Goal: Task Accomplishment & Management: Complete application form

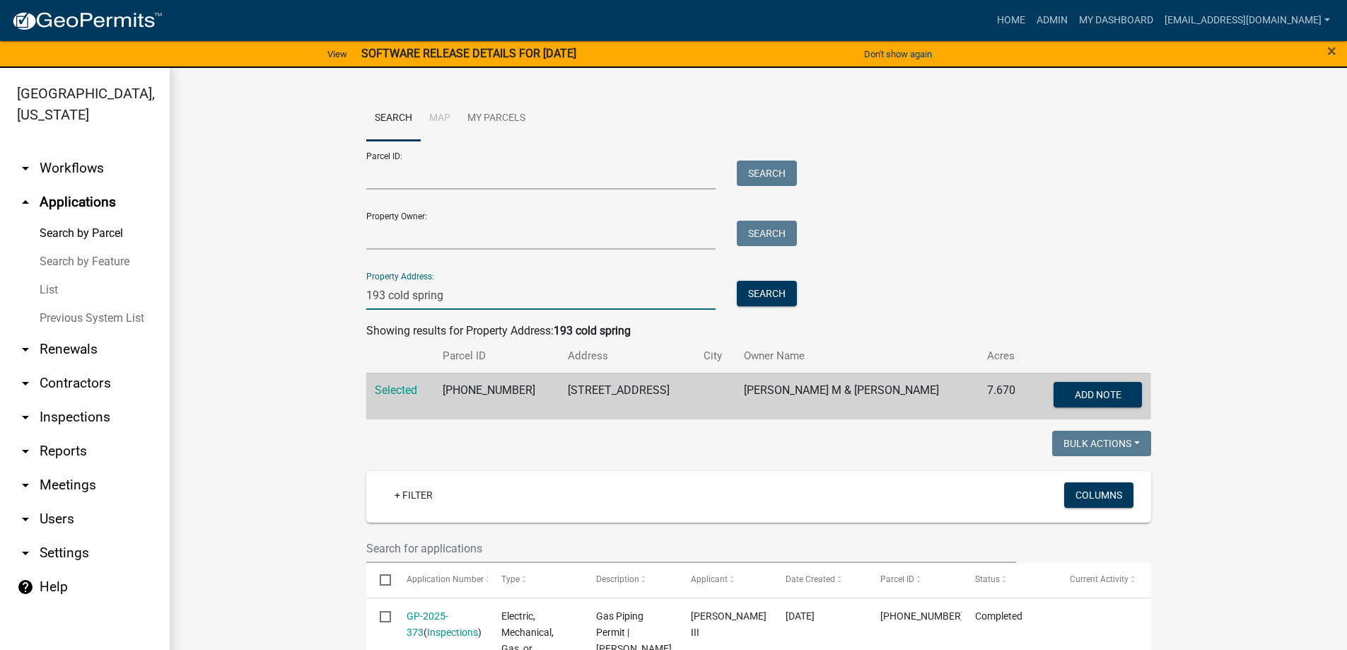
click at [456, 293] on input "193 cold spring" at bounding box center [541, 295] width 350 height 29
type input "1"
click at [425, 299] on input "Property Address:" at bounding box center [541, 295] width 350 height 29
click at [759, 295] on button "Search" at bounding box center [767, 293] width 60 height 25
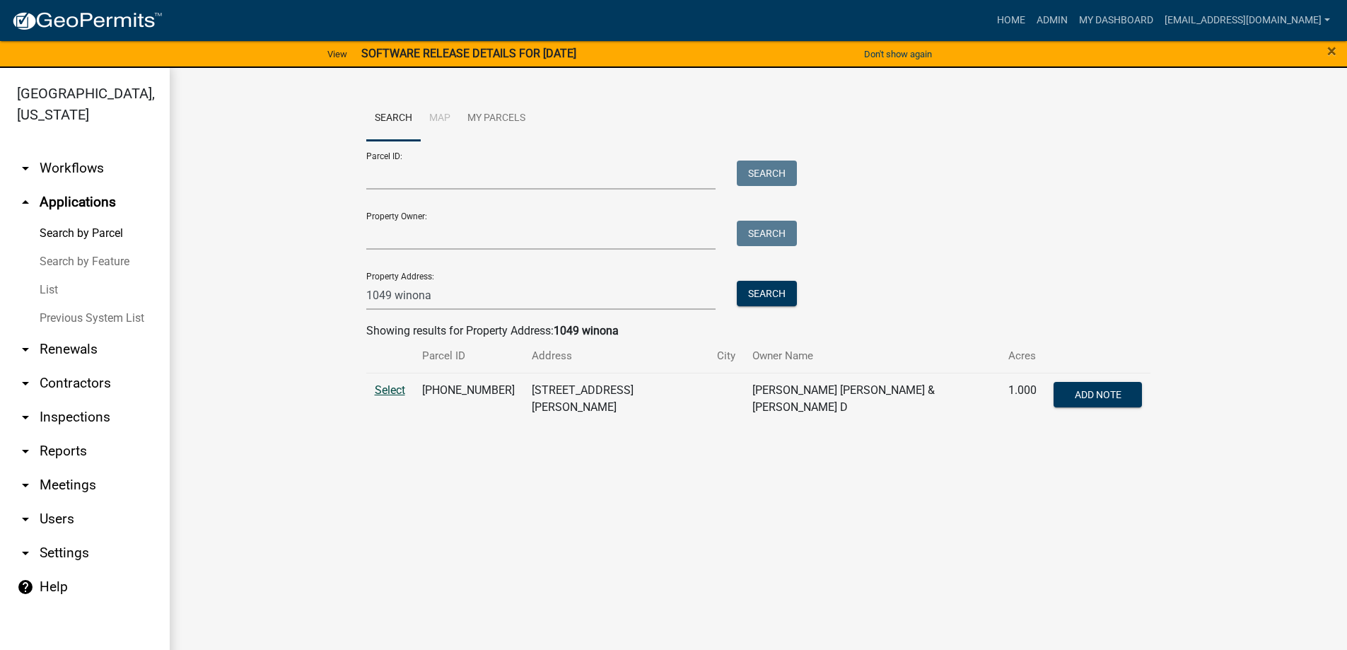
click at [390, 391] on span "Select" at bounding box center [390, 389] width 30 height 13
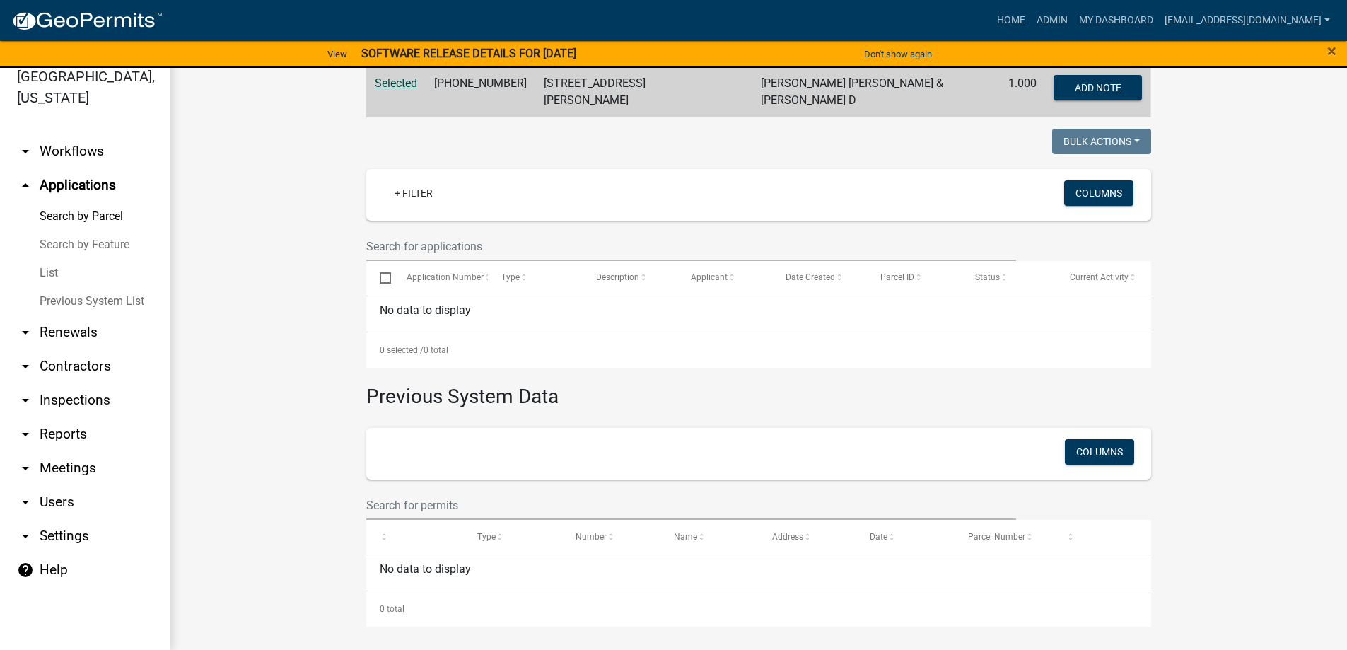
scroll to position [7, 0]
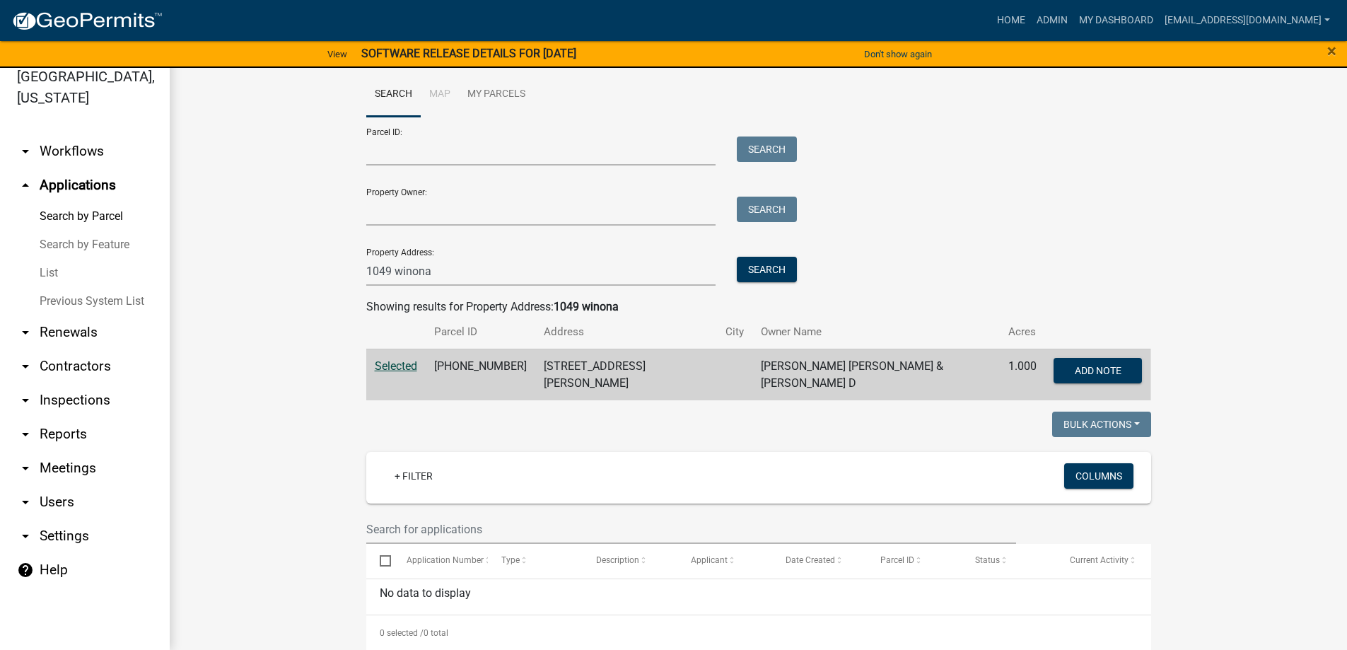
click at [393, 366] on span "Selected" at bounding box center [396, 365] width 42 height 13
click at [385, 365] on span "Selected" at bounding box center [396, 365] width 42 height 13
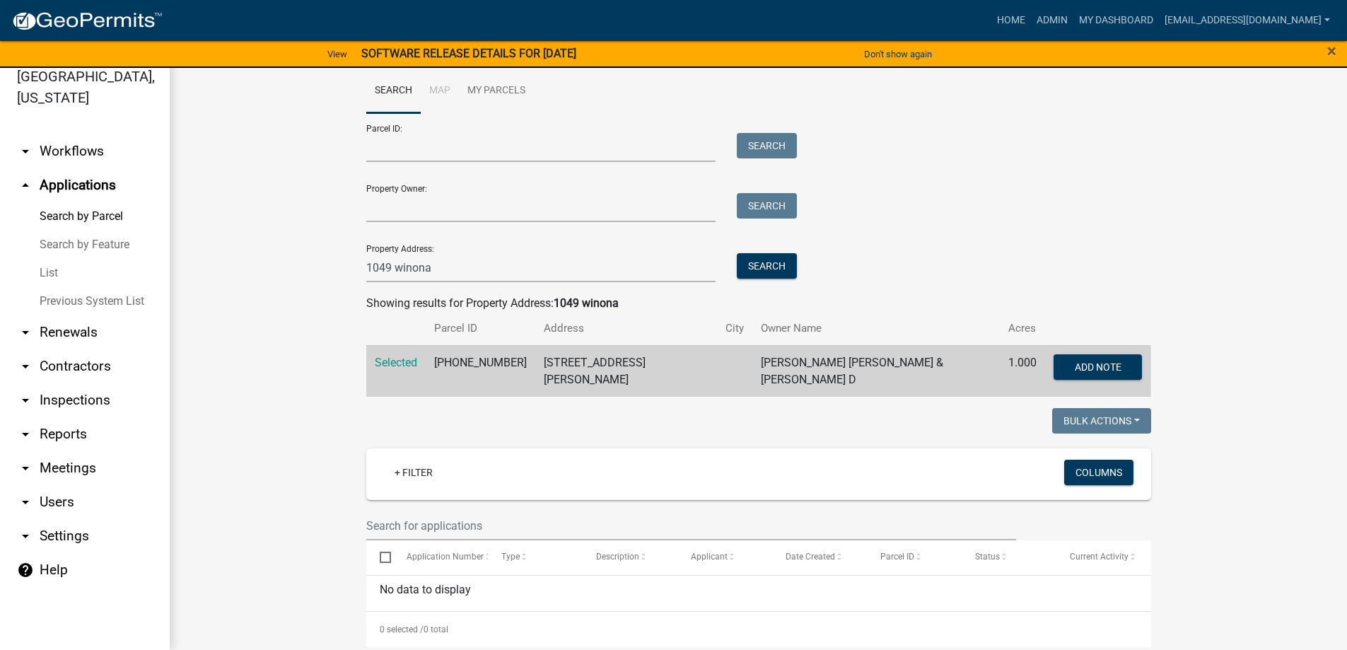
scroll to position [0, 0]
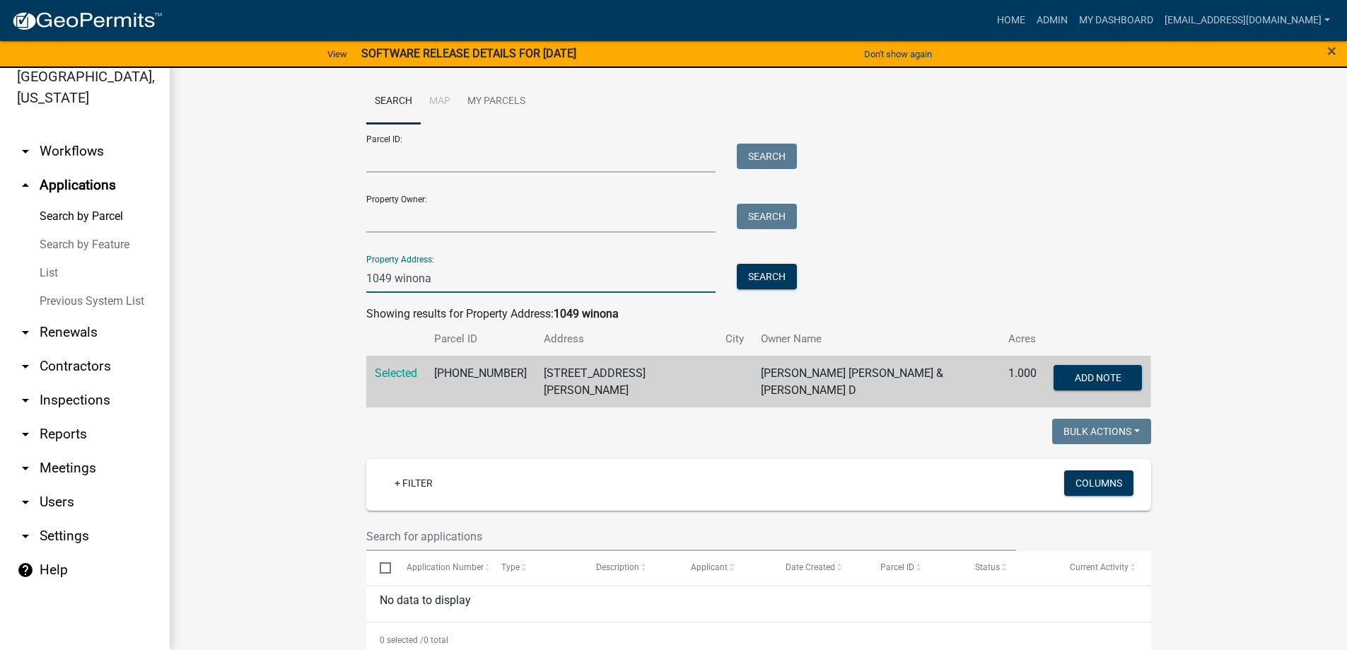
click at [461, 270] on input "1049 winona" at bounding box center [541, 278] width 350 height 29
type input "1"
type input "90 airport"
click at [778, 270] on button "Search" at bounding box center [767, 276] width 60 height 25
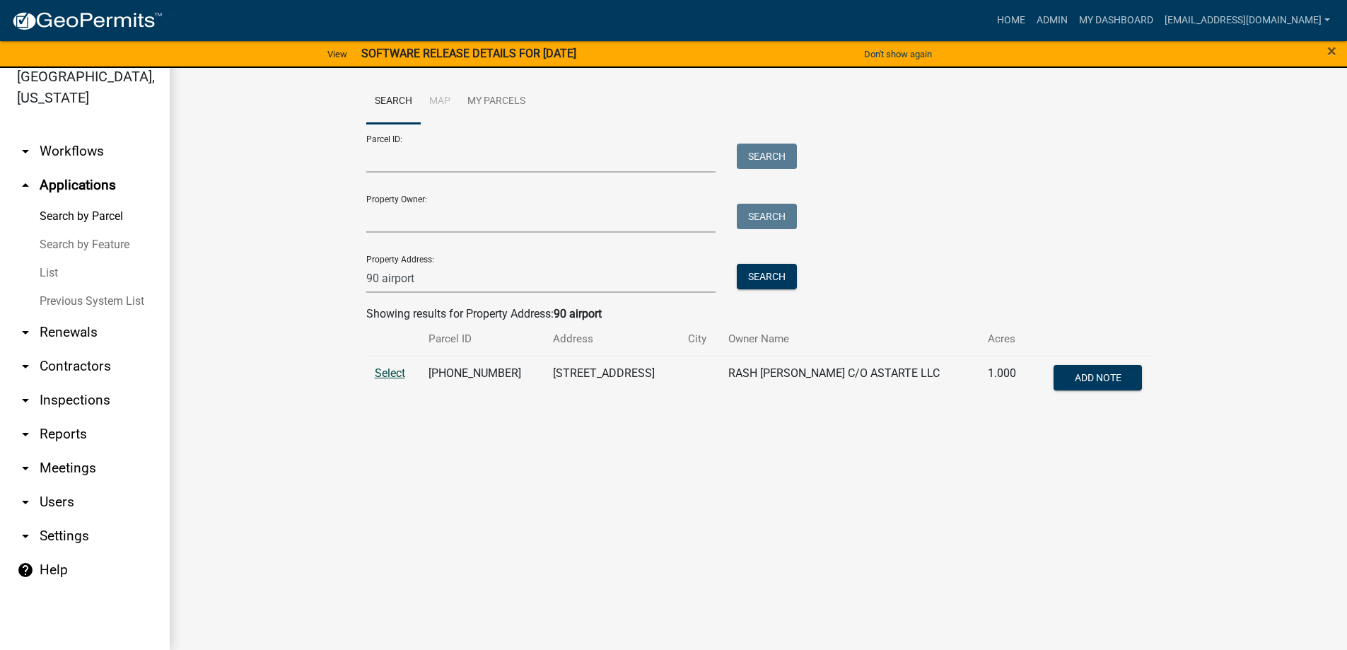
click at [395, 373] on span "Select" at bounding box center [390, 372] width 30 height 13
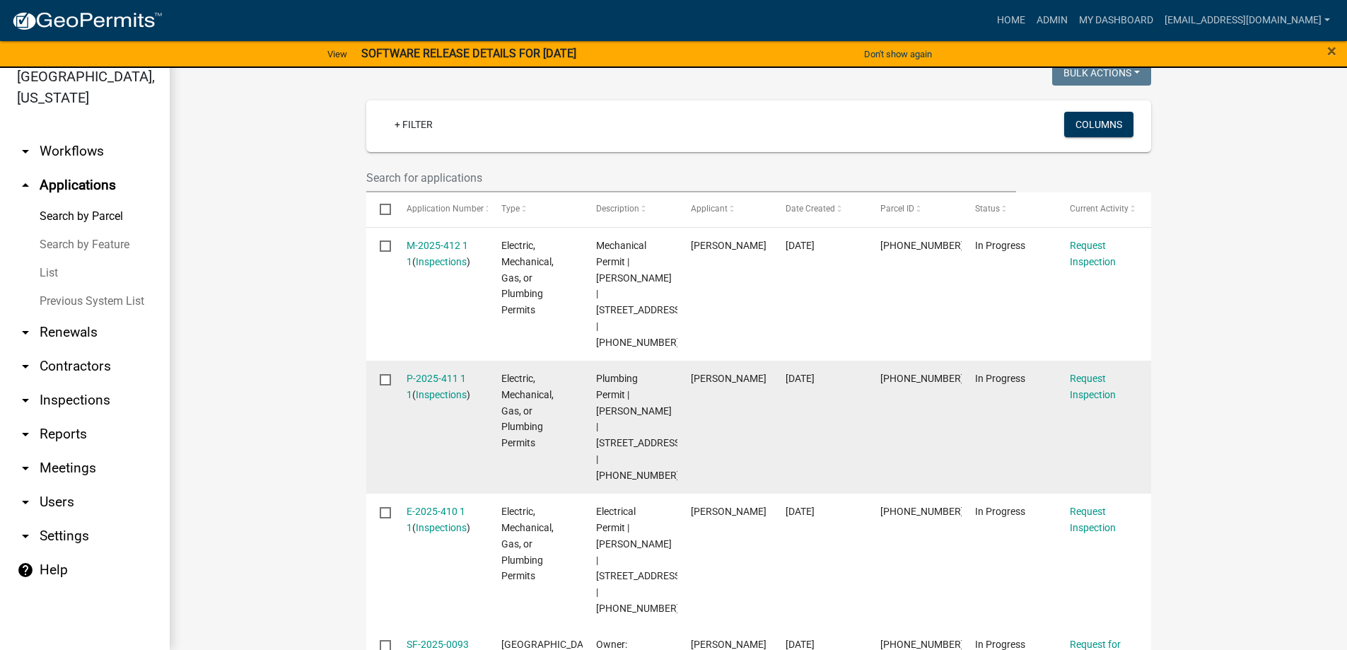
scroll to position [424, 0]
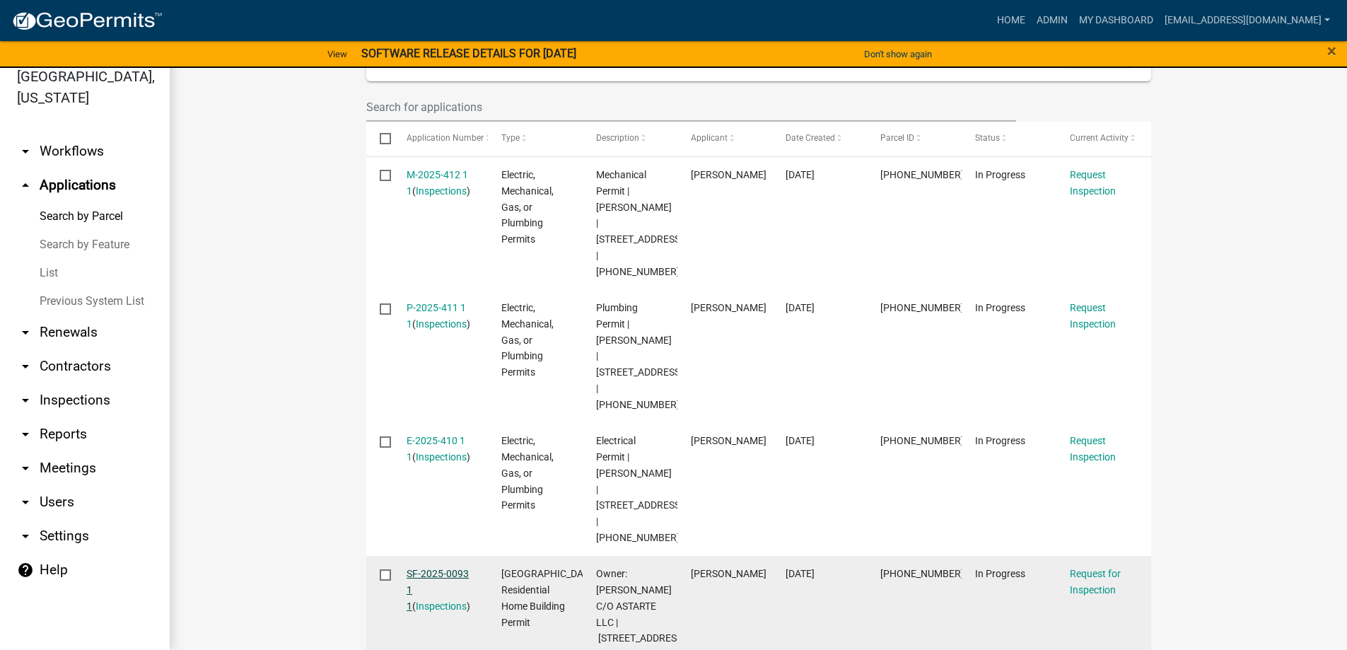
click at [424, 568] on link "SF-2025-0093 1 1" at bounding box center [438, 590] width 62 height 44
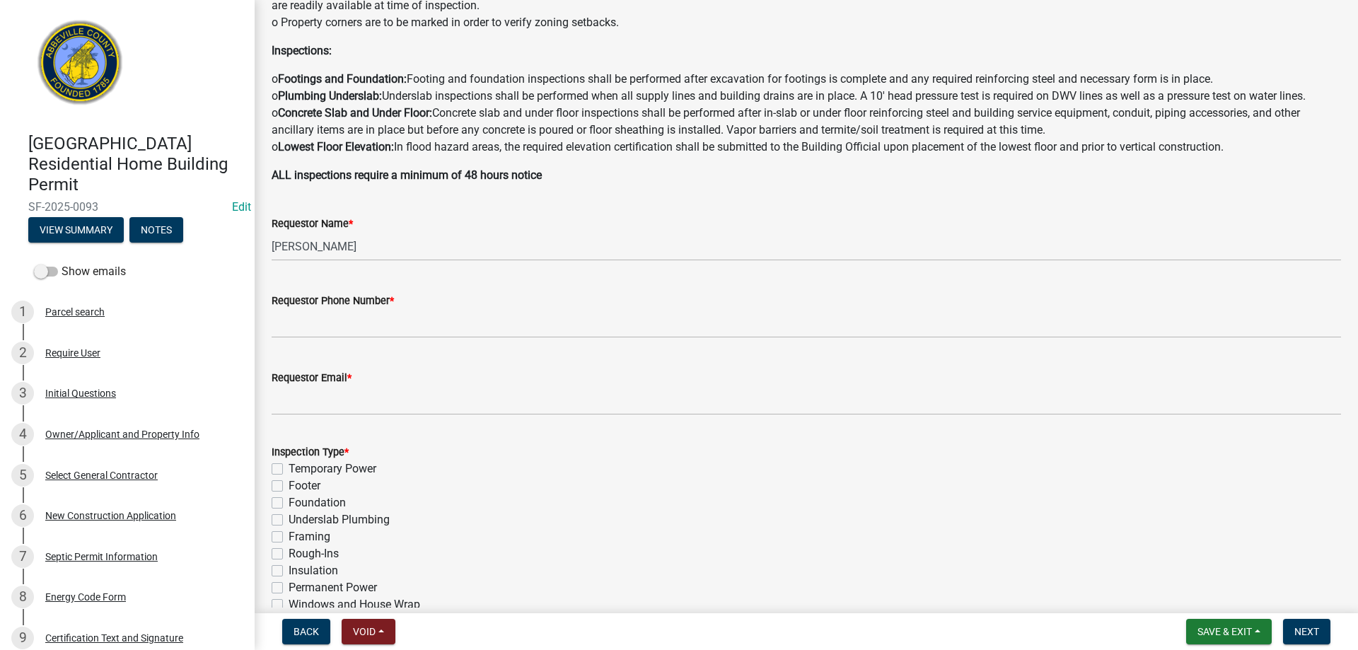
scroll to position [283, 0]
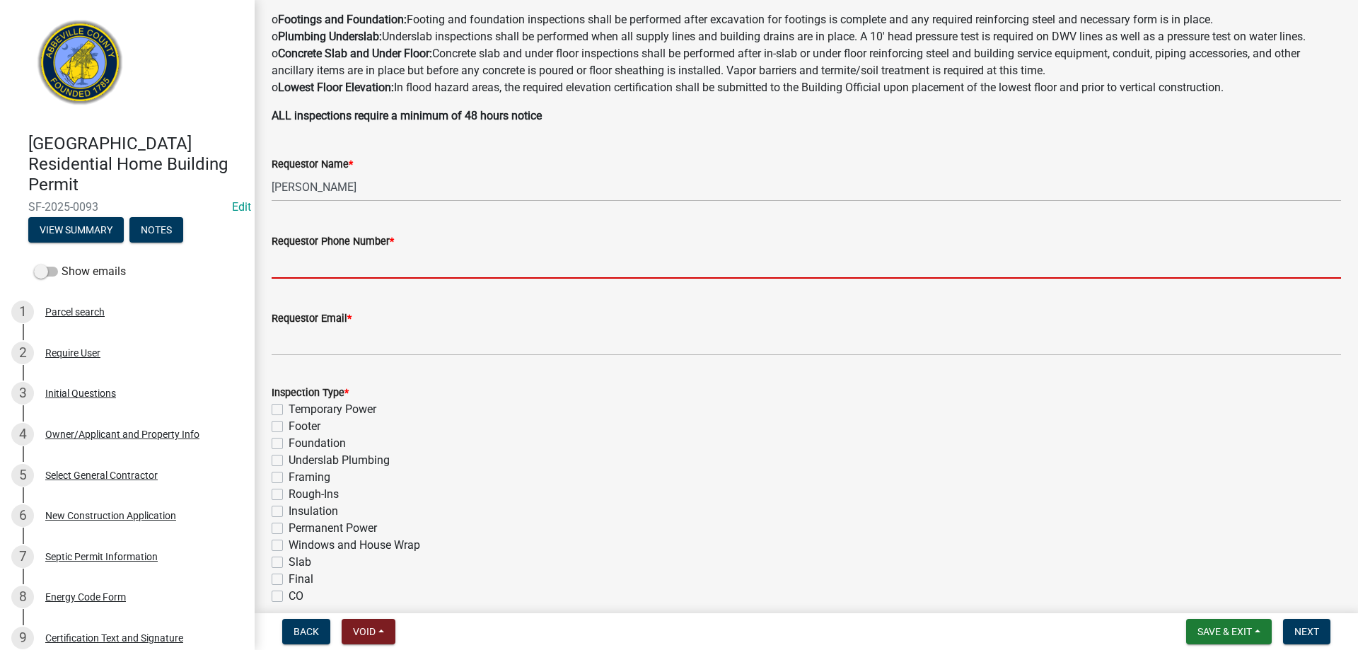
click at [362, 272] on input "Requestor Phone Number *" at bounding box center [806, 264] width 1069 height 29
type input "8643789750"
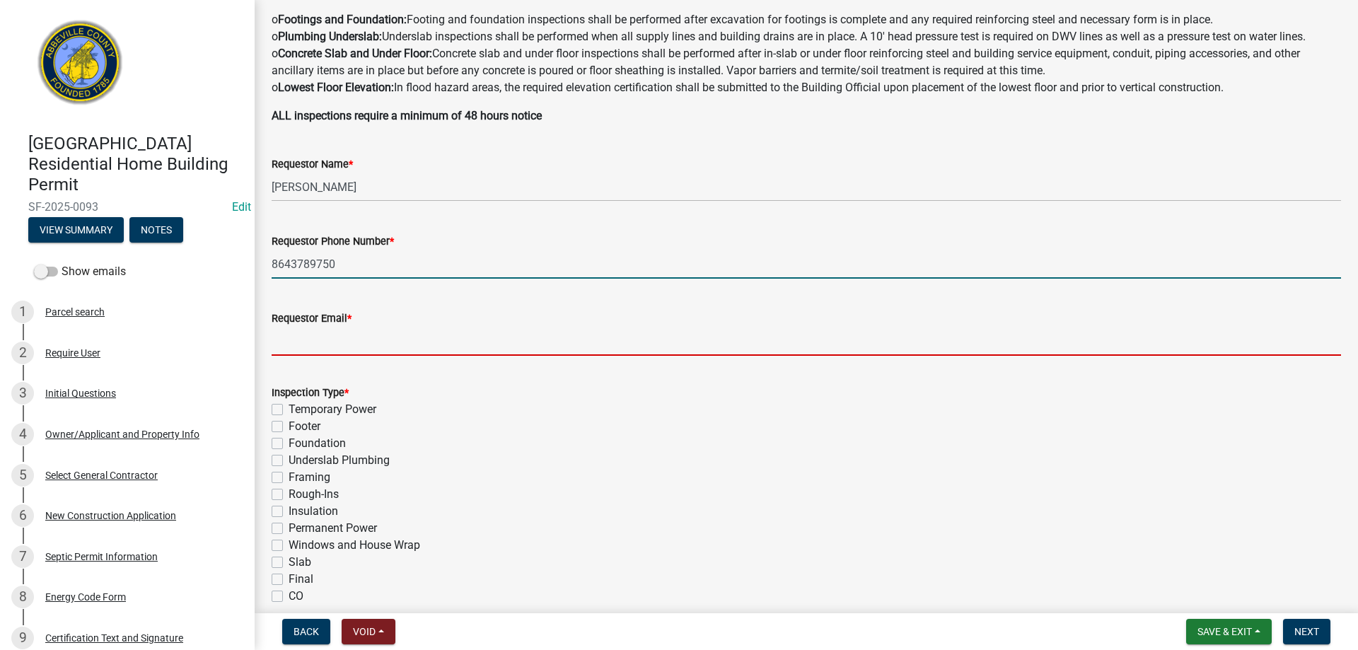
type input "[EMAIL_ADDRESS][DOMAIN_NAME]"
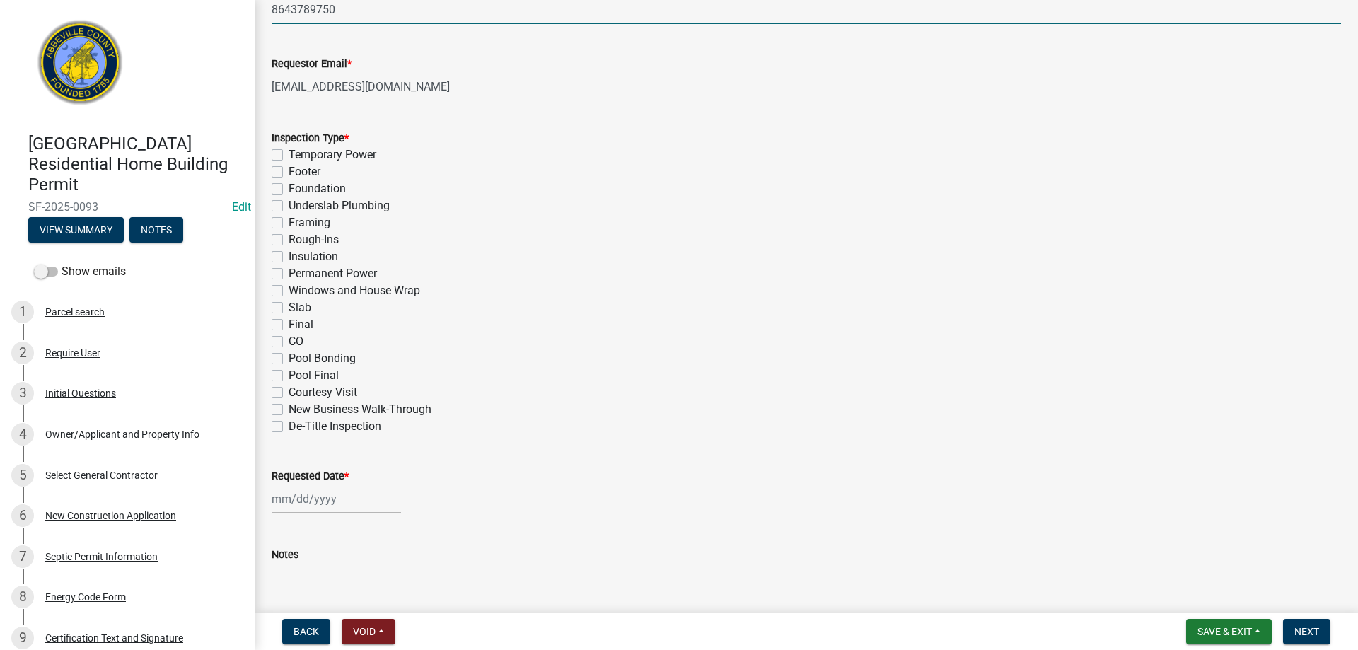
scroll to position [566, 0]
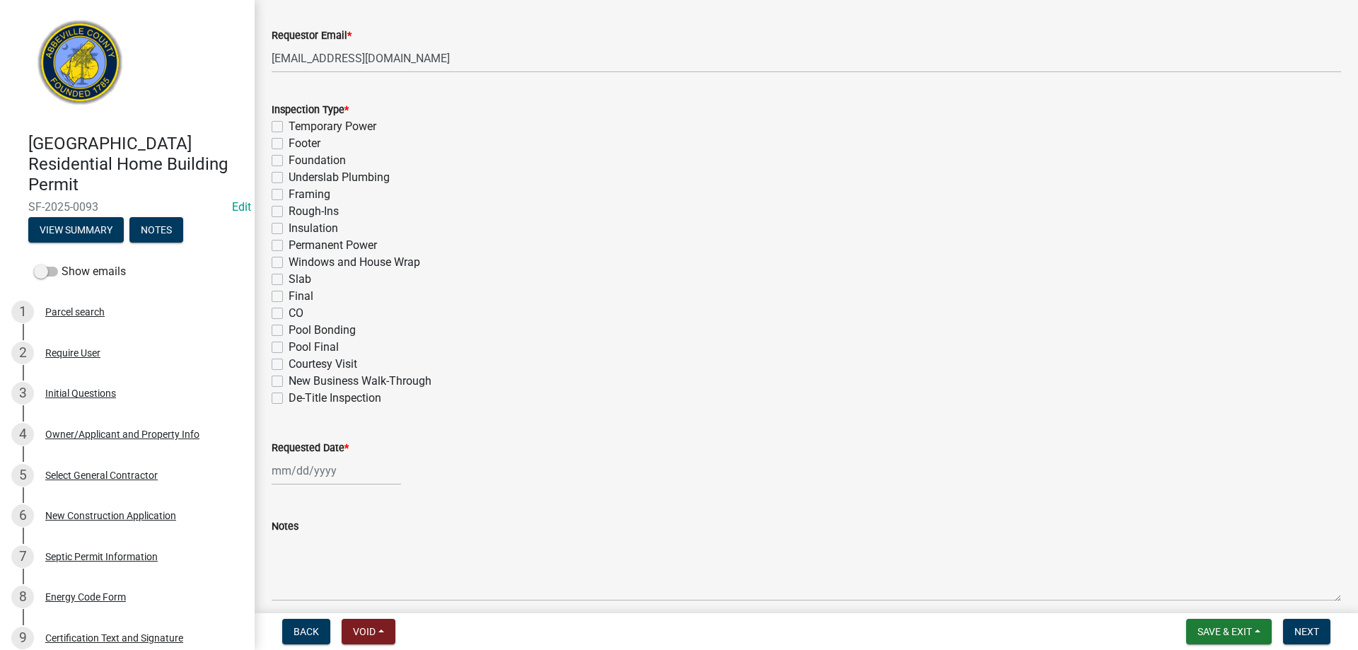
click at [289, 127] on label "Temporary Power" at bounding box center [333, 126] width 88 height 17
click at [289, 127] on input "Temporary Power" at bounding box center [293, 122] width 9 height 9
checkbox input "true"
checkbox input "false"
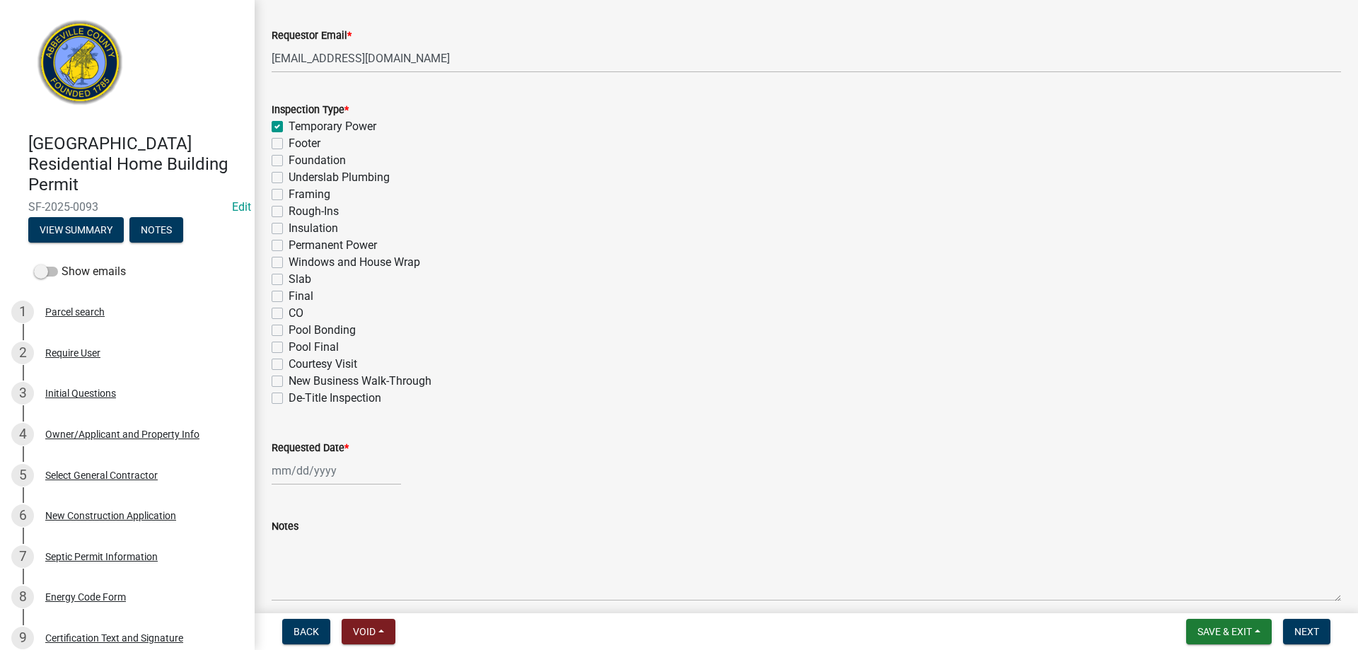
checkbox input "false"
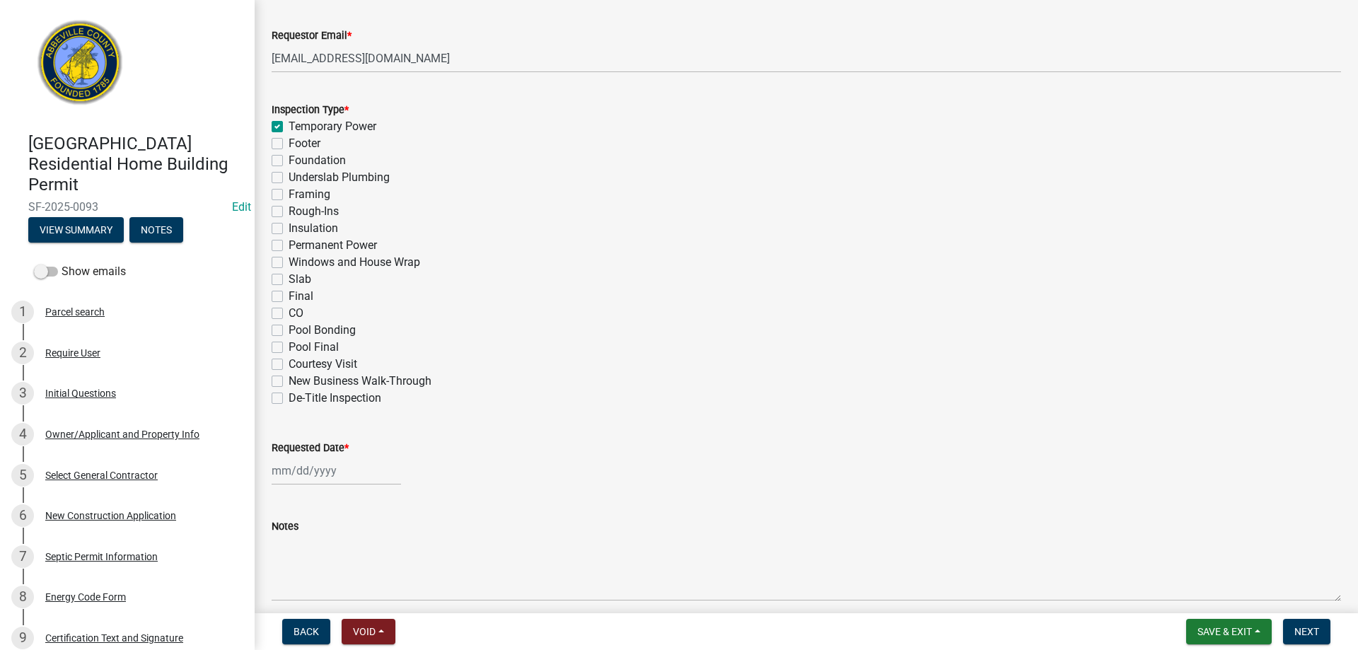
checkbox input "false"
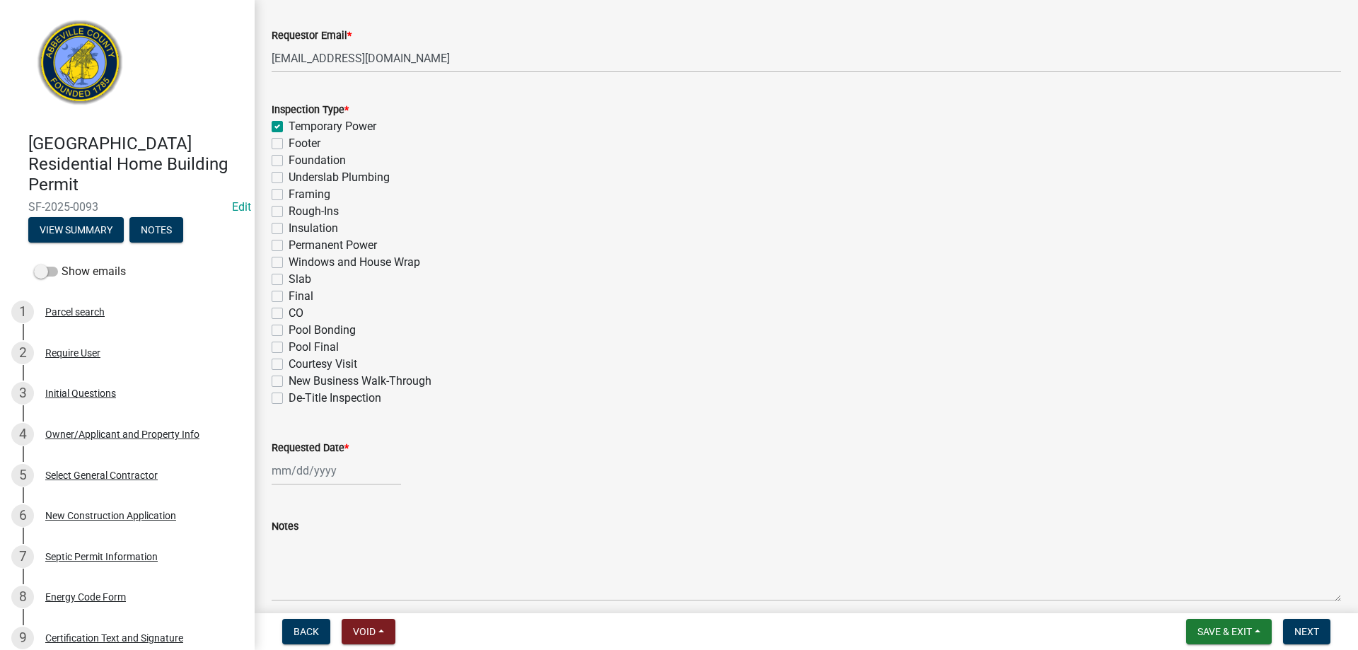
checkbox input "false"
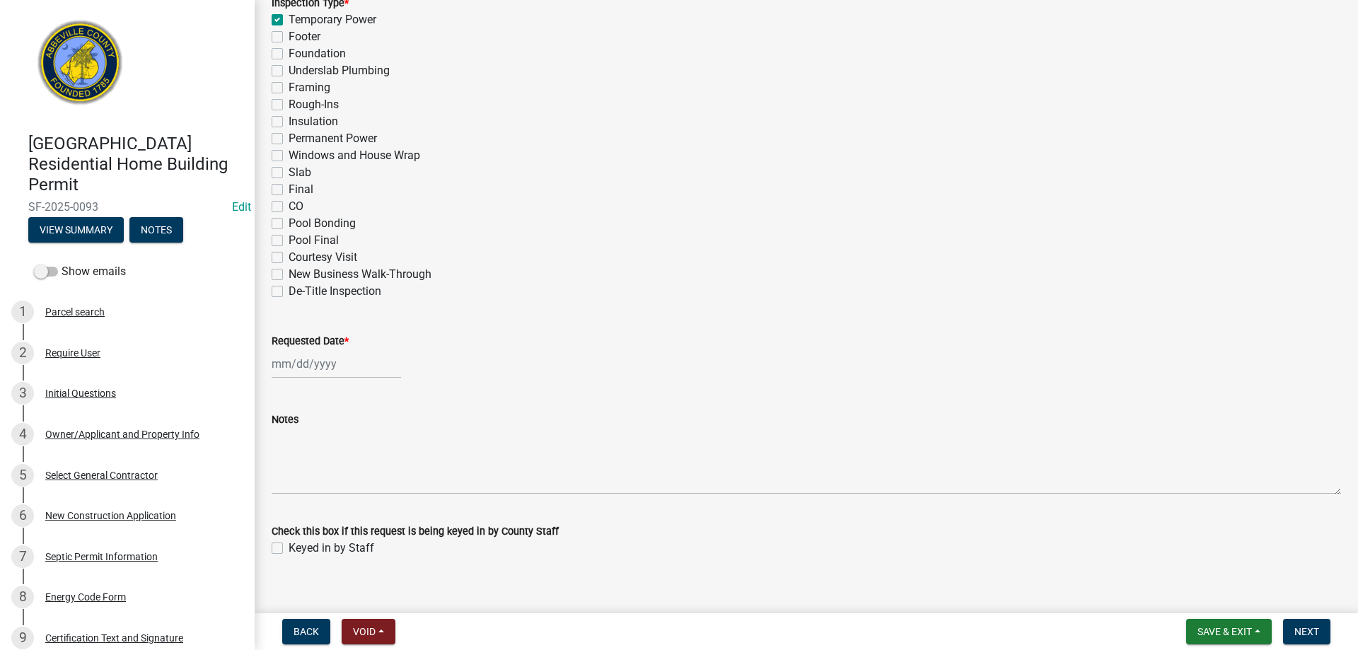
scroll to position [690, 0]
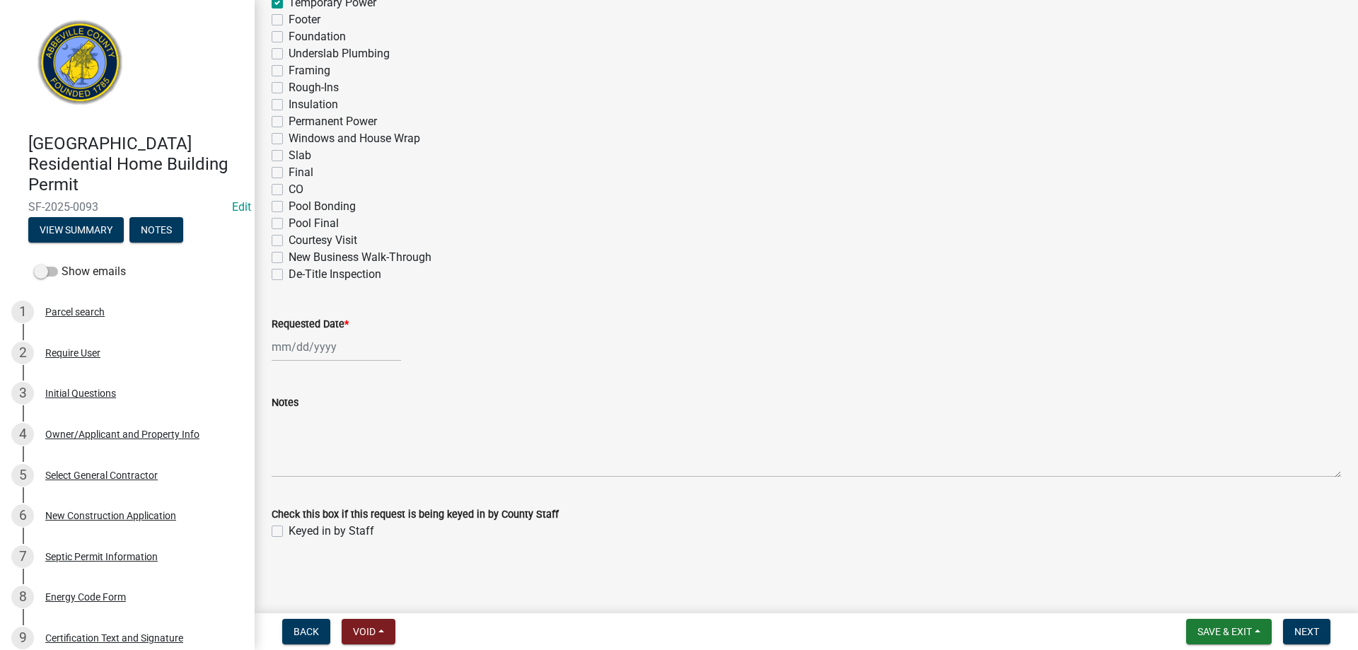
click at [323, 348] on div at bounding box center [336, 346] width 129 height 29
select select "9"
select select "2025"
click at [380, 444] on div "12" at bounding box center [376, 445] width 23 height 23
type input "[DATE]"
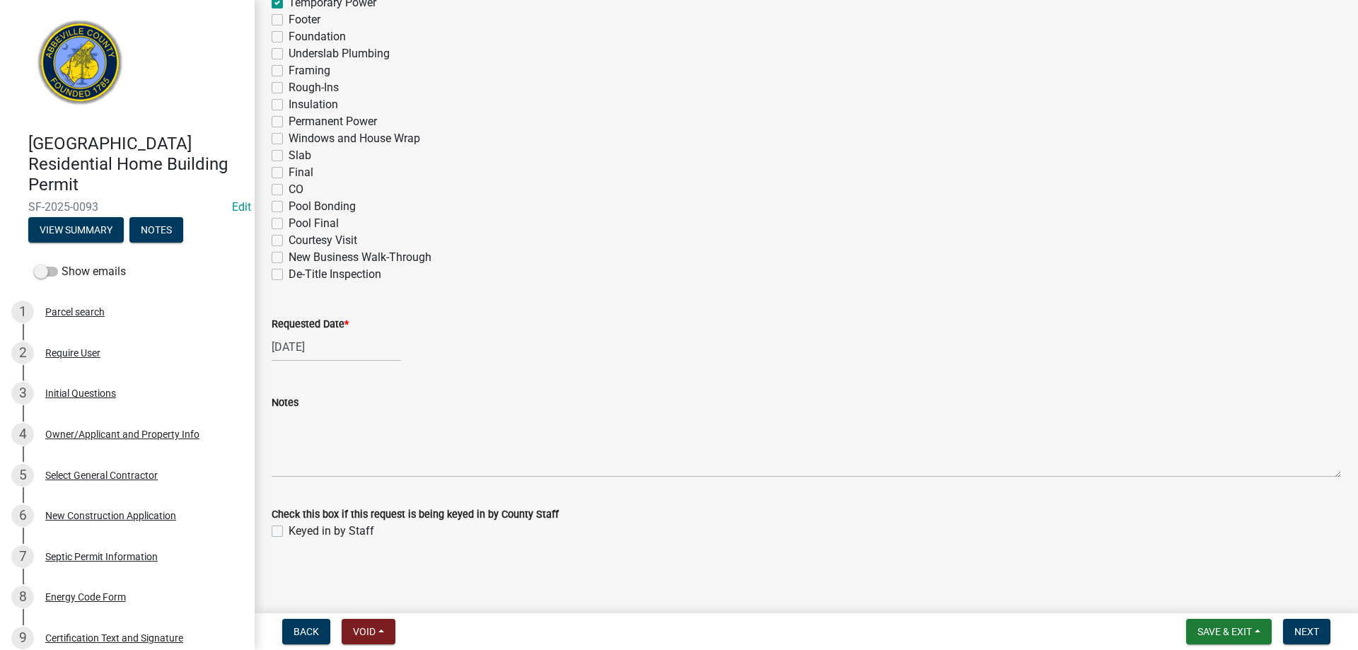
click at [289, 530] on label "Keyed in by Staff" at bounding box center [332, 531] width 86 height 17
click at [289, 530] on input "Keyed in by Staff" at bounding box center [293, 527] width 9 height 9
checkbox input "true"
click at [1310, 629] on span "Next" at bounding box center [1306, 631] width 25 height 11
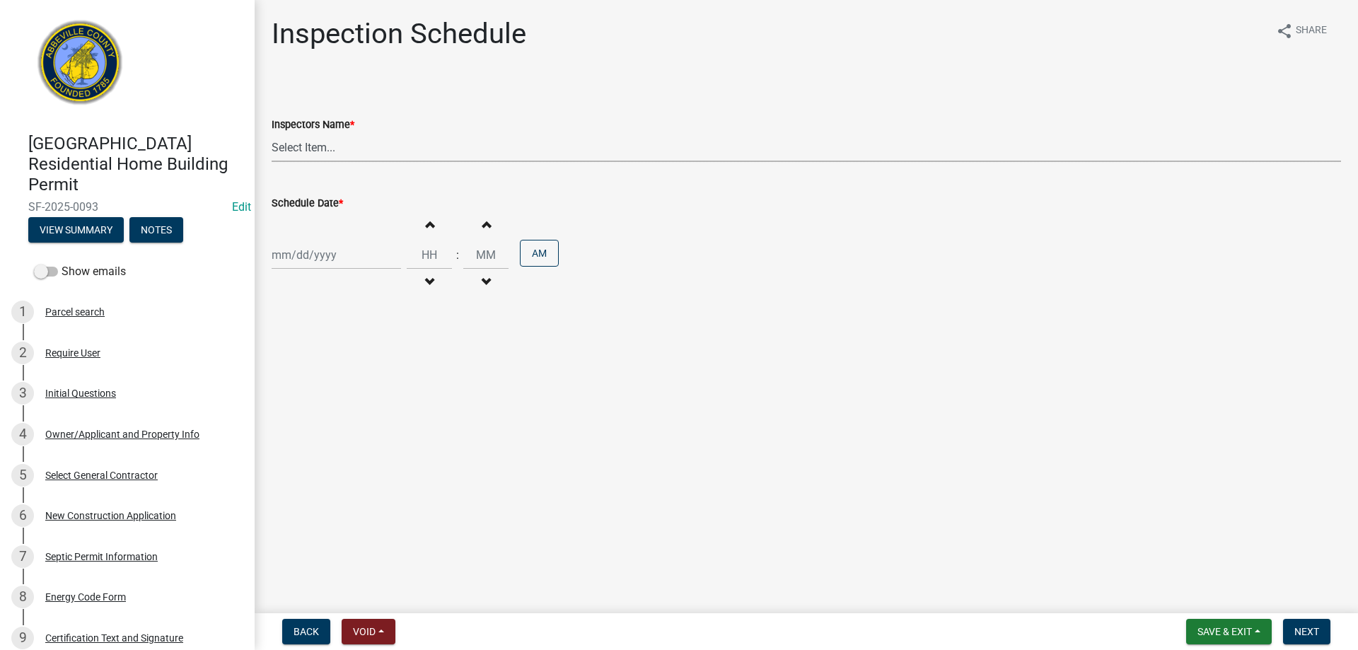
click at [319, 144] on select "Select Item... [EMAIL_ADDRESS][DOMAIN_NAME] ([PERSON_NAME]) [EMAIL_ADDRESS][DOM…" at bounding box center [806, 147] width 1069 height 29
select select "896ec84b-7942-43b9-a78d-4f1554b7930c"
click at [272, 133] on select "Select Item... [EMAIL_ADDRESS][DOMAIN_NAME] ([PERSON_NAME]) [EMAIL_ADDRESS][DOM…" at bounding box center [806, 147] width 1069 height 29
select select "9"
select select "2025"
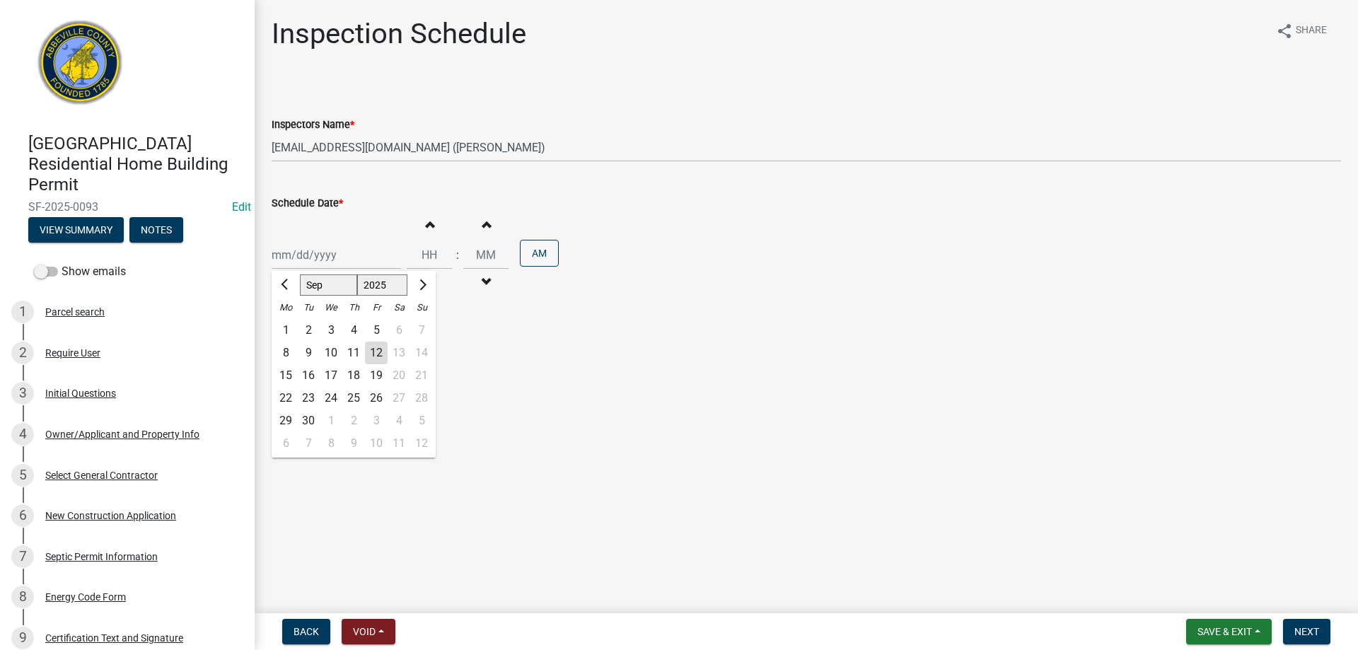
click at [340, 257] on div "[PERSON_NAME] Feb Mar Apr [PERSON_NAME][DATE] Oct Nov [DATE] 1526 1527 1528 152…" at bounding box center [336, 254] width 129 height 29
click at [371, 352] on div "12" at bounding box center [376, 353] width 23 height 23
type input "[DATE]"
click at [1311, 630] on span "Next" at bounding box center [1306, 631] width 25 height 11
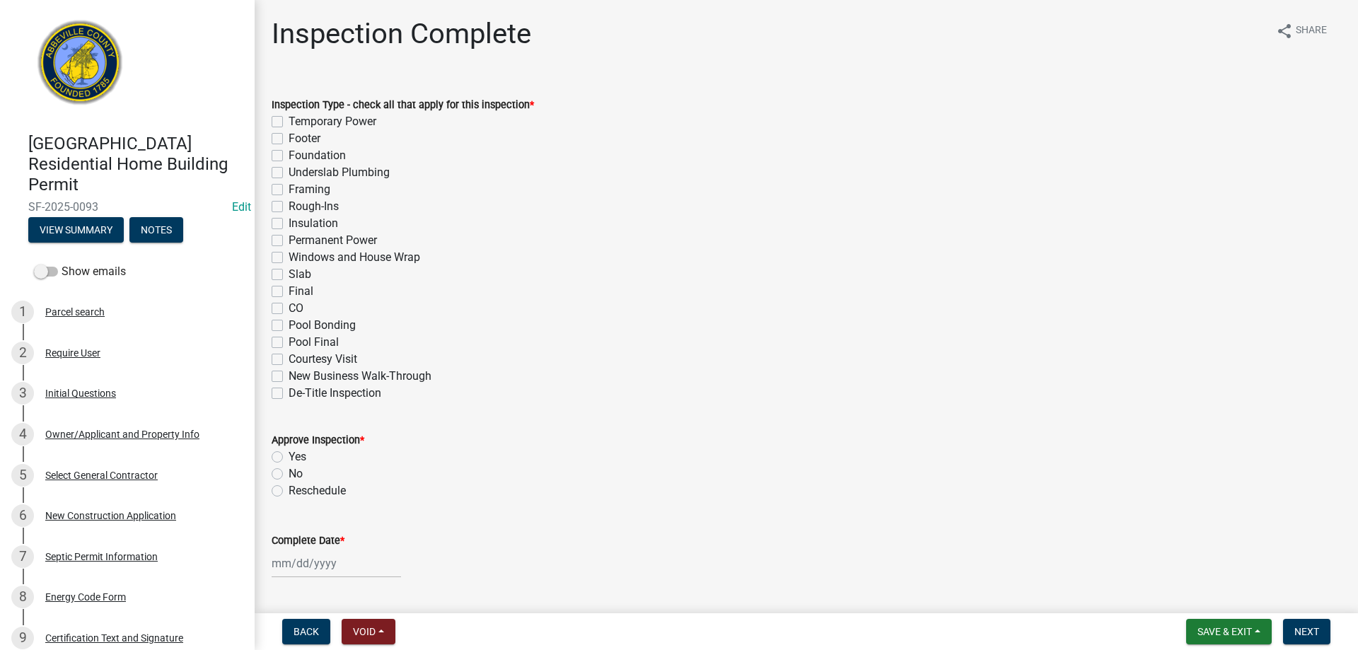
click at [289, 118] on label "Temporary Power" at bounding box center [333, 121] width 88 height 17
click at [289, 118] on input "Temporary Power" at bounding box center [293, 117] width 9 height 9
checkbox input "true"
checkbox input "false"
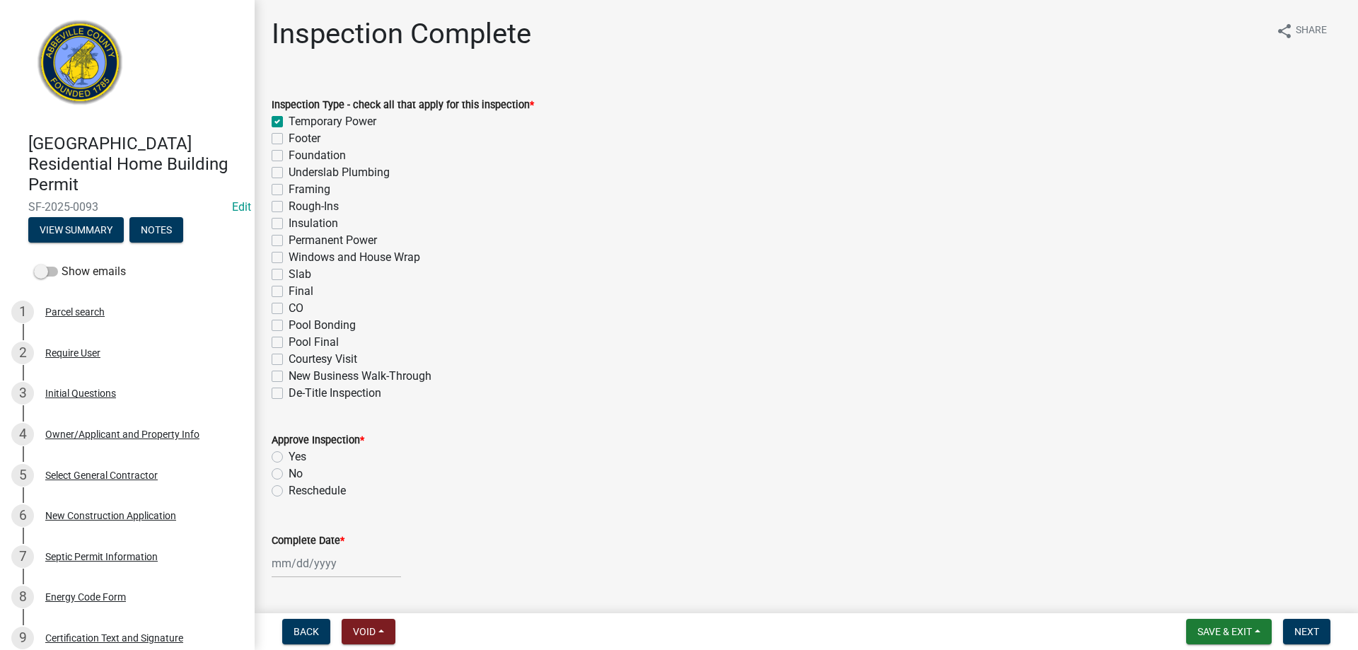
checkbox input "false"
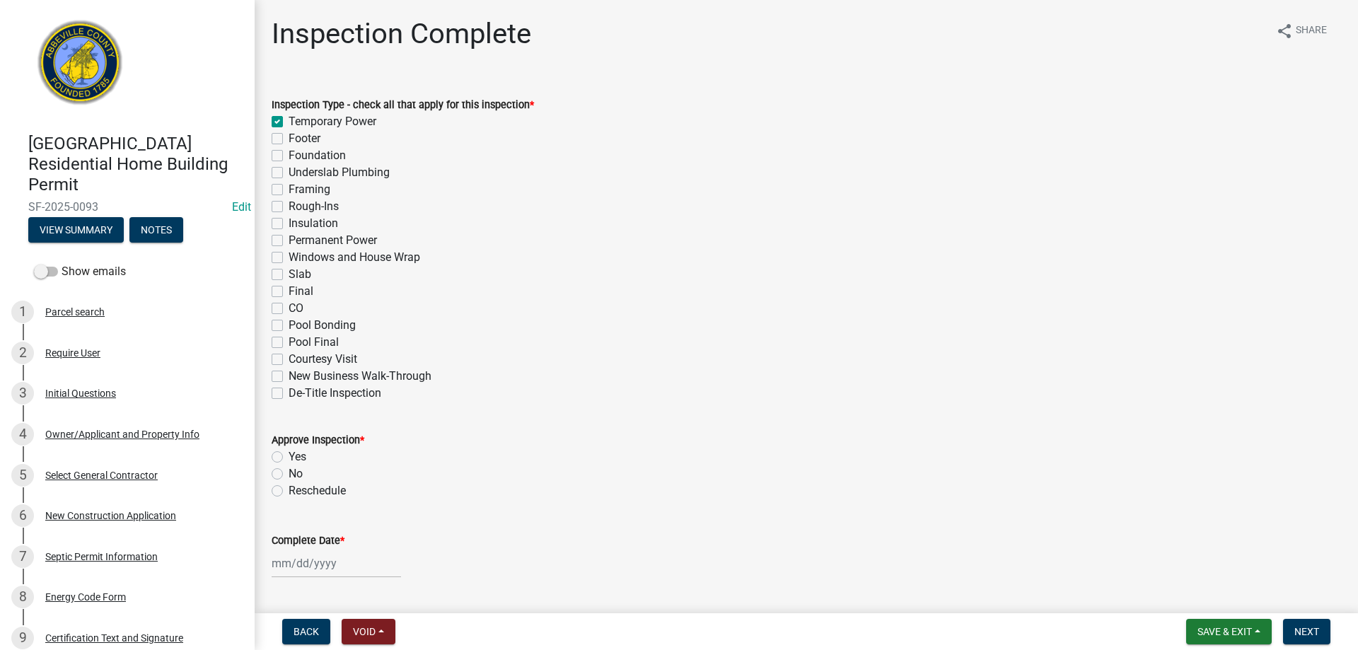
checkbox input "false"
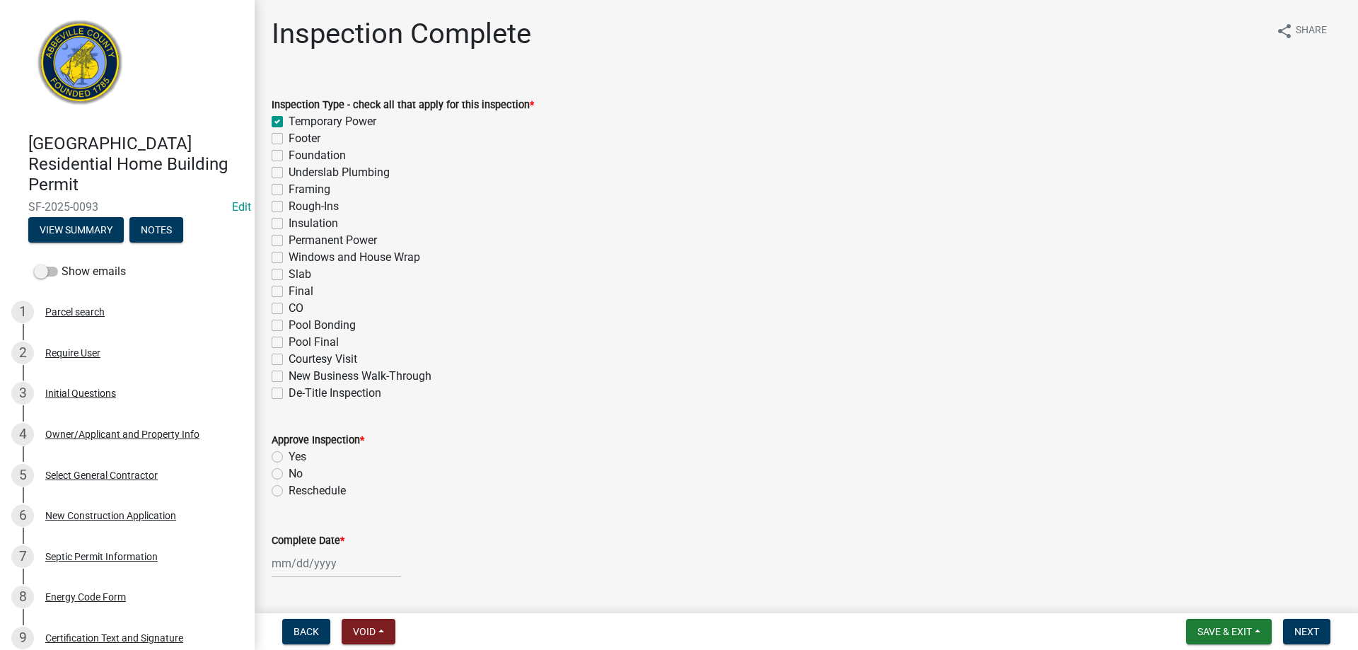
checkbox input "false"
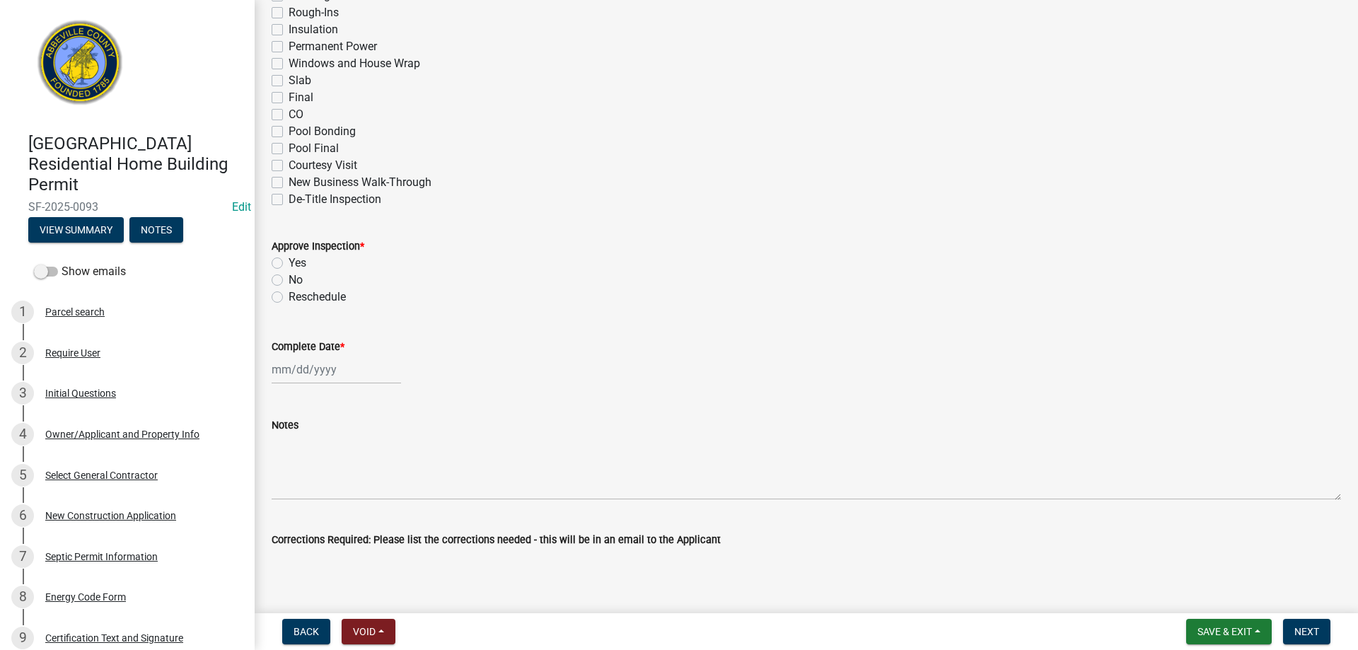
scroll to position [283, 0]
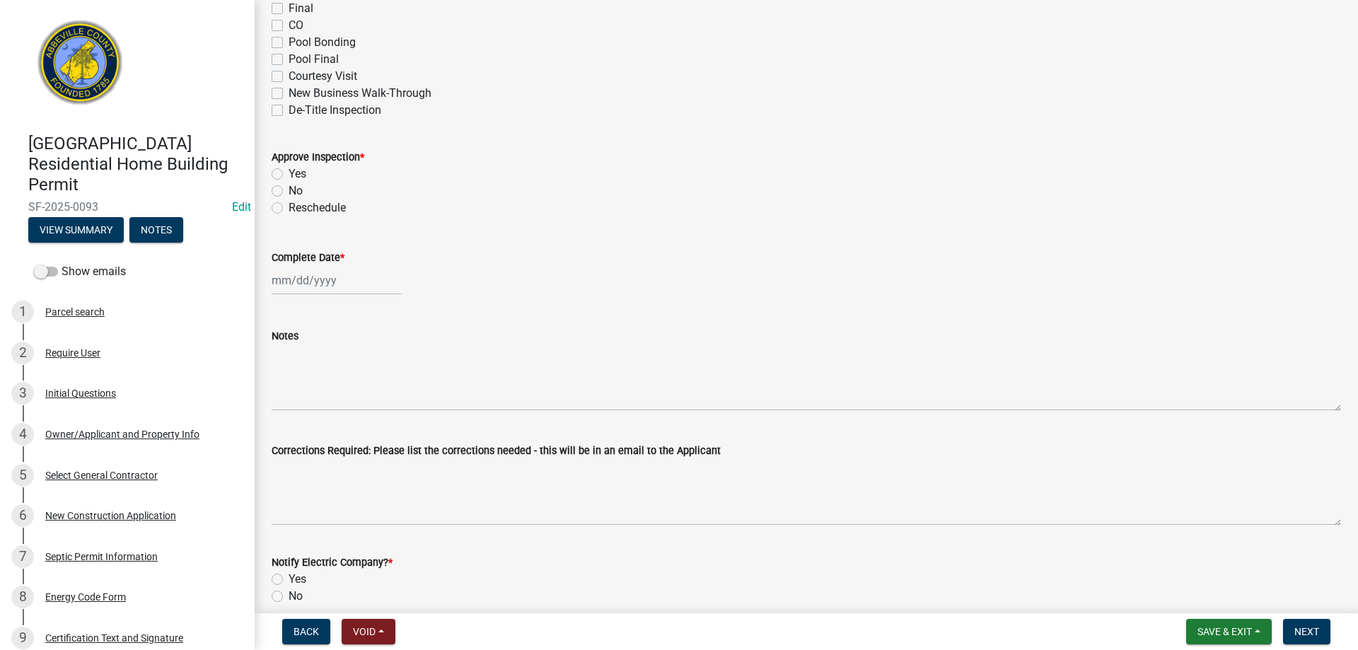
click at [289, 173] on label "Yes" at bounding box center [298, 174] width 18 height 17
click at [289, 173] on input "Yes" at bounding box center [293, 170] width 9 height 9
radio input "true"
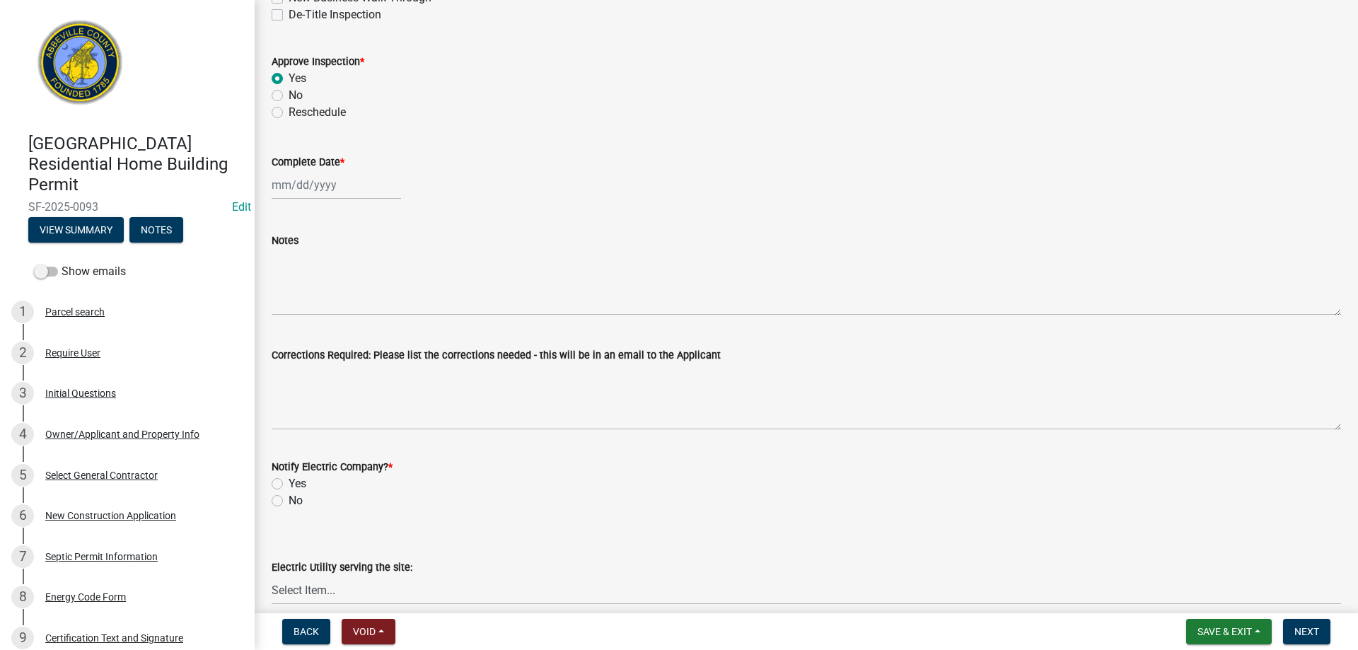
scroll to position [495, 0]
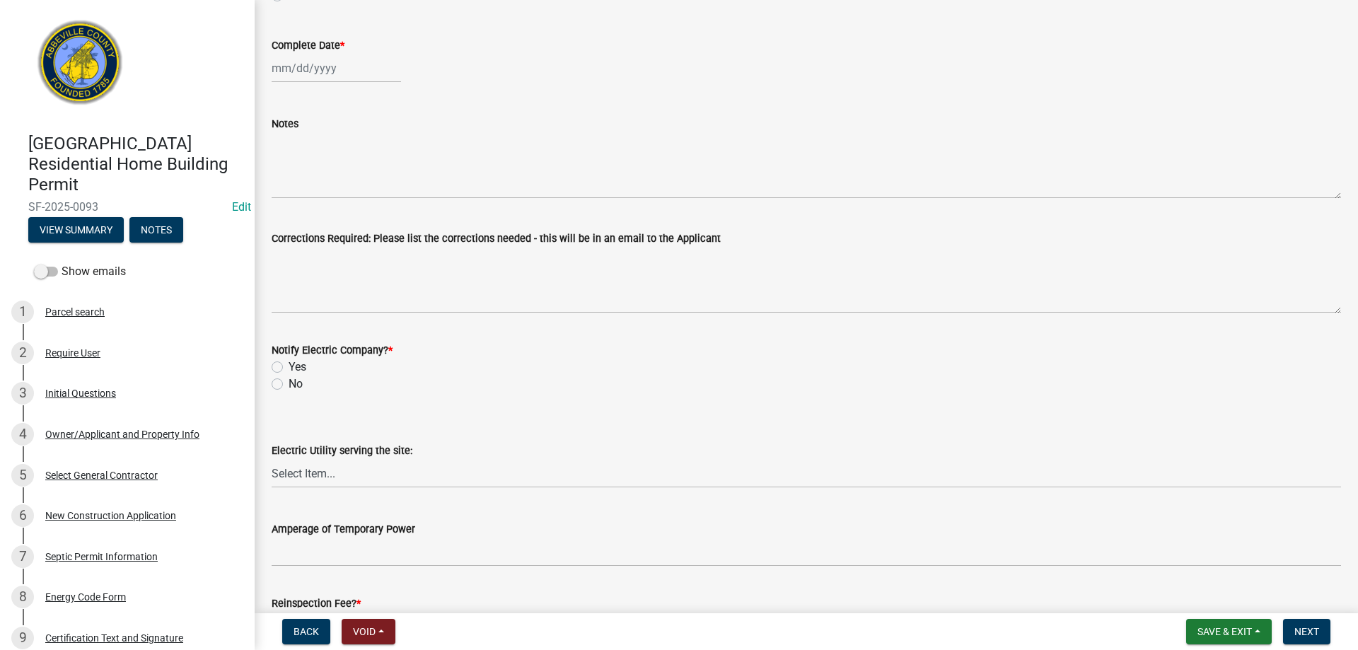
select select "9"
select select "2025"
click at [313, 66] on div "[PERSON_NAME] Feb Mar Apr [PERSON_NAME][DATE] Oct Nov [DATE] 1526 1527 1528 152…" at bounding box center [336, 68] width 129 height 29
click at [378, 163] on div "12" at bounding box center [376, 166] width 23 height 23
type input "[DATE]"
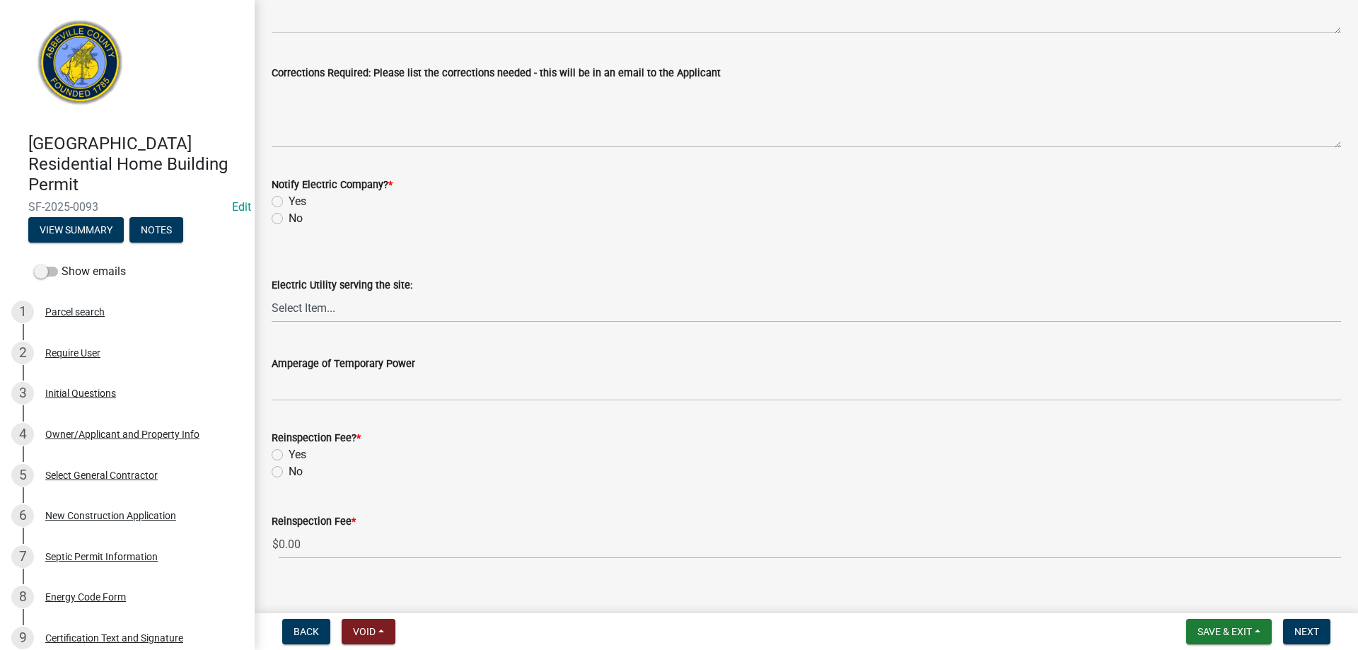
scroll to position [680, 0]
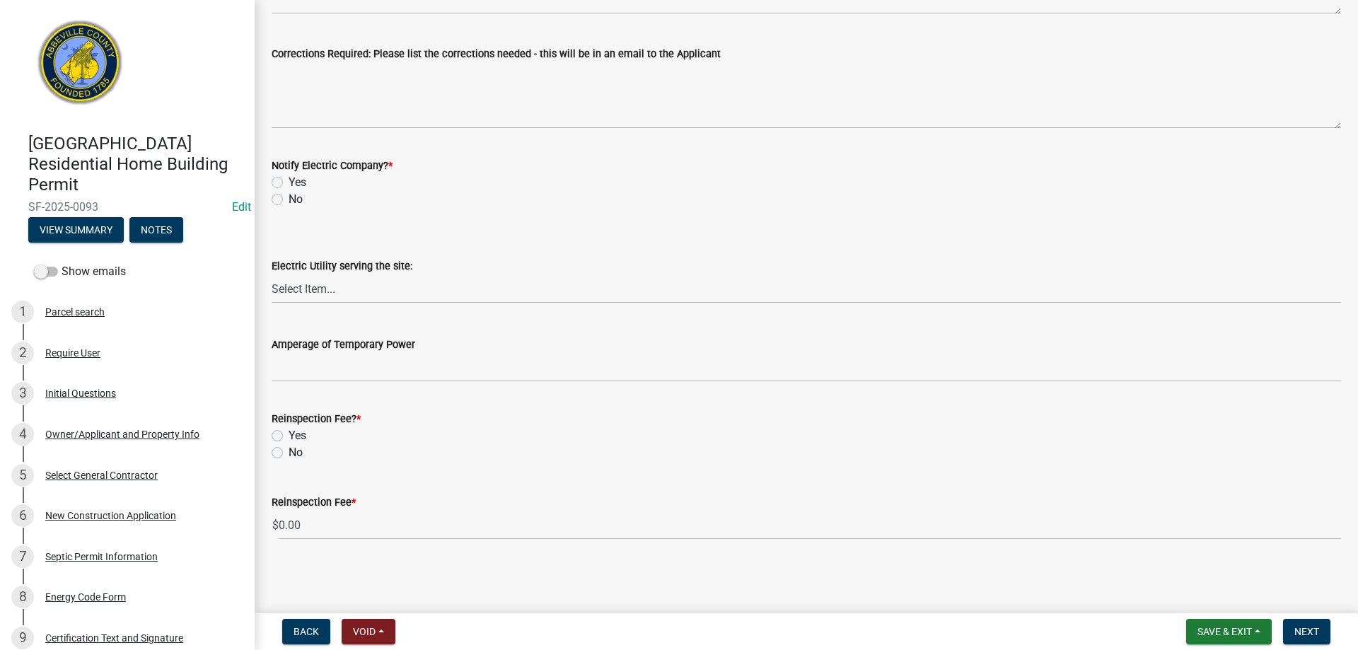
click at [289, 182] on label "Yes" at bounding box center [298, 182] width 18 height 17
click at [289, 182] on input "Yes" at bounding box center [293, 178] width 9 height 9
radio input "true"
click at [327, 288] on select "Select Item... Little River Electric Co-Op Laurens Electric Co-Op Duke Energy D…" at bounding box center [806, 288] width 1069 height 29
click at [272, 274] on select "Select Item... Little River Electric Co-Op Laurens Electric Co-Op Duke Energy D…" at bounding box center [806, 288] width 1069 height 29
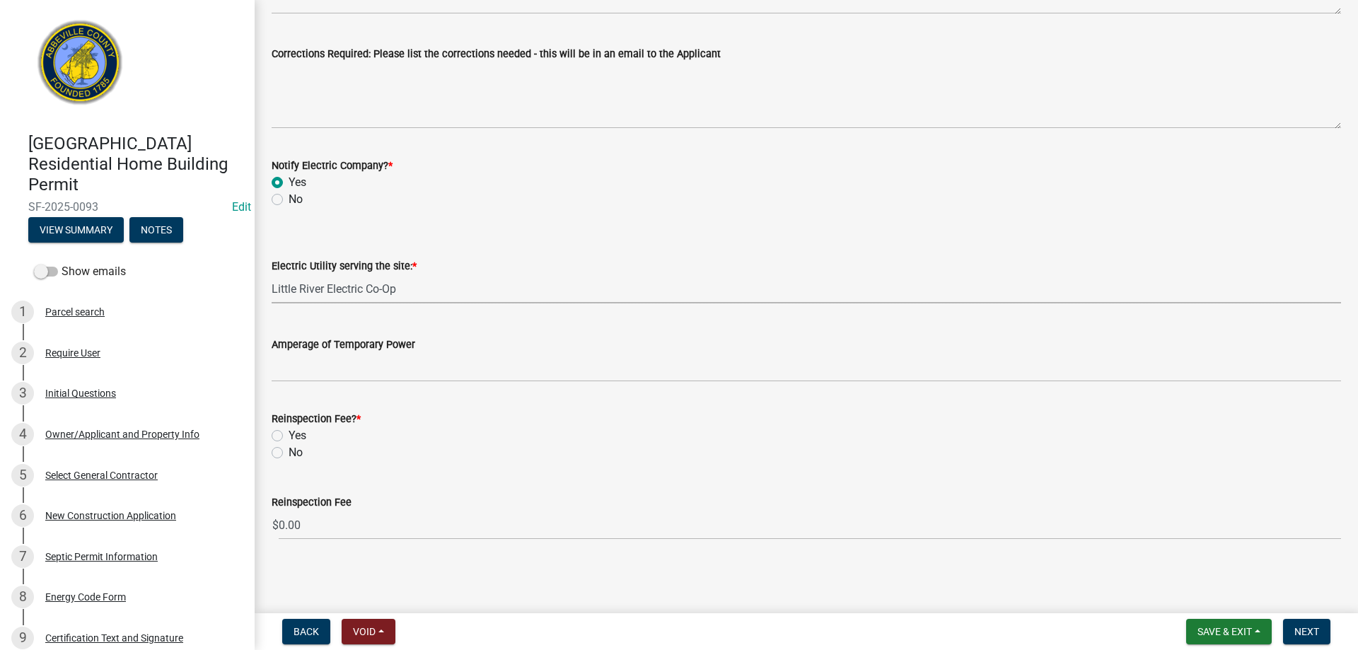
select select "bd80ec07-8d03-48b2-b776-9846ceba1ce7"
click at [289, 435] on label "Yes" at bounding box center [298, 435] width 18 height 17
click at [289, 435] on input "Yes" at bounding box center [293, 431] width 9 height 9
radio input "true"
click at [289, 451] on label "No" at bounding box center [296, 452] width 14 height 17
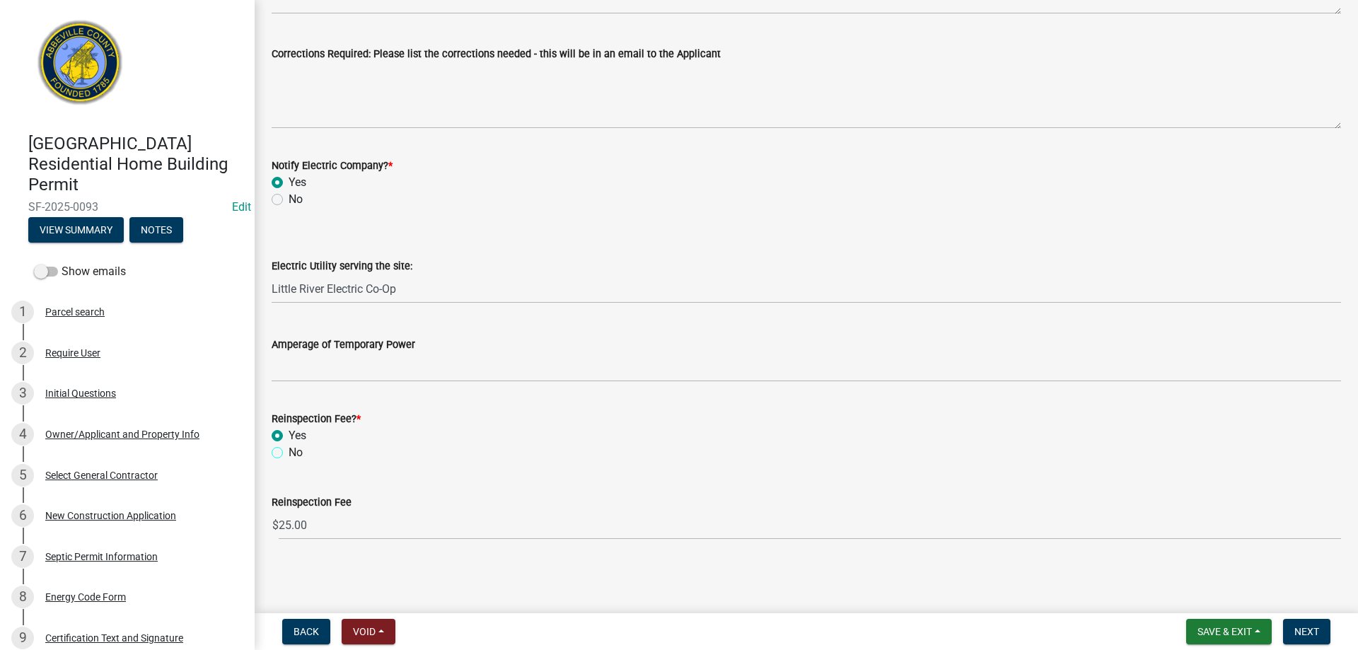
click at [289, 451] on input "No" at bounding box center [293, 448] width 9 height 9
radio input "true"
click at [1305, 628] on span "Next" at bounding box center [1306, 631] width 25 height 11
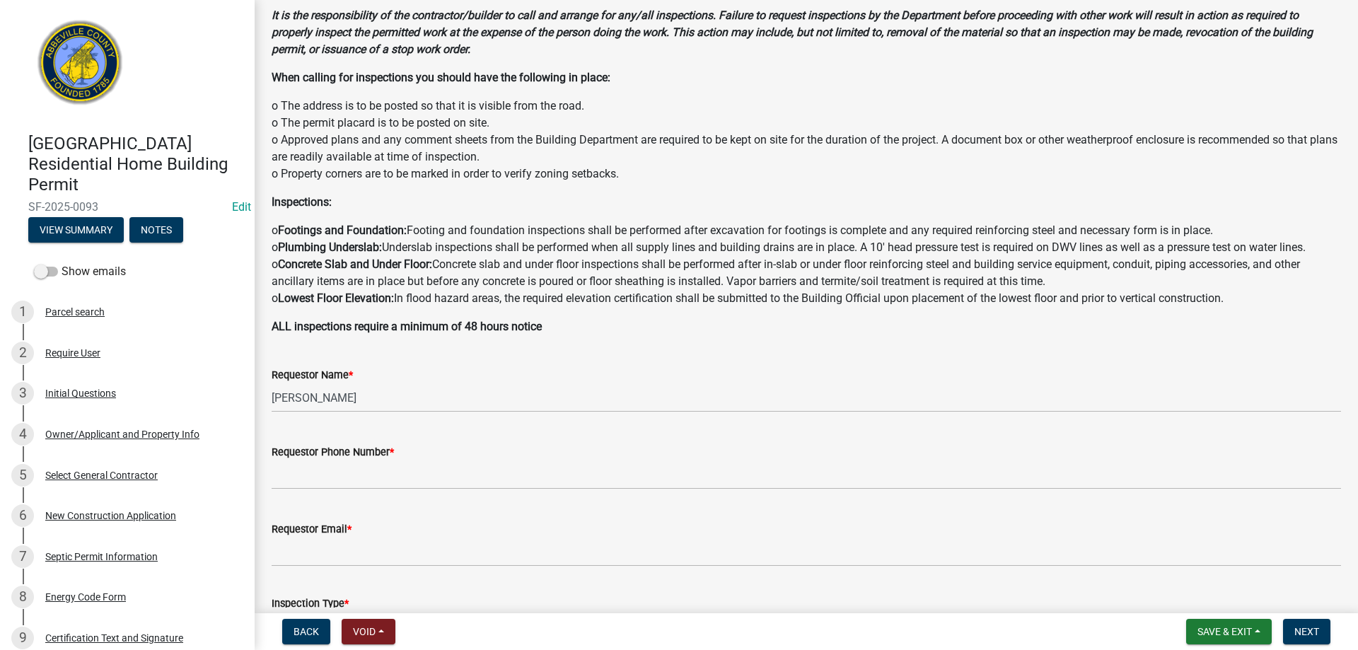
scroll to position [53, 0]
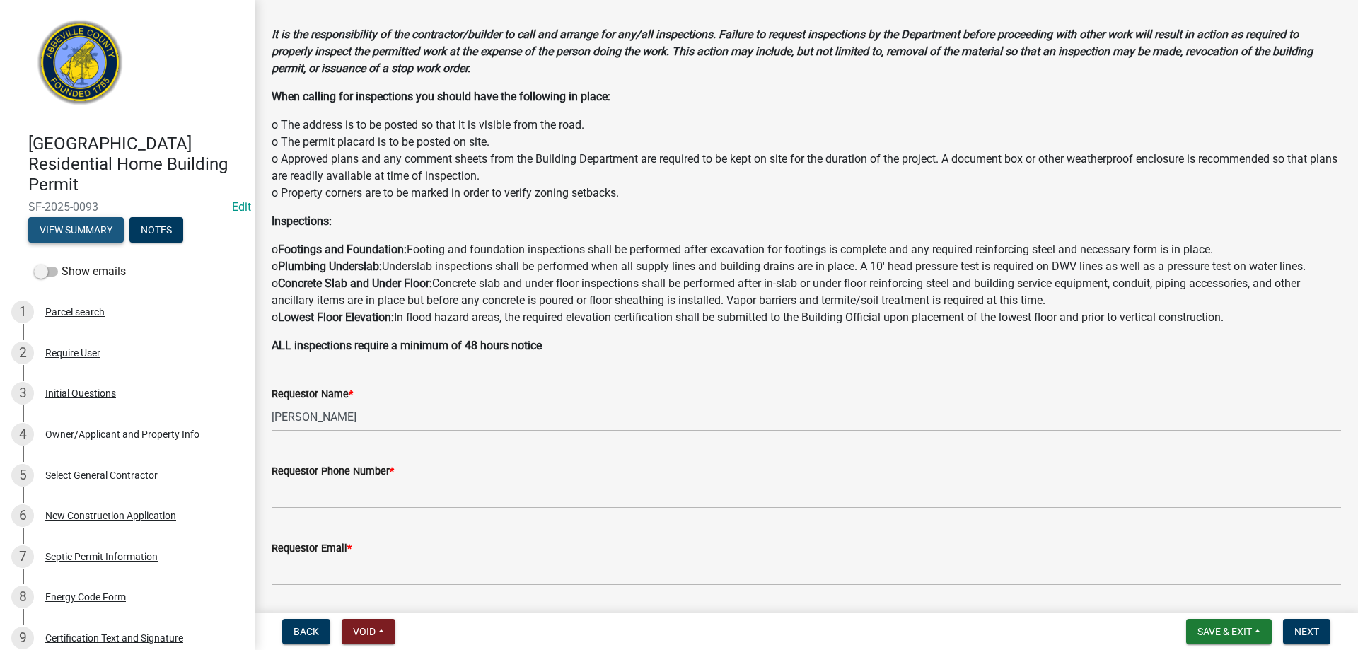
click at [82, 229] on button "View Summary" at bounding box center [75, 229] width 95 height 25
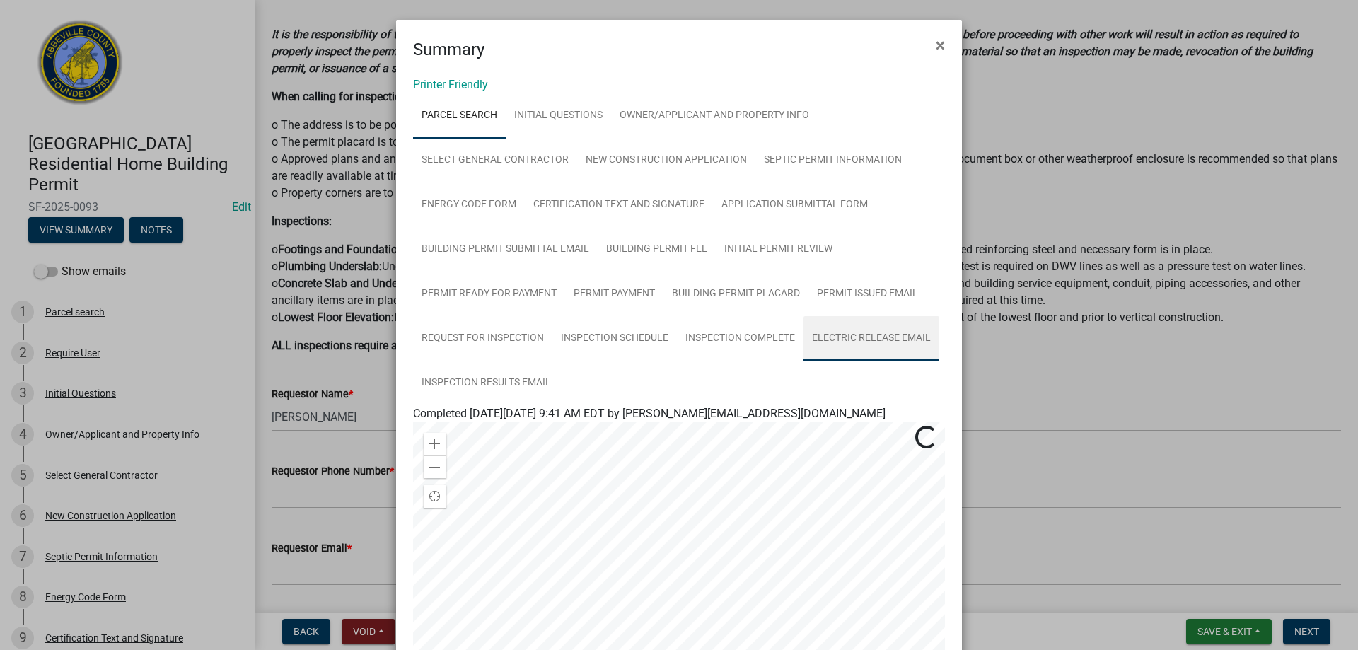
click at [860, 333] on link "Electric Release Email" at bounding box center [872, 338] width 136 height 45
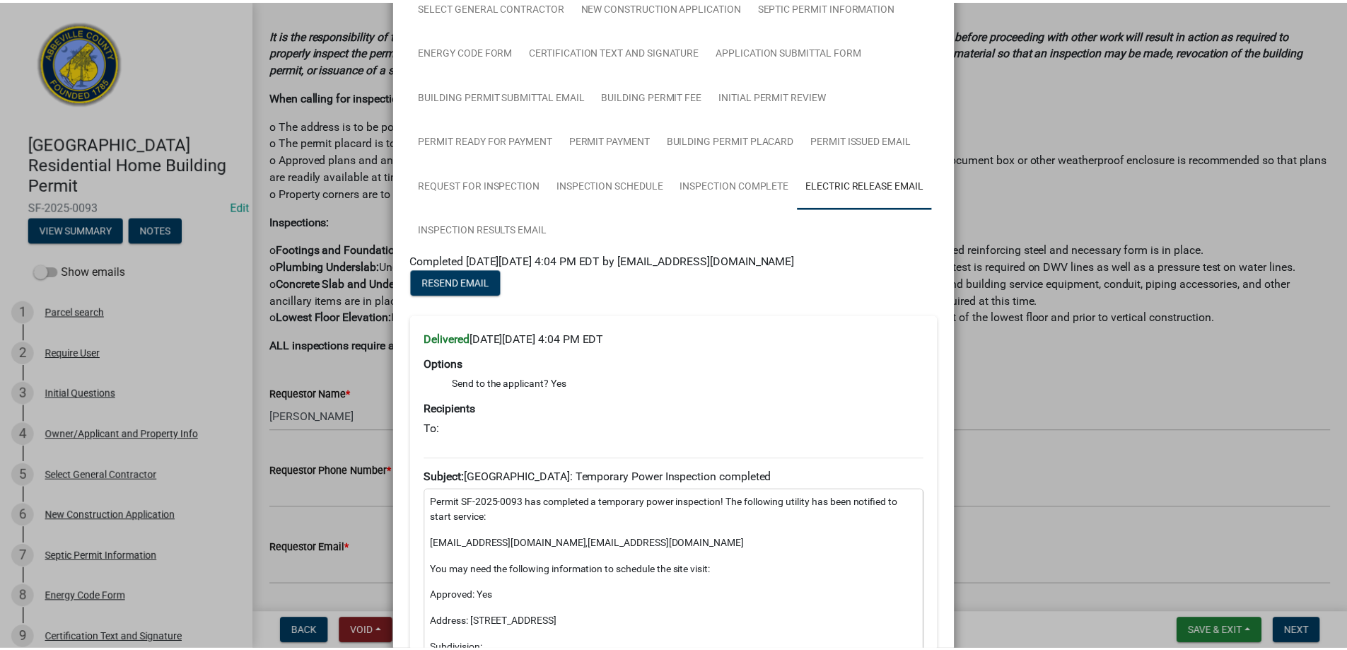
scroll to position [0, 0]
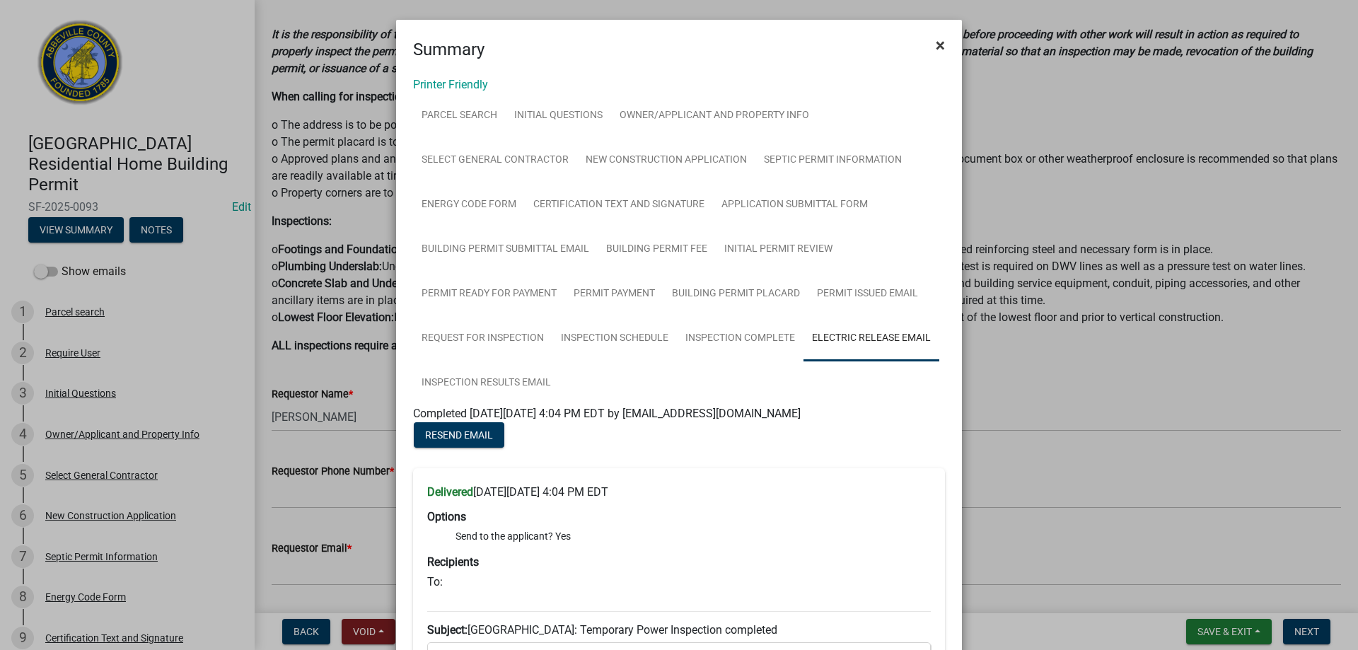
click at [936, 43] on span "×" at bounding box center [940, 45] width 9 height 20
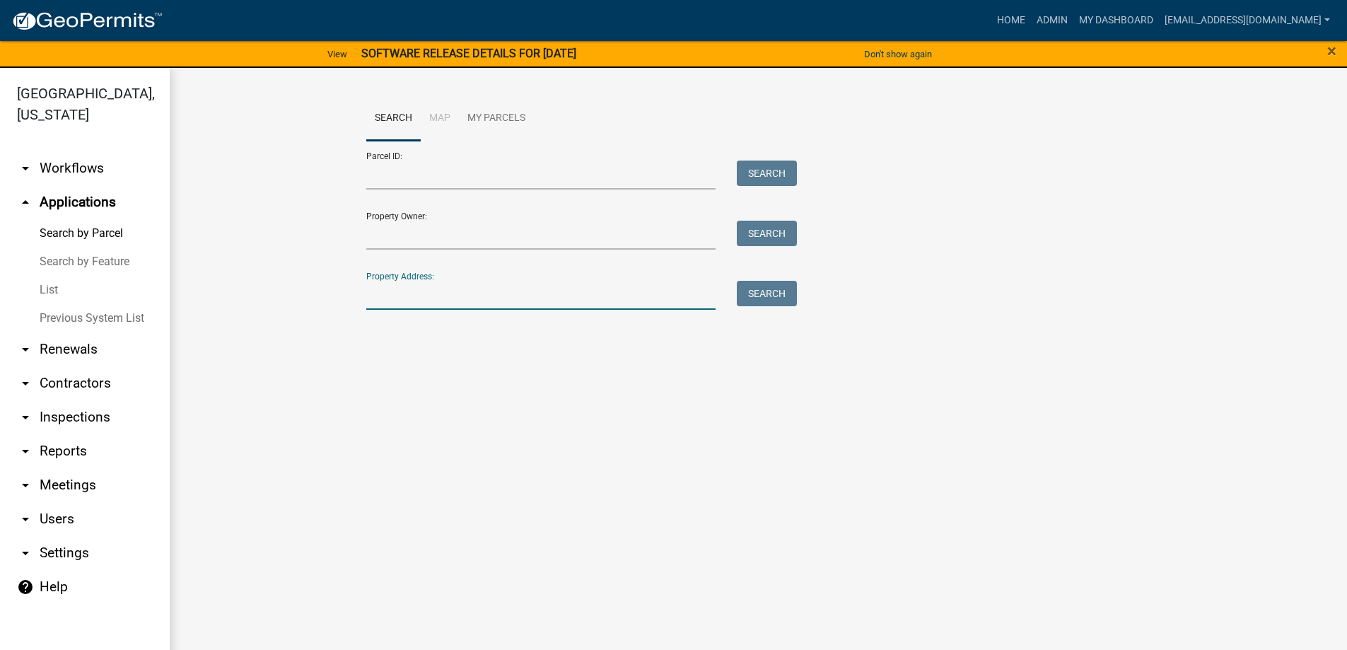
click at [475, 296] on input "Property Address:" at bounding box center [541, 295] width 350 height 29
type input "193 cold spring"
click at [775, 288] on button "Search" at bounding box center [767, 293] width 60 height 25
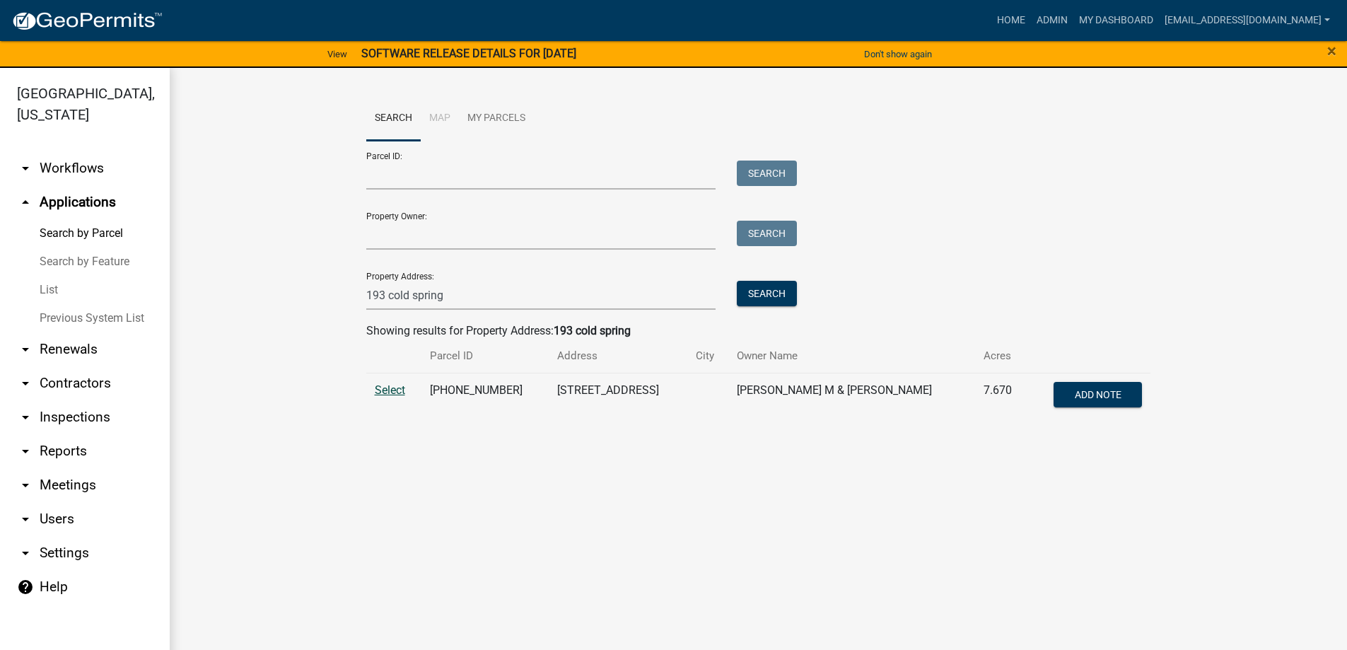
click at [395, 389] on span "Select" at bounding box center [390, 389] width 30 height 13
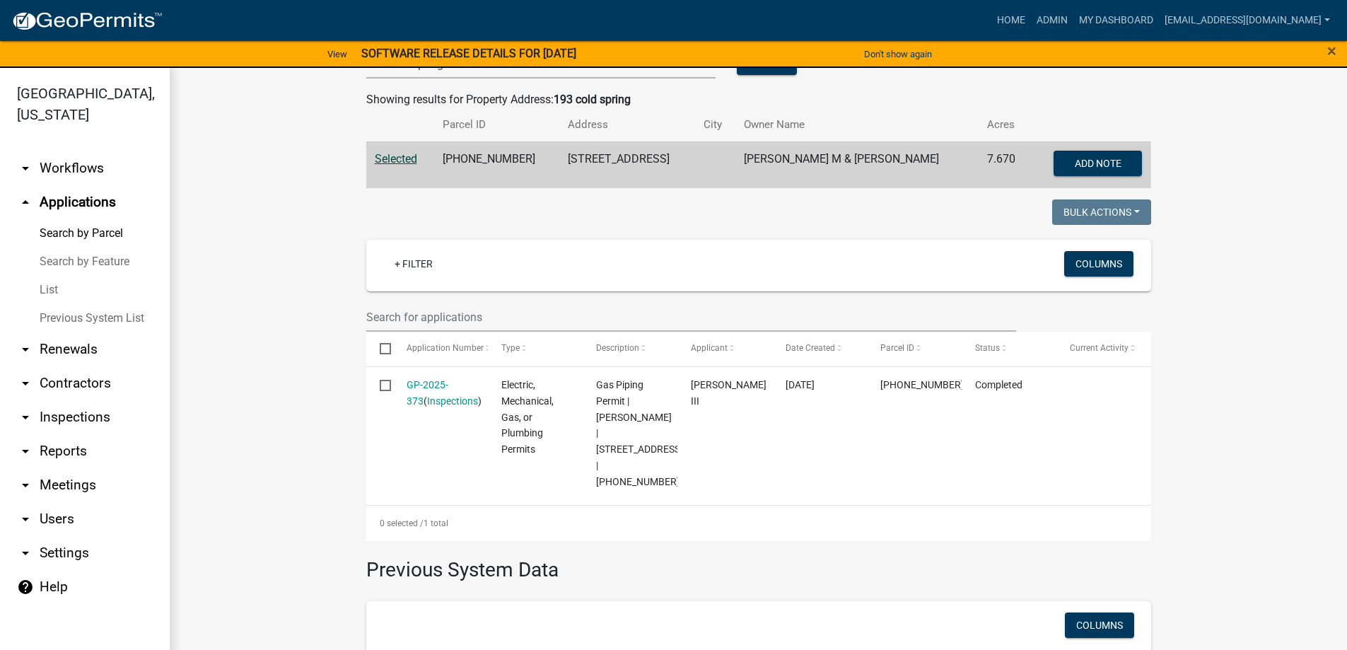
scroll to position [283, 0]
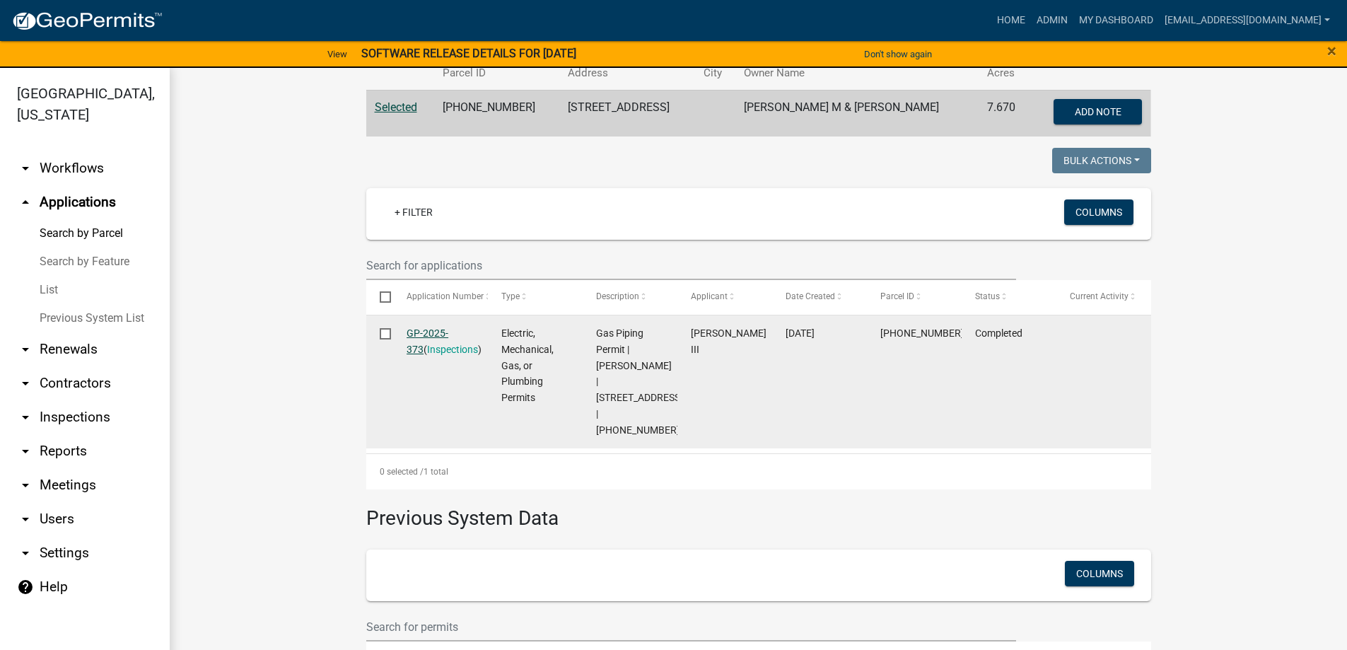
click at [427, 332] on link "GP-2025-373" at bounding box center [428, 341] width 42 height 28
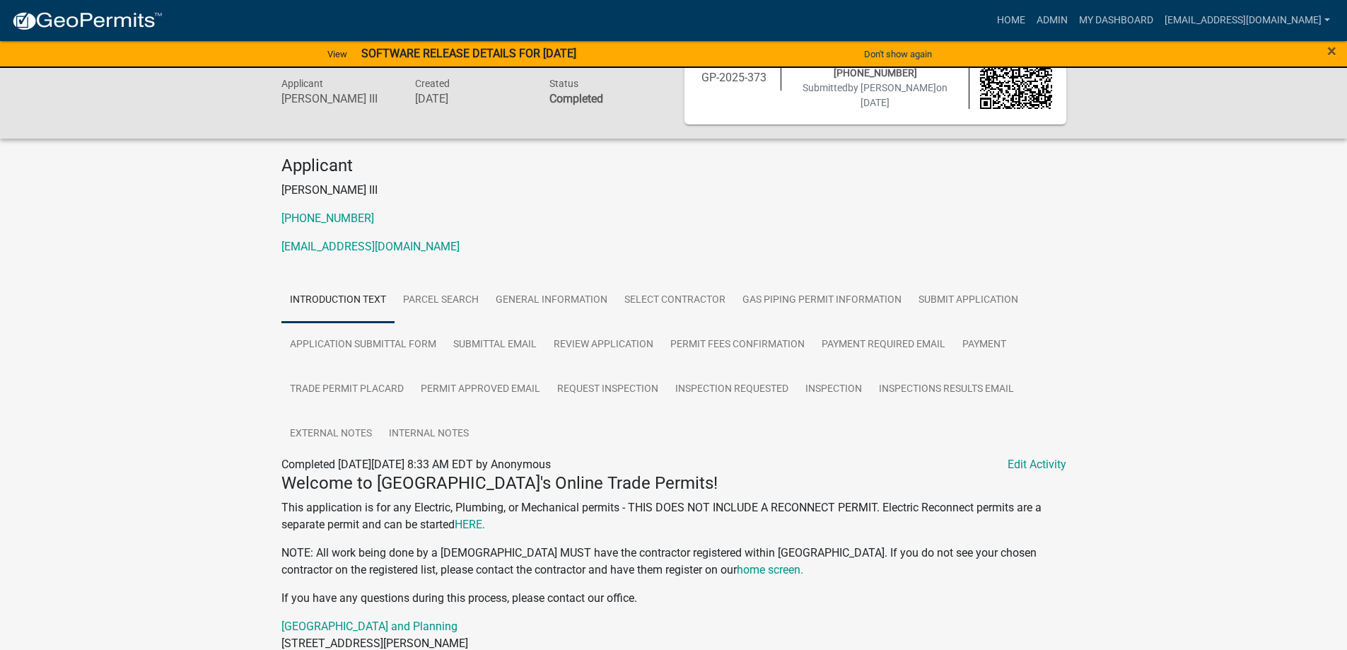
scroll to position [59, 0]
click at [346, 389] on link "Trade Permit Placard" at bounding box center [347, 390] width 131 height 45
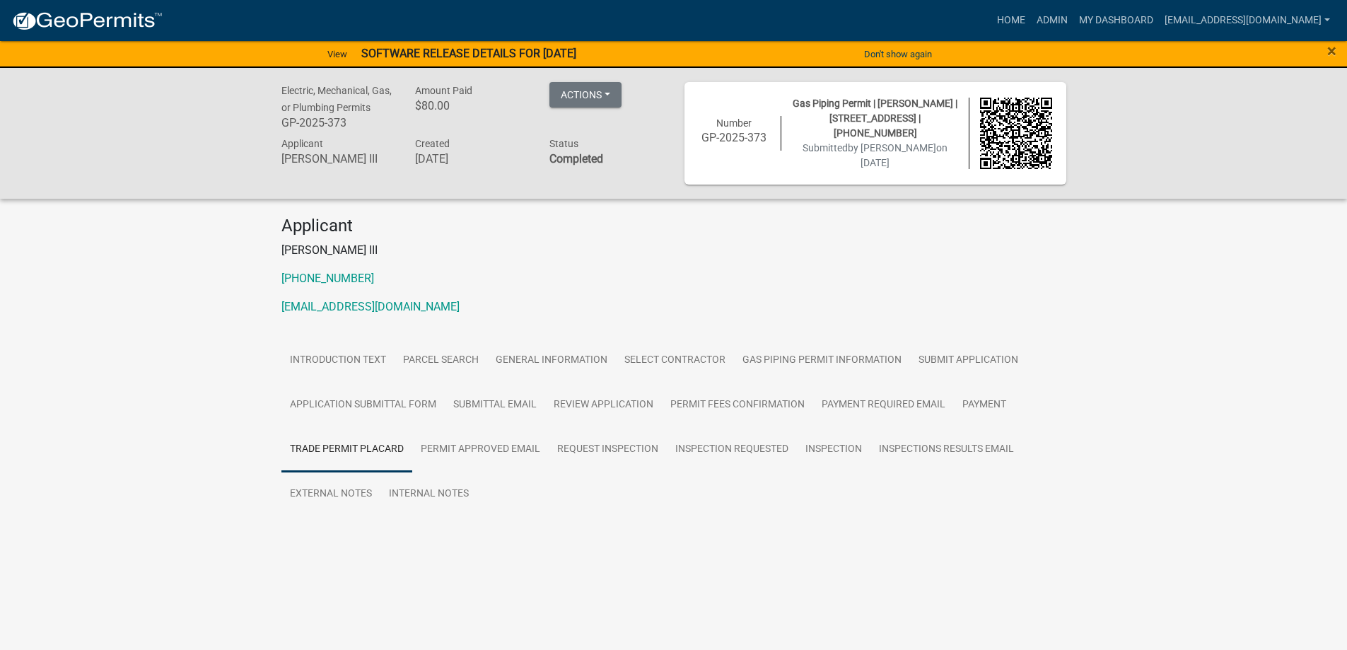
scroll to position [0, 0]
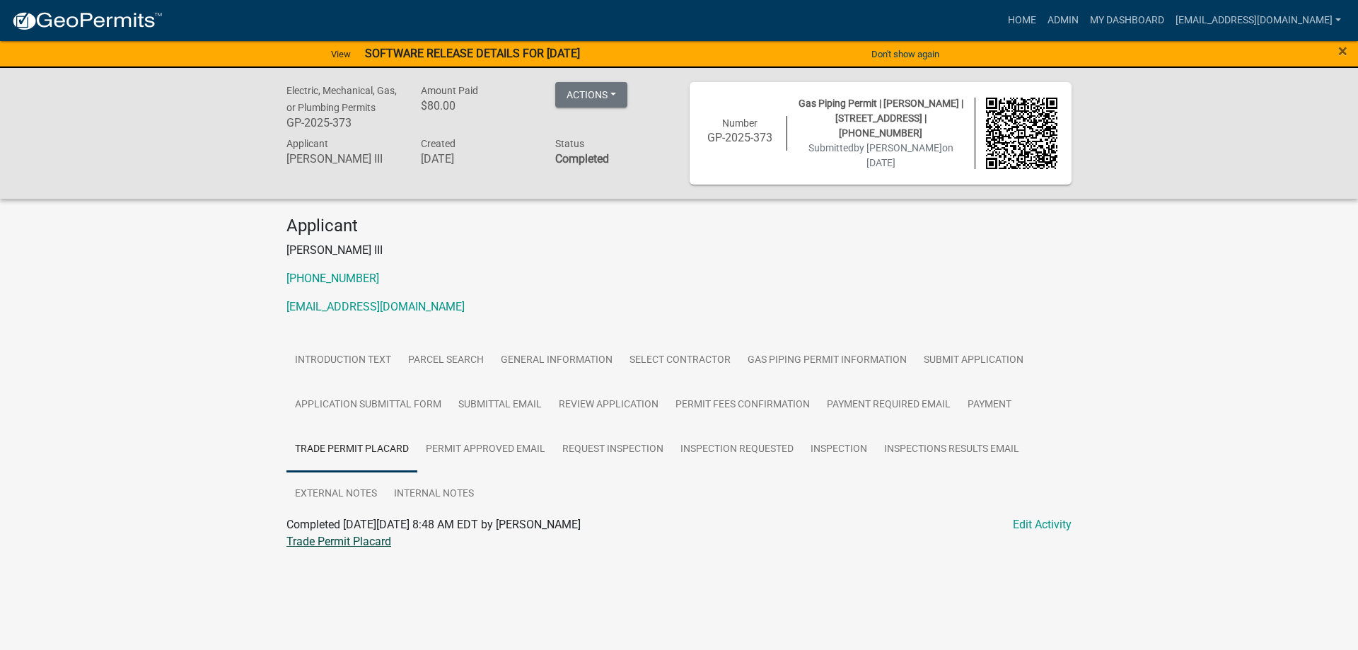
click at [355, 544] on link "Trade Permit Placard" at bounding box center [338, 541] width 105 height 13
click at [1045, 17] on link "Admin" at bounding box center [1063, 20] width 42 height 27
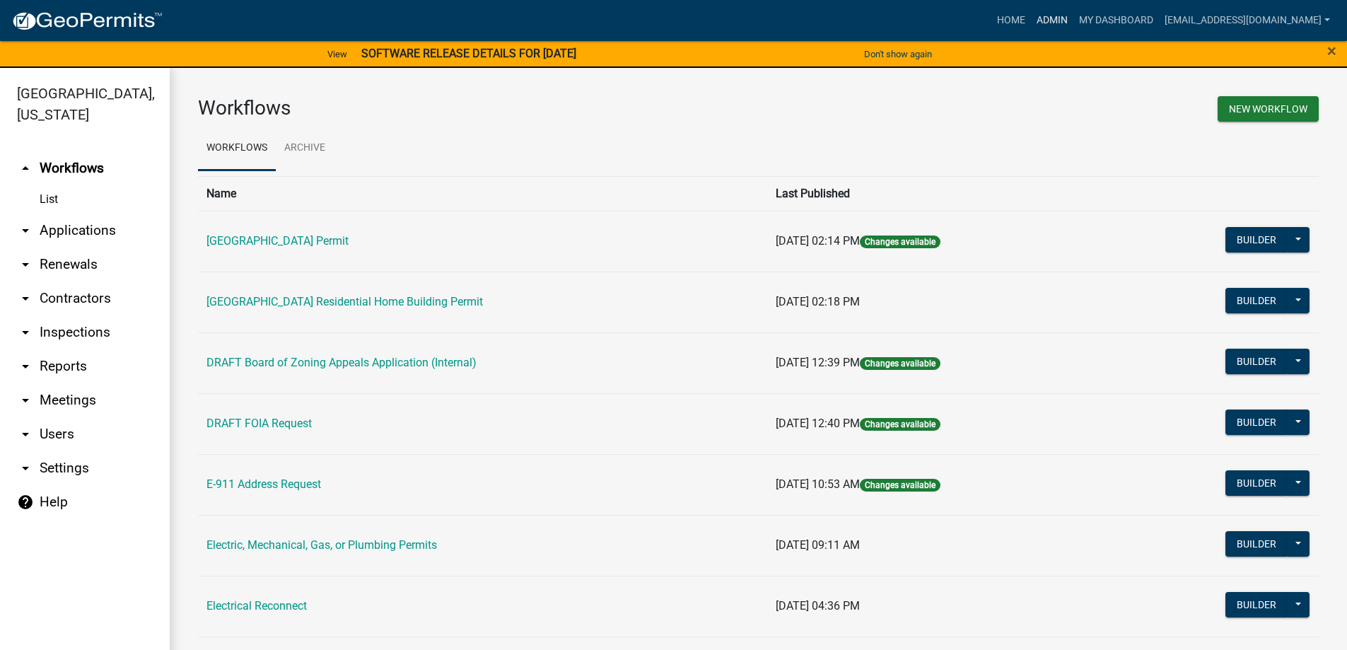
click at [1040, 17] on link "Admin" at bounding box center [1052, 20] width 42 height 27
click at [71, 226] on link "arrow_drop_down Applications" at bounding box center [85, 231] width 170 height 34
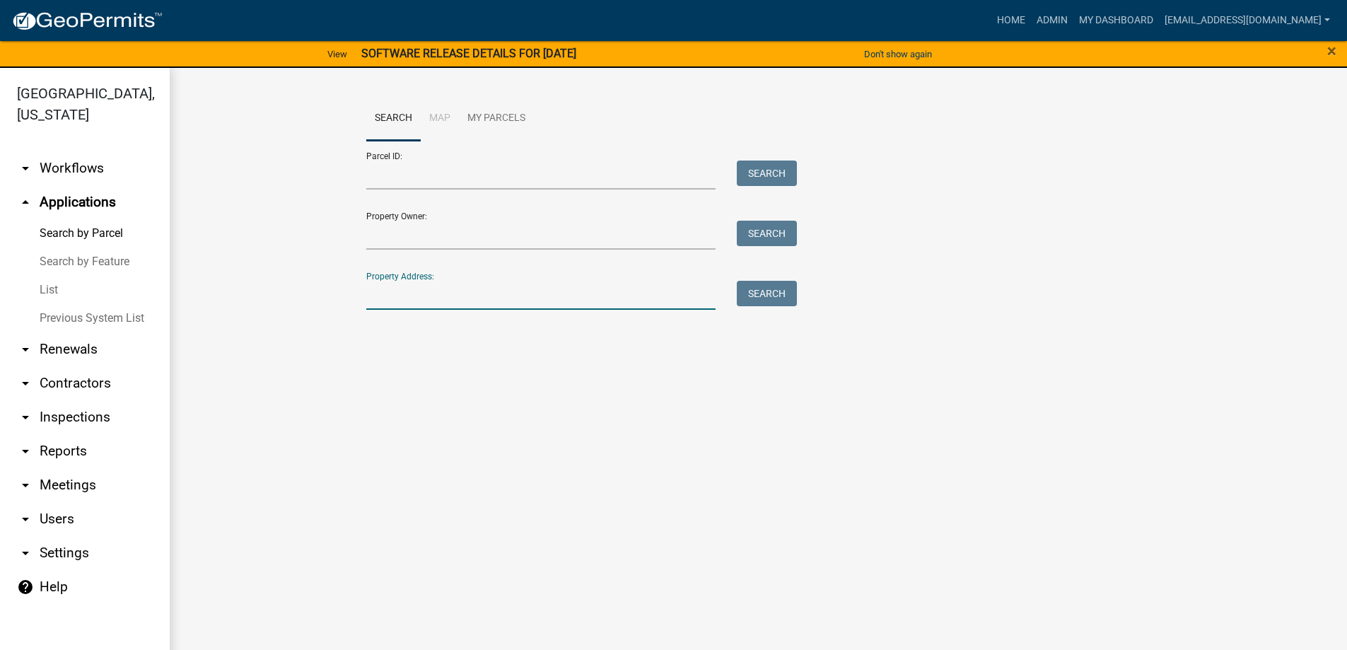
click at [427, 291] on input "Property Address:" at bounding box center [541, 295] width 350 height 29
type input "1205 main"
click at [765, 291] on button "Search" at bounding box center [767, 293] width 60 height 25
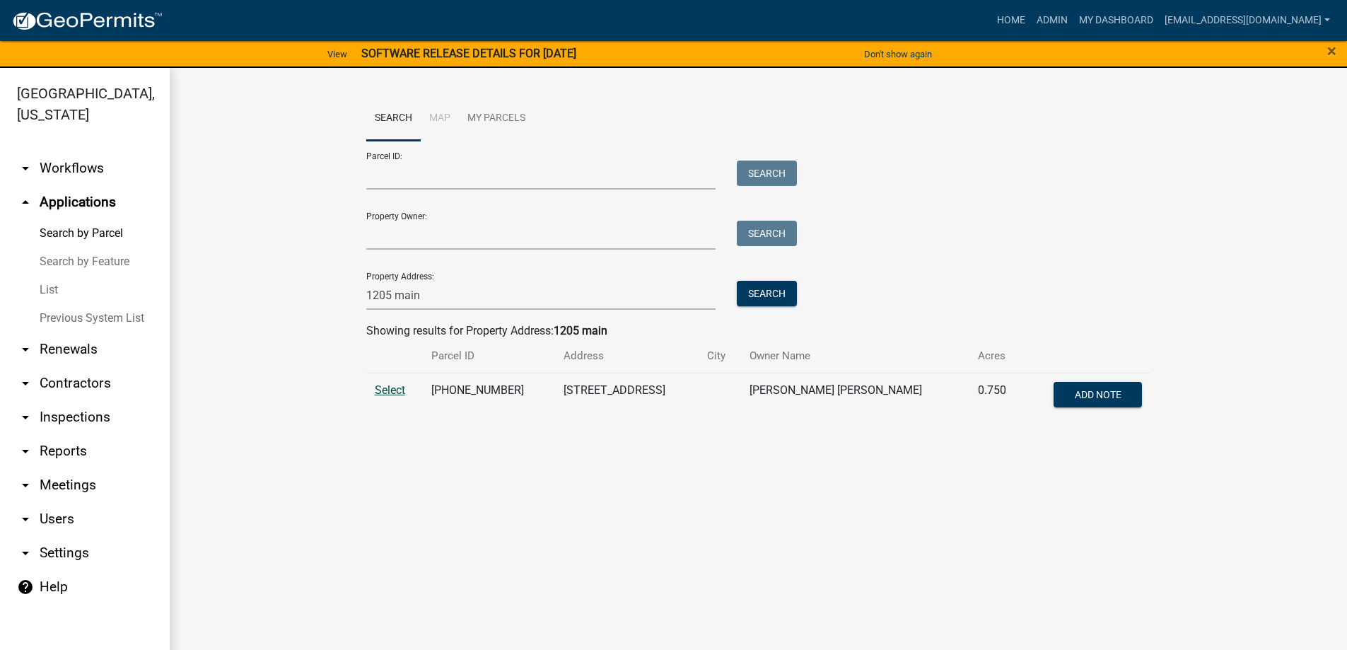
click at [385, 388] on span "Select" at bounding box center [390, 389] width 30 height 13
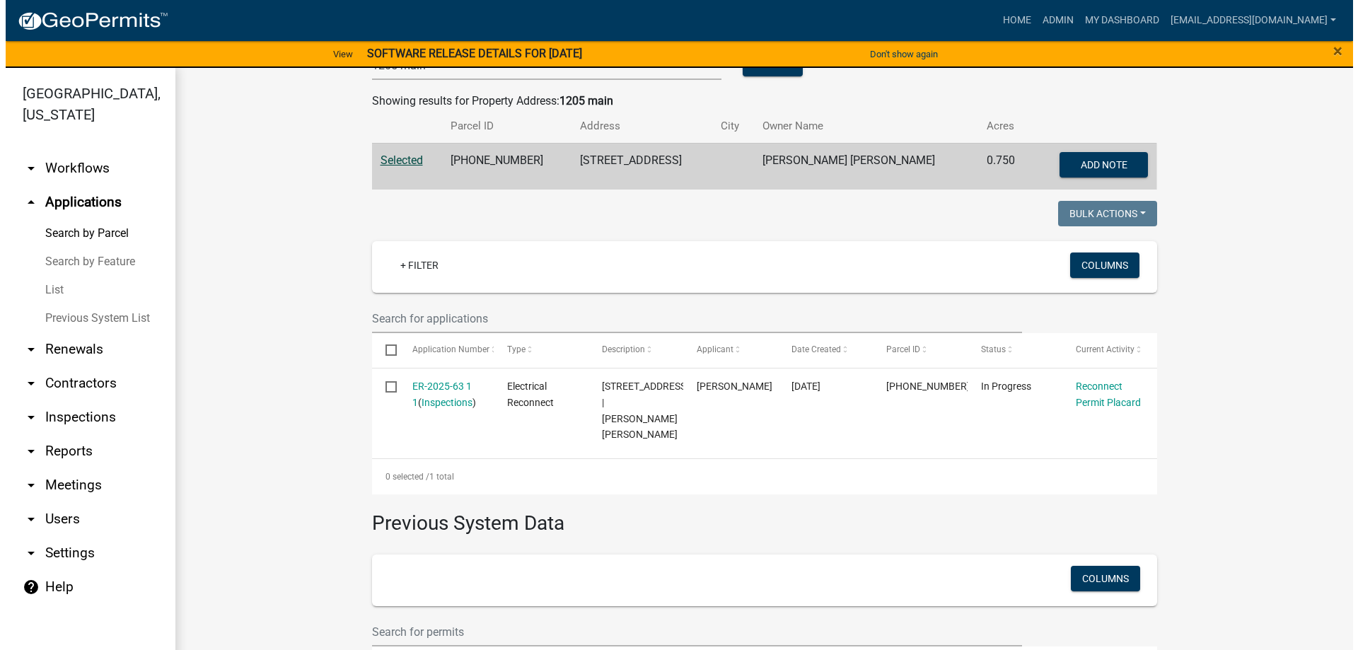
scroll to position [209, 0]
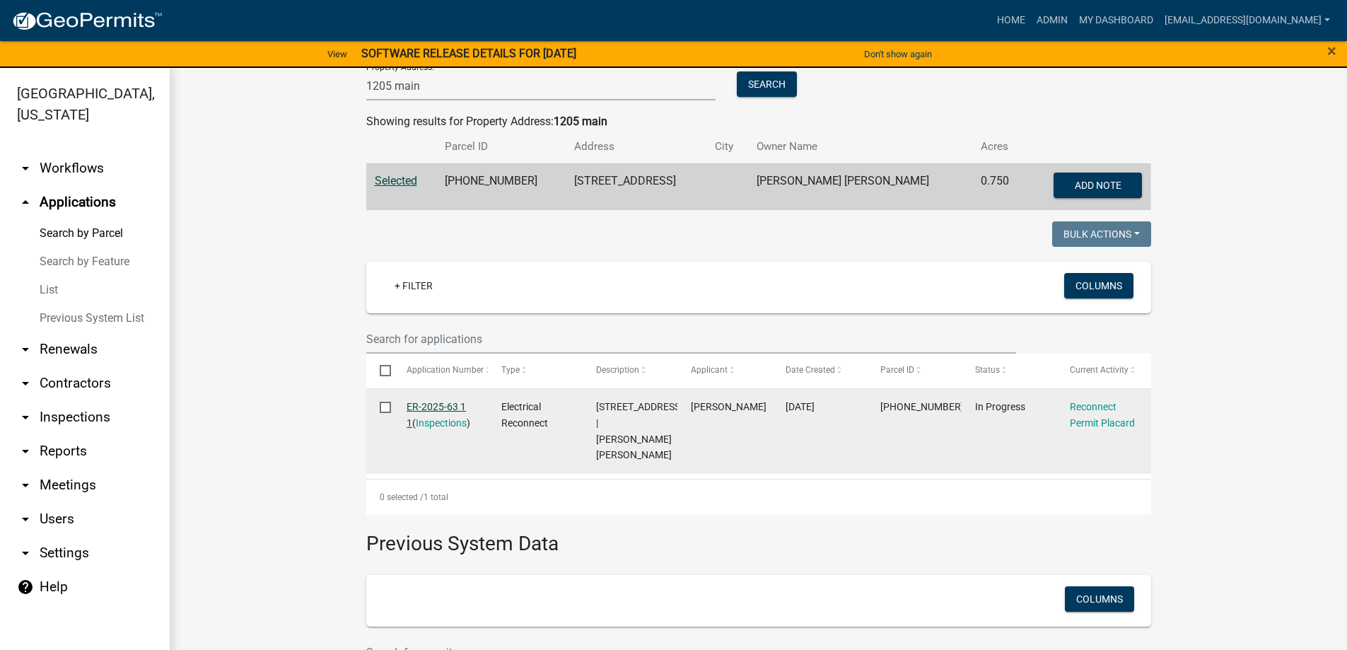
click at [427, 406] on link "ER-2025-63 1 1" at bounding box center [436, 415] width 59 height 28
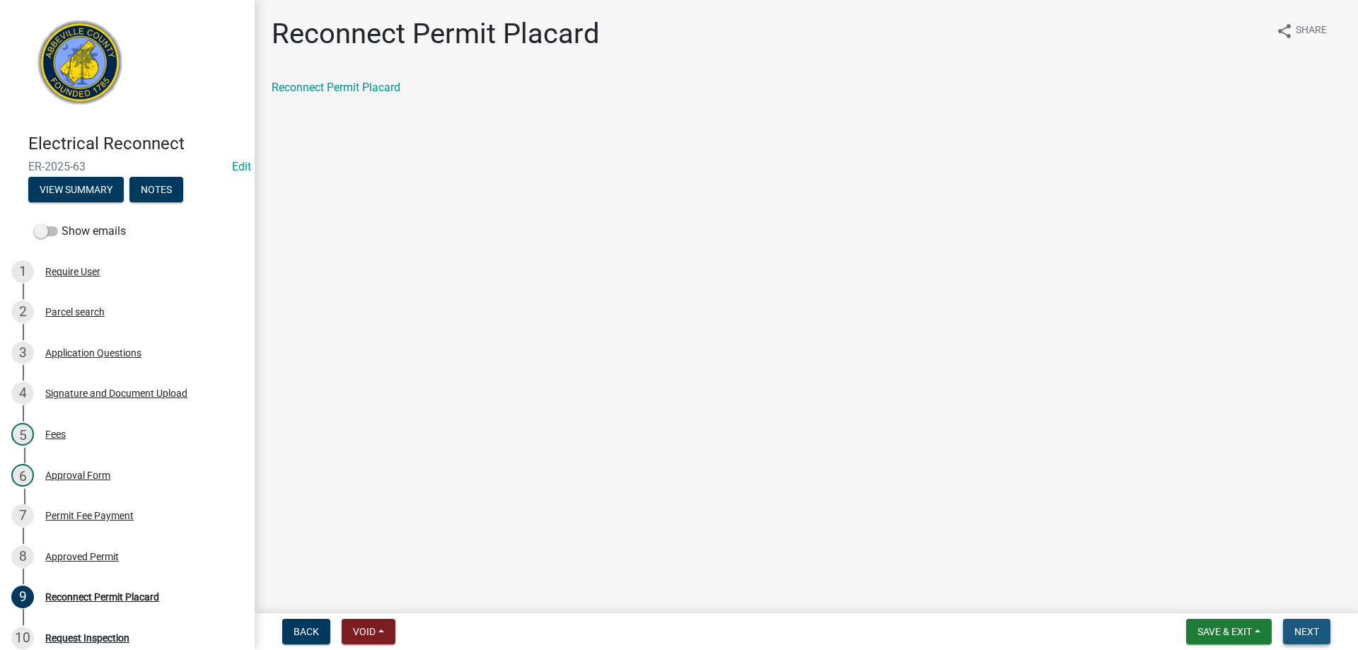
click at [1309, 633] on span "Next" at bounding box center [1306, 631] width 25 height 11
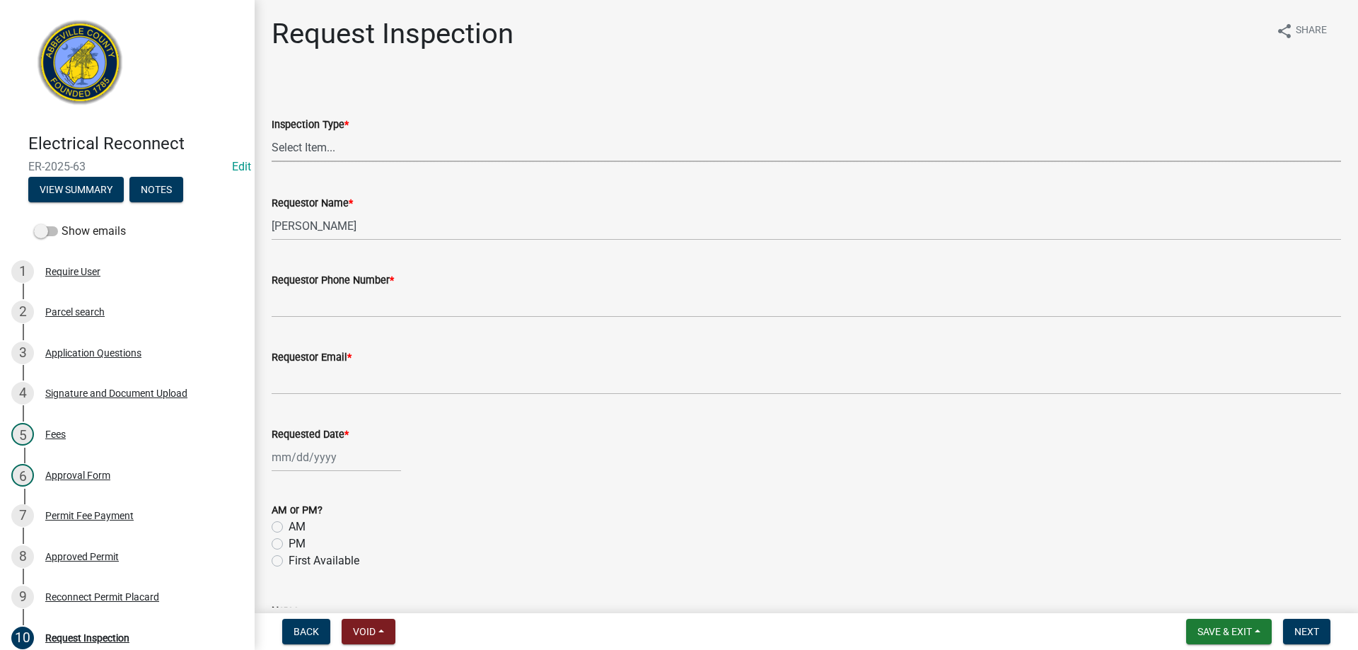
click at [318, 146] on select "Select Item... Reconnect" at bounding box center [806, 147] width 1069 height 29
click at [272, 133] on select "Select Item... Reconnect" at bounding box center [806, 147] width 1069 height 29
select select "83e7f721-6e00-42b7-a348-3e077180f52c"
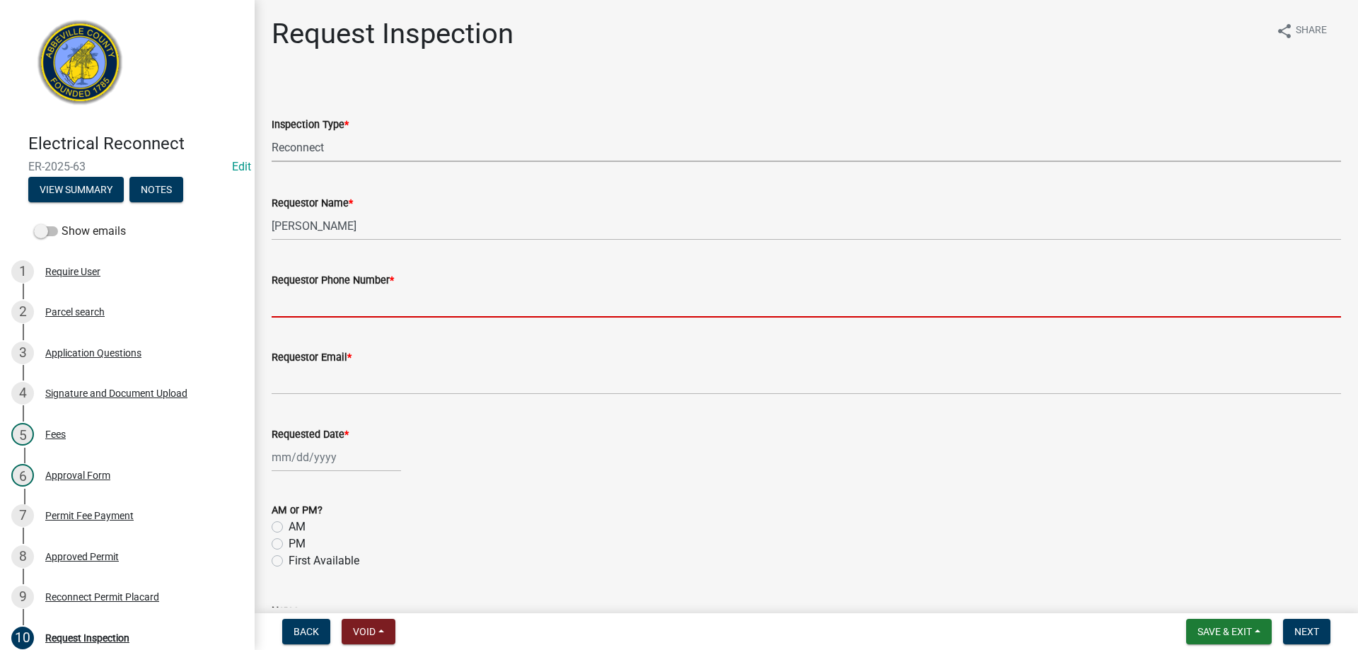
click at [329, 306] on input "Requestor Phone Number *" at bounding box center [806, 303] width 1069 height 29
type input "8643789750"
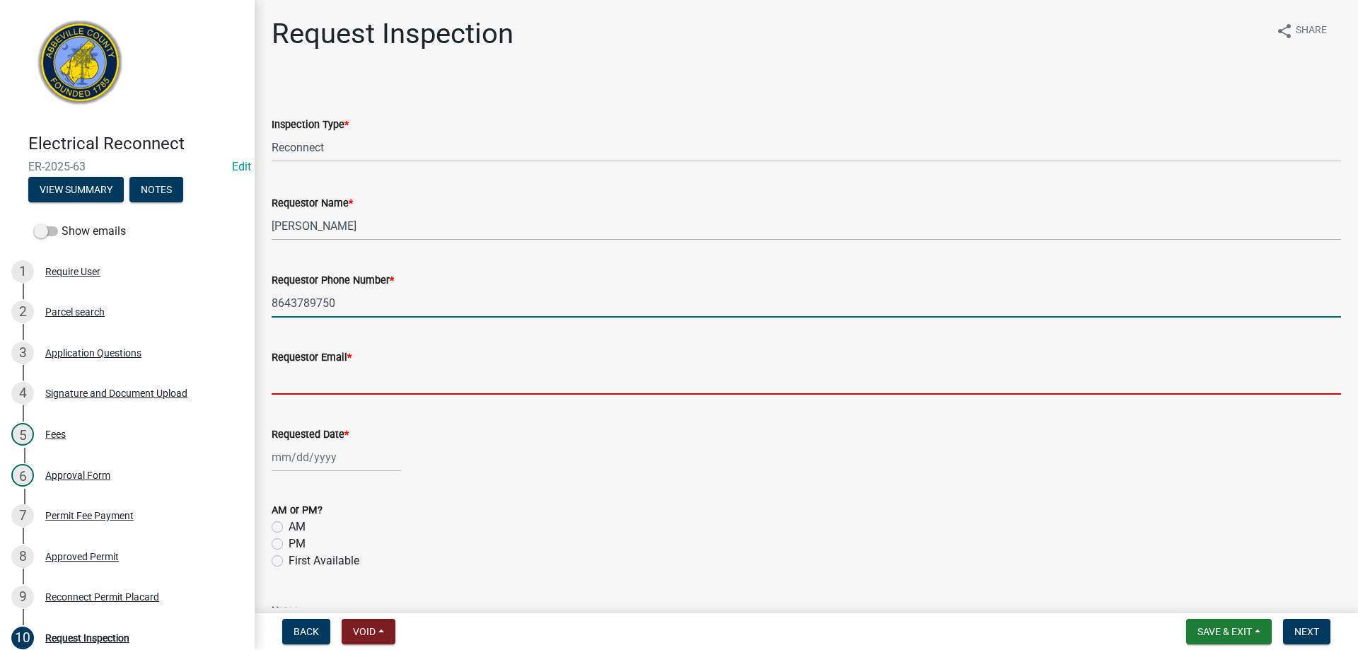
type input "[EMAIL_ADDRESS][DOMAIN_NAME]"
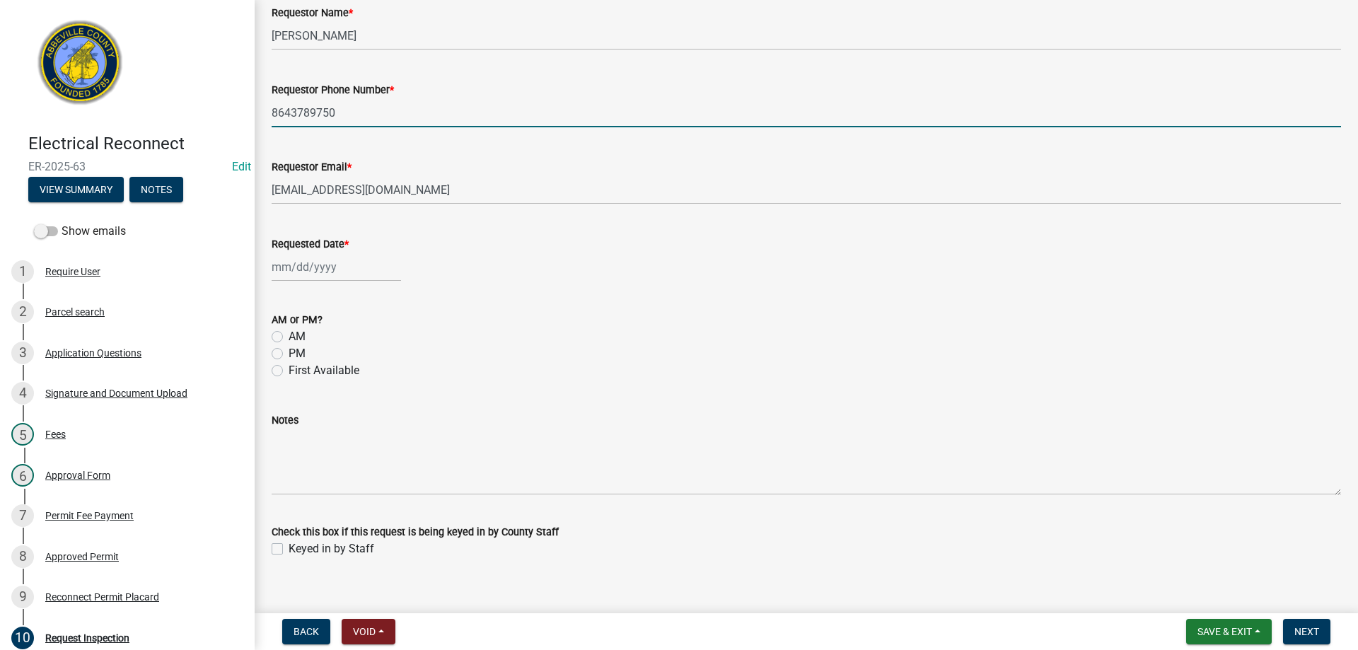
scroll to position [208, 0]
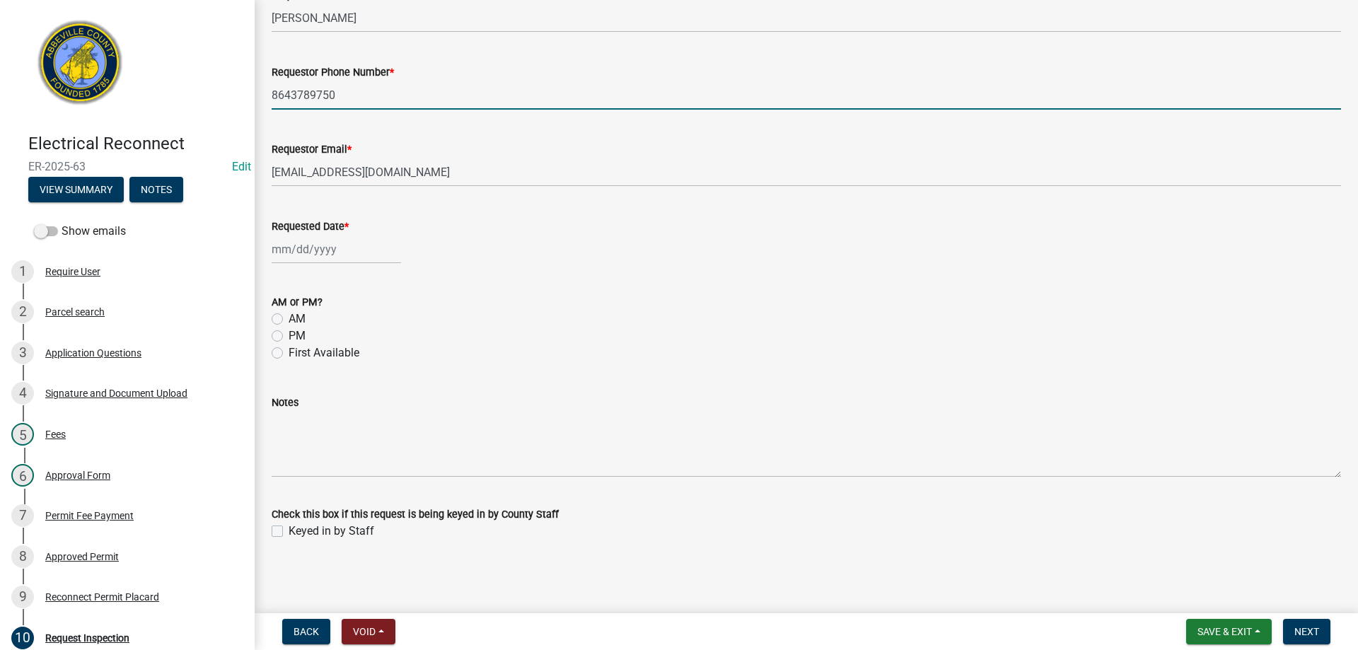
select select "9"
select select "2025"
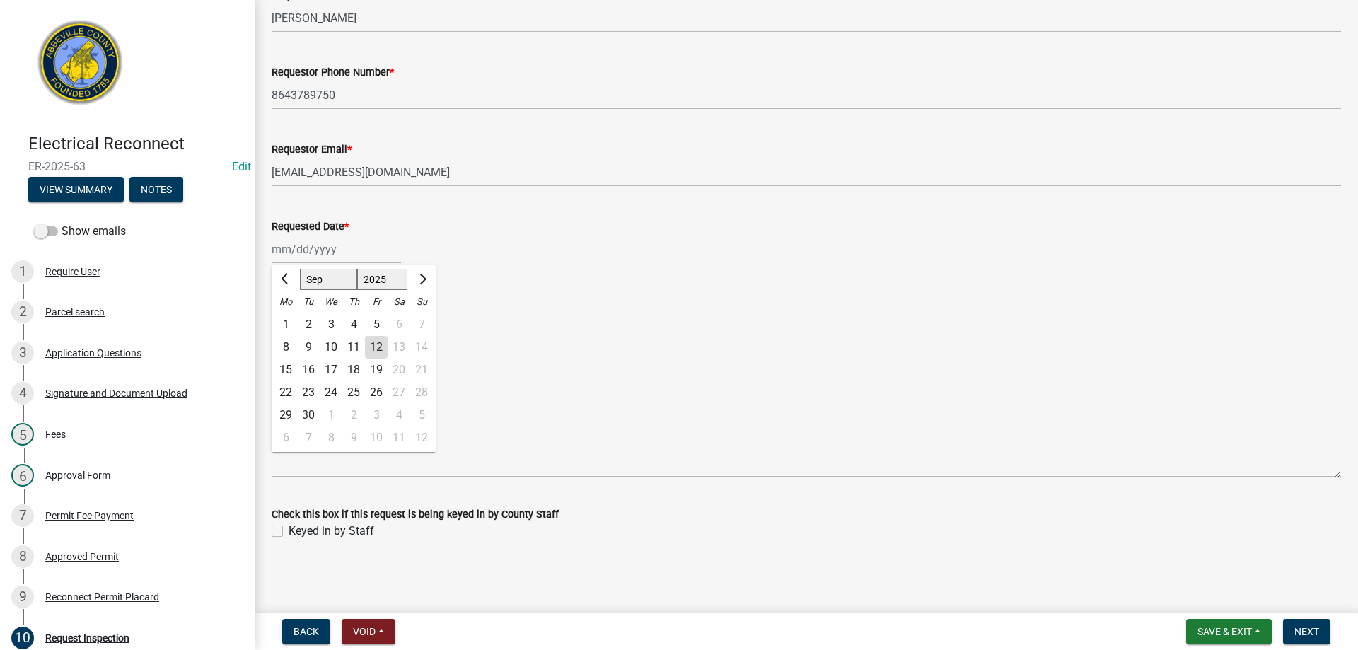
click at [312, 250] on div "[PERSON_NAME] Feb Mar Apr [PERSON_NAME][DATE] Oct Nov [DATE] 1526 1527 1528 152…" at bounding box center [336, 249] width 129 height 29
click at [378, 347] on div "12" at bounding box center [376, 347] width 23 height 23
type input "[DATE]"
click at [289, 333] on label "PM" at bounding box center [297, 335] width 17 height 17
click at [289, 333] on input "PM" at bounding box center [293, 331] width 9 height 9
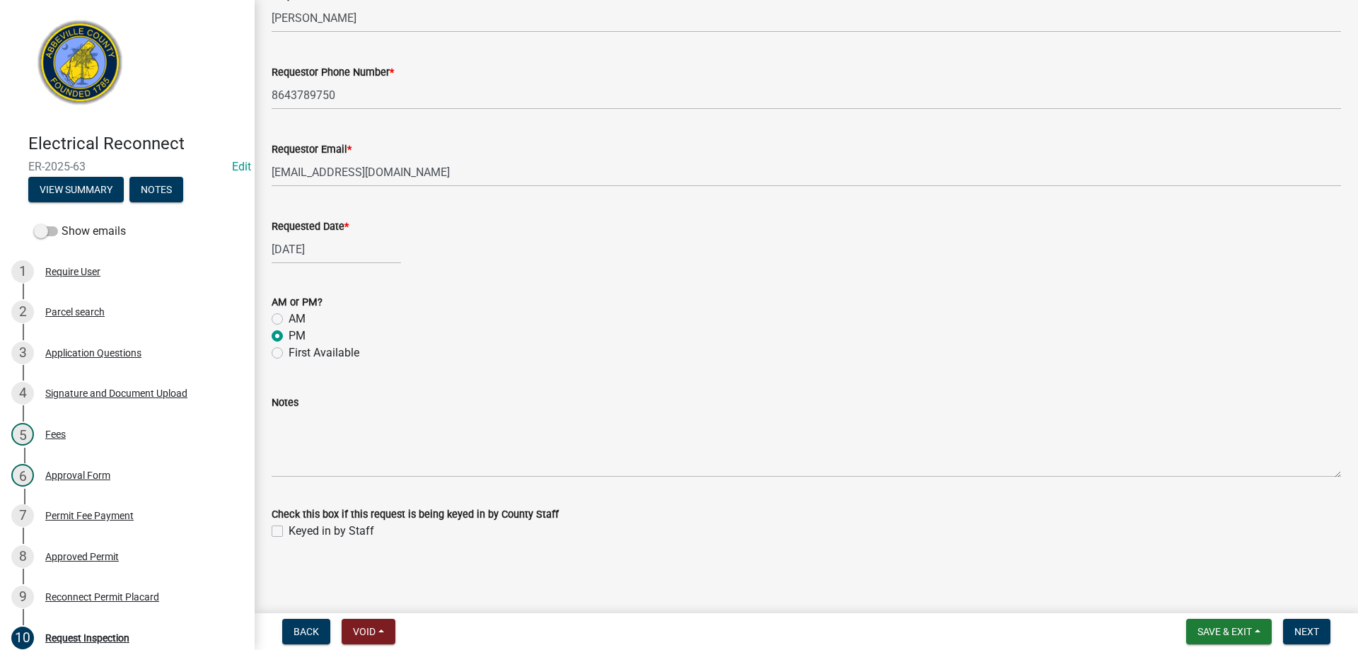
radio input "true"
click at [289, 533] on label "Keyed in by Staff" at bounding box center [332, 531] width 86 height 17
click at [289, 532] on input "Keyed in by Staff" at bounding box center [293, 527] width 9 height 9
checkbox input "true"
click at [1307, 632] on span "Next" at bounding box center [1306, 631] width 25 height 11
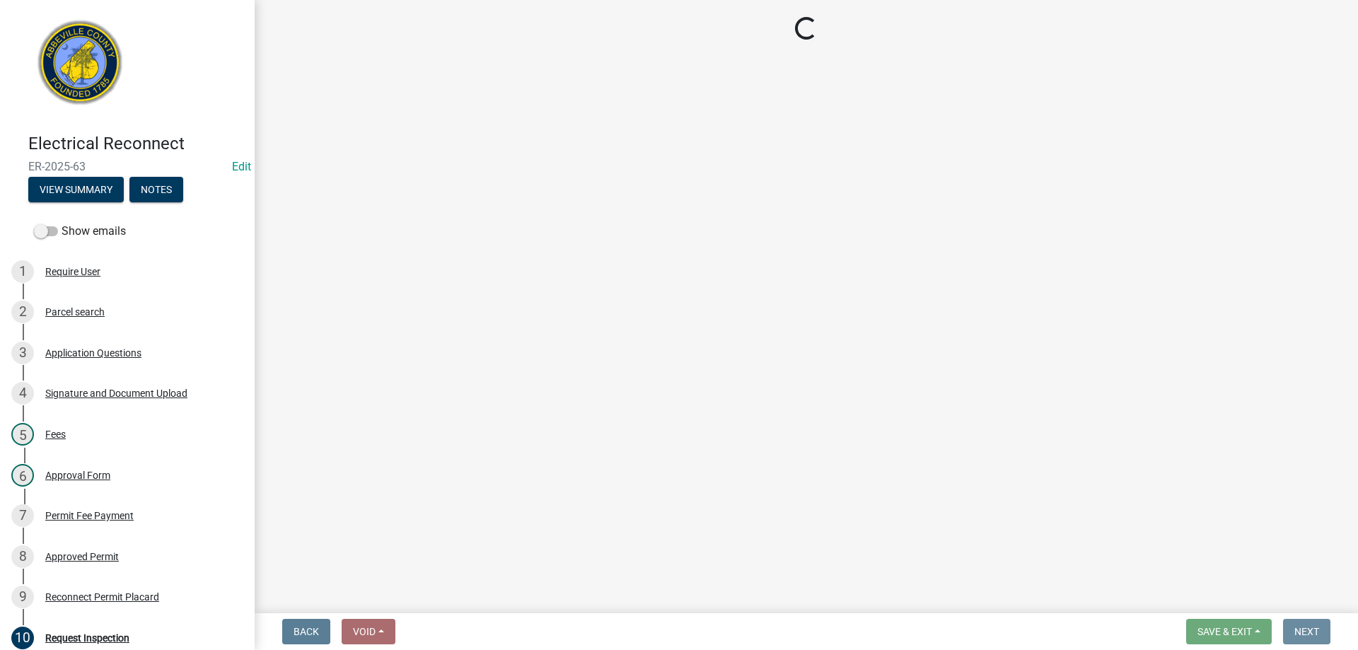
scroll to position [0, 0]
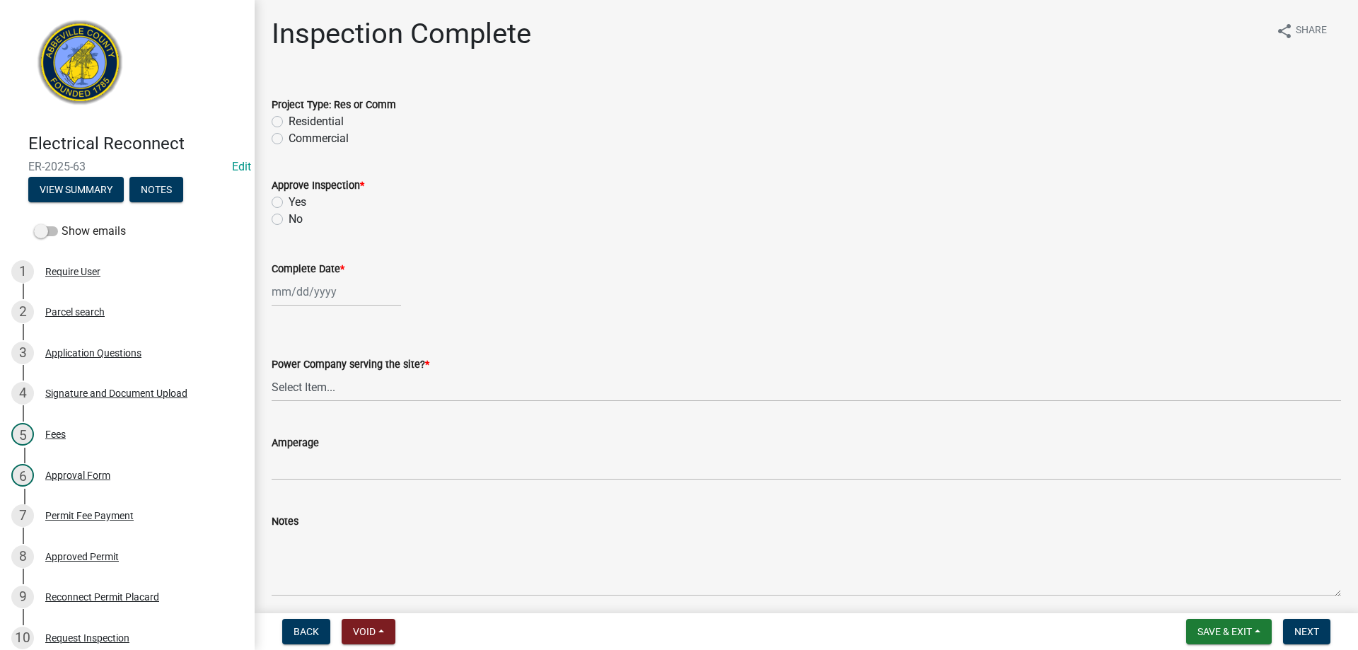
click at [289, 119] on label "Residential" at bounding box center [316, 121] width 55 height 17
click at [289, 119] on input "Residential" at bounding box center [293, 117] width 9 height 9
radio input "true"
click at [289, 217] on label "No" at bounding box center [296, 219] width 14 height 17
click at [289, 217] on input "No" at bounding box center [293, 215] width 9 height 9
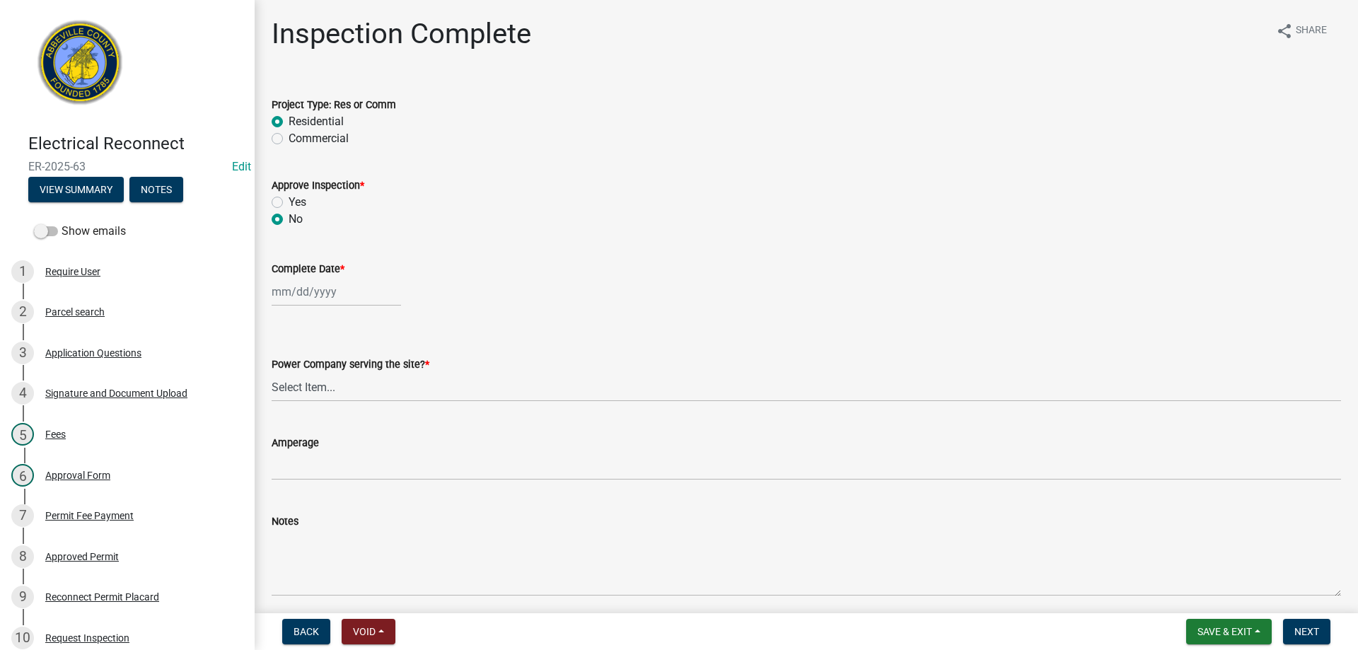
radio input "true"
select select "9"
select select "2025"
click at [303, 294] on div "[PERSON_NAME] Feb Mar Apr [PERSON_NAME][DATE] Oct Nov [DATE] 1526 1527 1528 152…" at bounding box center [336, 291] width 129 height 29
click at [379, 388] on div "12" at bounding box center [376, 389] width 23 height 23
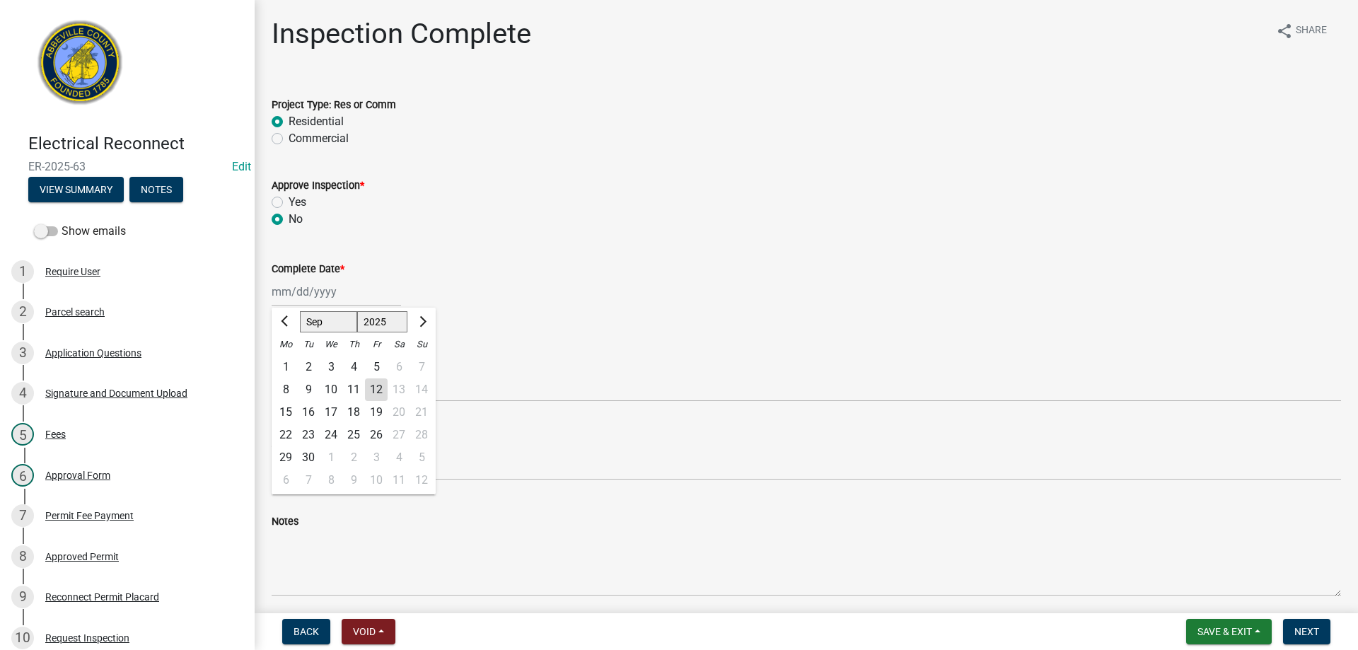
type input "[DATE]"
click at [306, 383] on select "Select Item... Little River Electric Co-Op Laurens Electric Co-Op Duke Energy D…" at bounding box center [806, 387] width 1069 height 29
click at [272, 373] on select "Select Item... Little River Electric Co-Op Laurens Electric Co-Op Duke Energy D…" at bounding box center [806, 387] width 1069 height 29
select select "c55dc6f6-d8cc-4359-aa2e-8e2a2769dca2"
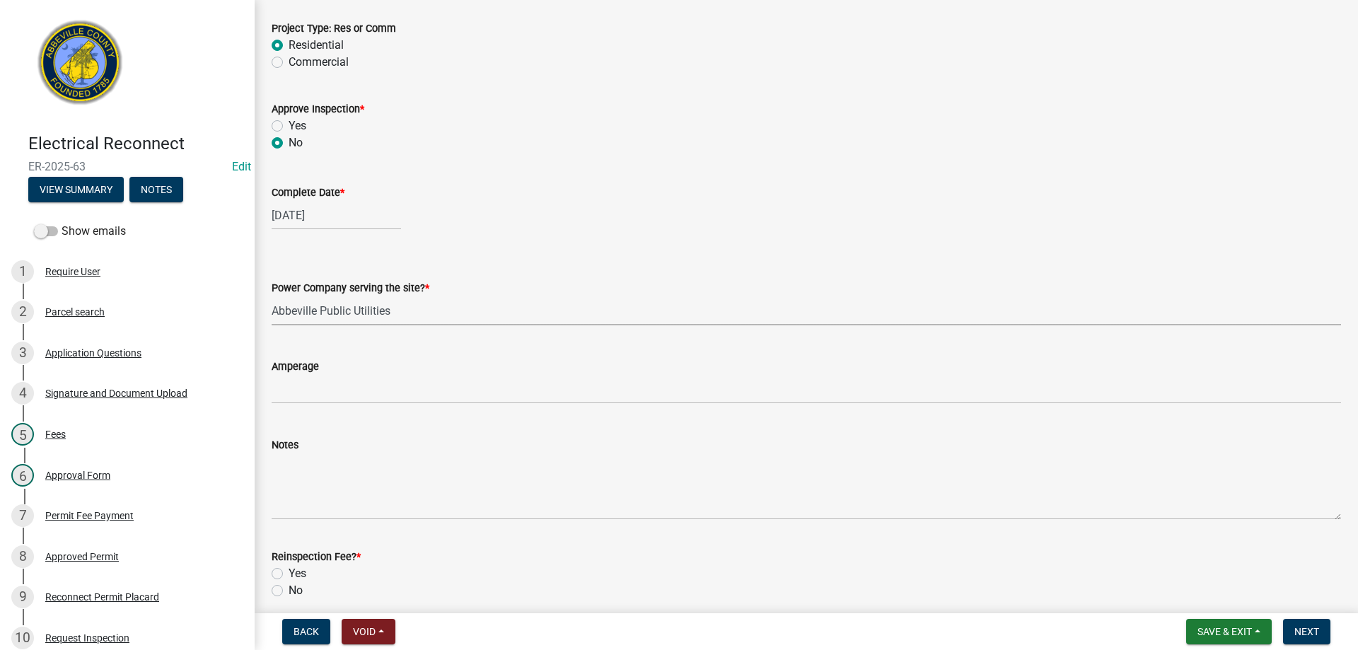
scroll to position [250, 0]
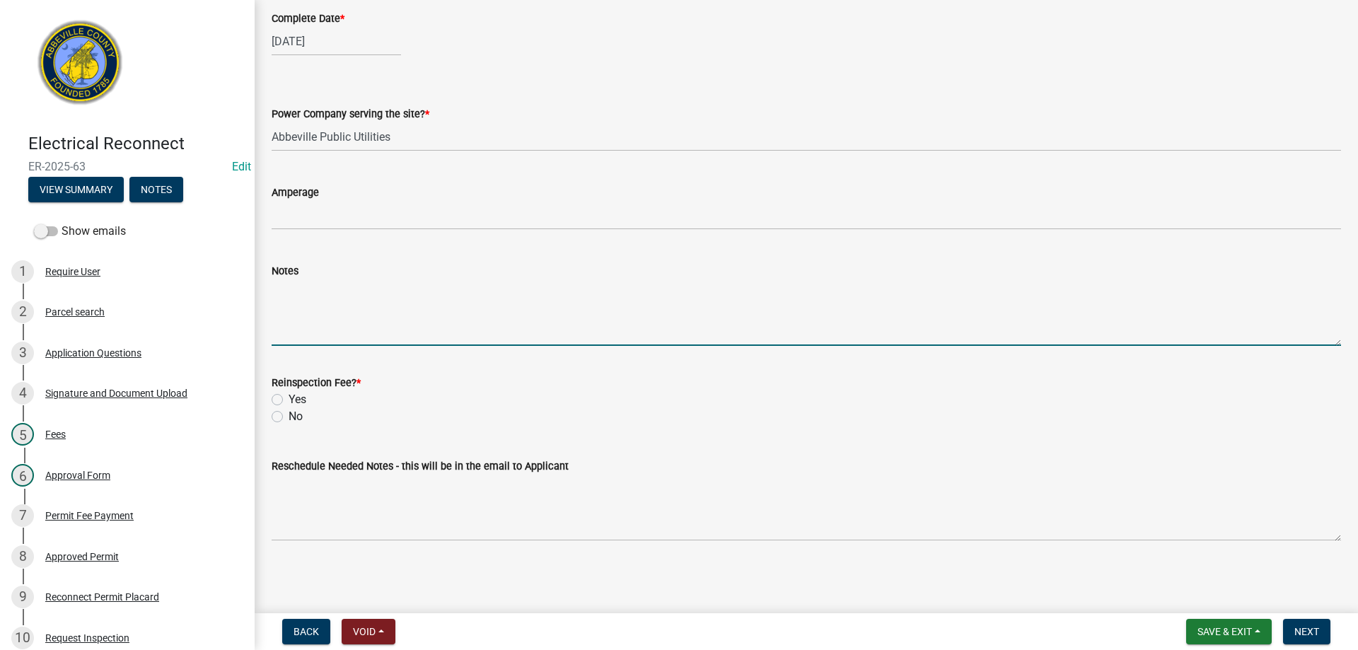
click at [301, 327] on textarea "Notes" at bounding box center [806, 312] width 1069 height 66
type textarea "f"
type textarea "Fill empty wire knockouts in top and bottom of all panels, correct double-lugge…"
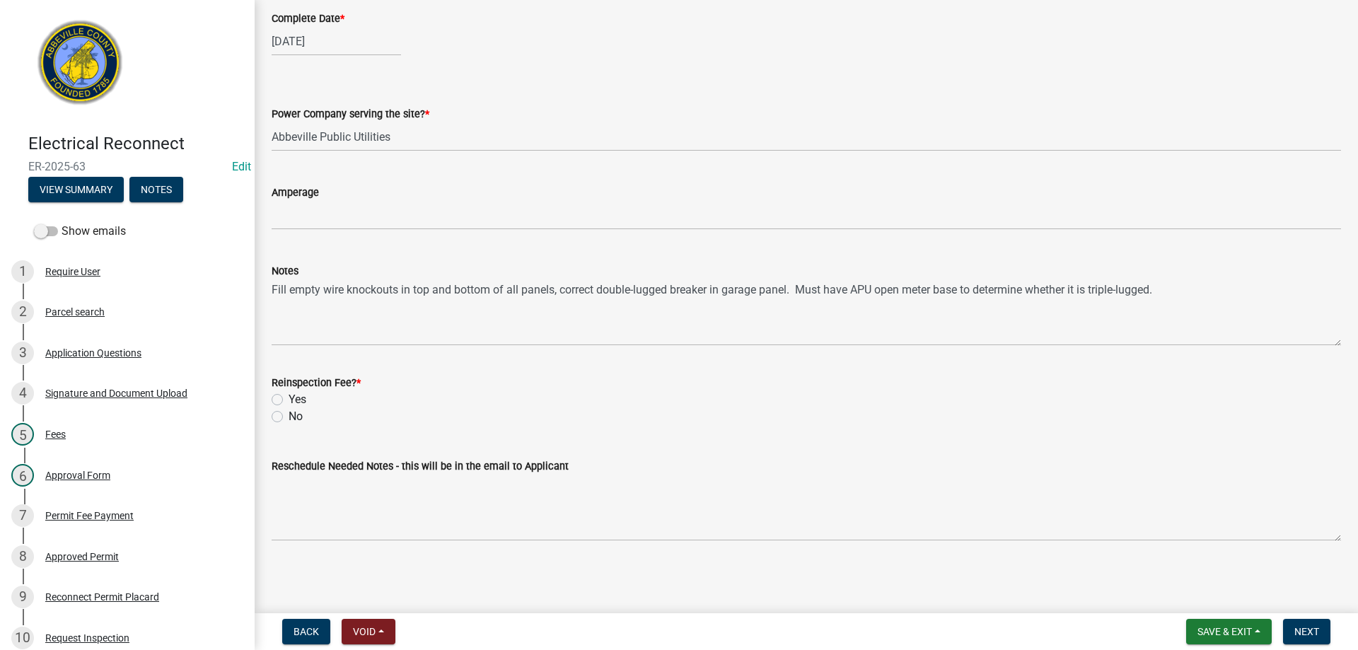
click at [289, 417] on label "No" at bounding box center [296, 416] width 14 height 17
click at [289, 417] on input "No" at bounding box center [293, 412] width 9 height 9
radio input "true"
click at [1308, 631] on span "Next" at bounding box center [1306, 631] width 25 height 11
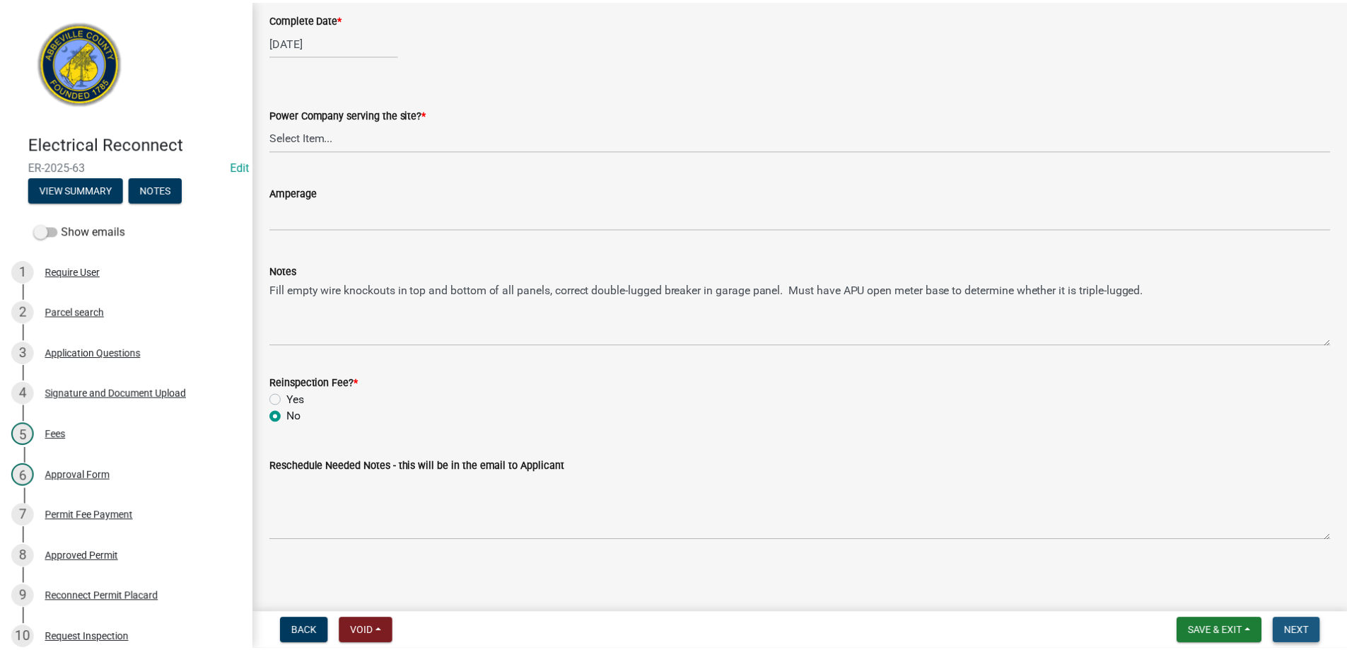
scroll to position [0, 0]
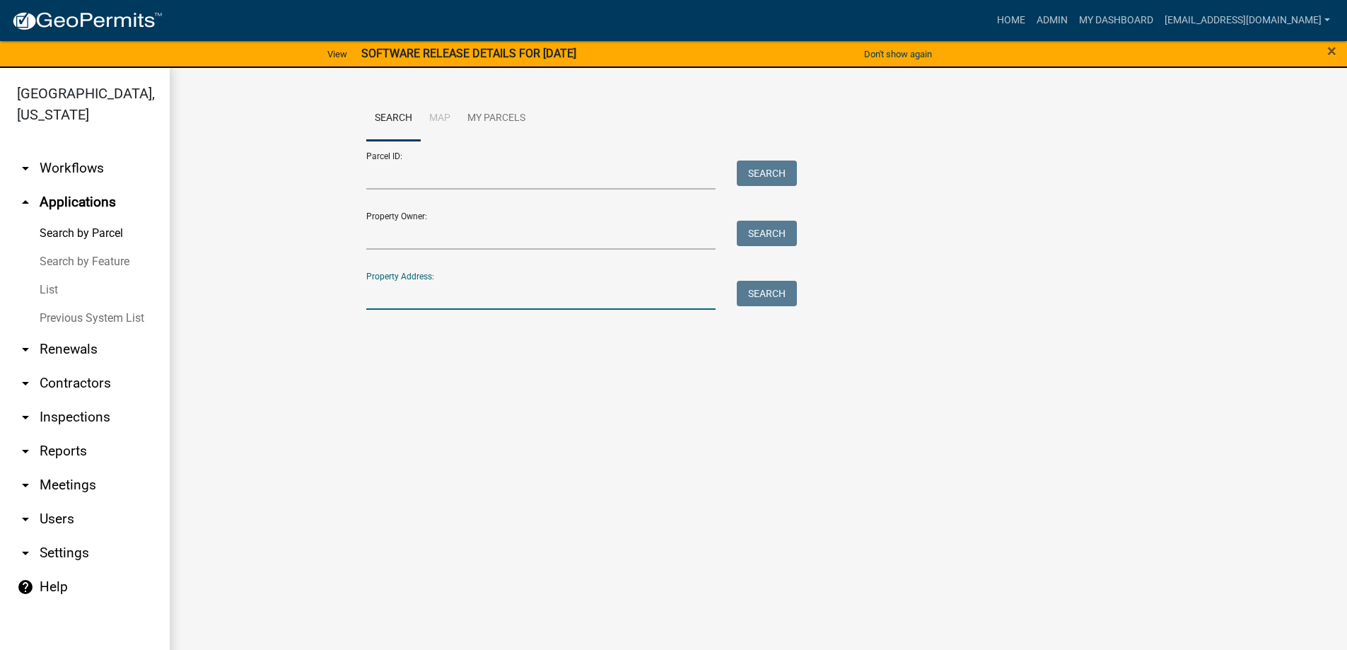
click at [464, 294] on input "Property Address:" at bounding box center [541, 295] width 350 height 29
type input "67 noble"
click at [762, 286] on button "Search" at bounding box center [767, 293] width 60 height 25
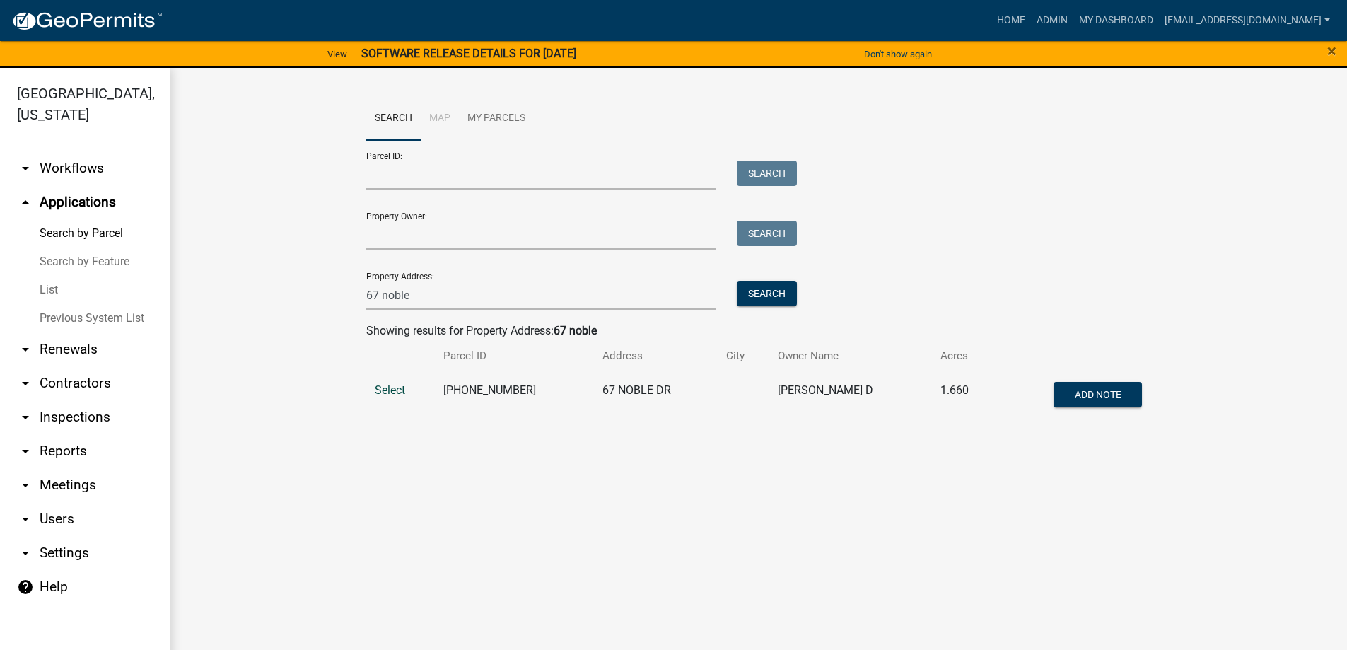
click at [389, 393] on span "Select" at bounding box center [390, 389] width 30 height 13
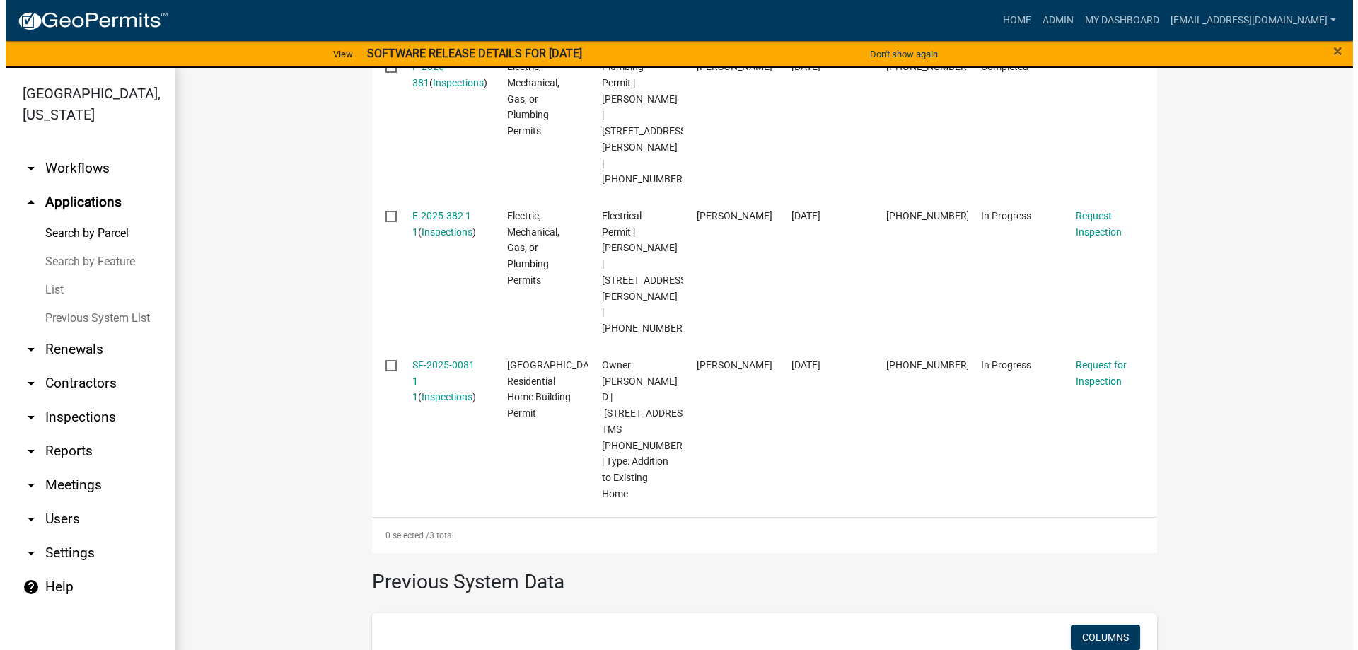
scroll to position [566, 0]
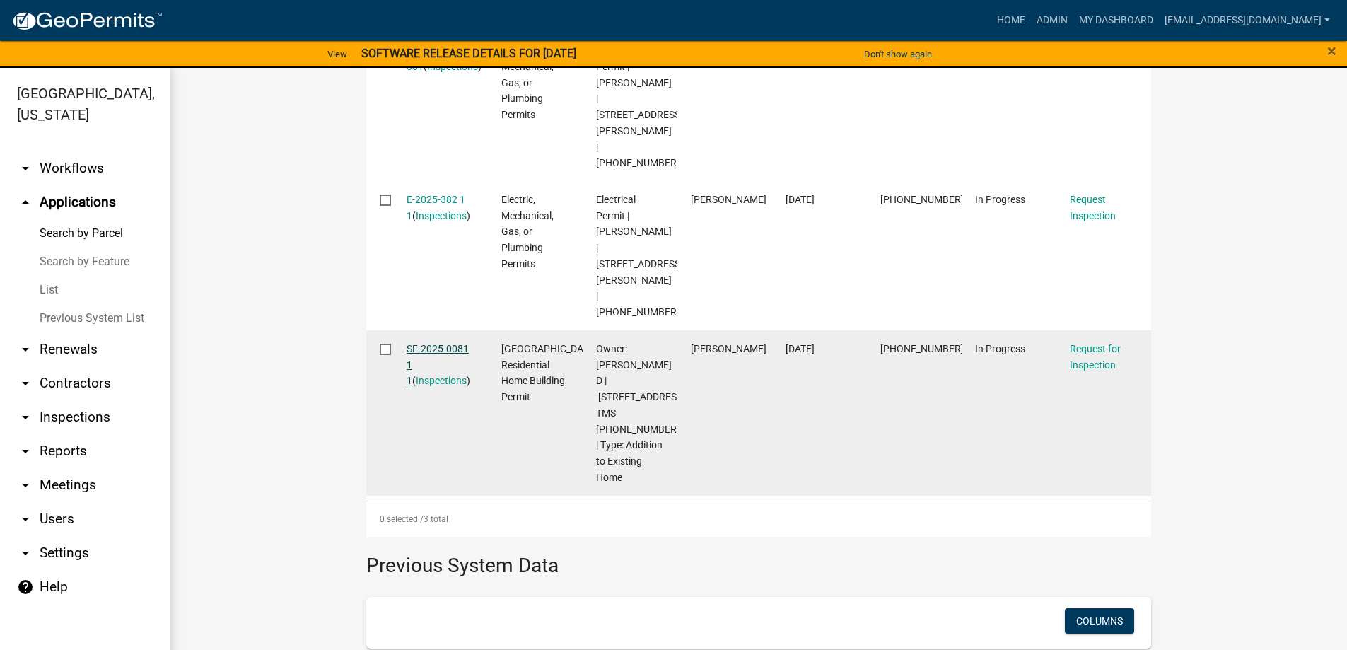
click at [421, 343] on link "SF-2025-0081 1 1" at bounding box center [438, 365] width 62 height 44
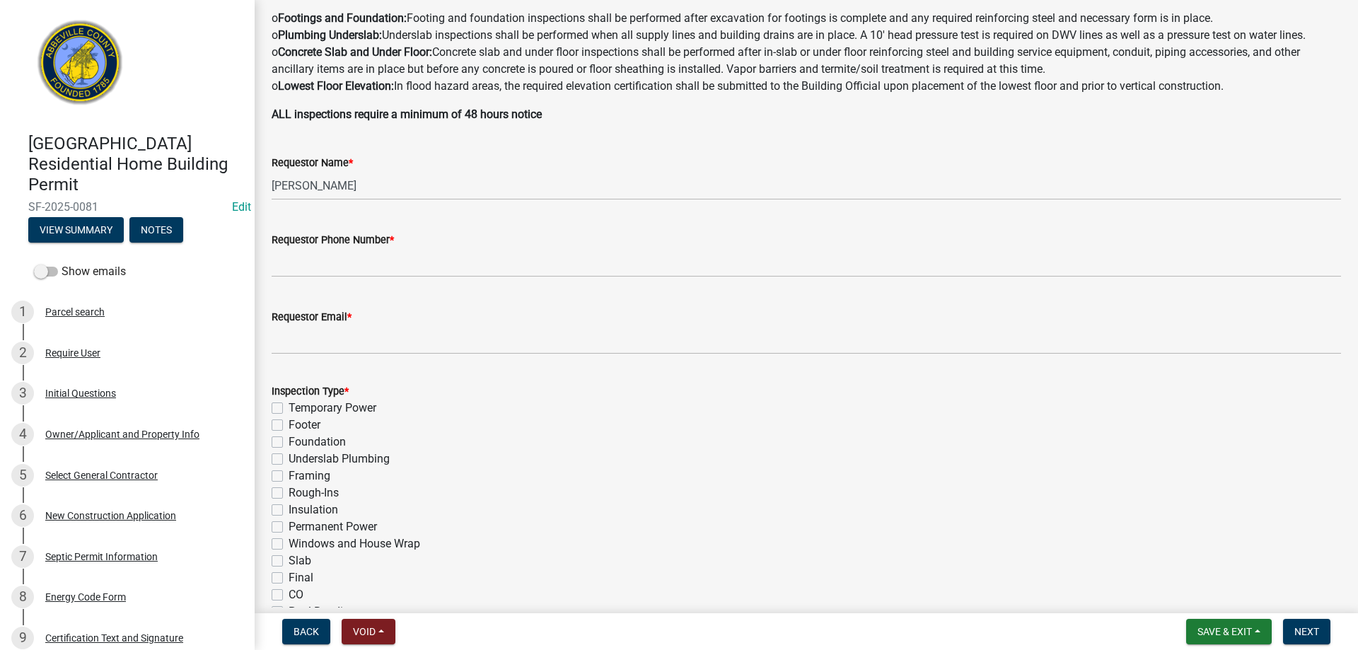
scroll to position [354, 0]
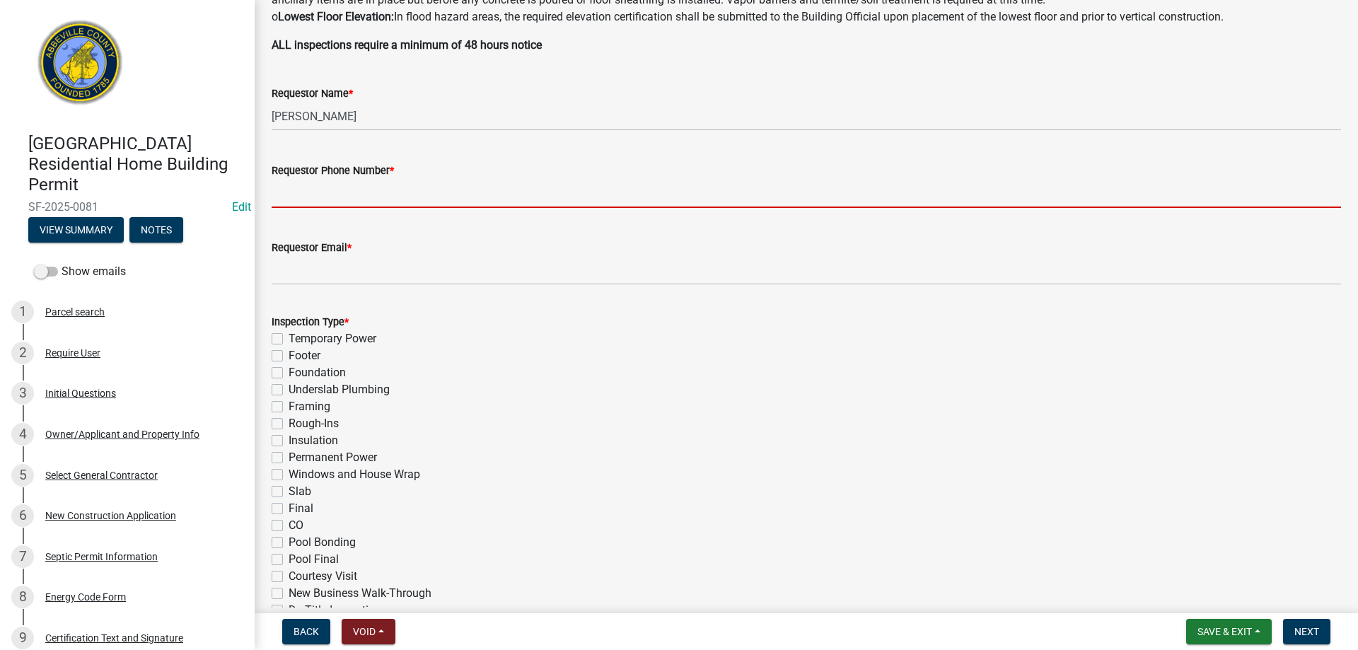
click at [354, 190] on input "Requestor Phone Number *" at bounding box center [806, 193] width 1069 height 29
type input "8643789750"
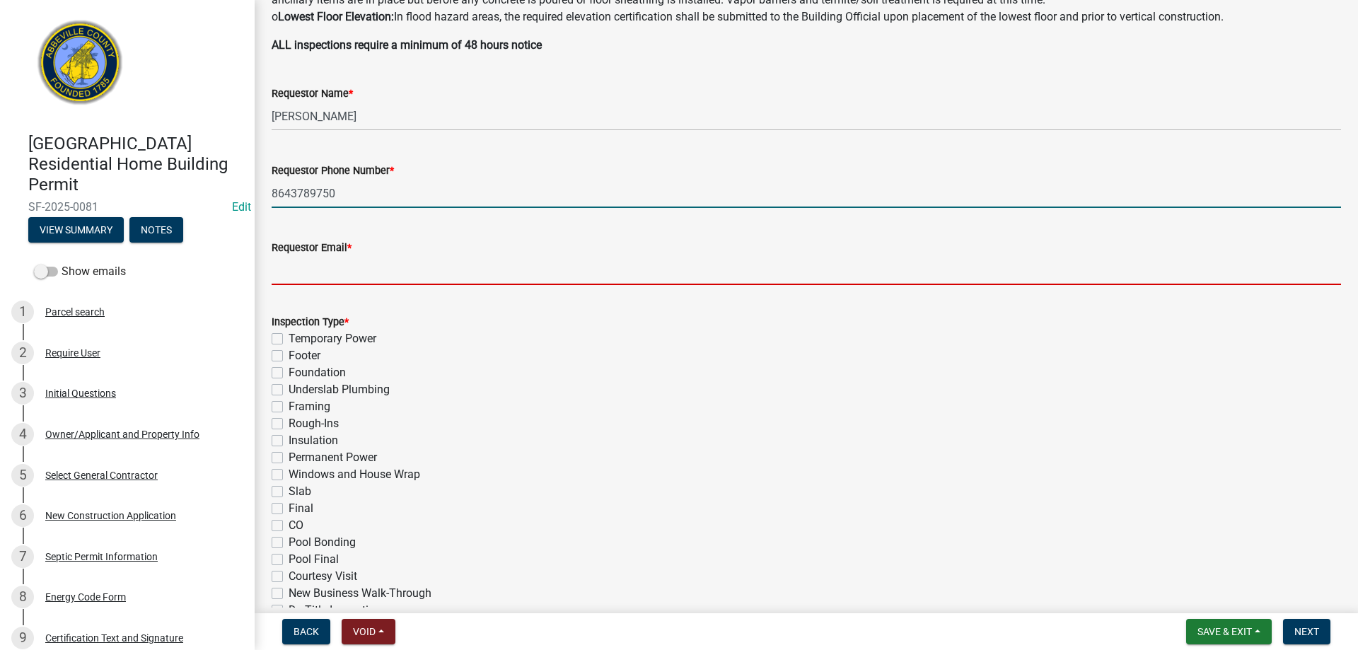
type input "[EMAIL_ADDRESS][DOMAIN_NAME]"
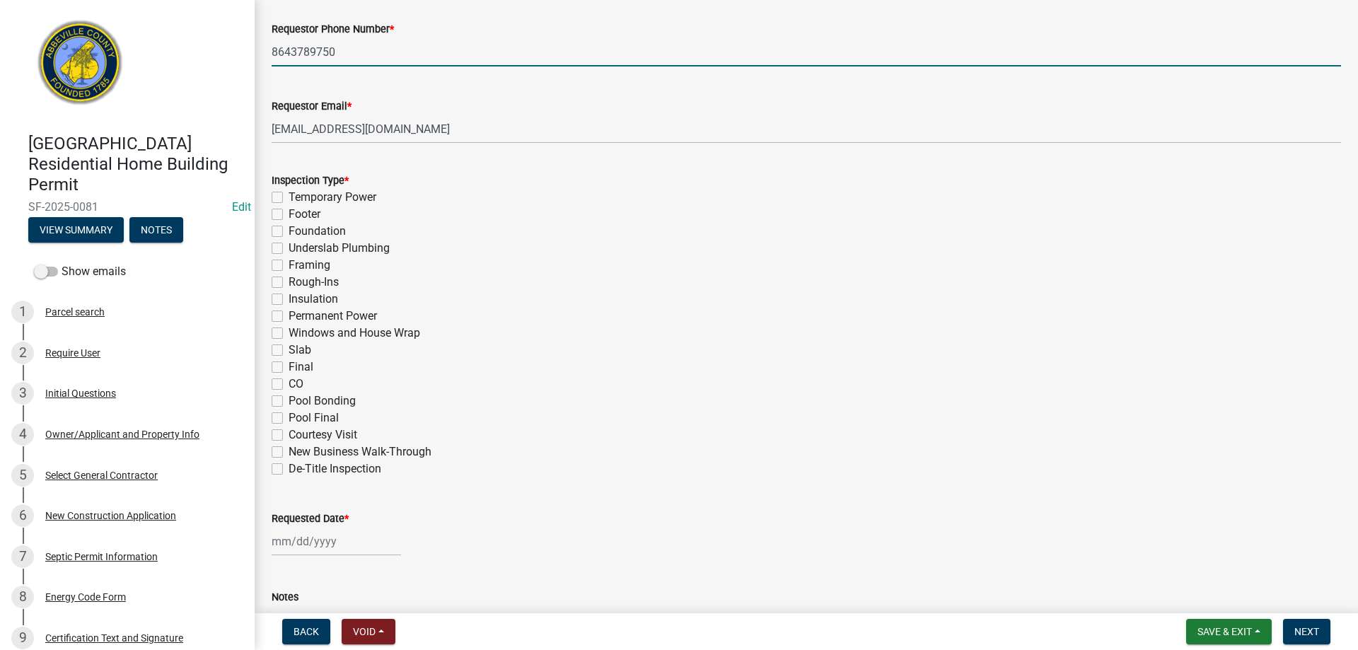
scroll to position [566, 0]
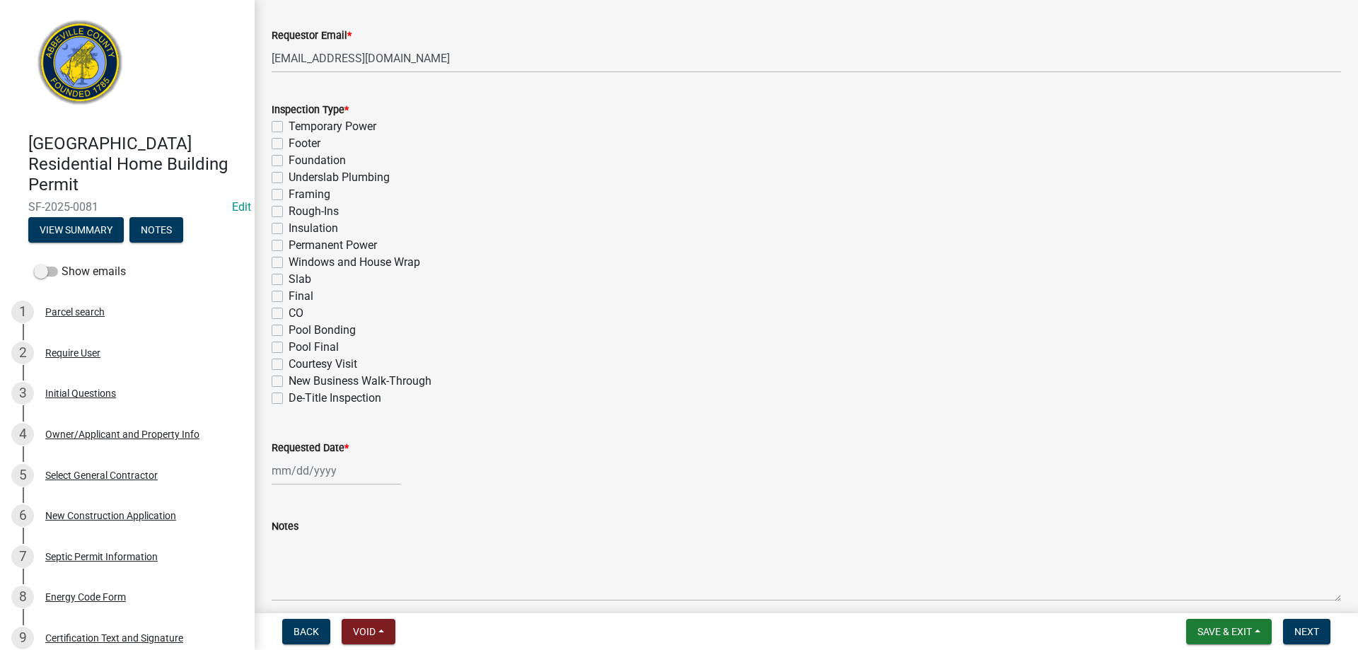
click at [289, 296] on label "Final" at bounding box center [301, 296] width 25 height 17
click at [289, 296] on input "Final" at bounding box center [293, 292] width 9 height 9
checkbox input "true"
checkbox input "false"
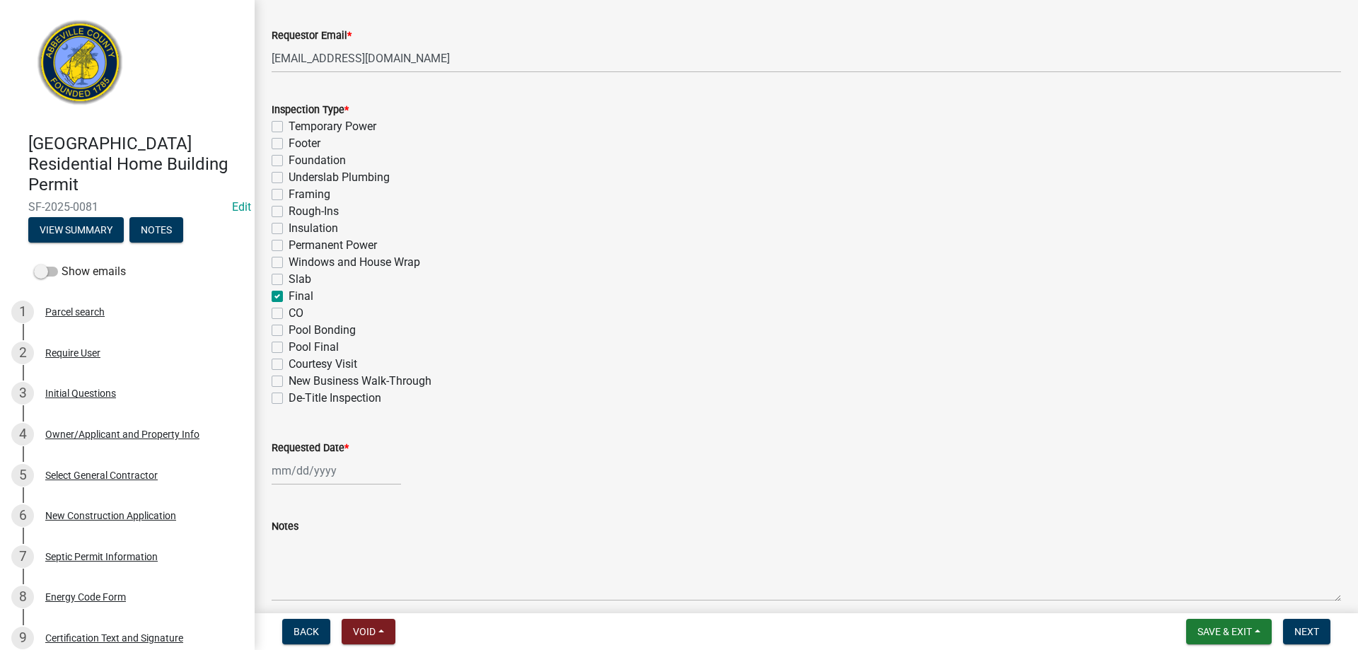
checkbox input "false"
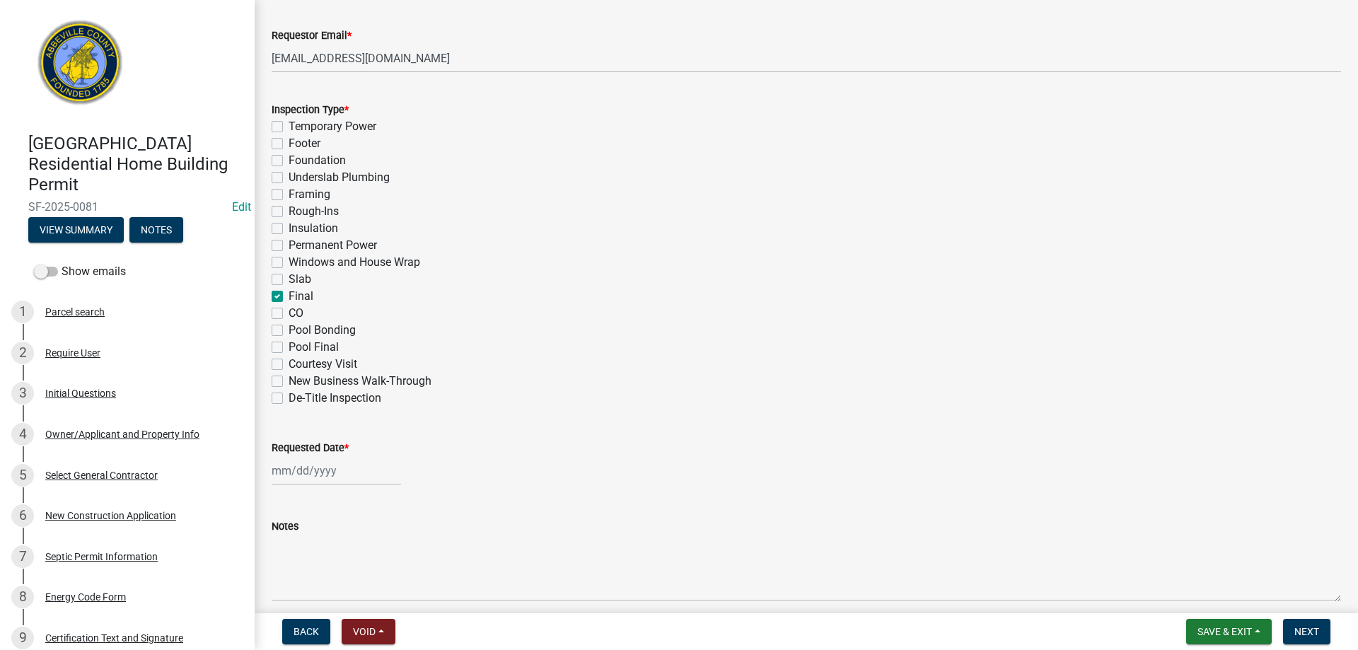
checkbox input "false"
checkbox input "true"
checkbox input "false"
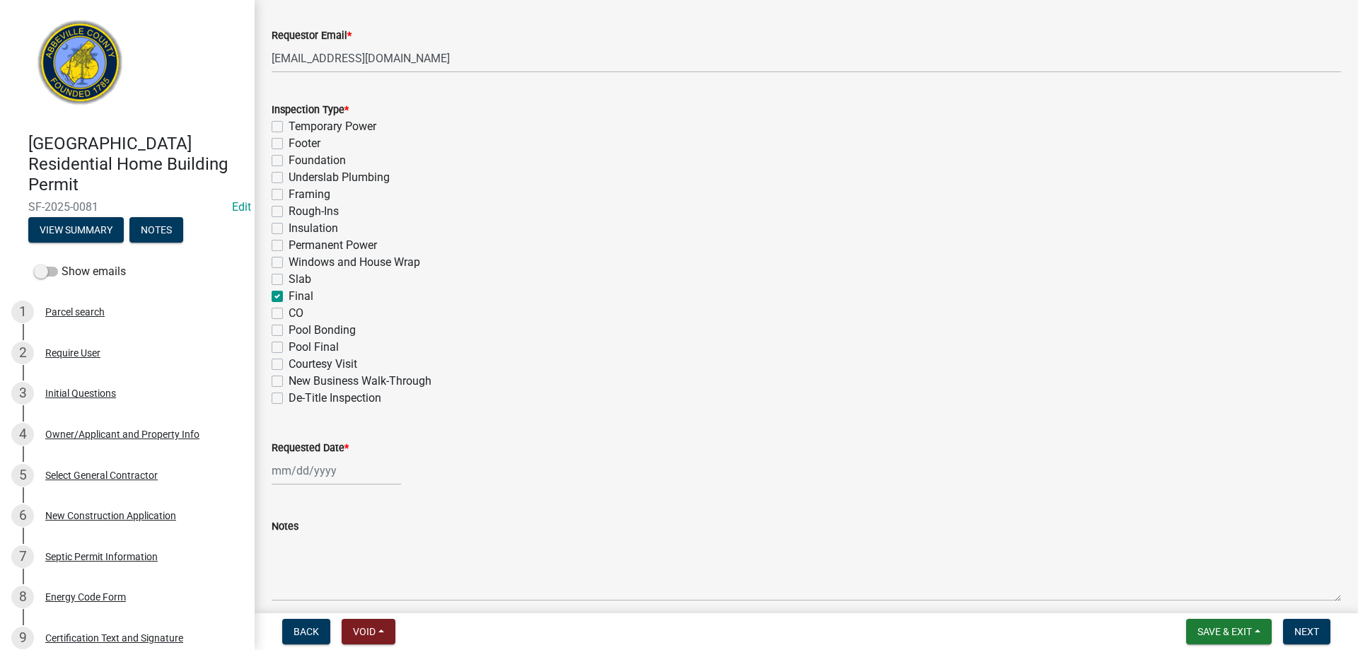
checkbox input "false"
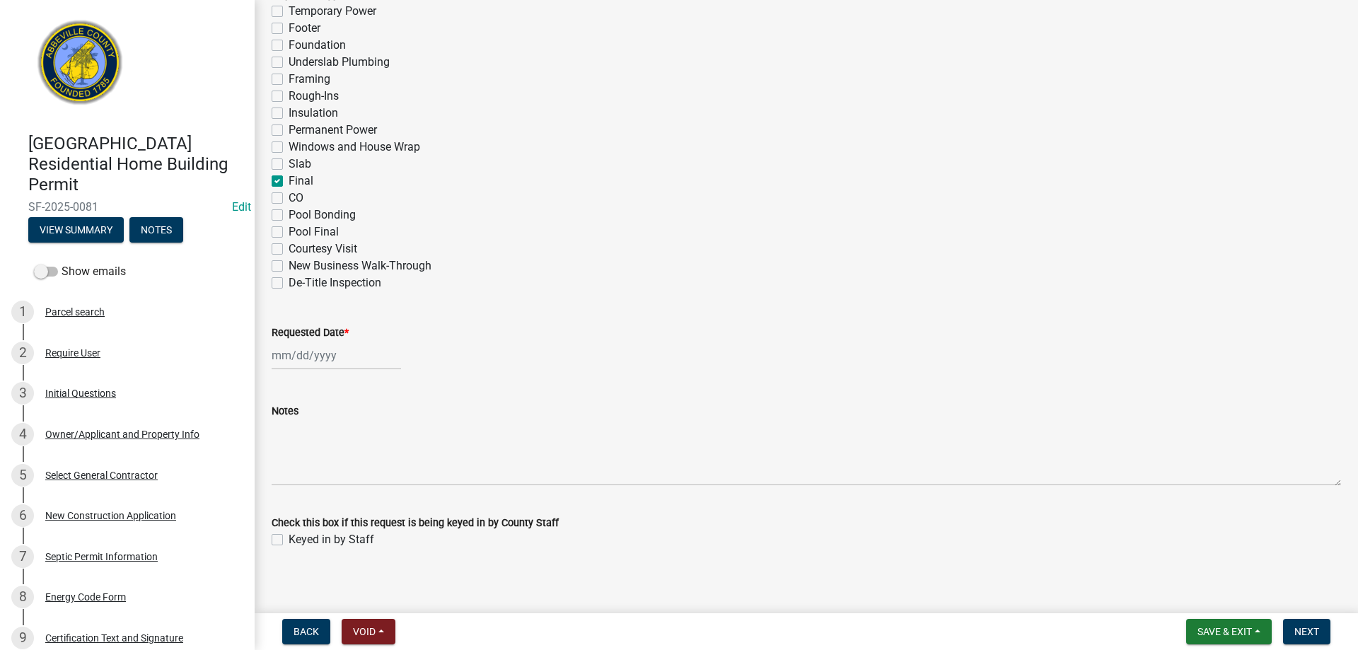
scroll to position [690, 0]
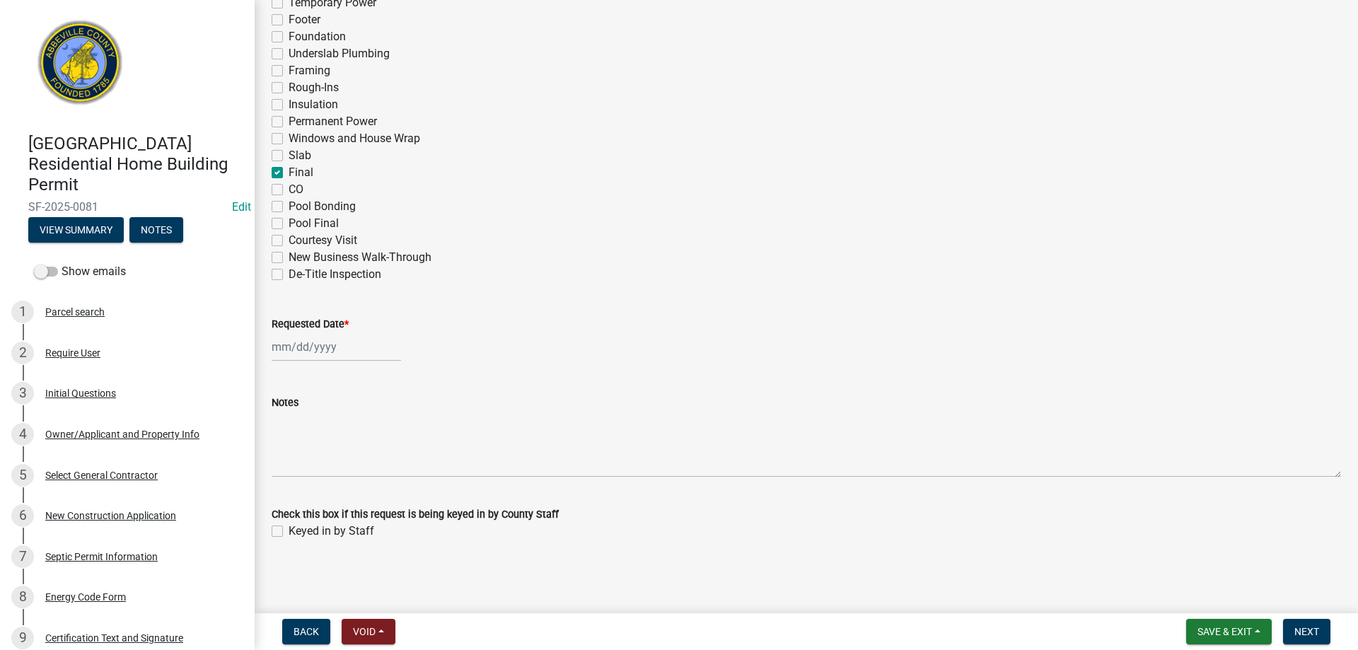
select select "9"
select select "2025"
click at [306, 351] on div "[PERSON_NAME] Feb Mar Apr [PERSON_NAME][DATE] Oct Nov [DATE] 1526 1527 1528 152…" at bounding box center [336, 346] width 129 height 29
click at [383, 443] on div "12" at bounding box center [376, 445] width 23 height 23
type input "[DATE]"
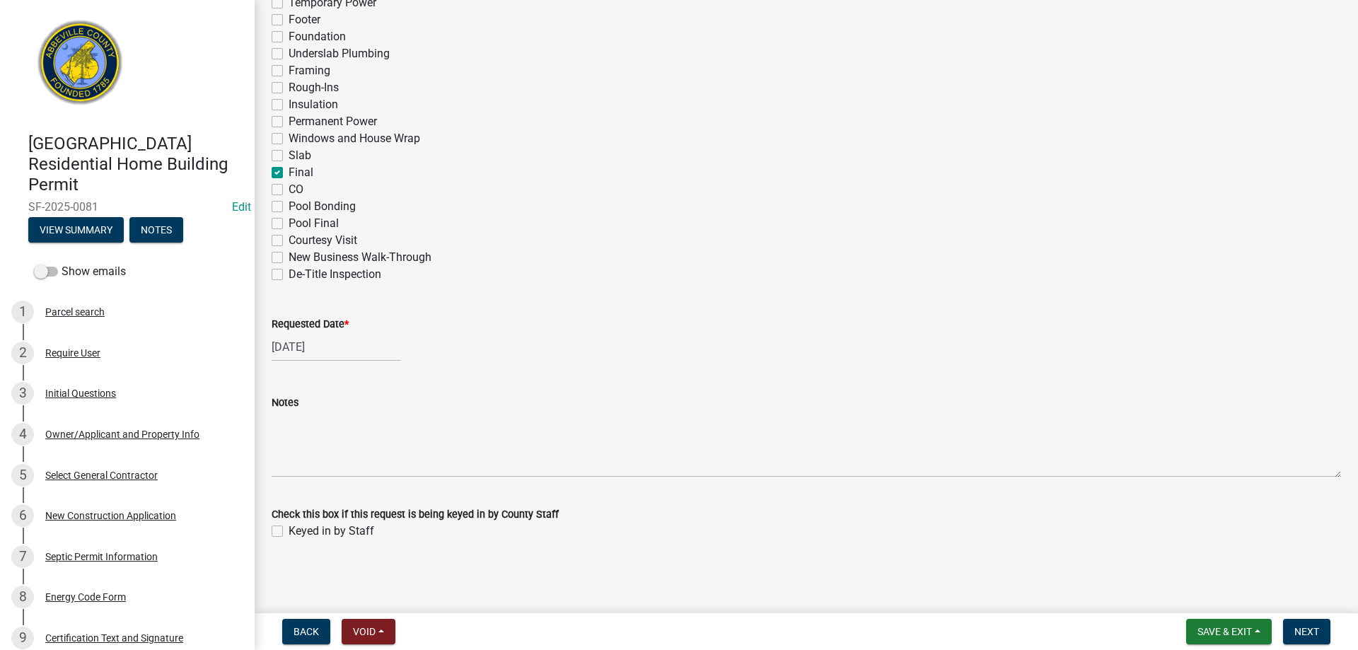
click at [289, 530] on label "Keyed in by Staff" at bounding box center [332, 531] width 86 height 17
click at [289, 530] on input "Keyed in by Staff" at bounding box center [293, 527] width 9 height 9
checkbox input "true"
click at [1314, 631] on span "Next" at bounding box center [1306, 631] width 25 height 11
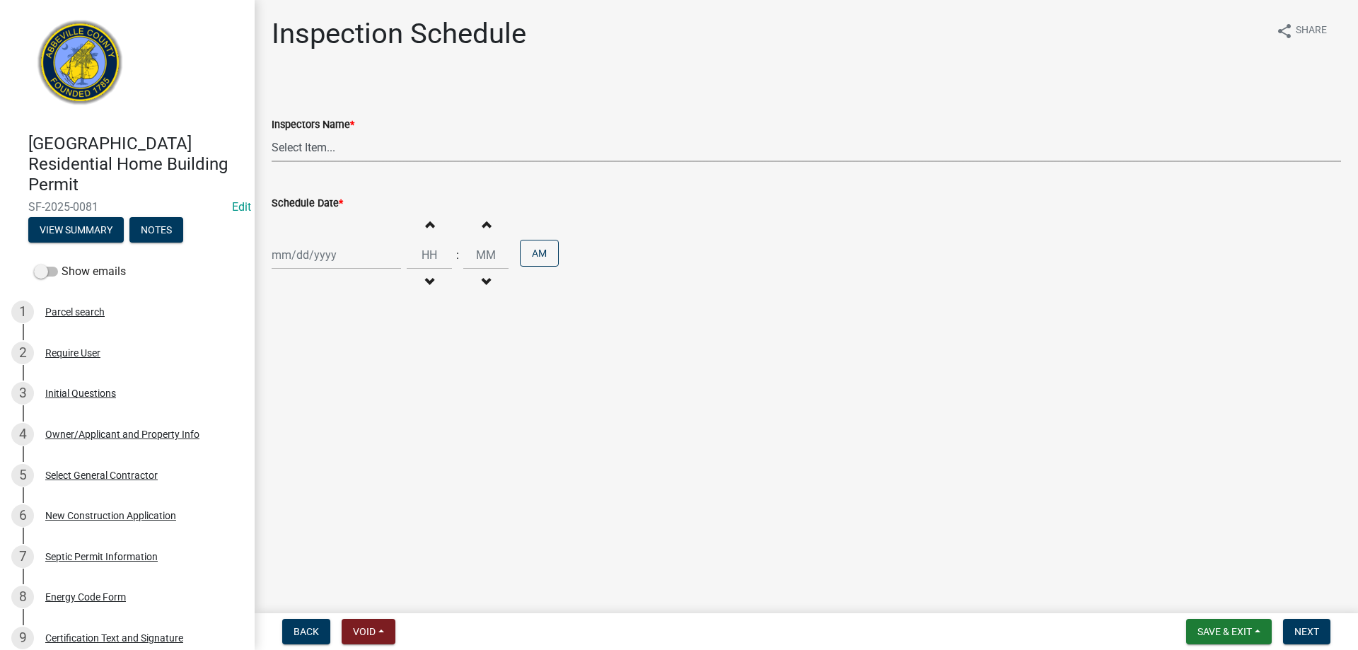
click at [325, 149] on select "Select Item... [EMAIL_ADDRESS][DOMAIN_NAME] ([PERSON_NAME]) [EMAIL_ADDRESS][DOM…" at bounding box center [806, 147] width 1069 height 29
select select "896ec84b-7942-43b9-a78d-4f1554b7930c"
click at [272, 133] on select "Select Item... [EMAIL_ADDRESS][DOMAIN_NAME] ([PERSON_NAME]) [EMAIL_ADDRESS][DOM…" at bounding box center [806, 147] width 1069 height 29
select select "9"
select select "2025"
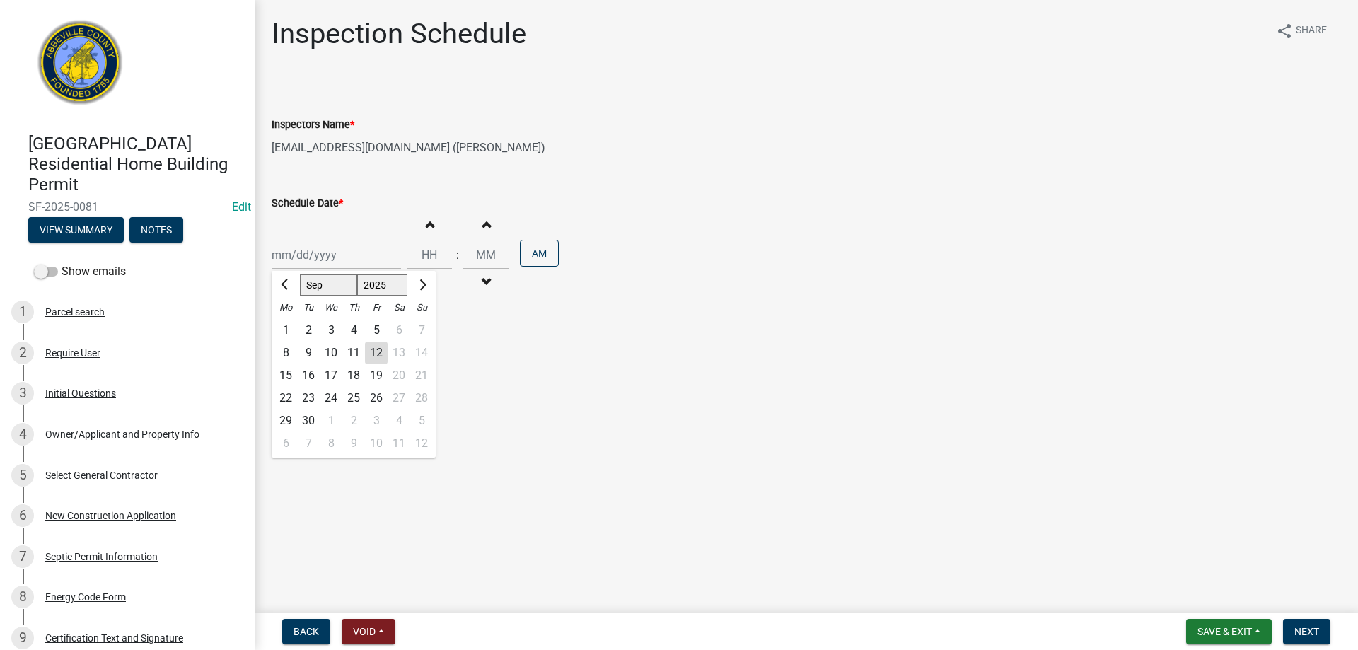
click at [328, 262] on div "[PERSON_NAME] Feb Mar Apr [PERSON_NAME][DATE] Oct Nov [DATE] 1526 1527 1528 152…" at bounding box center [336, 254] width 129 height 29
click at [376, 352] on div "12" at bounding box center [376, 353] width 23 height 23
type input "[DATE]"
click at [1304, 629] on span "Next" at bounding box center [1306, 631] width 25 height 11
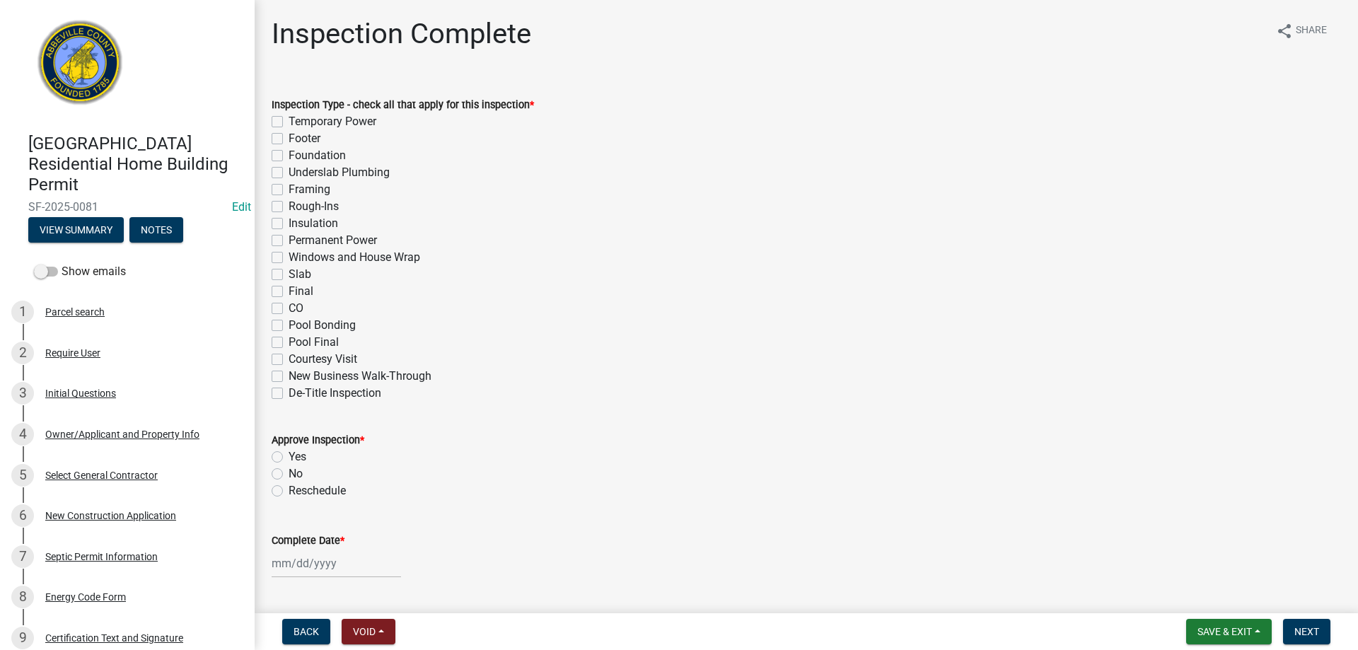
click at [289, 291] on label "Final" at bounding box center [301, 291] width 25 height 17
click at [289, 291] on input "Final" at bounding box center [293, 287] width 9 height 9
checkbox input "true"
checkbox input "false"
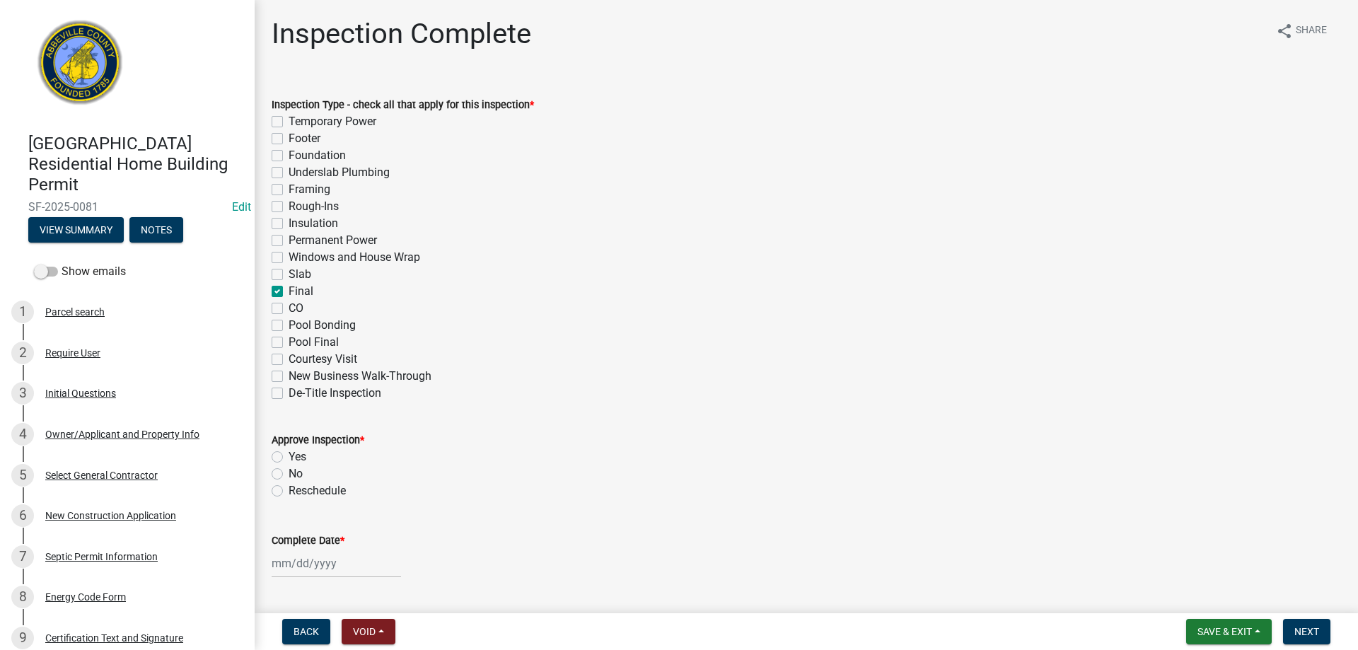
checkbox input "false"
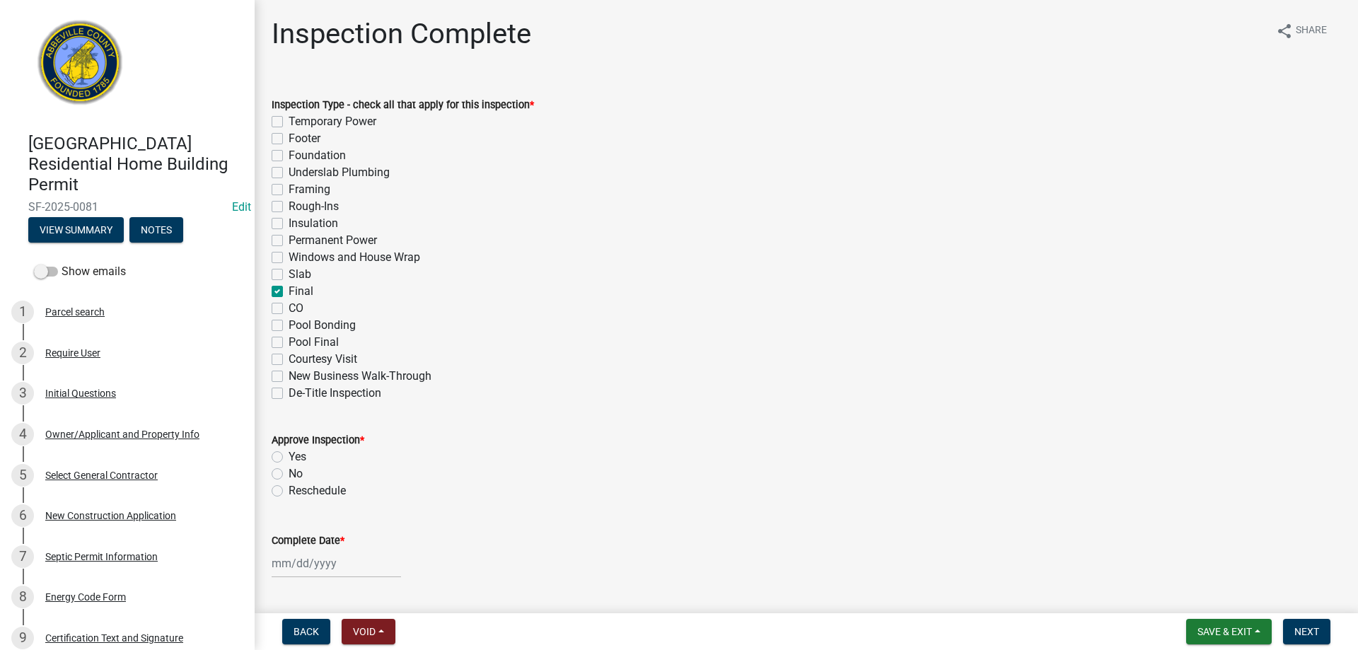
checkbox input "false"
checkbox input "true"
checkbox input "false"
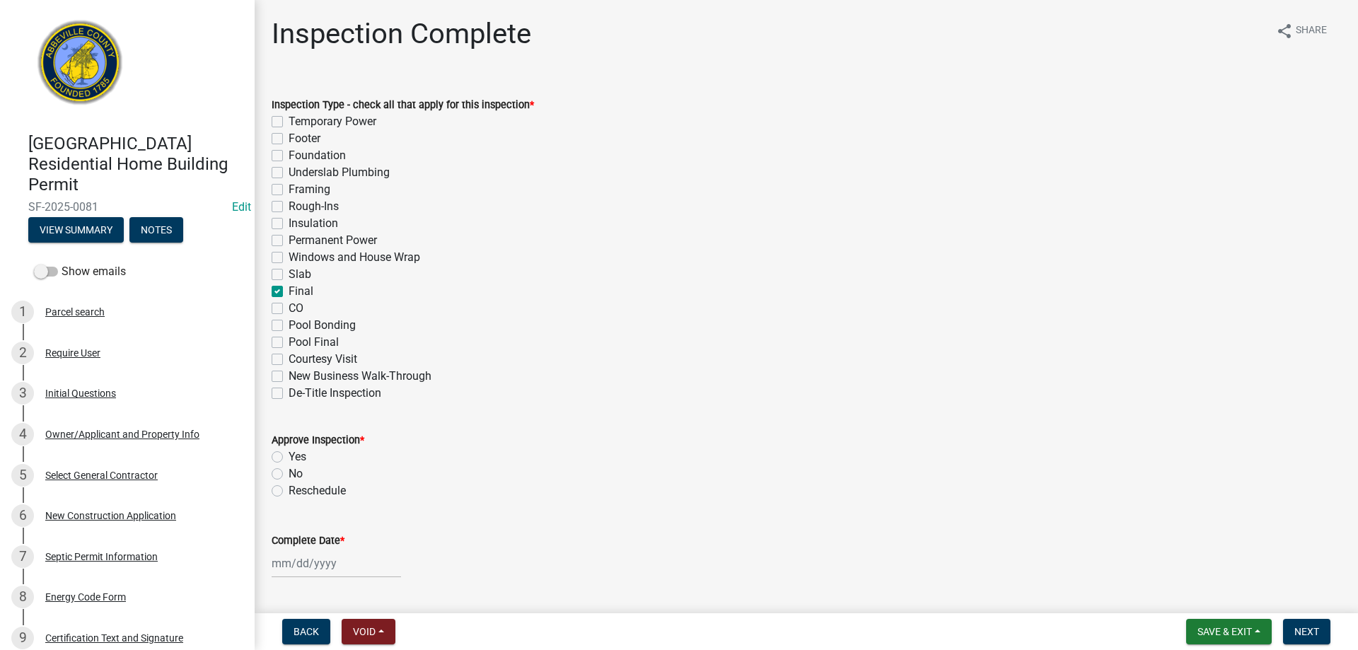
checkbox input "false"
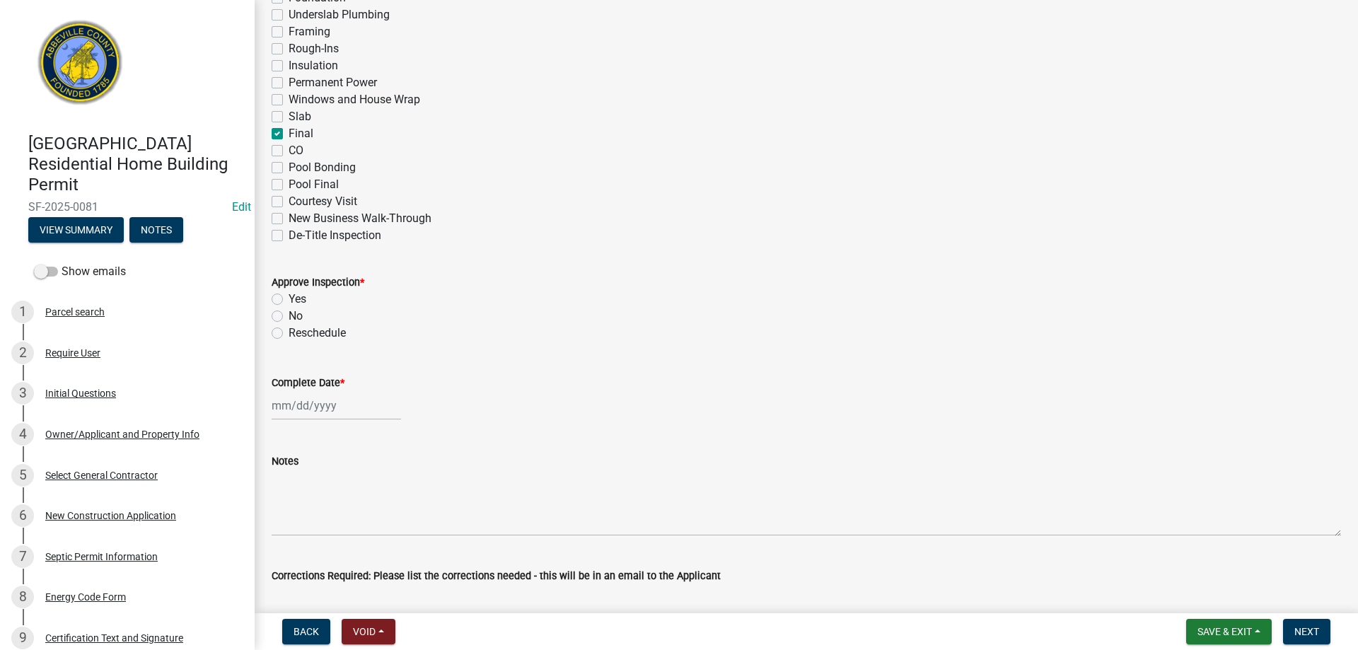
scroll to position [212, 0]
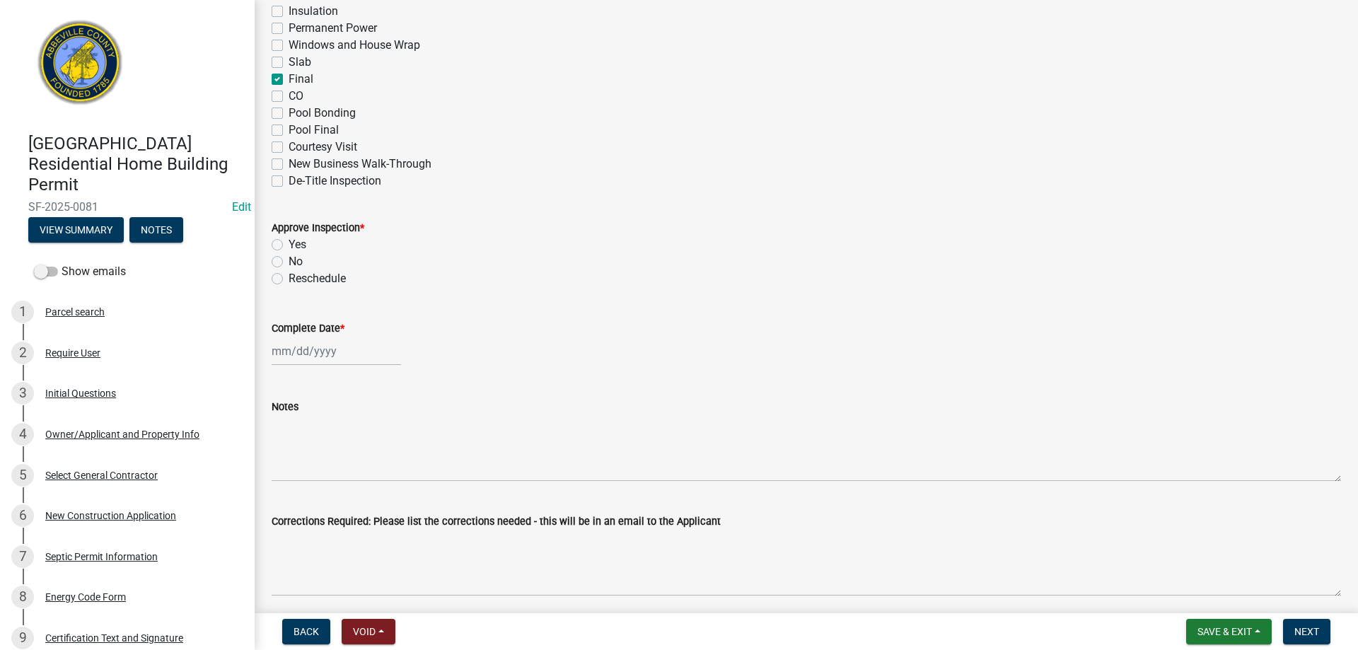
click at [289, 245] on label "Yes" at bounding box center [298, 244] width 18 height 17
click at [289, 245] on input "Yes" at bounding box center [293, 240] width 9 height 9
radio input "true"
click at [289, 262] on label "No" at bounding box center [296, 261] width 14 height 17
click at [289, 262] on input "No" at bounding box center [293, 257] width 9 height 9
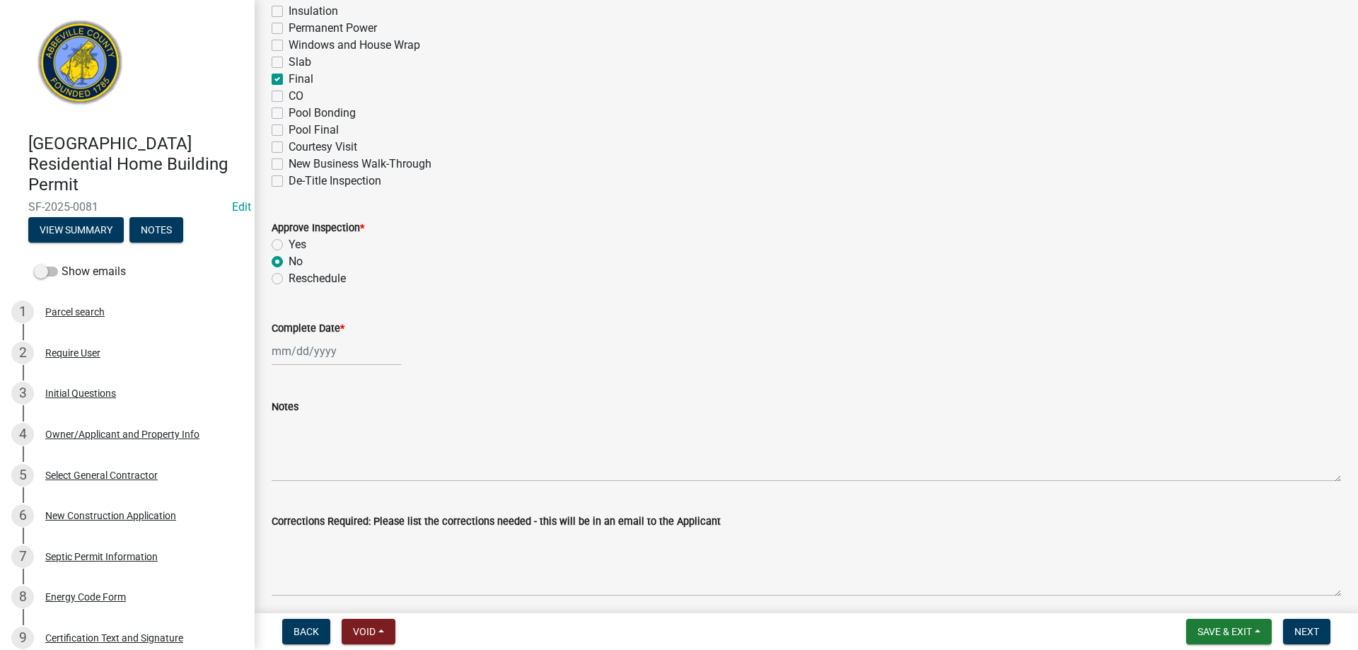
radio input "true"
click at [331, 345] on div at bounding box center [336, 351] width 129 height 29
select select "9"
select select "2025"
drag, startPoint x: 378, startPoint y: 443, endPoint x: 585, endPoint y: 367, distance: 220.2
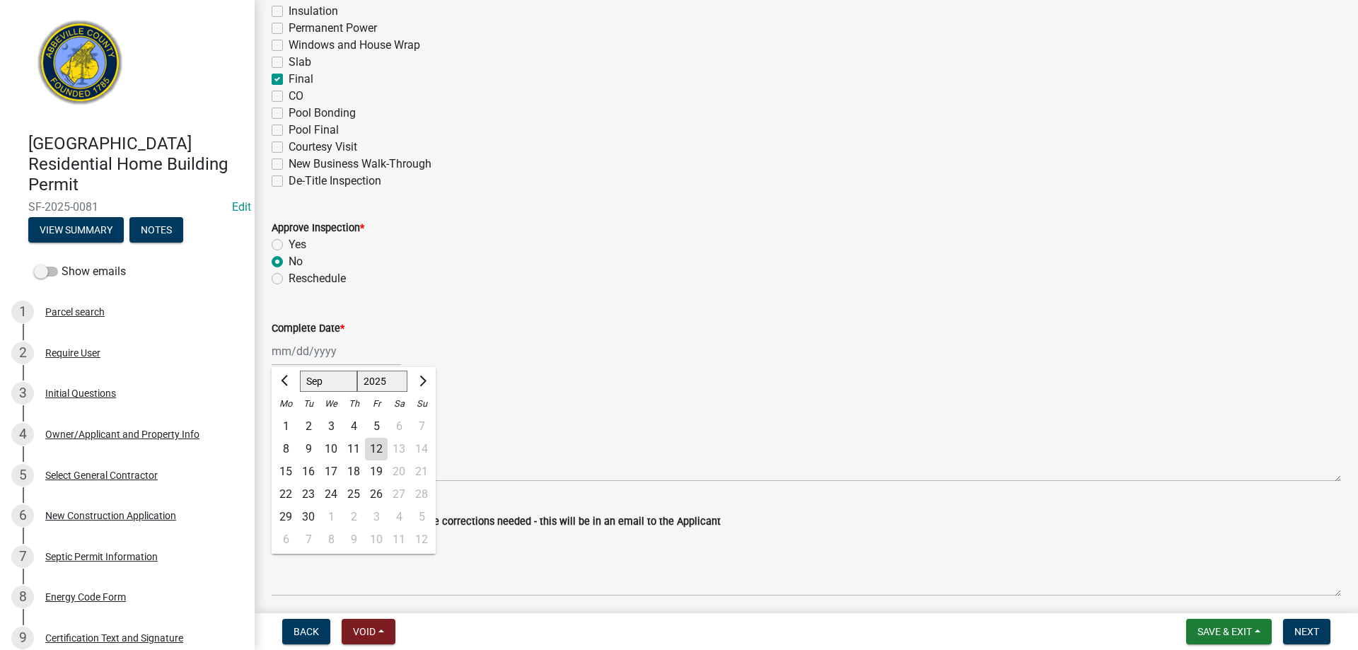
click at [379, 443] on div "12" at bounding box center [376, 449] width 23 height 23
type input "[DATE]"
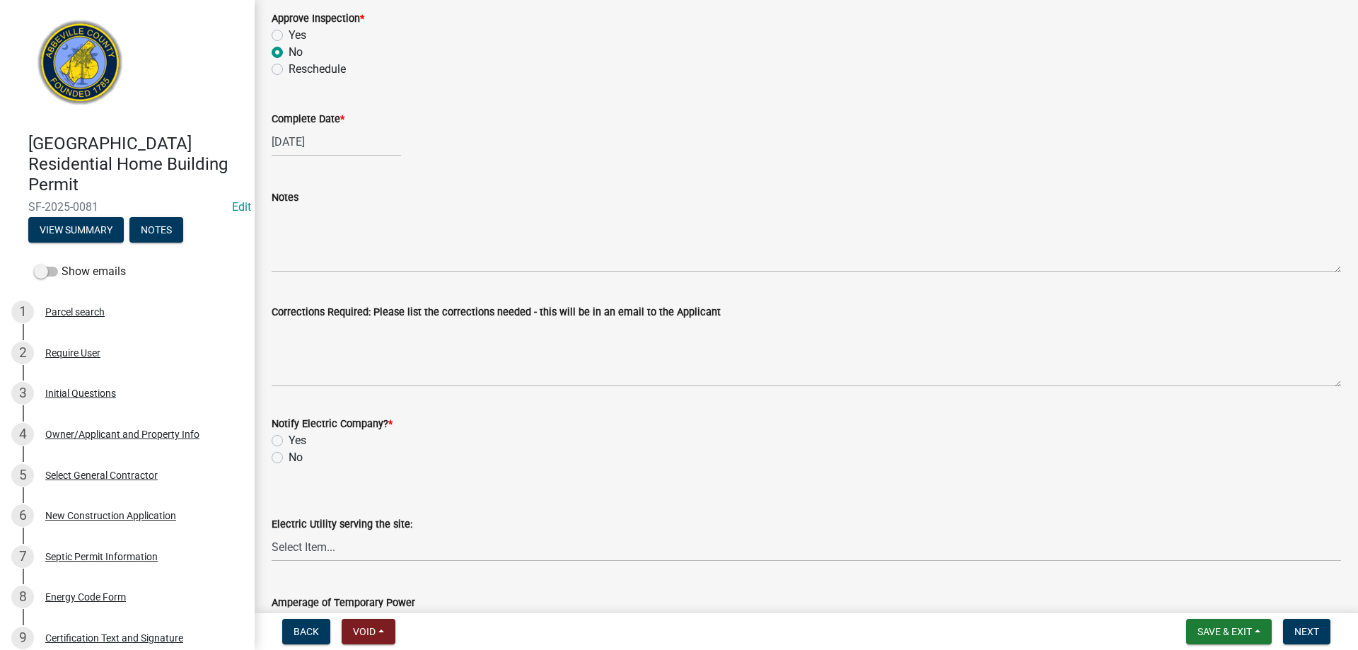
scroll to position [424, 0]
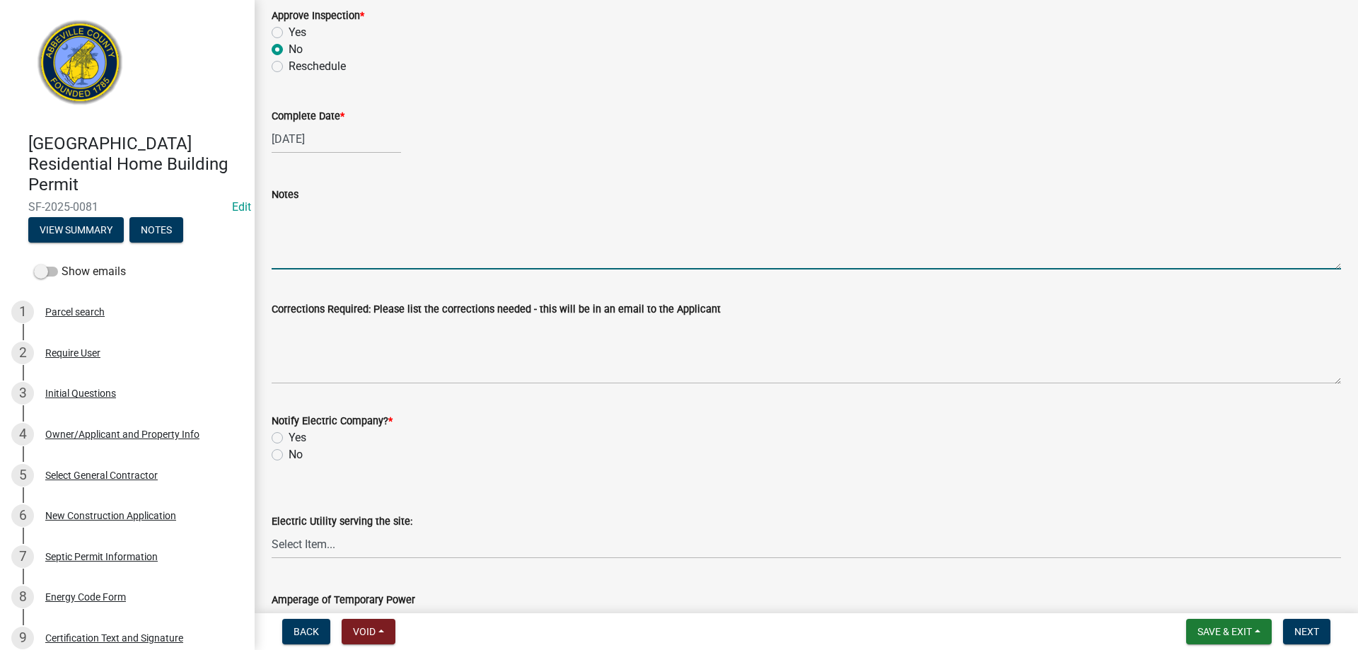
click at [312, 249] on textarea "Notes" at bounding box center [806, 236] width 1069 height 66
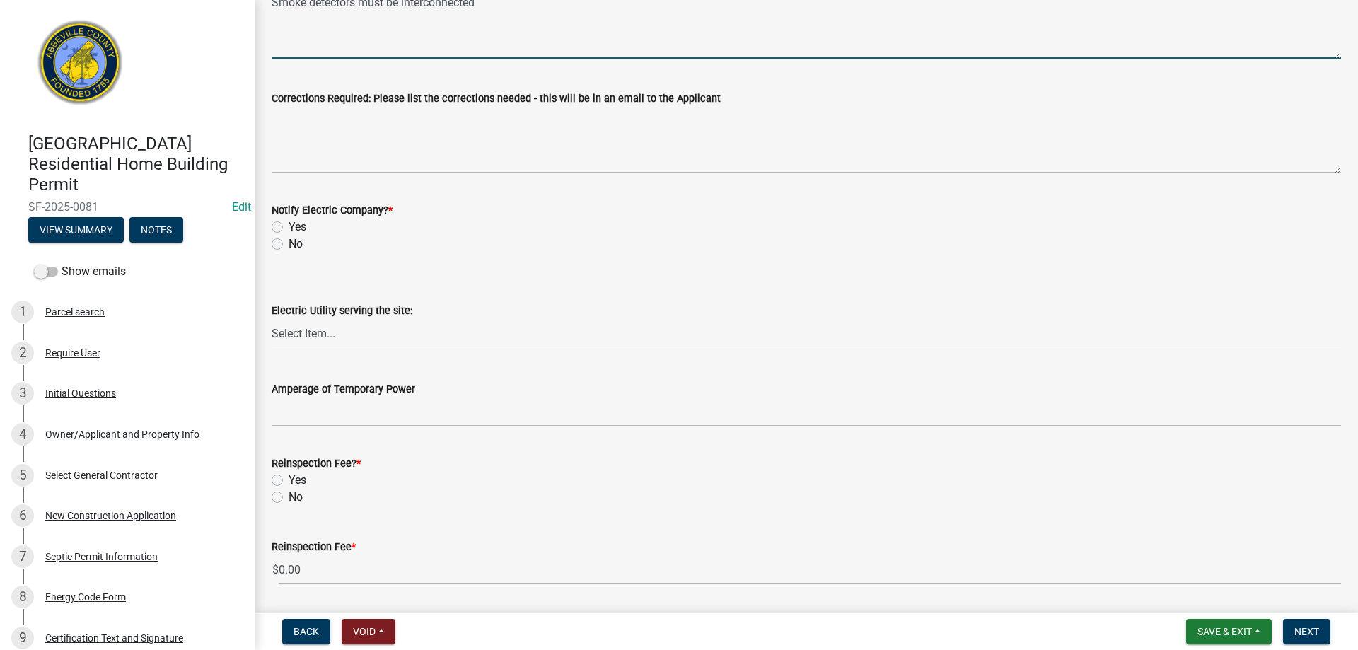
scroll to position [637, 0]
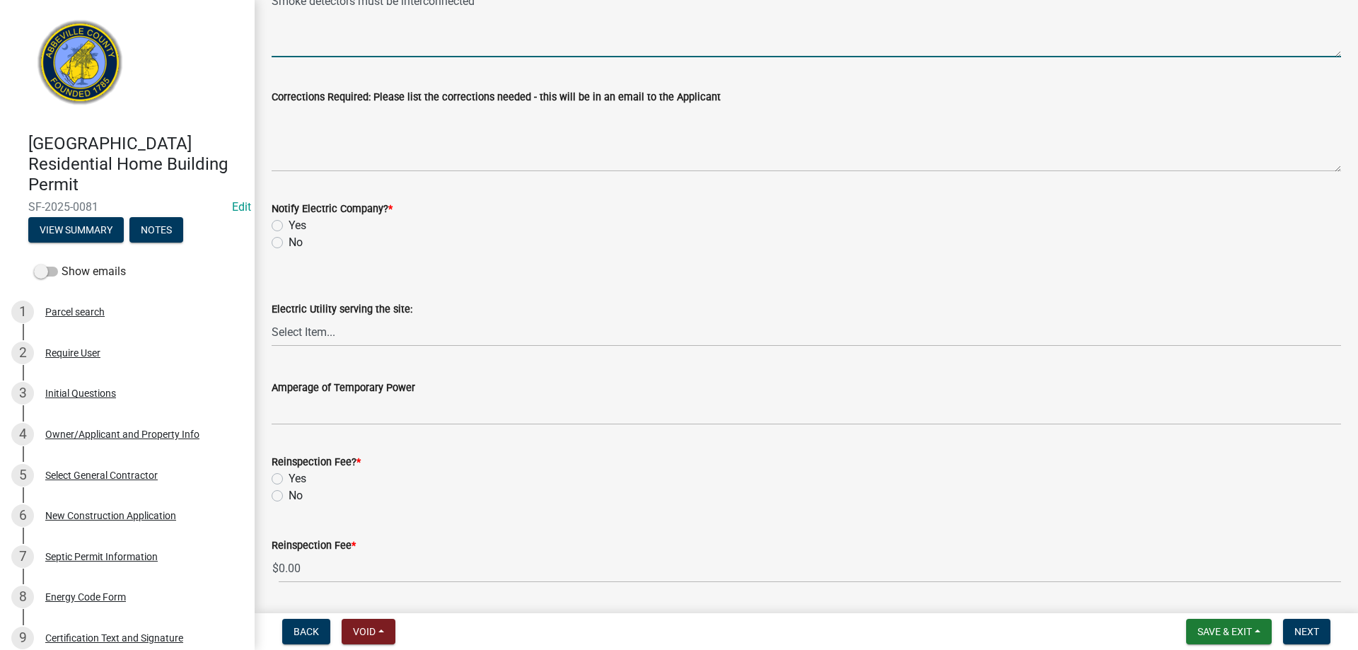
type textarea "Smoke detectors must be interconnected"
click at [289, 243] on label "No" at bounding box center [296, 242] width 14 height 17
click at [289, 243] on input "No" at bounding box center [293, 238] width 9 height 9
radio input "true"
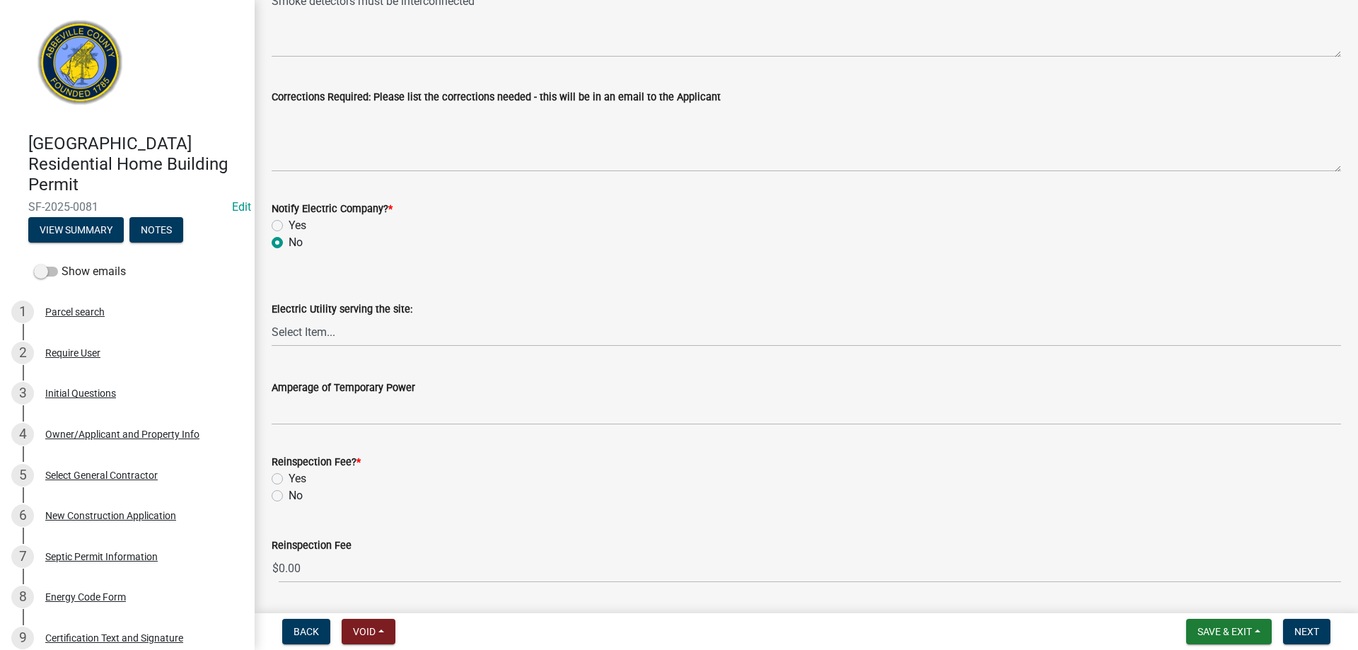
click at [289, 499] on label "No" at bounding box center [296, 495] width 14 height 17
click at [289, 497] on input "No" at bounding box center [293, 491] width 9 height 9
radio input "true"
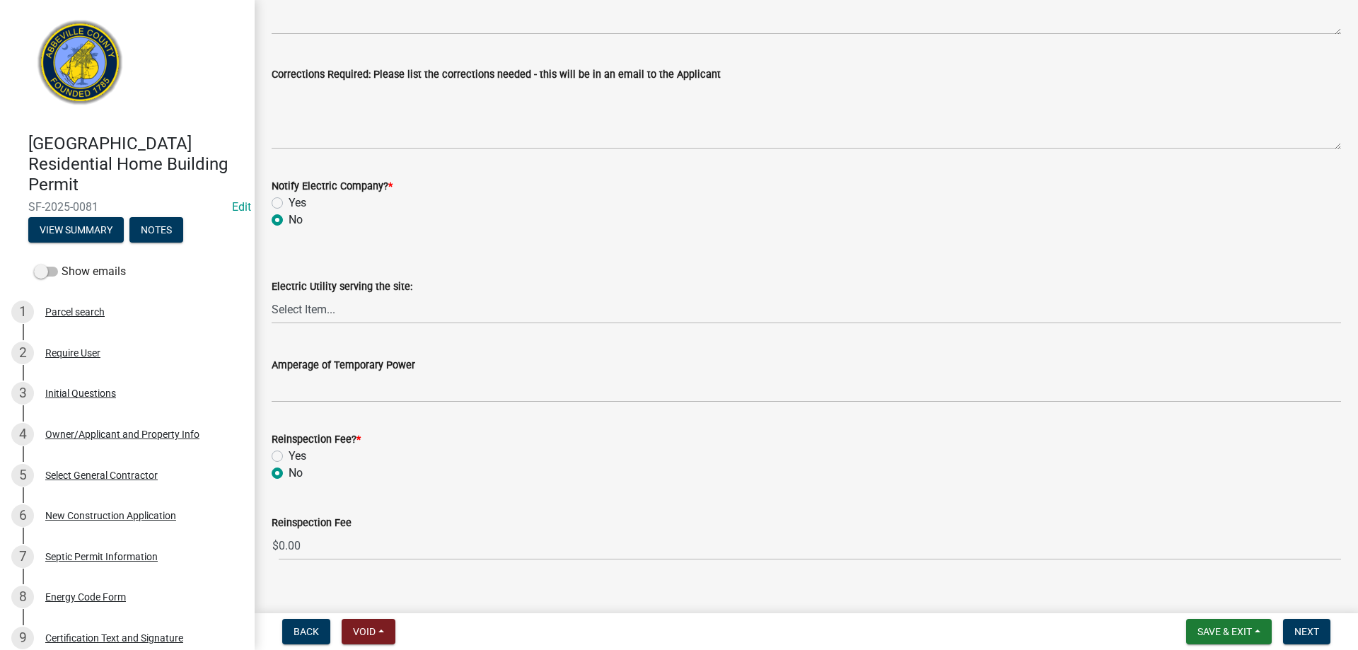
scroll to position [680, 0]
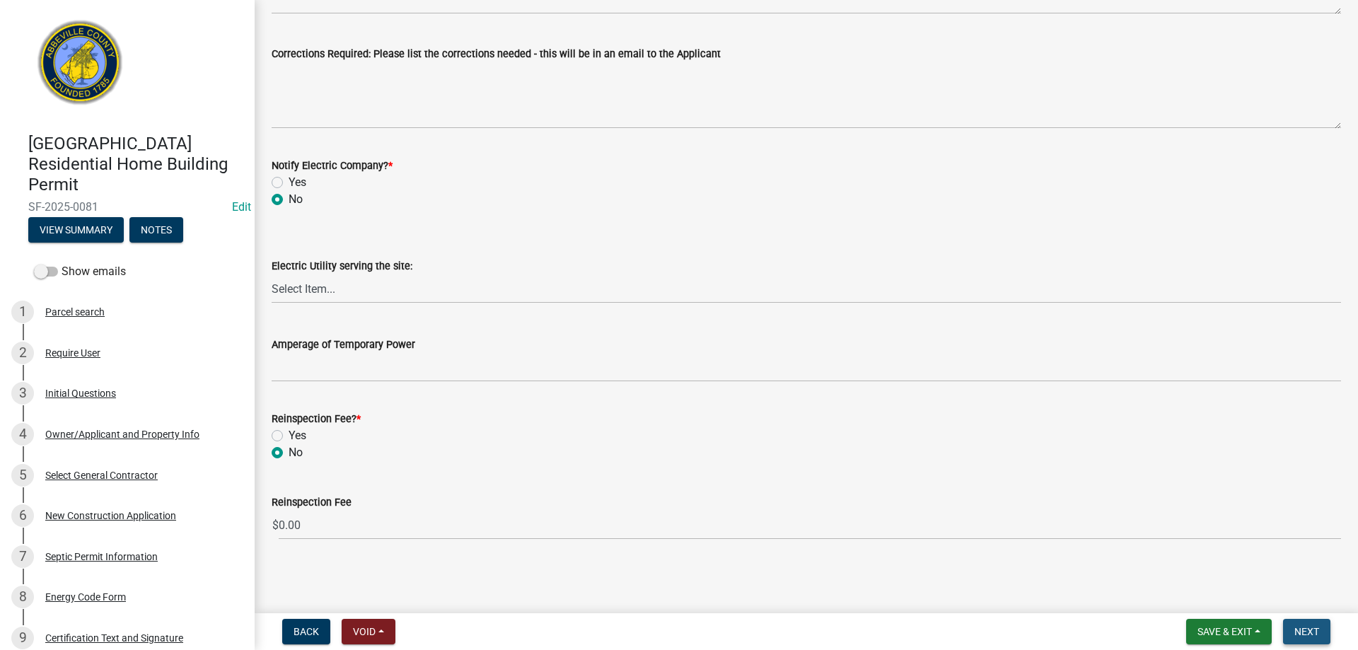
click at [1300, 632] on span "Next" at bounding box center [1306, 631] width 25 height 11
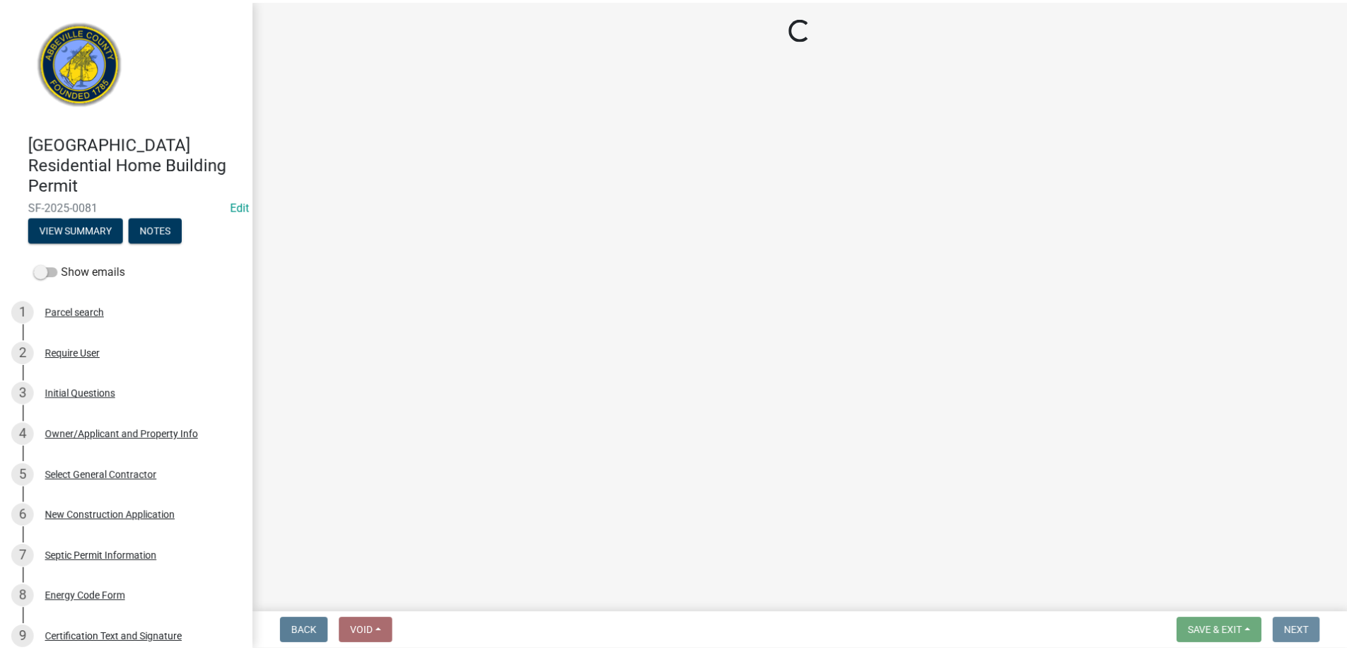
scroll to position [0, 0]
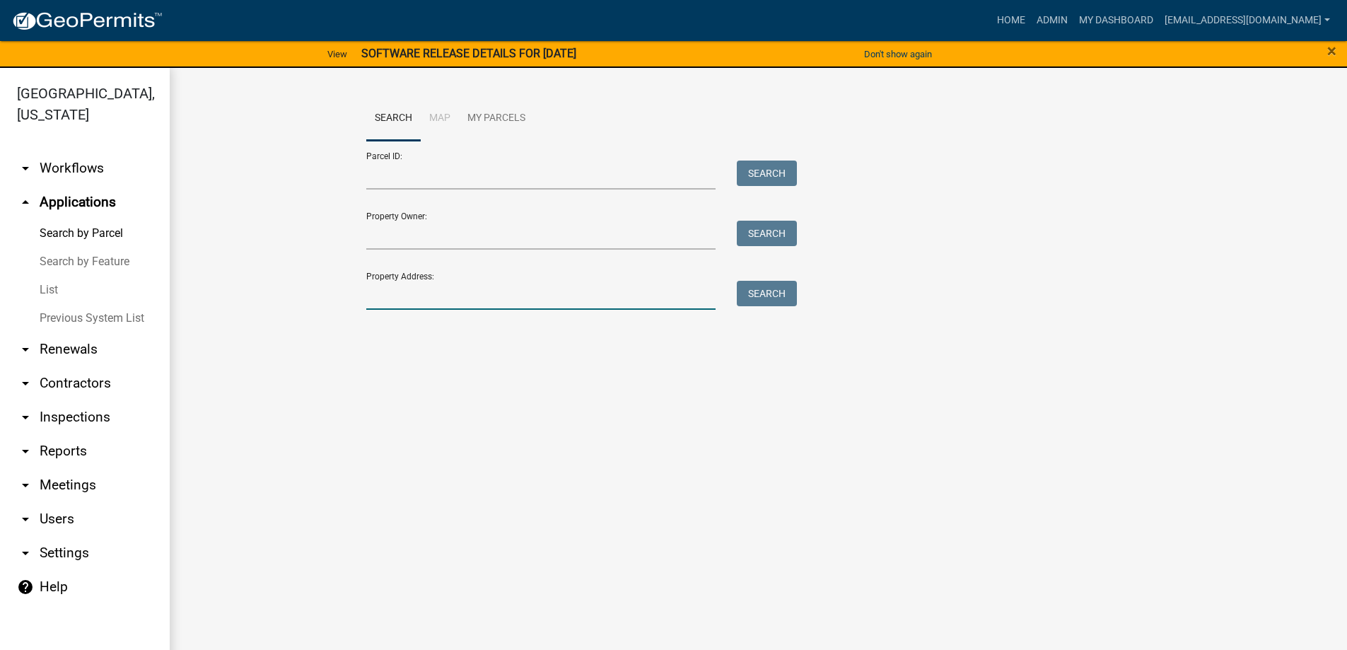
click at [430, 298] on input "Property Address:" at bounding box center [541, 295] width 350 height 29
click at [761, 297] on button "Search" at bounding box center [767, 293] width 60 height 25
click at [432, 292] on input "50 mt olive" at bounding box center [541, 295] width 350 height 29
type input "5"
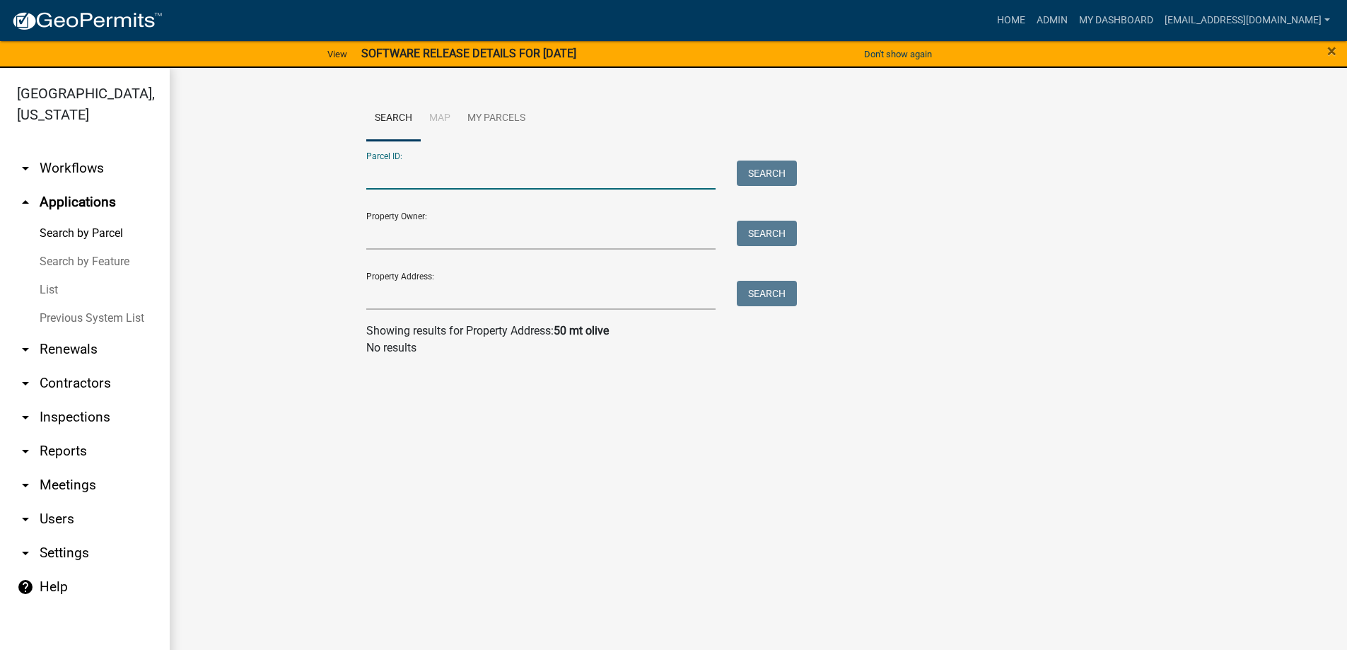
click at [399, 174] on input "Parcel ID:" at bounding box center [541, 175] width 350 height 29
type input "[PHONE_NUMBER]"
click at [760, 172] on button "Search" at bounding box center [767, 173] width 60 height 25
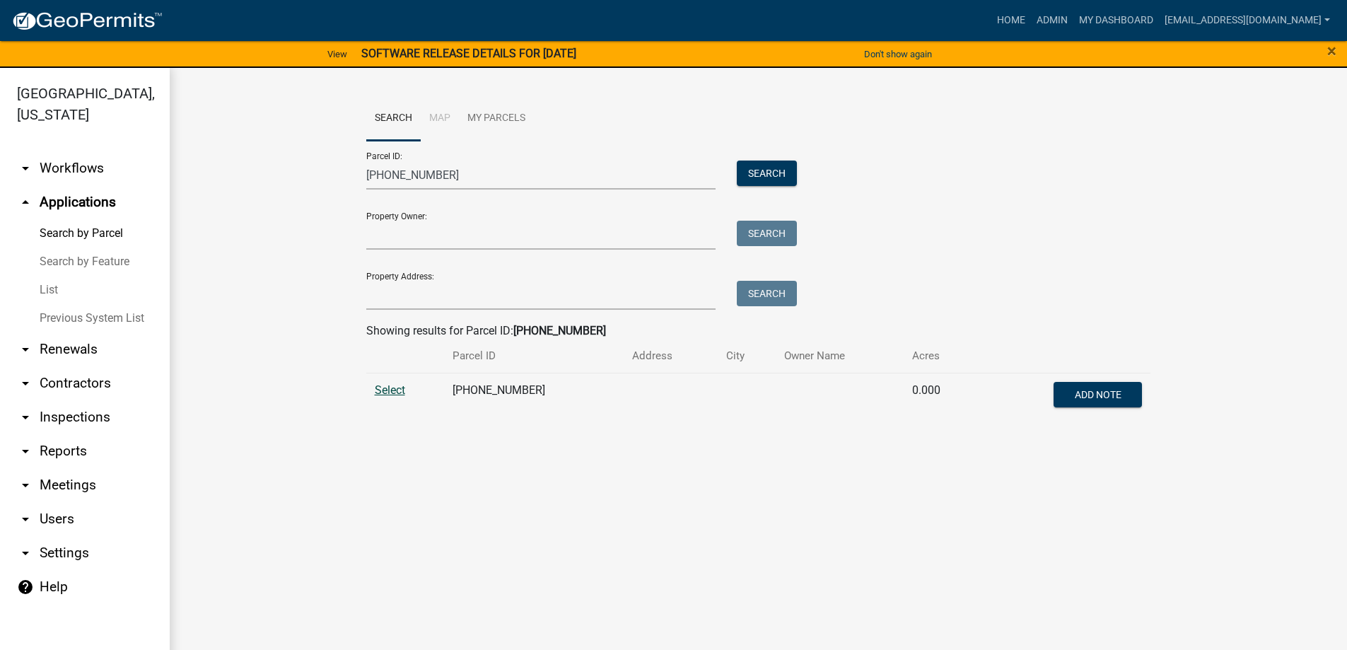
click at [389, 387] on span "Select" at bounding box center [390, 389] width 30 height 13
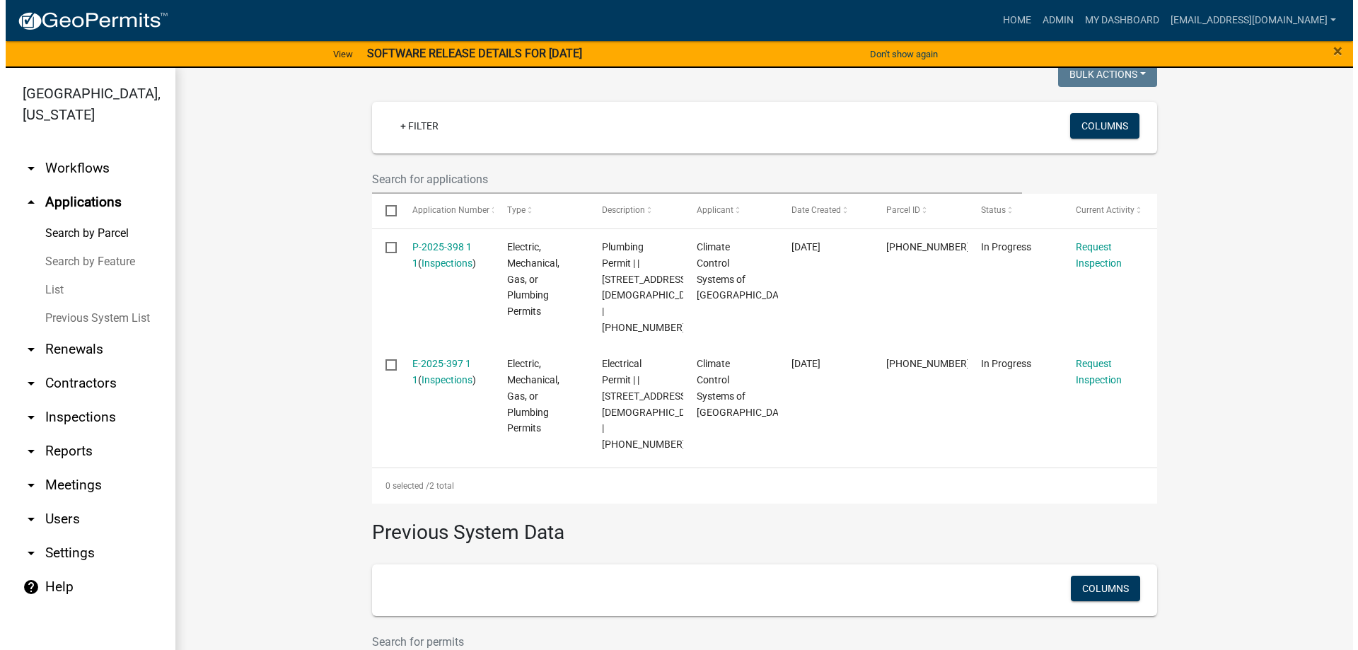
scroll to position [390, 0]
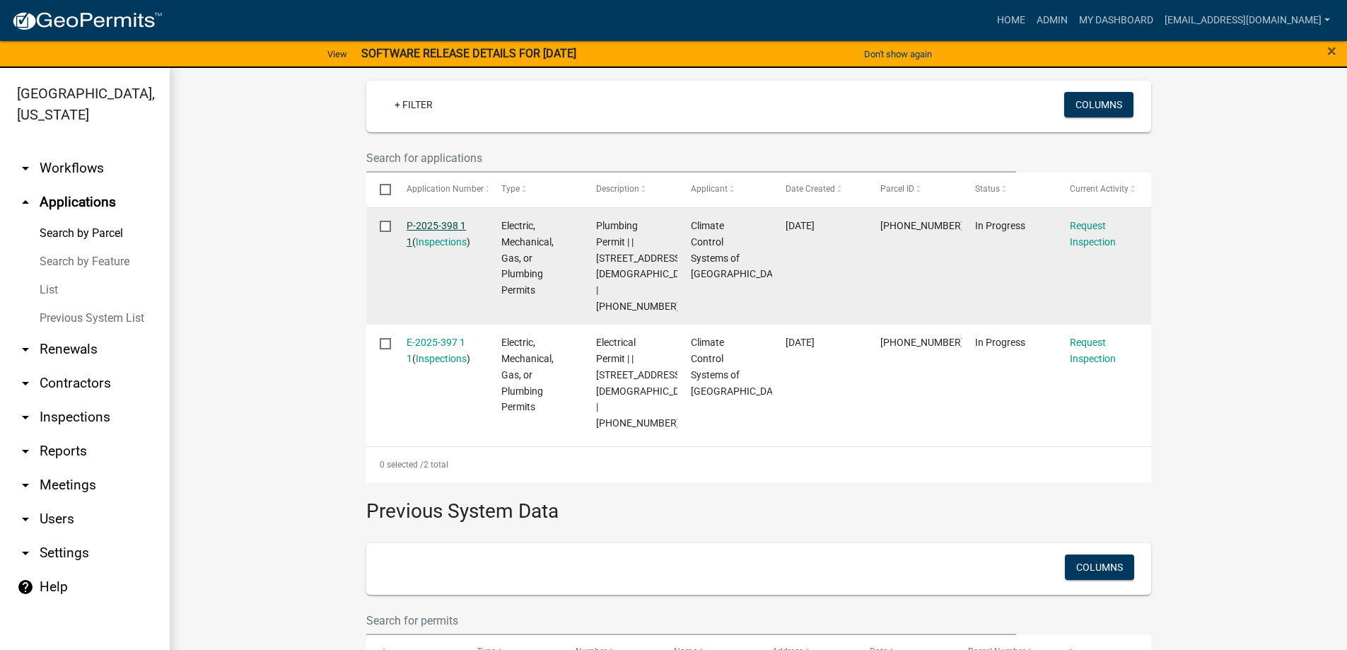
click at [431, 228] on link "P-2025-398 1 1" at bounding box center [436, 234] width 59 height 28
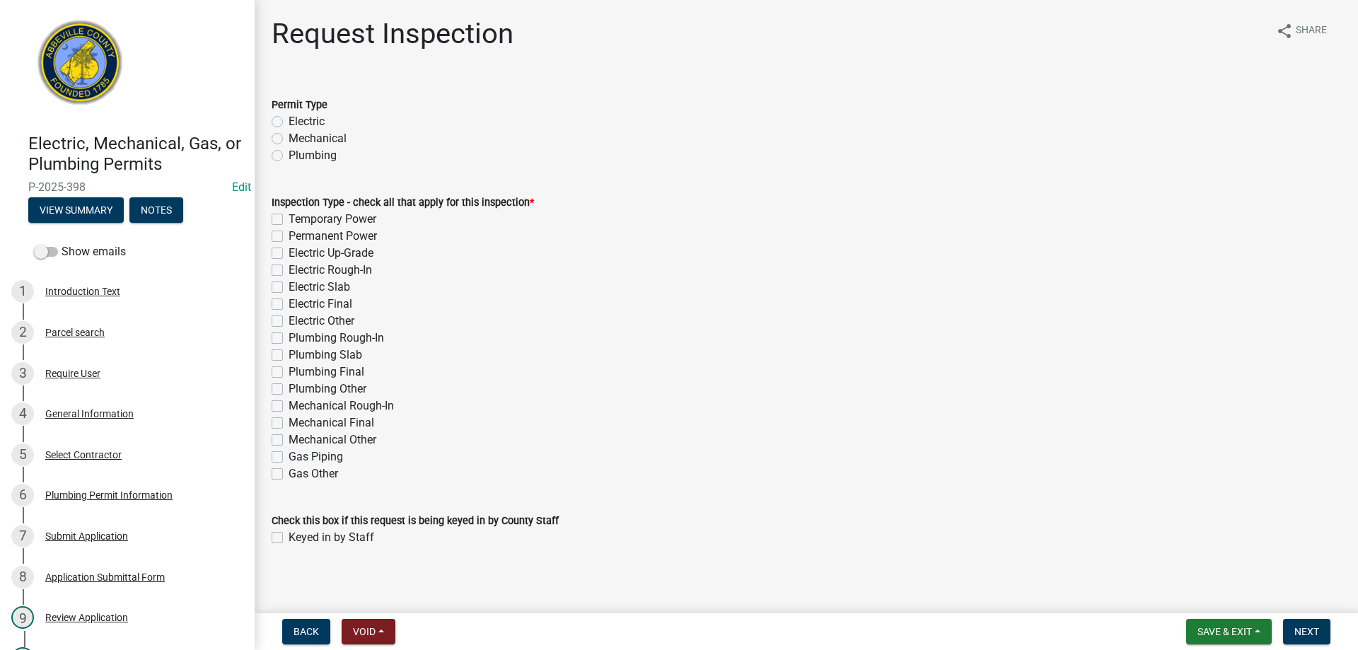
click at [289, 154] on label "Plumbing" at bounding box center [313, 155] width 48 height 17
click at [289, 154] on input "Plumbing" at bounding box center [293, 151] width 9 height 9
radio input "true"
drag, startPoint x: 275, startPoint y: 354, endPoint x: 291, endPoint y: 349, distance: 16.6
click at [289, 354] on label "Plumbing Slab" at bounding box center [326, 355] width 74 height 17
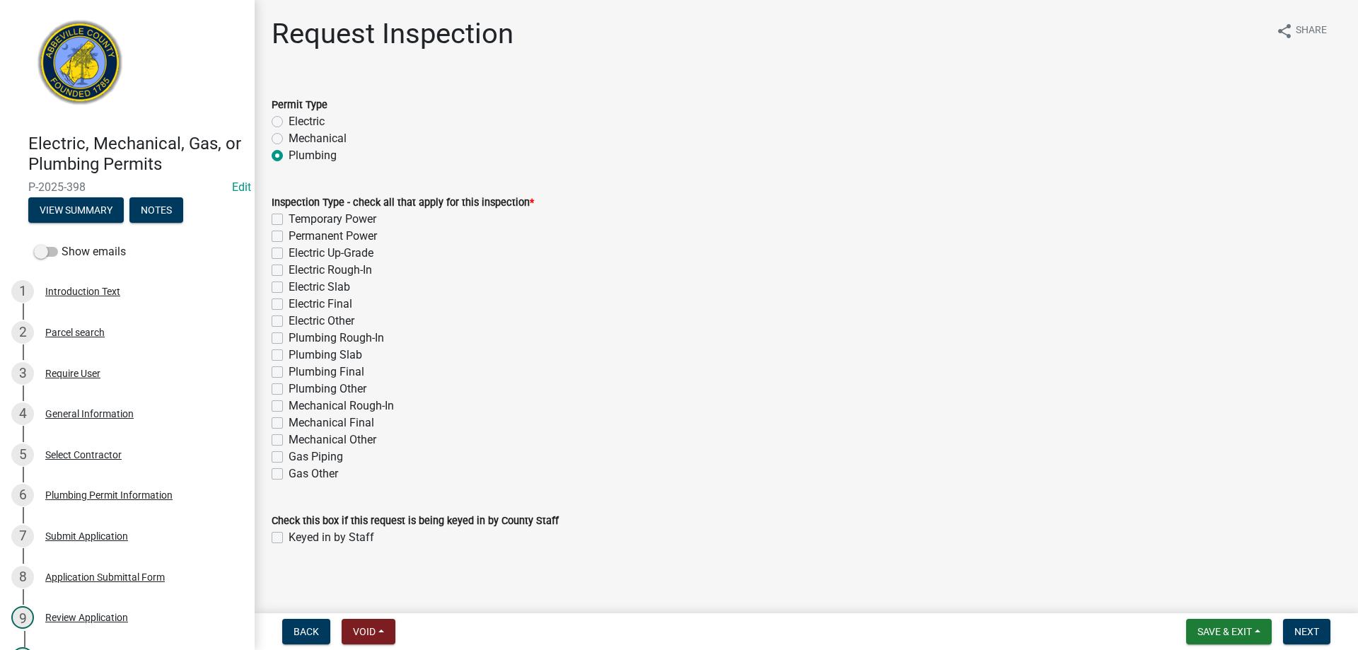
click at [289, 354] on input "Plumbing Slab" at bounding box center [293, 351] width 9 height 9
checkbox input "true"
checkbox input "false"
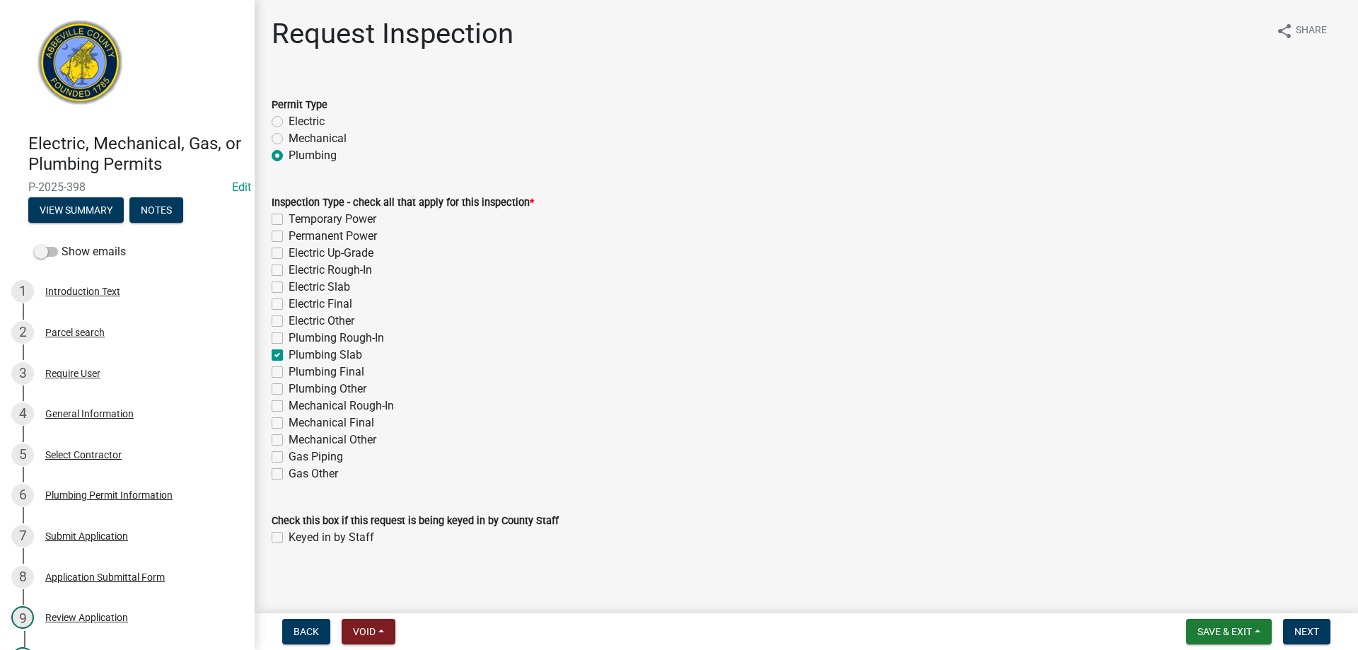
checkbox input "false"
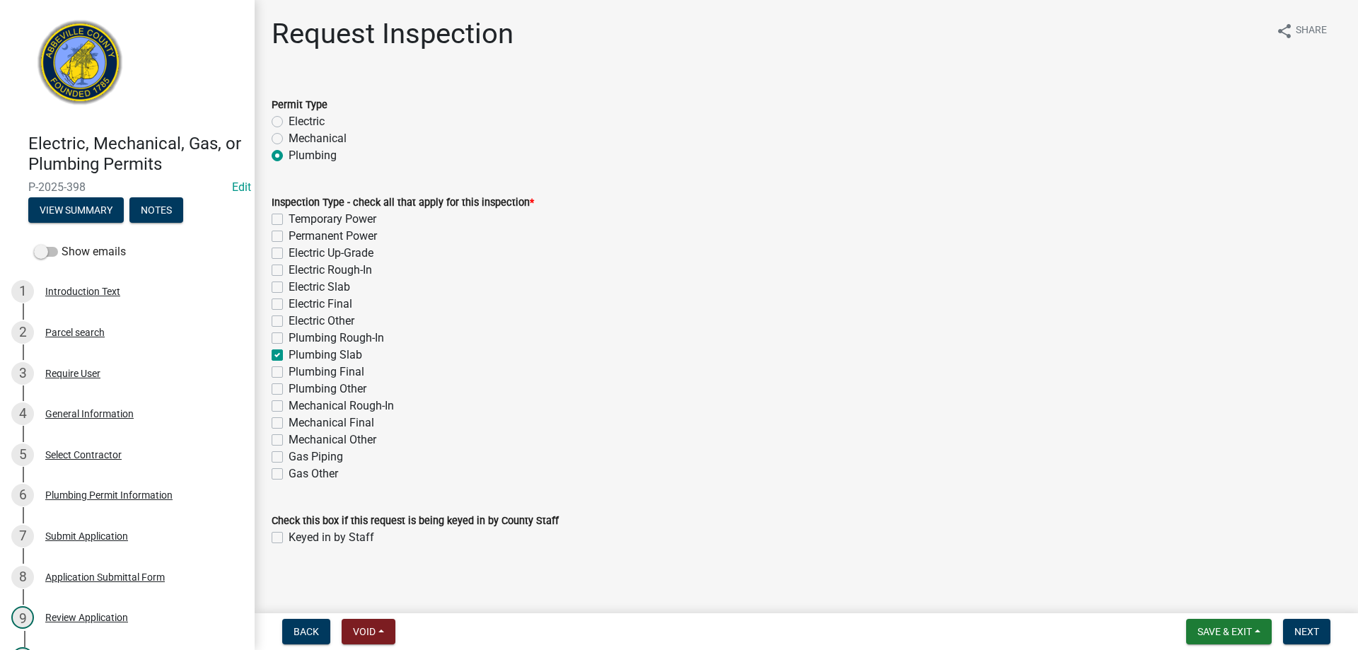
checkbox input "true"
checkbox input "false"
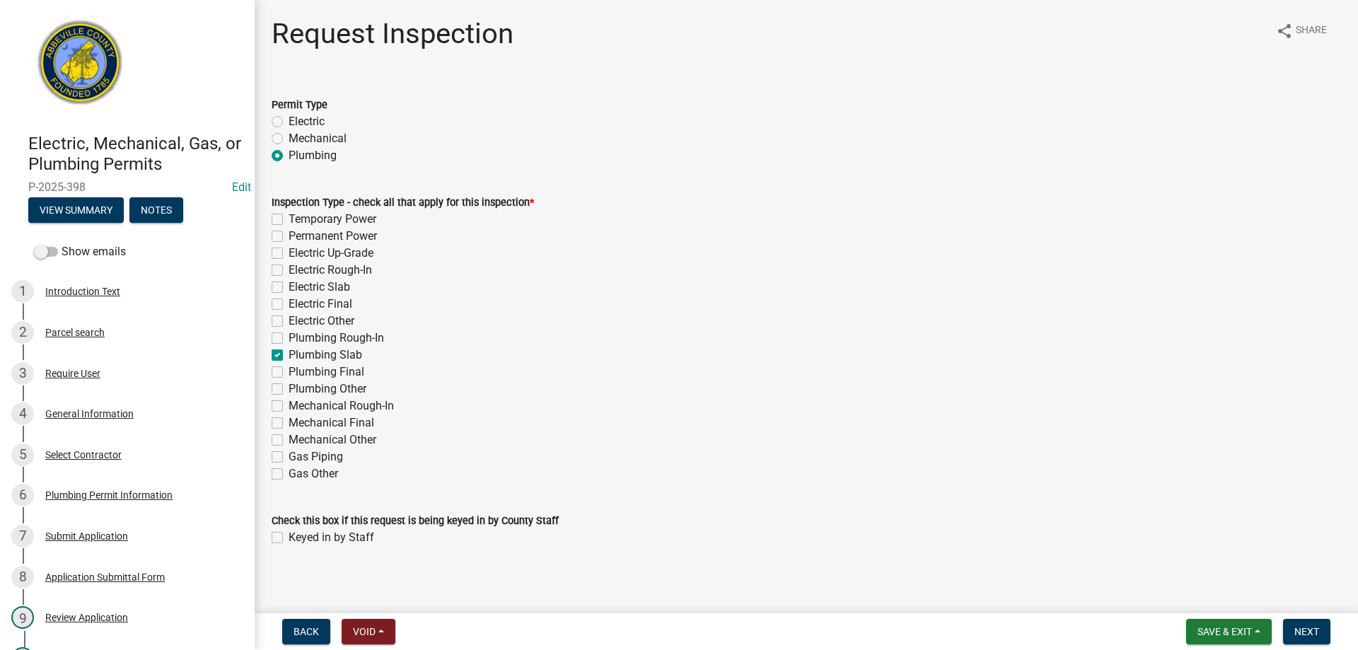
checkbox input "false"
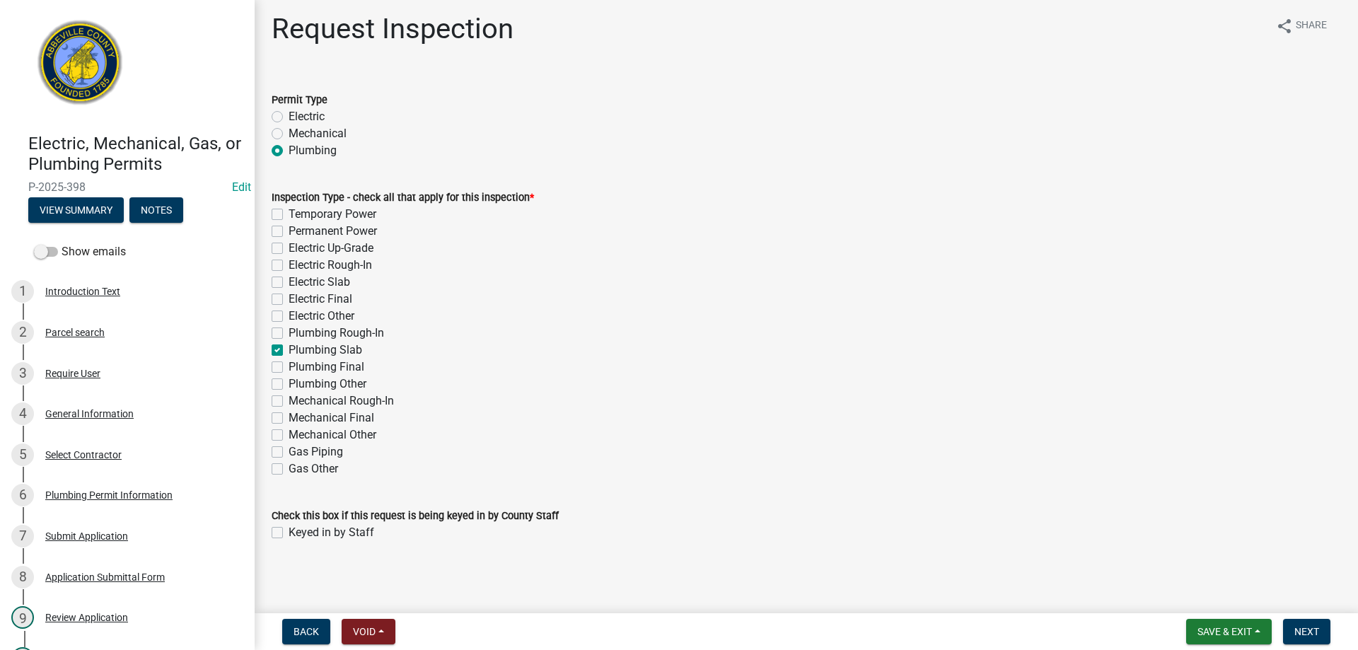
scroll to position [6, 0]
click at [289, 530] on label "Keyed in by Staff" at bounding box center [332, 531] width 86 height 17
click at [289, 530] on input "Keyed in by Staff" at bounding box center [293, 527] width 9 height 9
checkbox input "true"
click at [1321, 625] on button "Next" at bounding box center [1306, 631] width 47 height 25
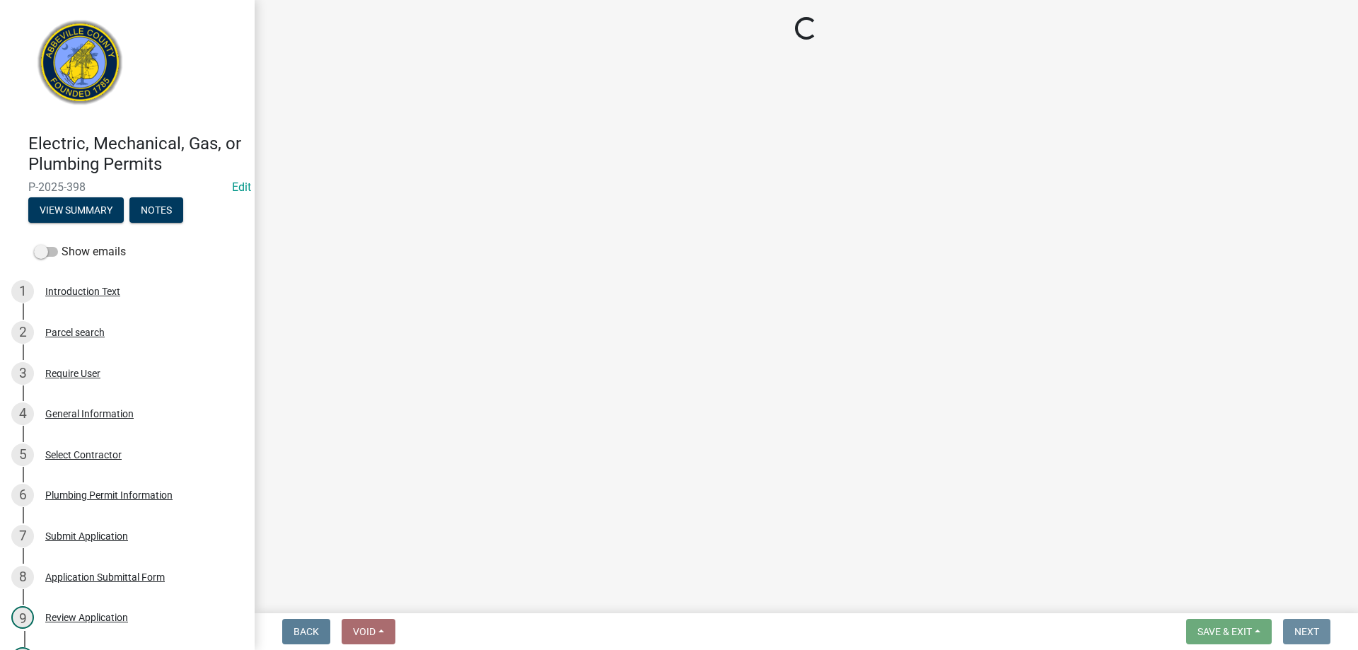
scroll to position [0, 0]
select select "896ec84b-7942-43b9-a78d-4f1554b7930c"
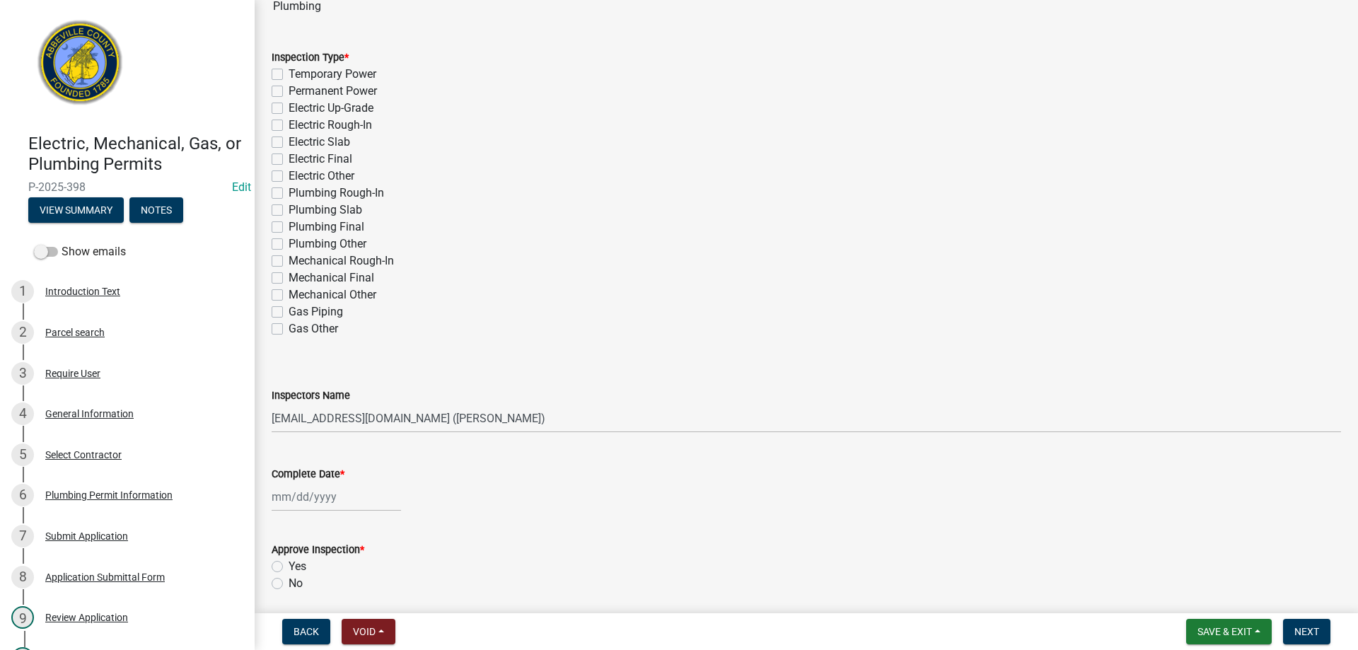
scroll to position [141, 0]
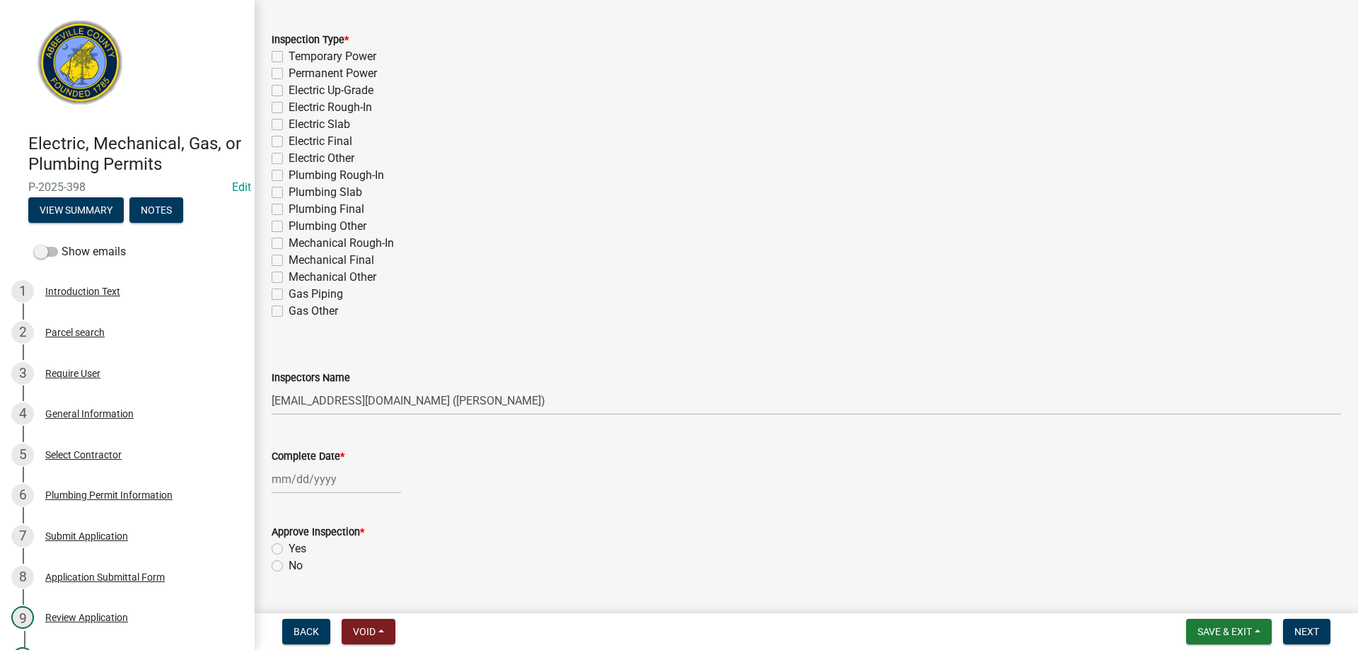
click at [289, 192] on label "Plumbing Slab" at bounding box center [326, 192] width 74 height 17
click at [289, 192] on input "Plumbing Slab" at bounding box center [293, 188] width 9 height 9
checkbox input "true"
checkbox input "false"
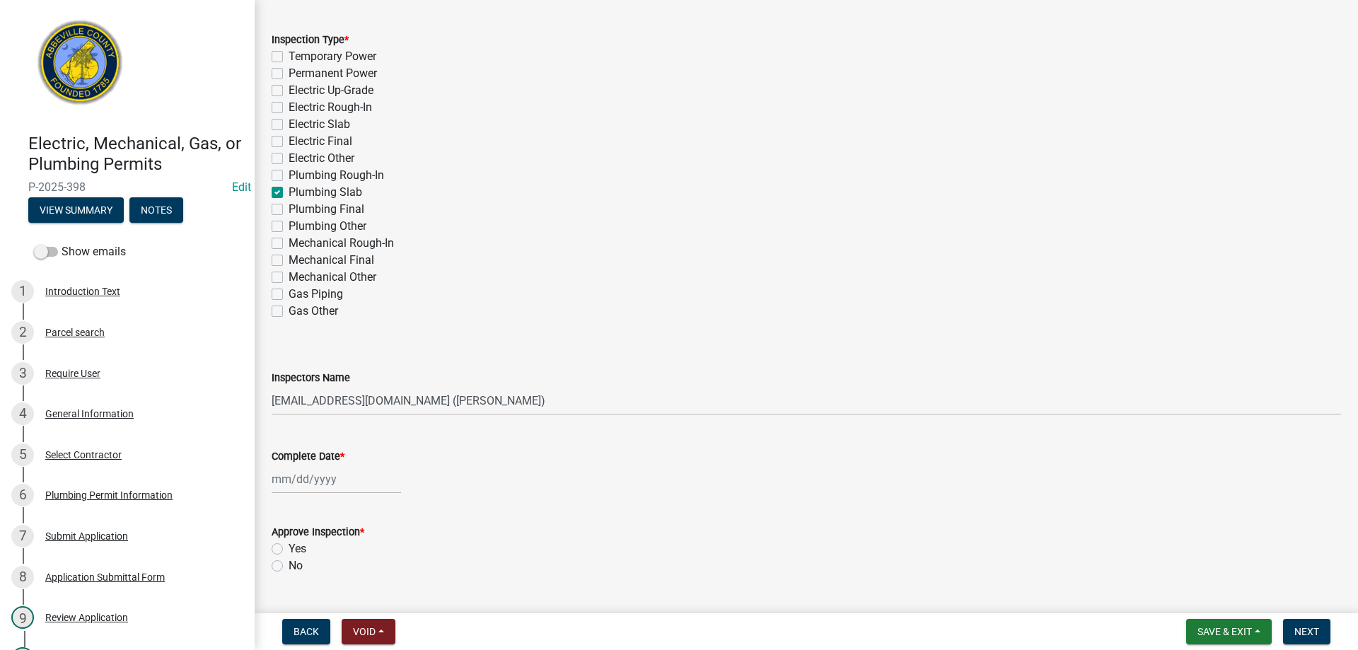
checkbox input "false"
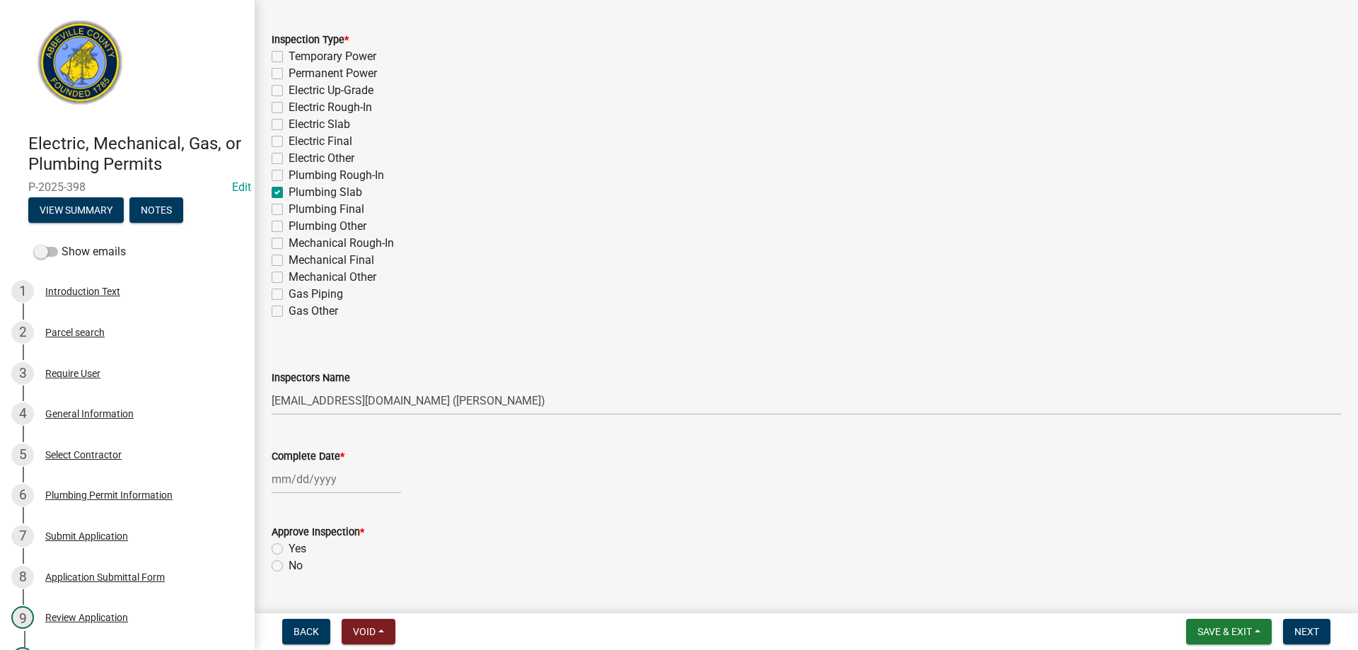
checkbox input "false"
checkbox input "true"
checkbox input "false"
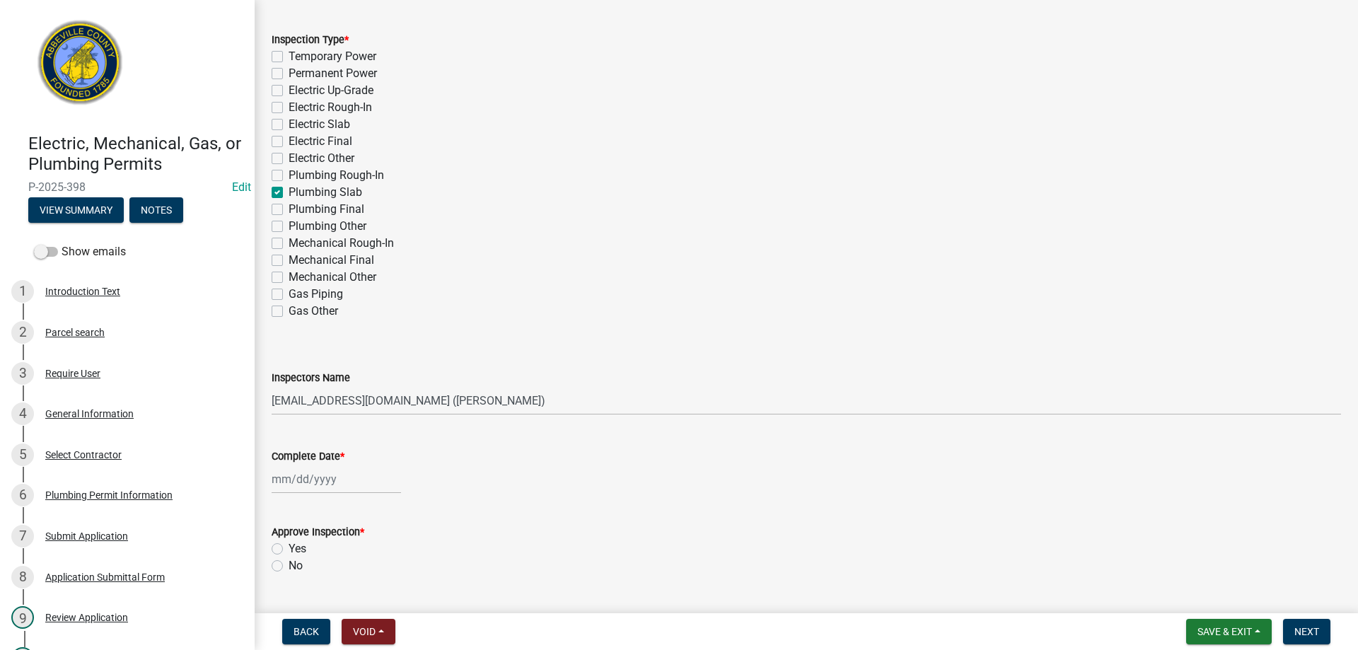
checkbox input "false"
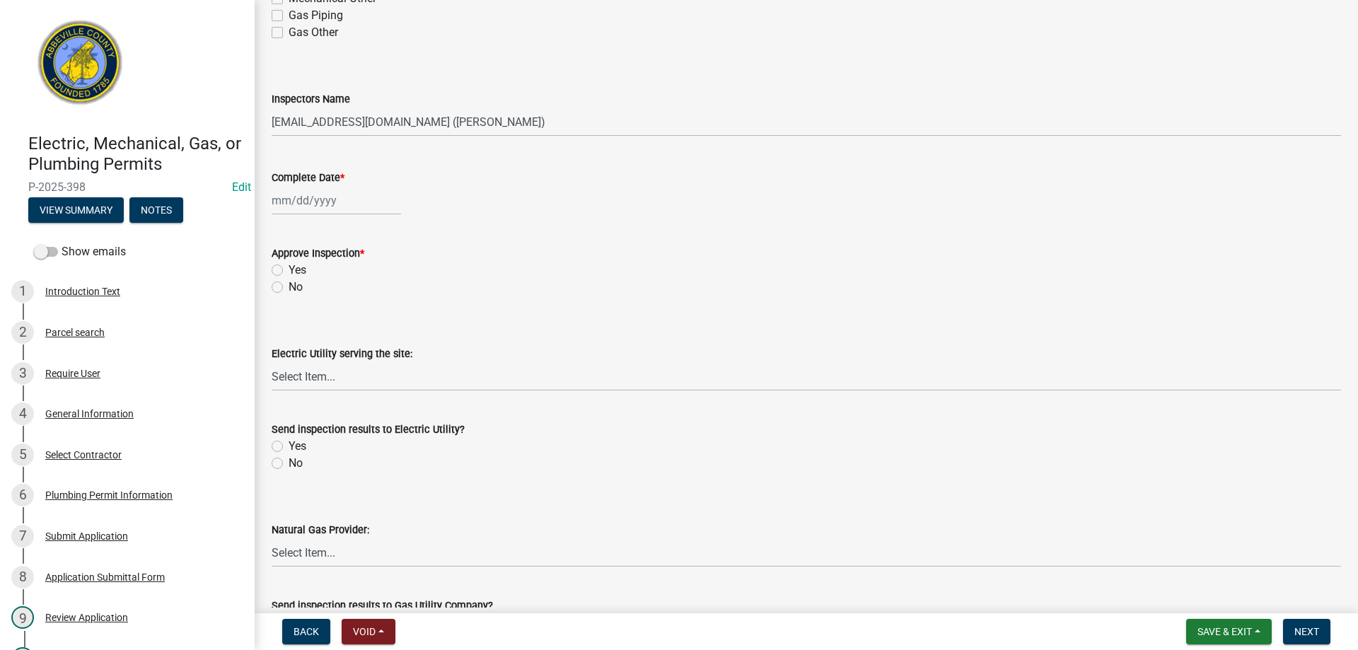
scroll to position [424, 0]
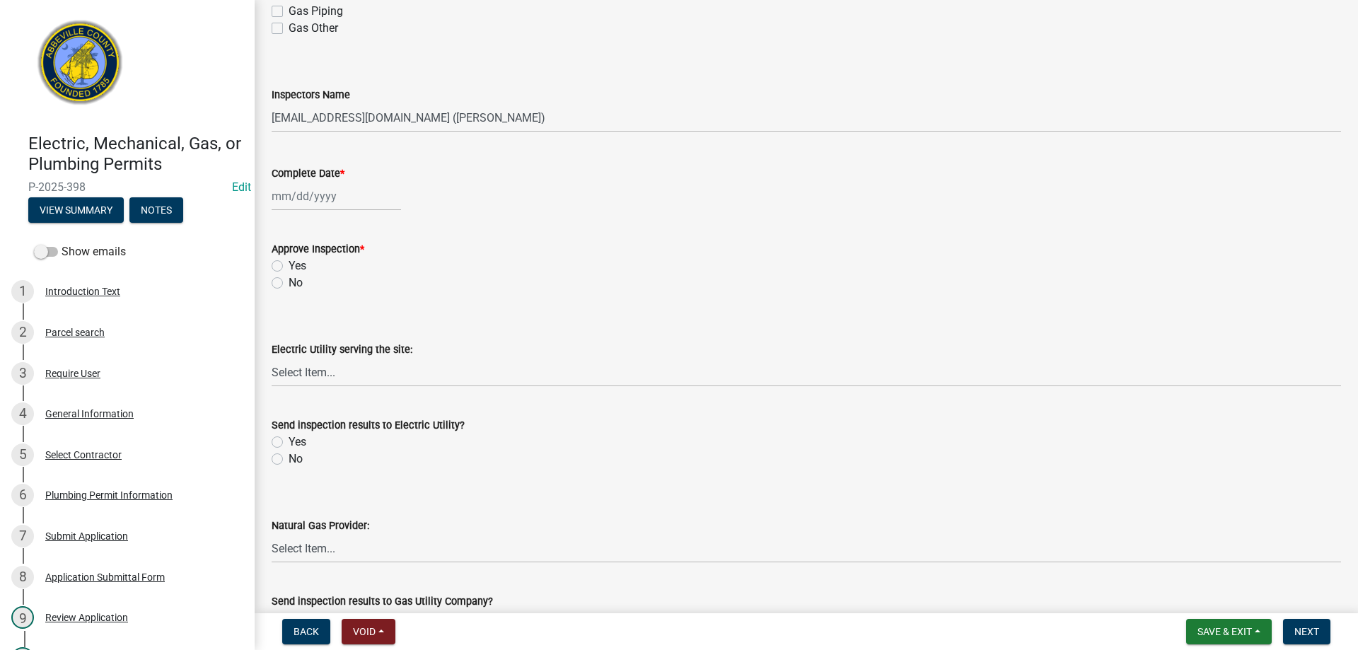
select select "9"
select select "2025"
click at [323, 197] on div "[PERSON_NAME] Feb Mar Apr [PERSON_NAME][DATE] Oct Nov [DATE] 1526 1527 1528 152…" at bounding box center [336, 196] width 129 height 29
click at [376, 287] on div "12" at bounding box center [376, 294] width 23 height 23
type input "[DATE]"
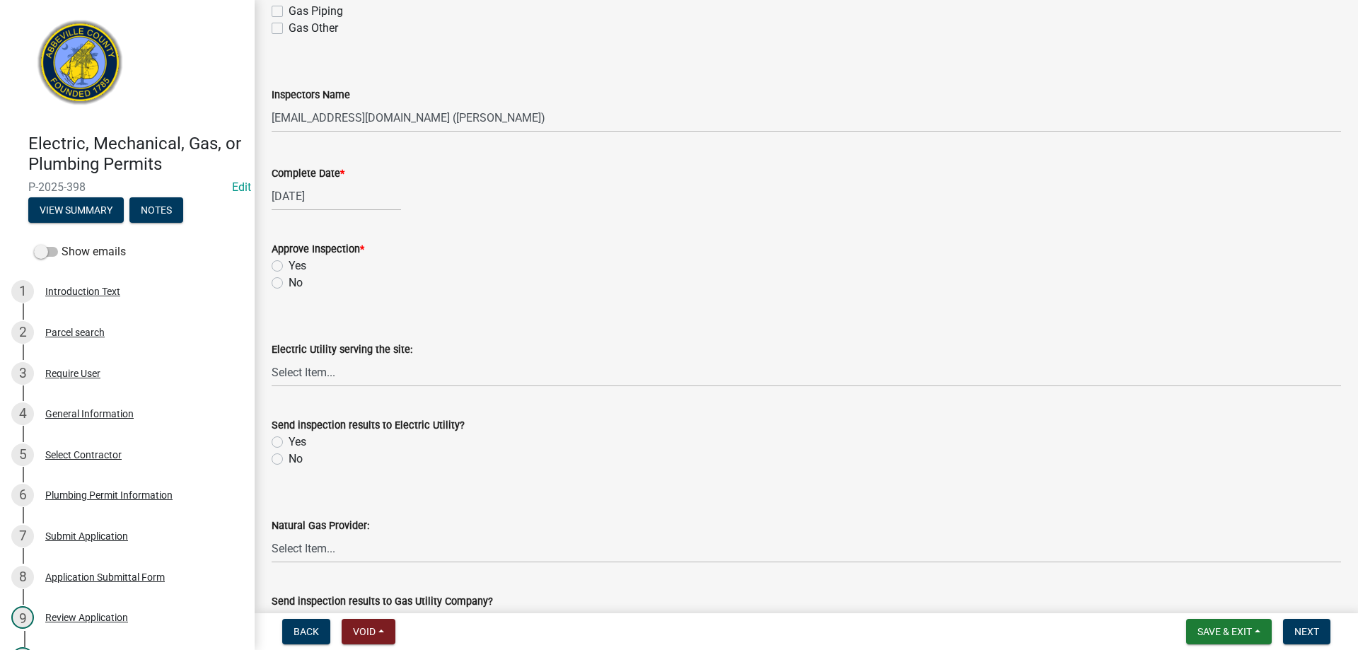
click at [289, 266] on label "Yes" at bounding box center [298, 265] width 18 height 17
click at [289, 266] on input "Yes" at bounding box center [293, 261] width 9 height 9
radio input "true"
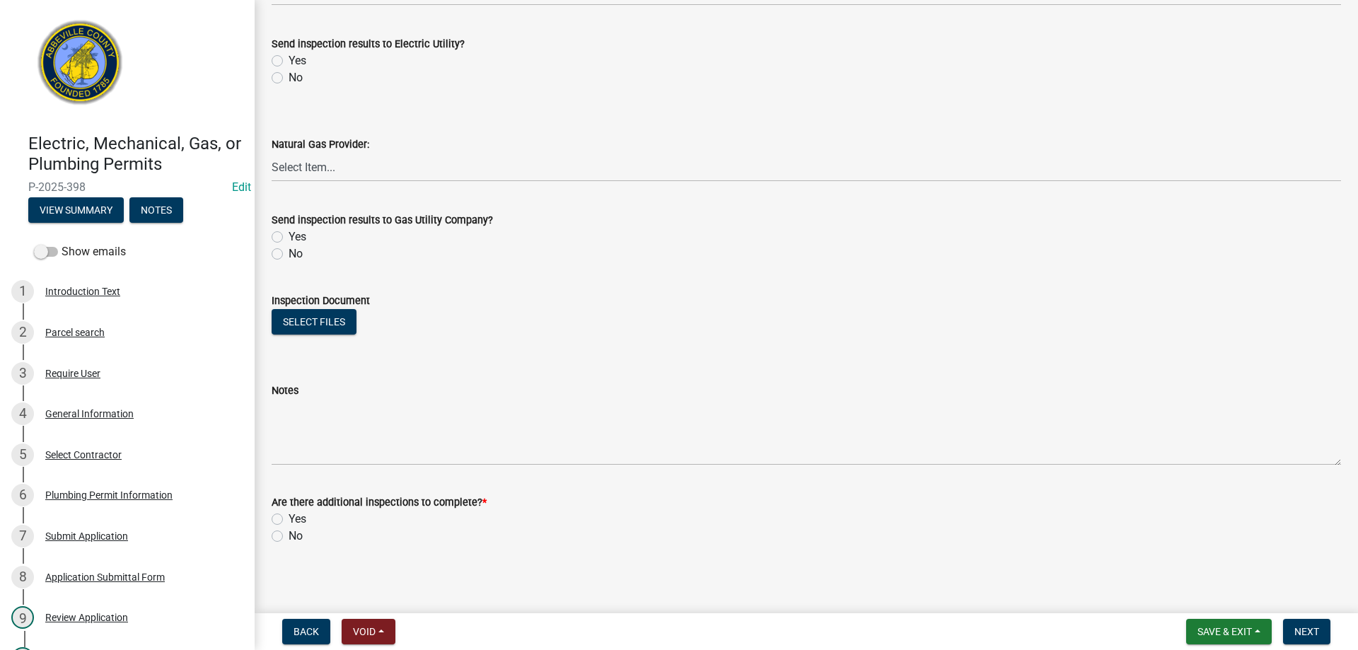
scroll to position [811, 0]
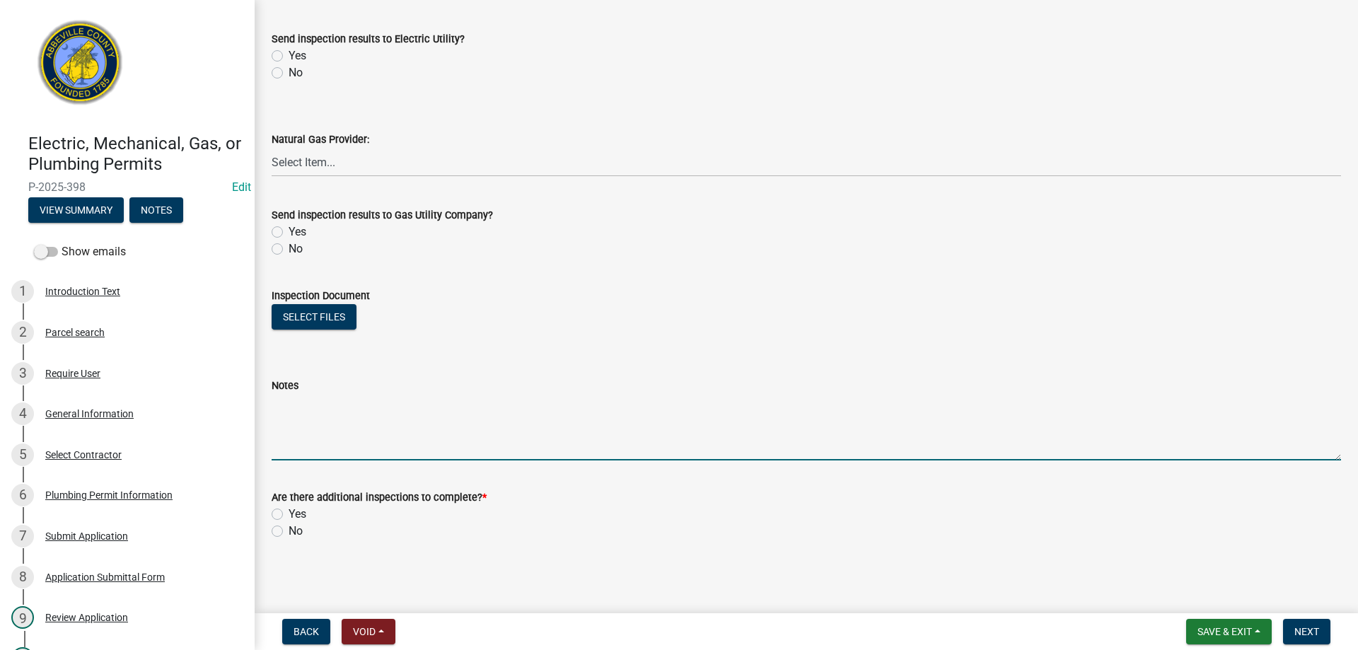
click at [323, 449] on textarea "Notes" at bounding box center [806, 427] width 1069 height 66
type textarea "Holding 5lb air pressure. Approved for cover up"
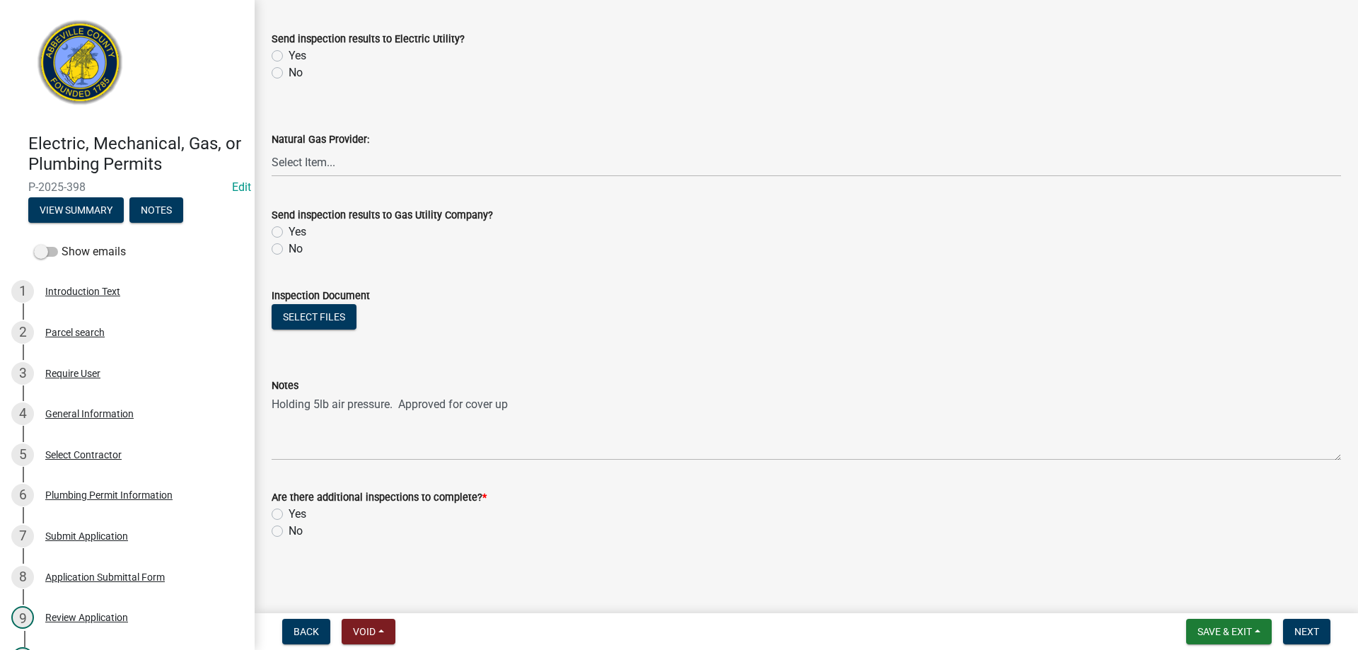
click at [289, 512] on label "Yes" at bounding box center [298, 514] width 18 height 17
click at [289, 512] on input "Yes" at bounding box center [293, 510] width 9 height 9
radio input "true"
click at [1297, 627] on span "Next" at bounding box center [1306, 631] width 25 height 11
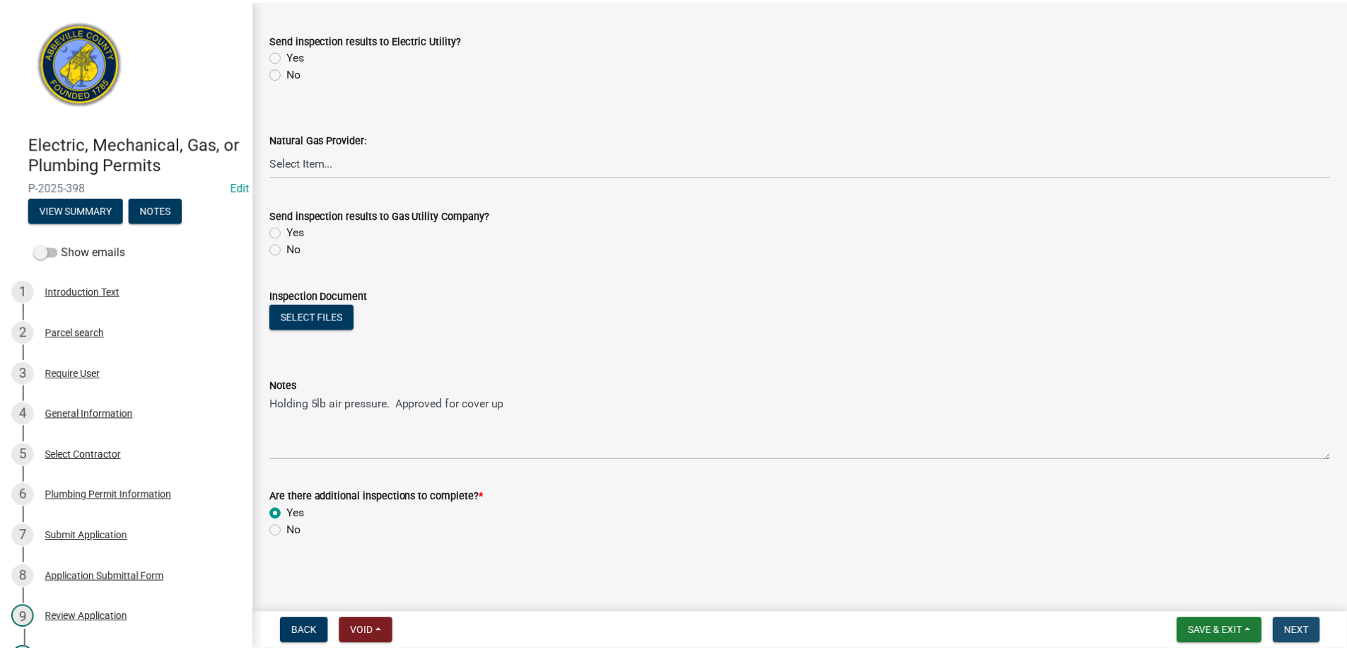
scroll to position [0, 0]
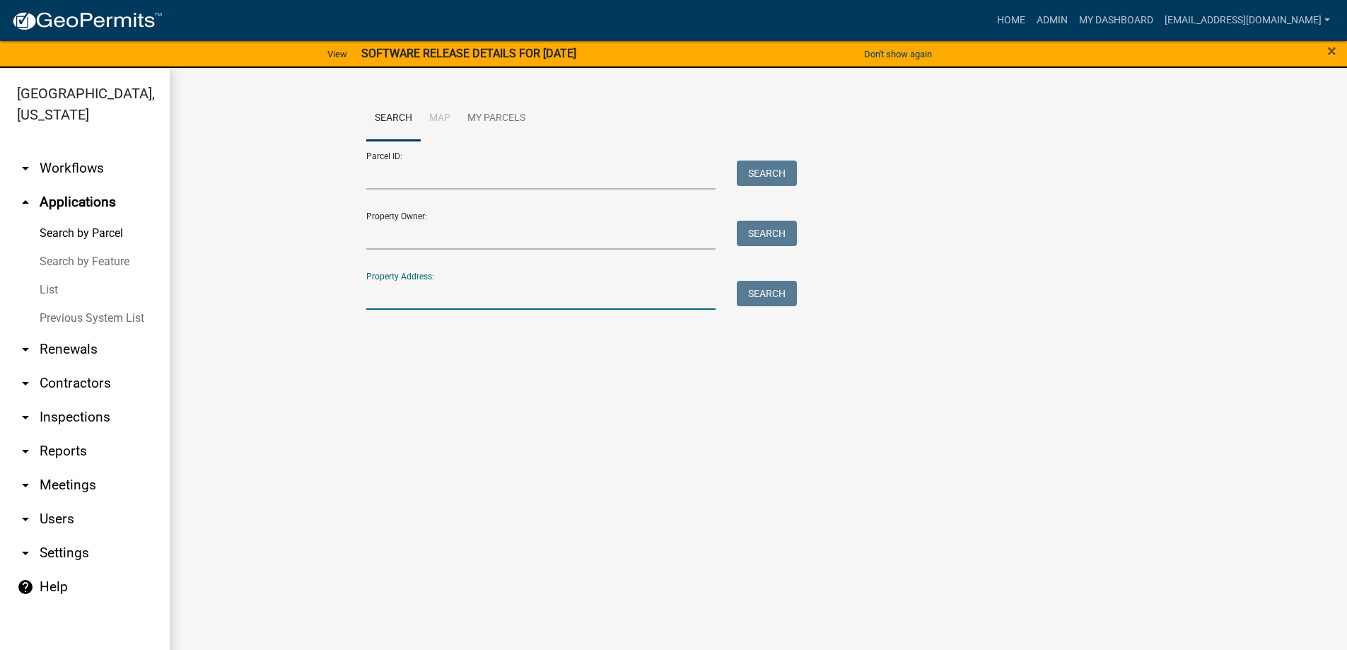
click at [431, 295] on input "Property Address:" at bounding box center [541, 295] width 350 height 29
type input "508 [PERSON_NAME]"
click at [770, 294] on button "Search" at bounding box center [767, 293] width 60 height 25
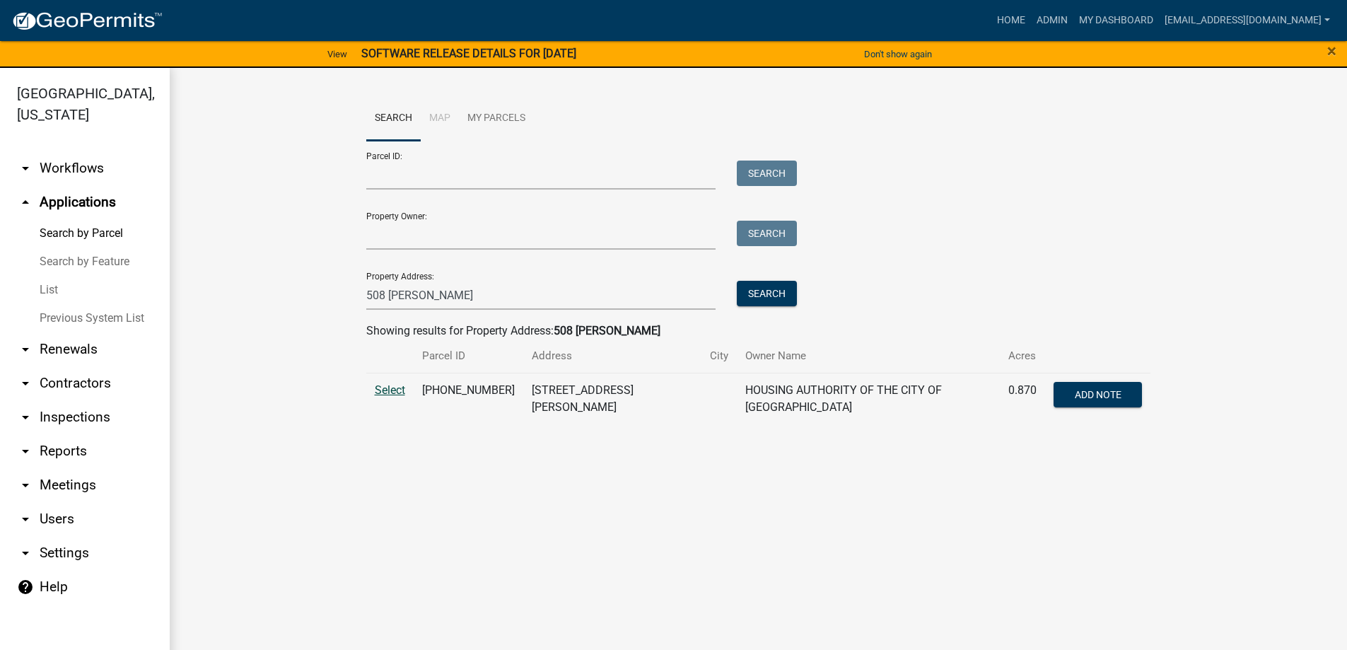
click at [385, 393] on span "Select" at bounding box center [390, 389] width 30 height 13
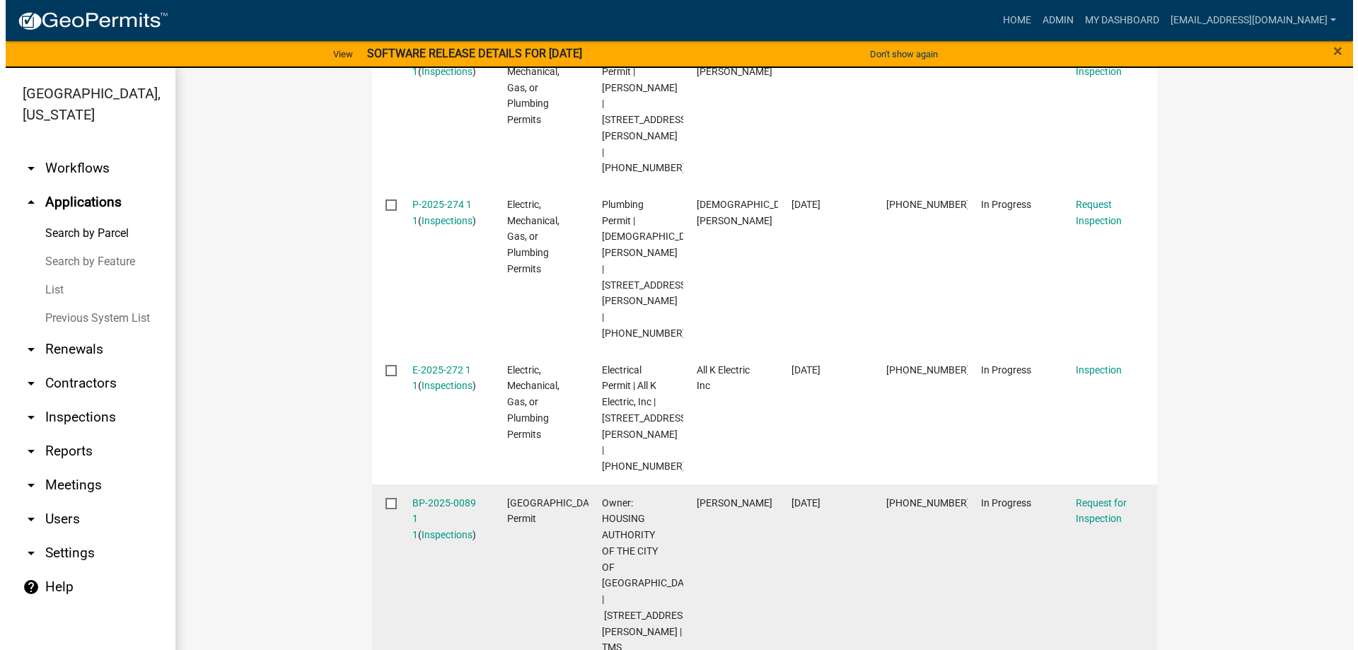
scroll to position [495, 0]
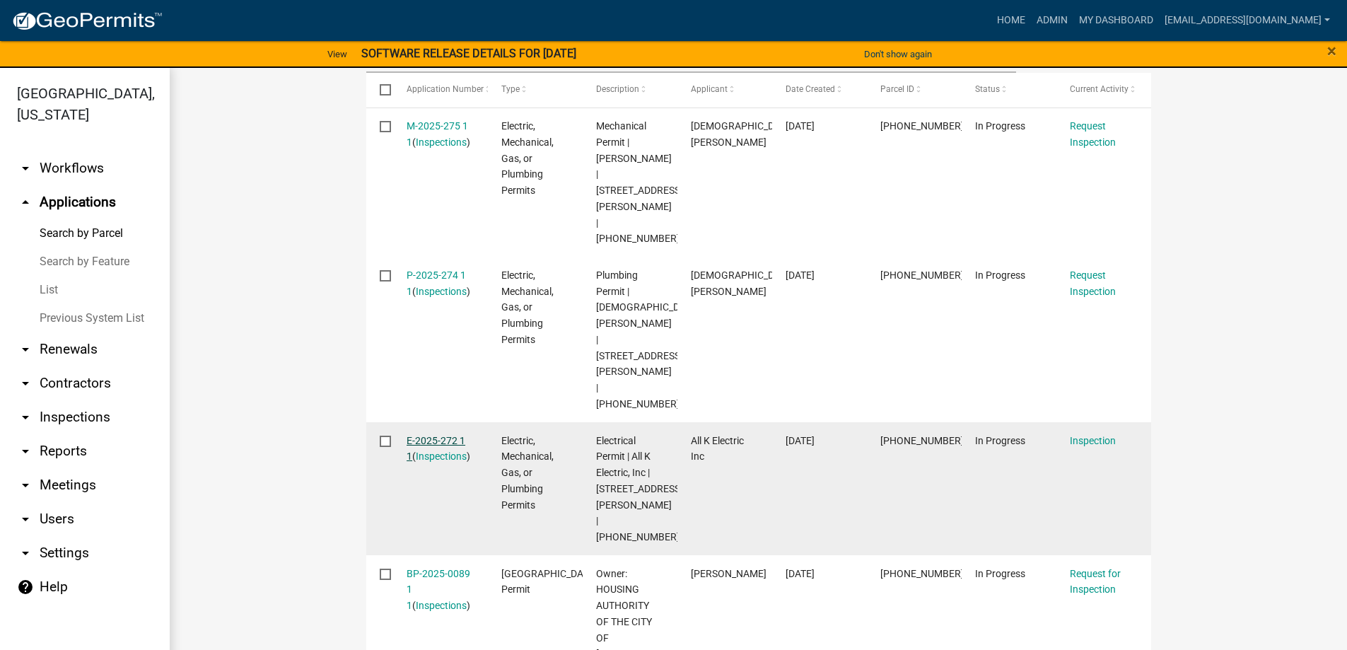
click at [423, 435] on link "E-2025-272 1 1" at bounding box center [436, 449] width 59 height 28
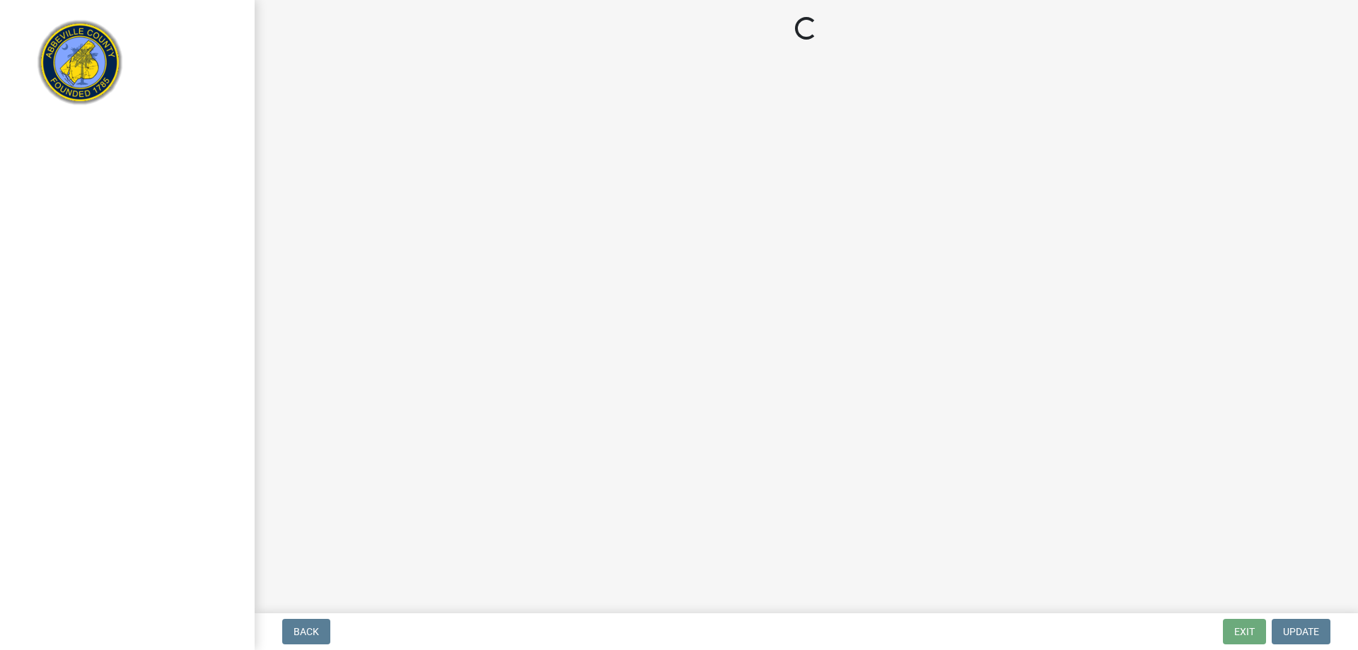
select select "896ec84b-7942-43b9-a78d-4f1554b7930c"
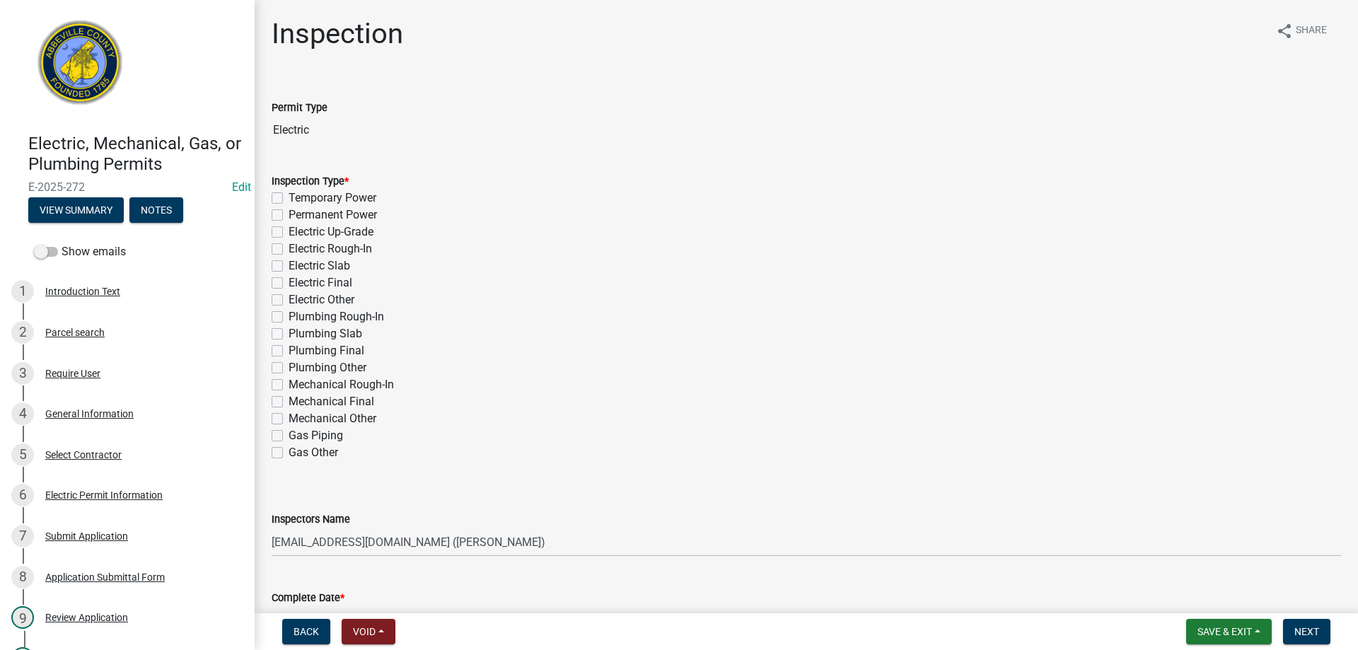
click at [289, 285] on label "Electric Final" at bounding box center [321, 282] width 64 height 17
click at [289, 284] on input "Electric Final" at bounding box center [293, 278] width 9 height 9
checkbox input "true"
checkbox input "false"
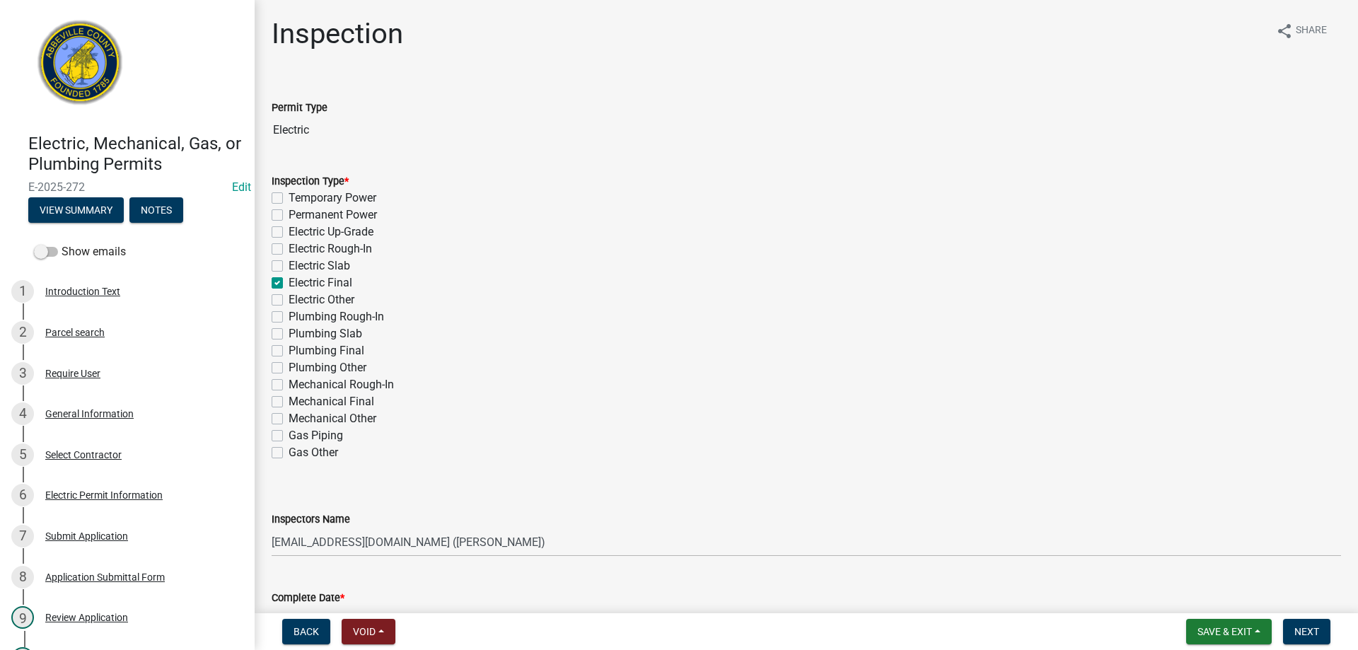
checkbox input "false"
checkbox input "true"
checkbox input "false"
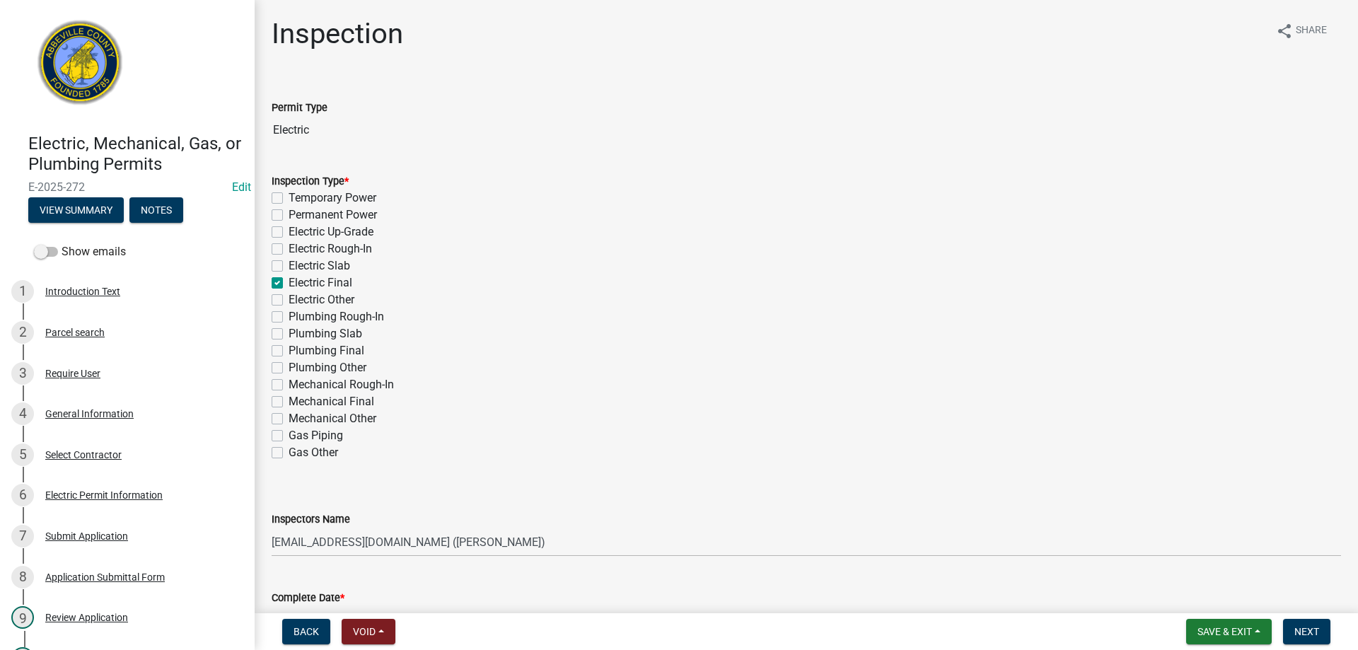
checkbox input "false"
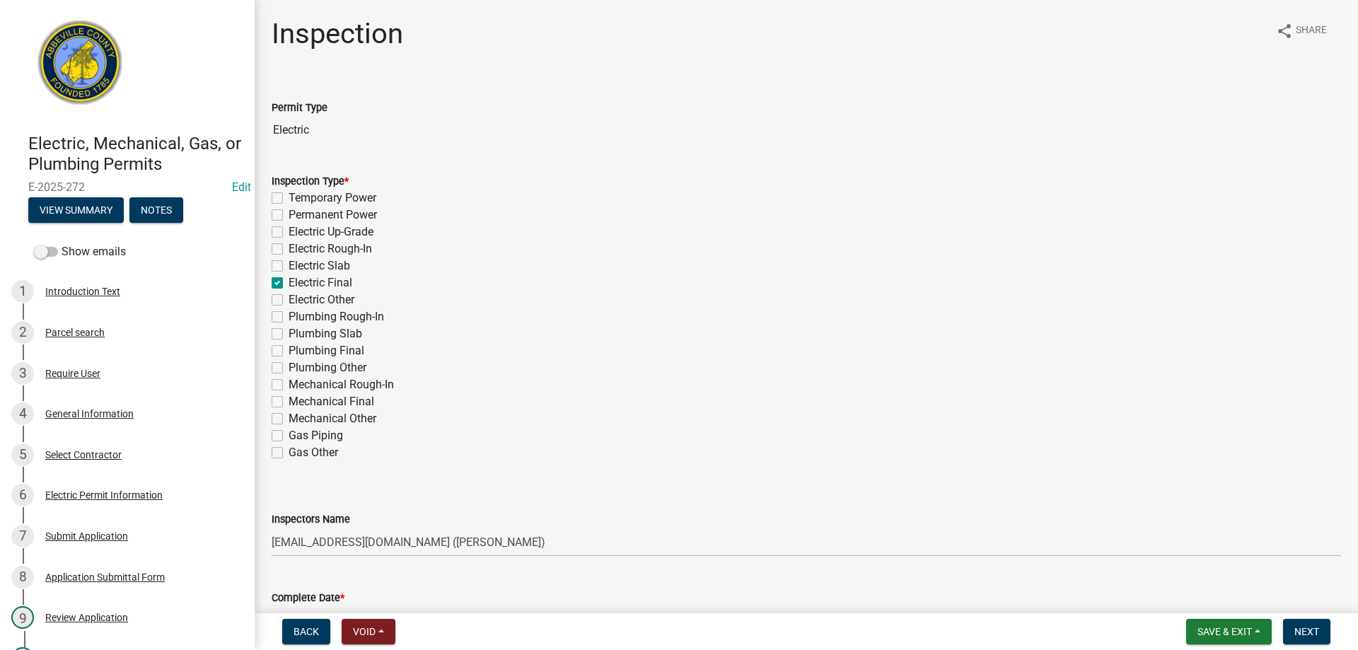
checkbox input "false"
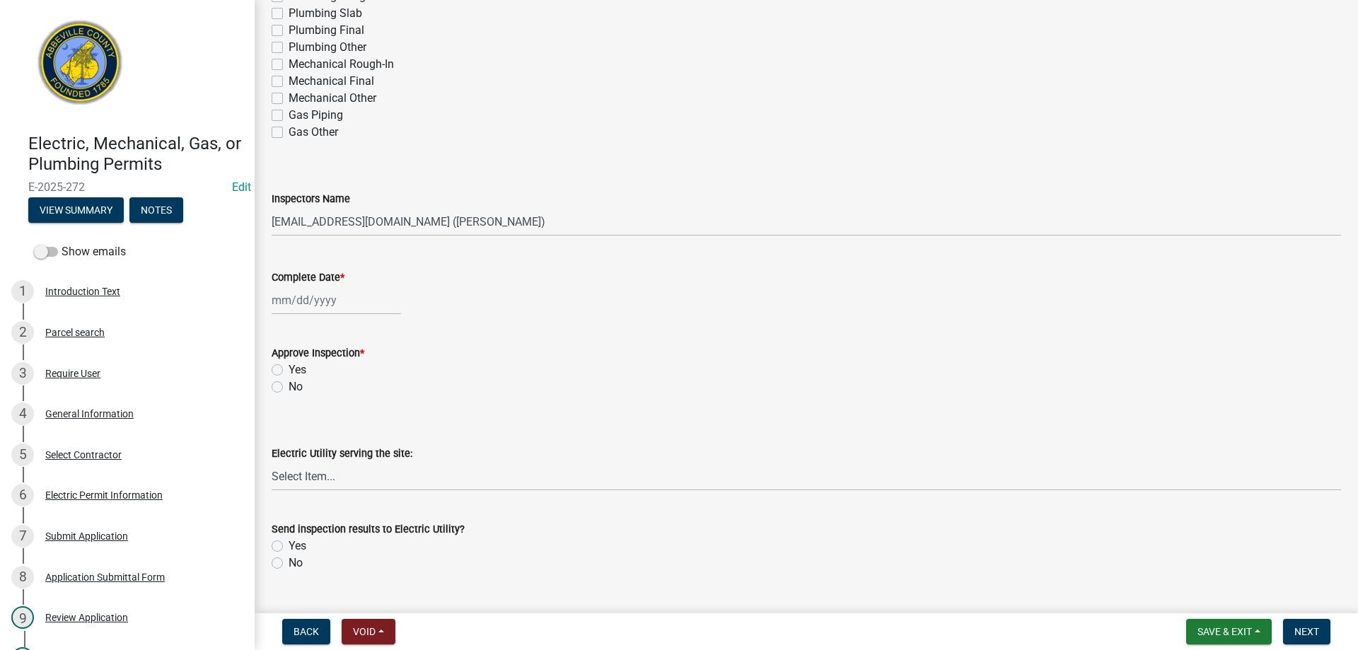
scroll to position [354, 0]
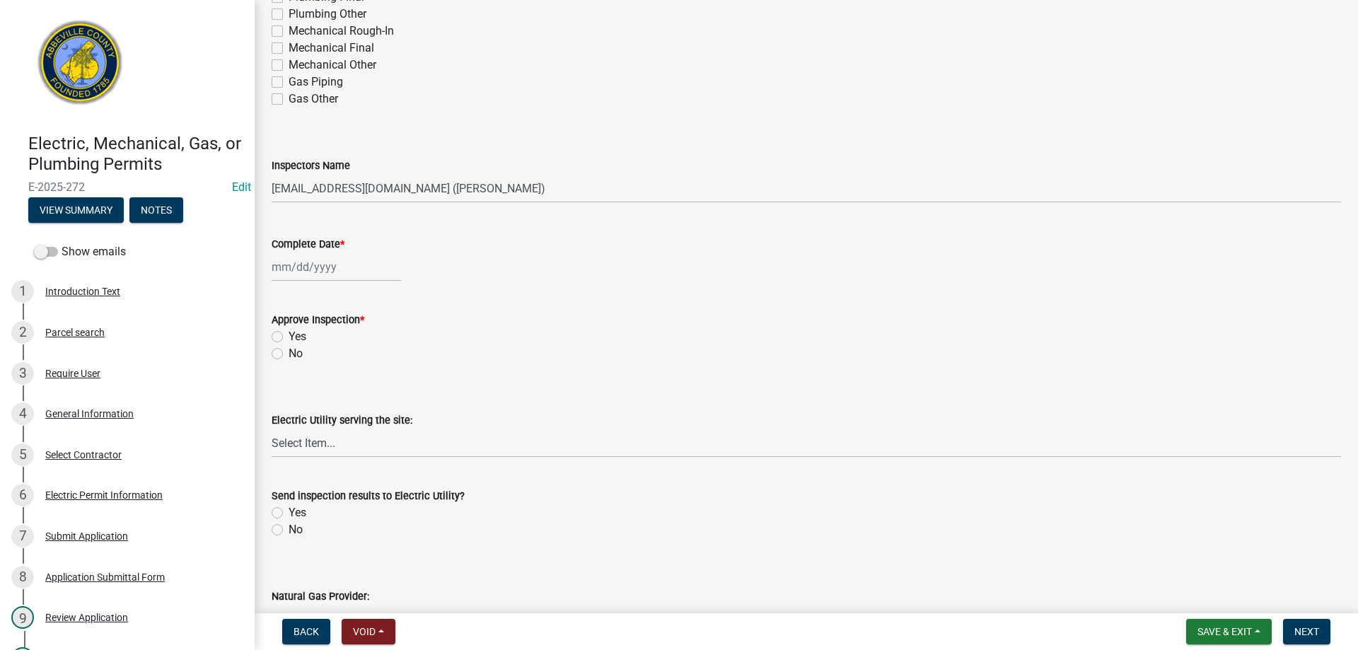
select select "9"
select select "2025"
click at [318, 273] on div "[PERSON_NAME] Feb Mar Apr [PERSON_NAME][DATE] Oct Nov [DATE] 1526 1527 1528 152…" at bounding box center [336, 267] width 129 height 29
click at [380, 359] on div "12" at bounding box center [376, 365] width 23 height 23
type input "[DATE]"
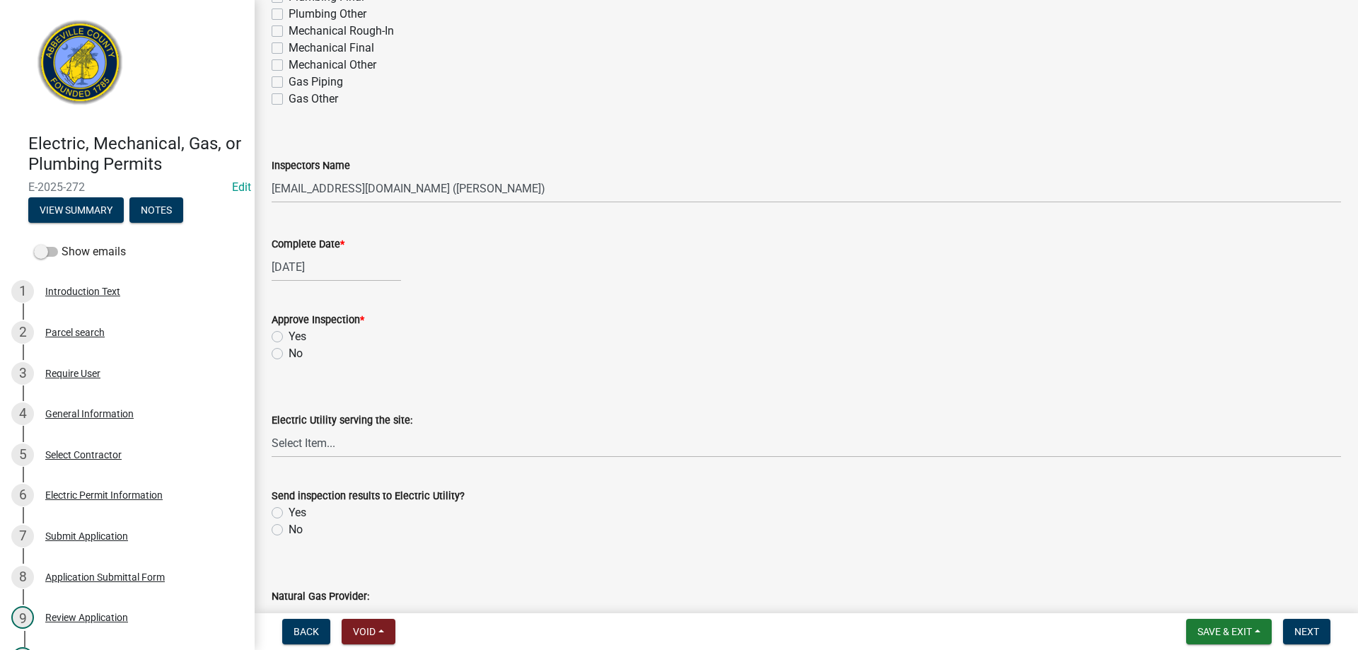
click at [289, 351] on label "No" at bounding box center [296, 353] width 14 height 17
click at [289, 351] on input "No" at bounding box center [293, 349] width 9 height 9
radio input "true"
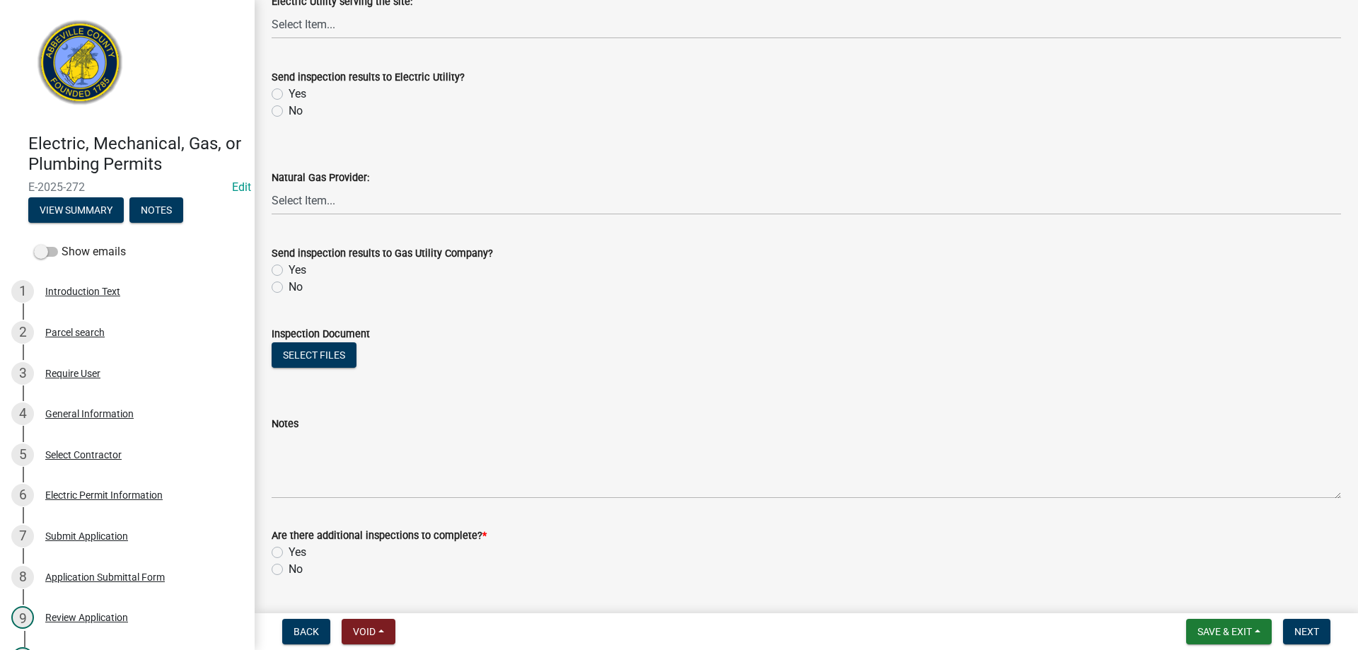
scroll to position [811, 0]
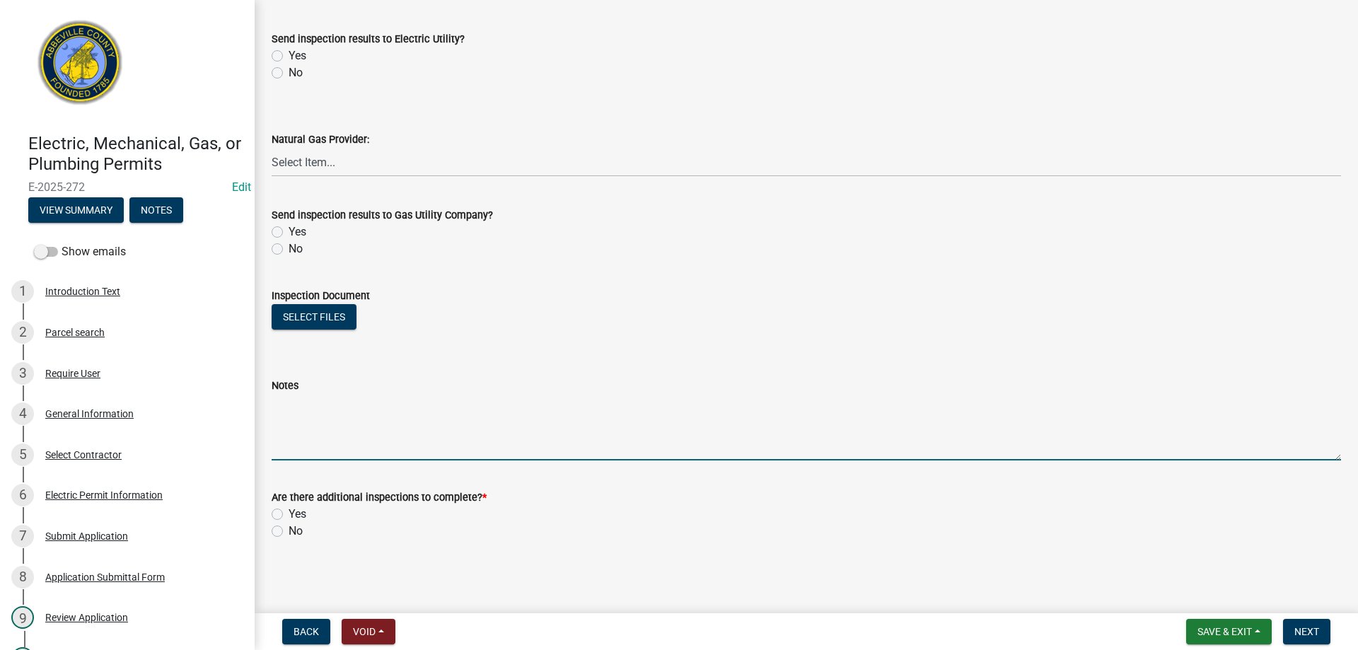
drag, startPoint x: 303, startPoint y: 454, endPoint x: 329, endPoint y: 439, distance: 29.5
click at [320, 443] on textarea "Notes" at bounding box center [806, 427] width 1069 height 66
type textarea "Install receptacle and switch covers, label panel boxes, install exterior emerg…"
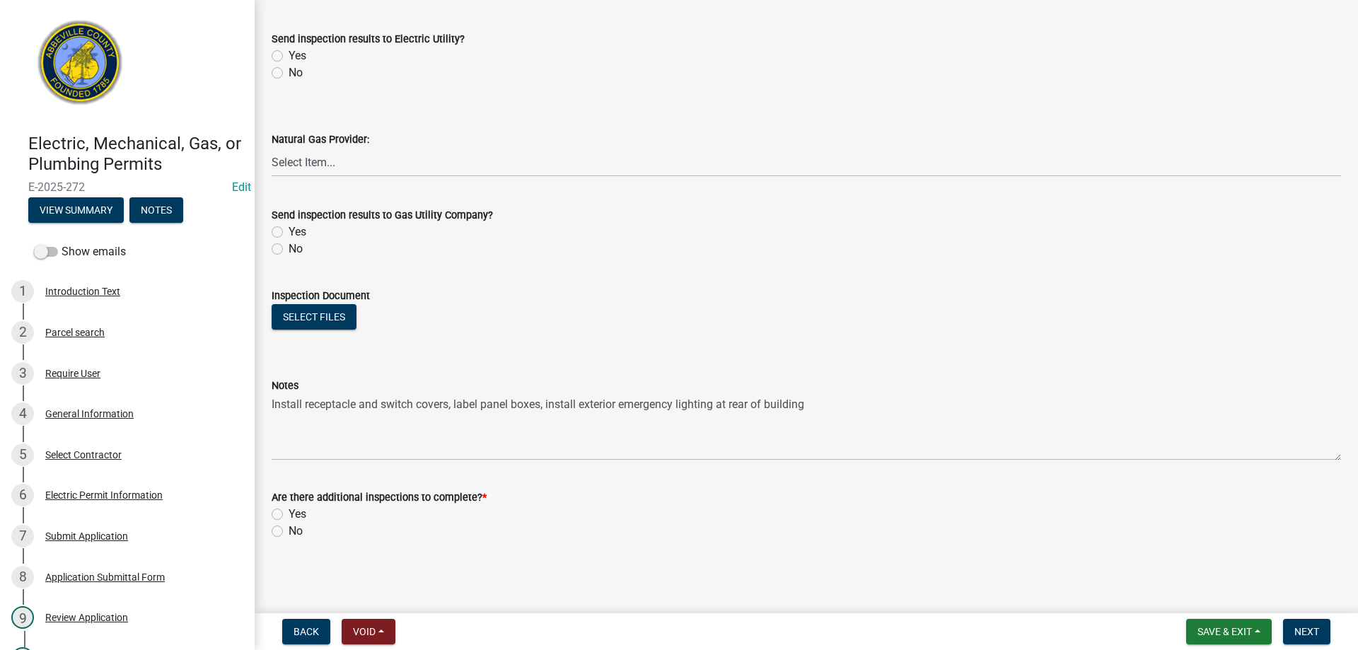
click at [289, 513] on label "Yes" at bounding box center [298, 514] width 18 height 17
click at [289, 513] on input "Yes" at bounding box center [293, 510] width 9 height 9
radio input "true"
click at [1314, 630] on span "Next" at bounding box center [1306, 631] width 25 height 11
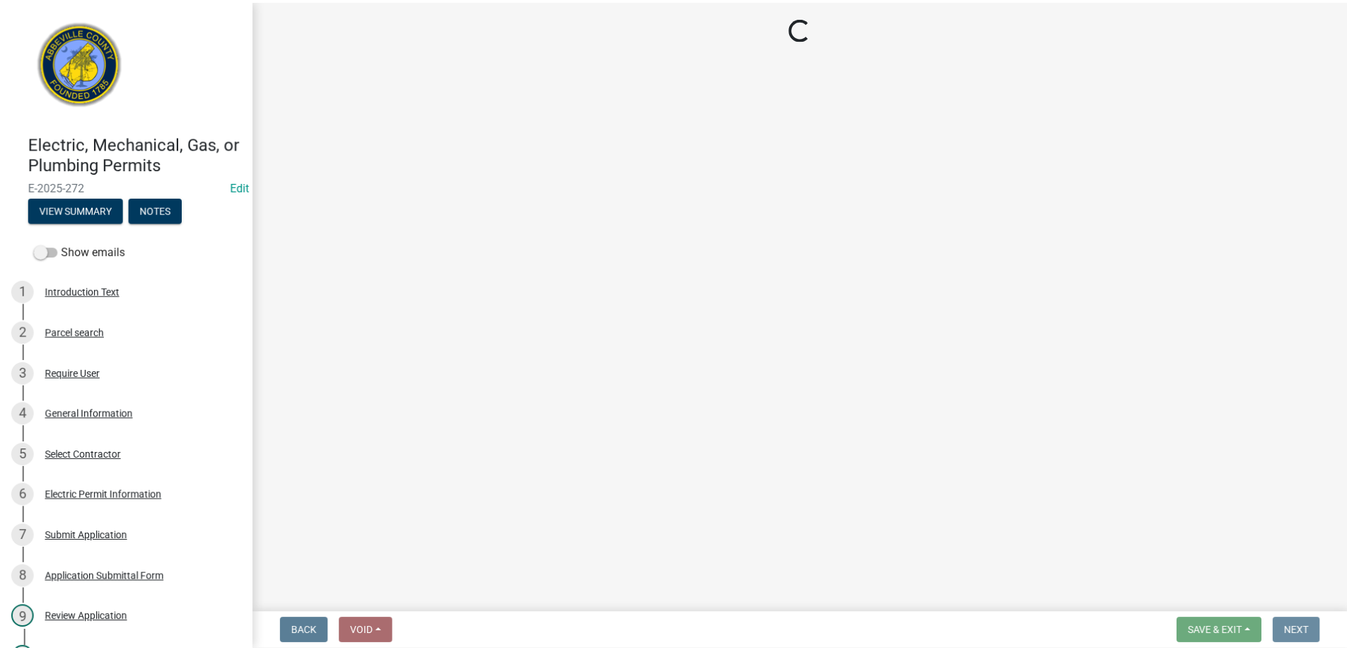
scroll to position [0, 0]
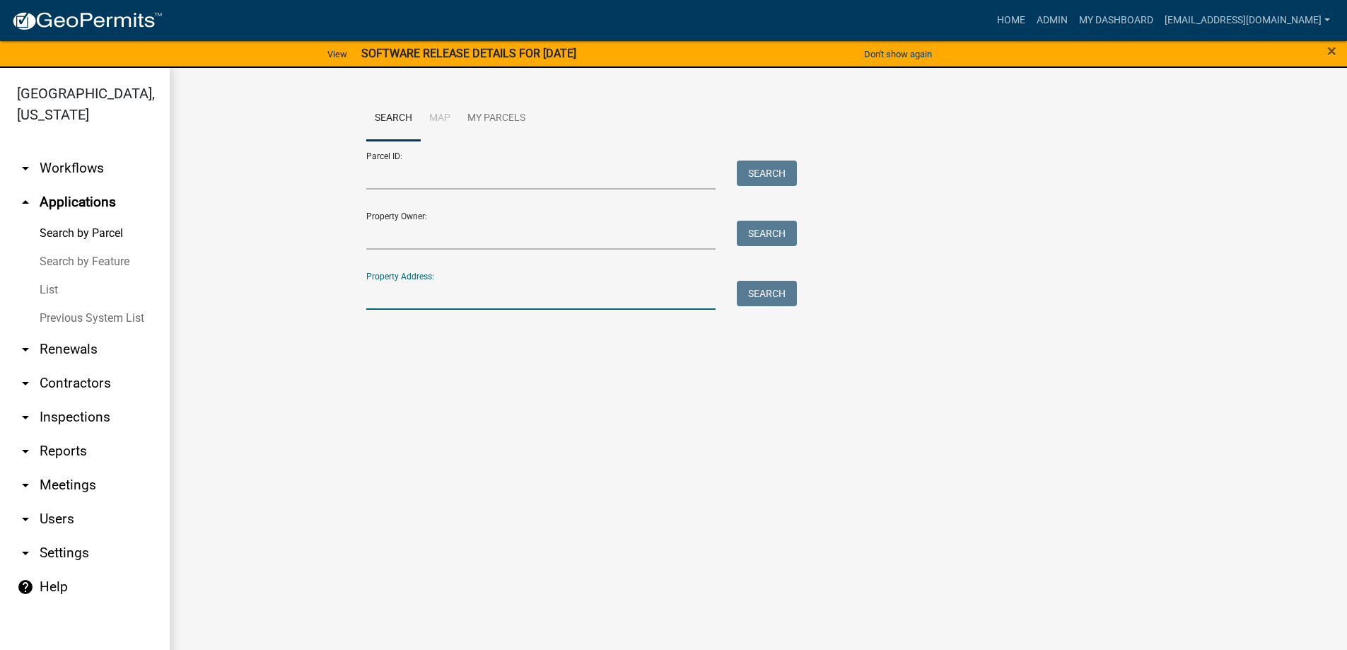
click at [475, 292] on input "Property Address:" at bounding box center [541, 295] width 350 height 29
click at [760, 295] on button "Search" at bounding box center [767, 293] width 60 height 25
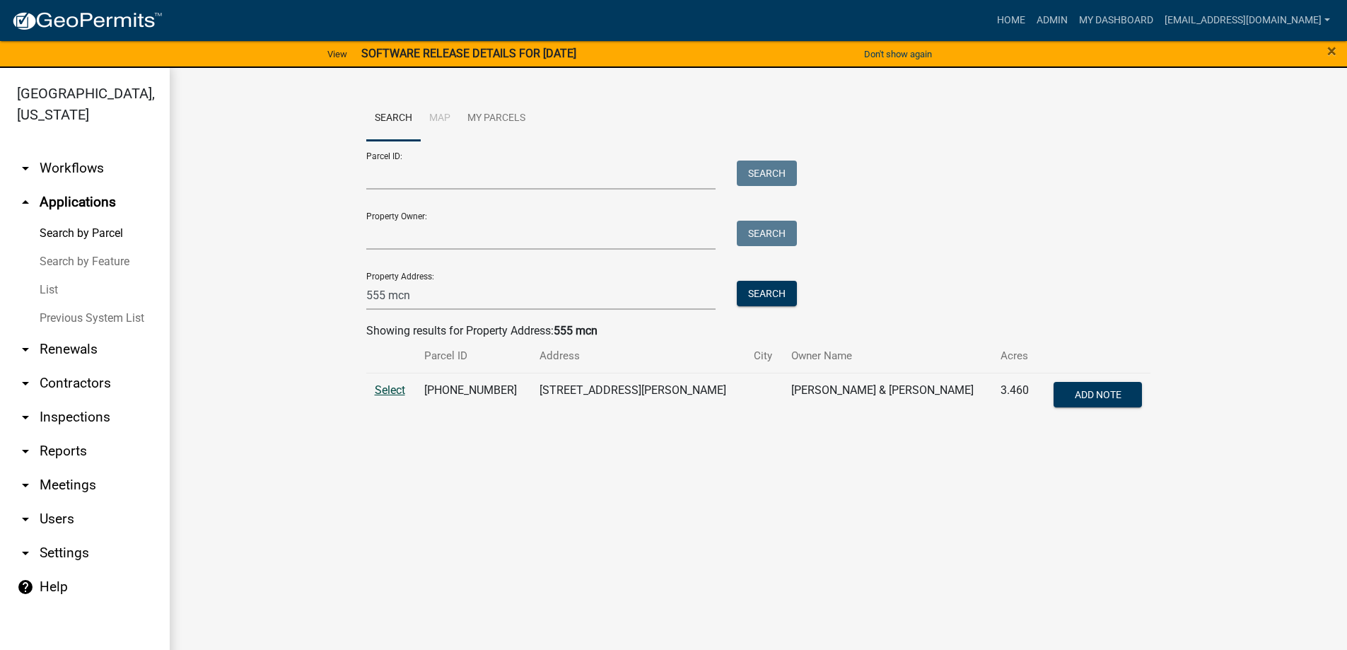
click at [381, 390] on span "Select" at bounding box center [390, 389] width 30 height 13
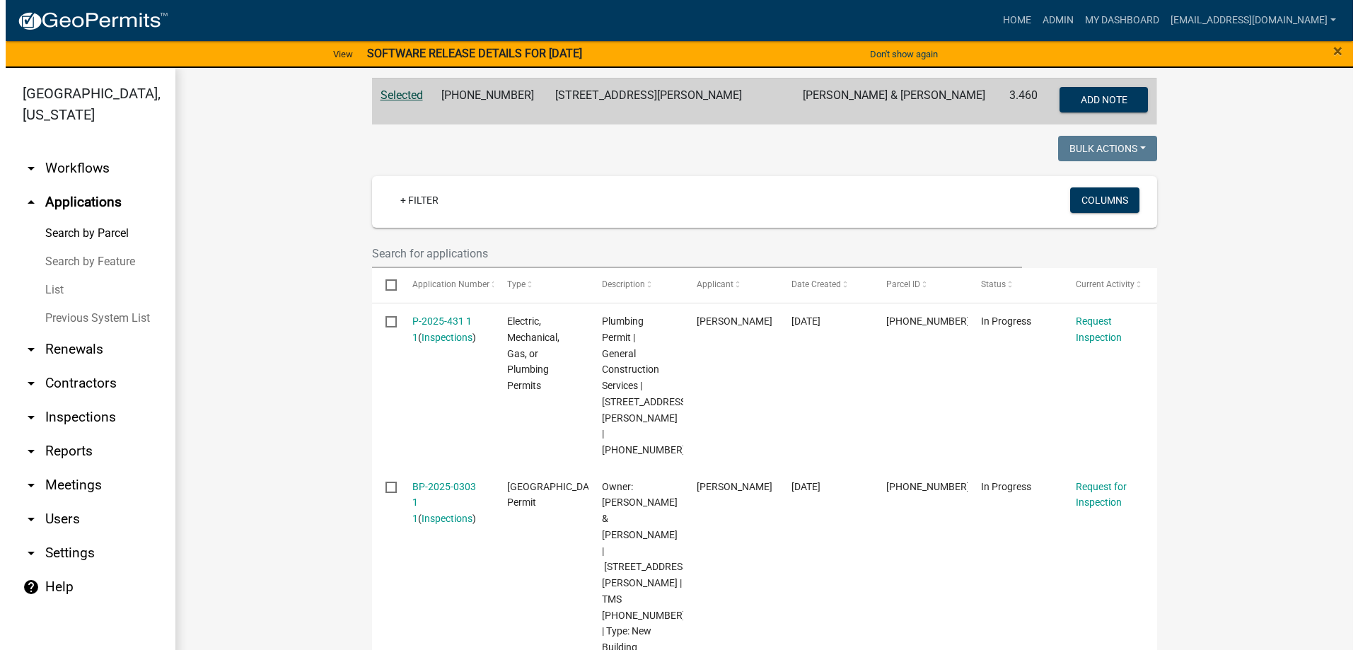
scroll to position [354, 0]
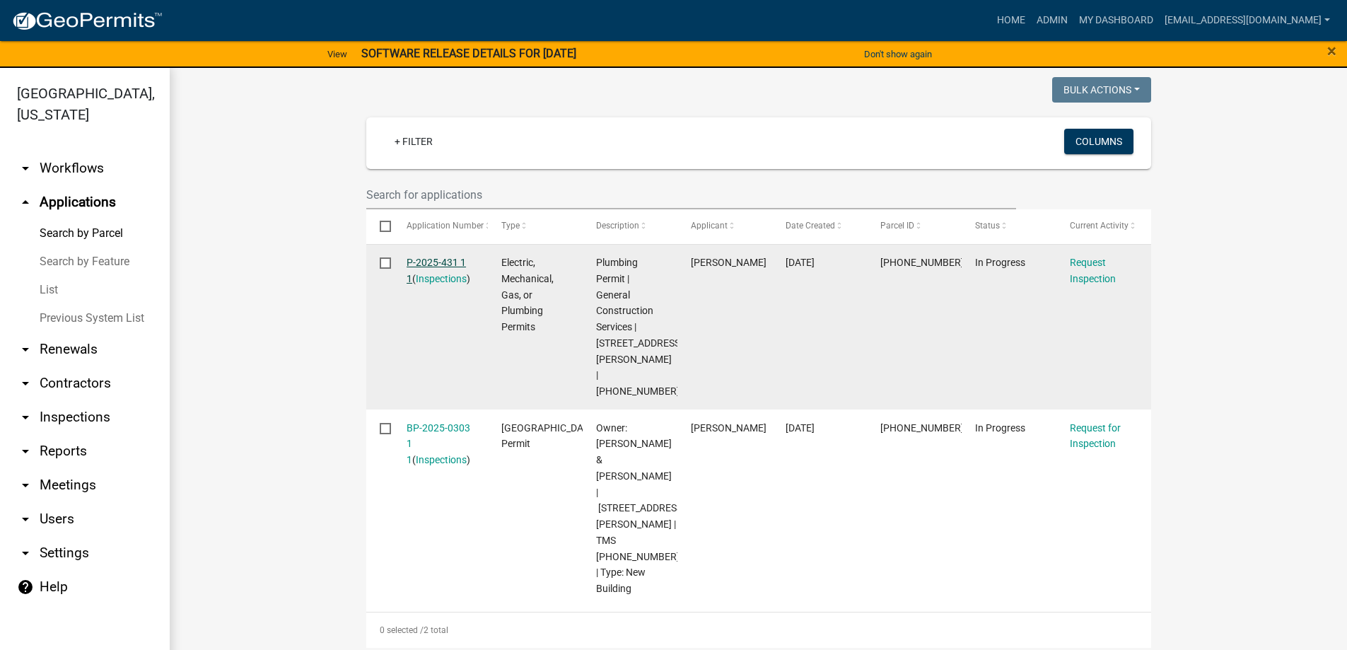
click at [428, 260] on link "P-2025-431 1 1" at bounding box center [436, 271] width 59 height 28
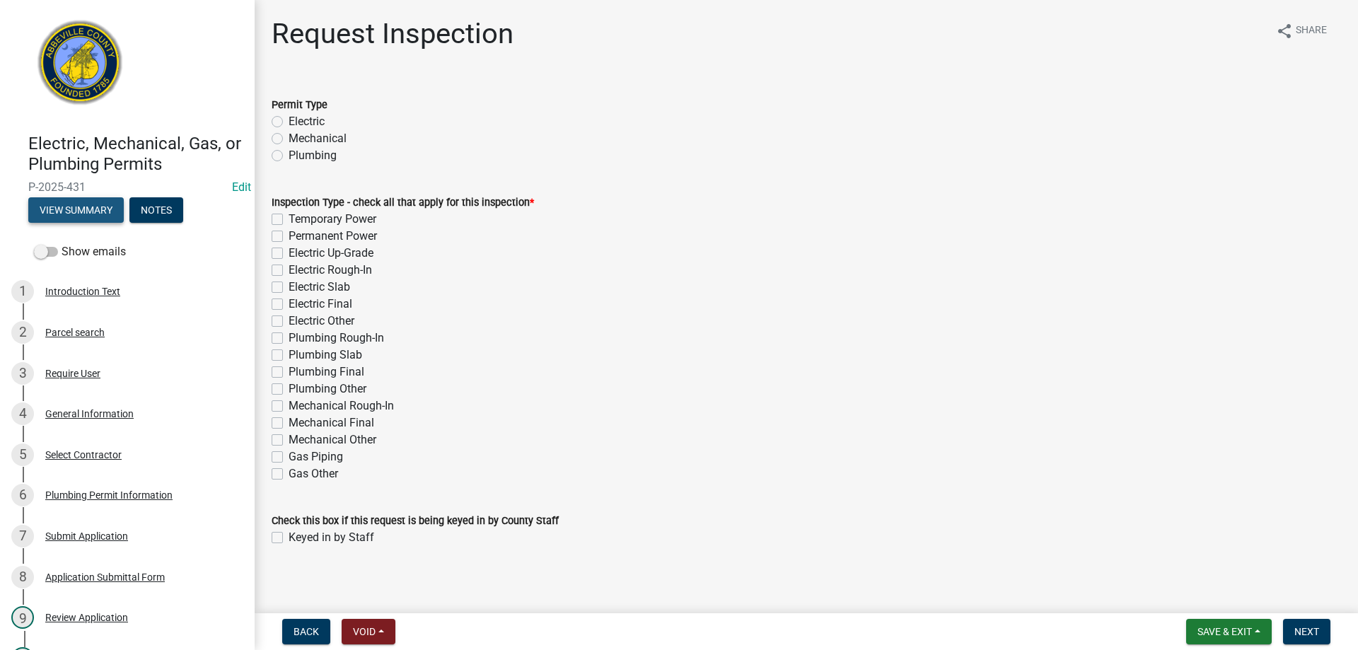
click at [52, 208] on button "View Summary" at bounding box center [75, 209] width 95 height 25
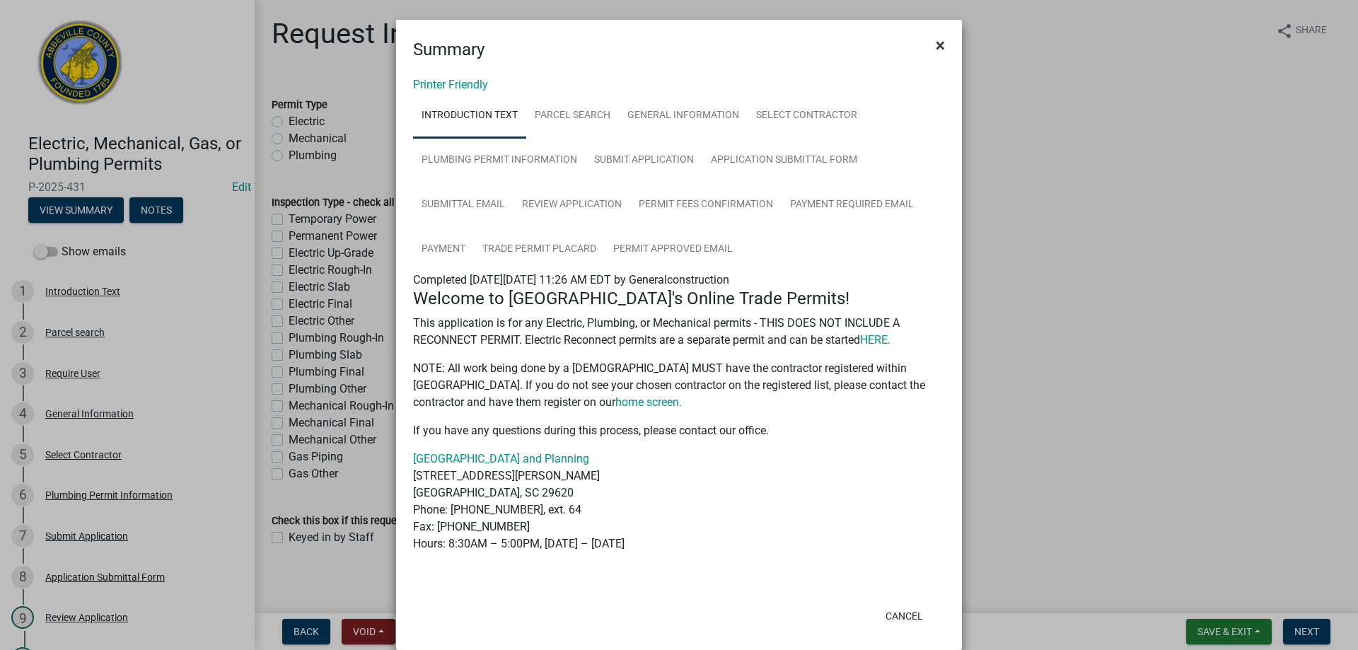
click at [938, 42] on span "×" at bounding box center [940, 45] width 9 height 20
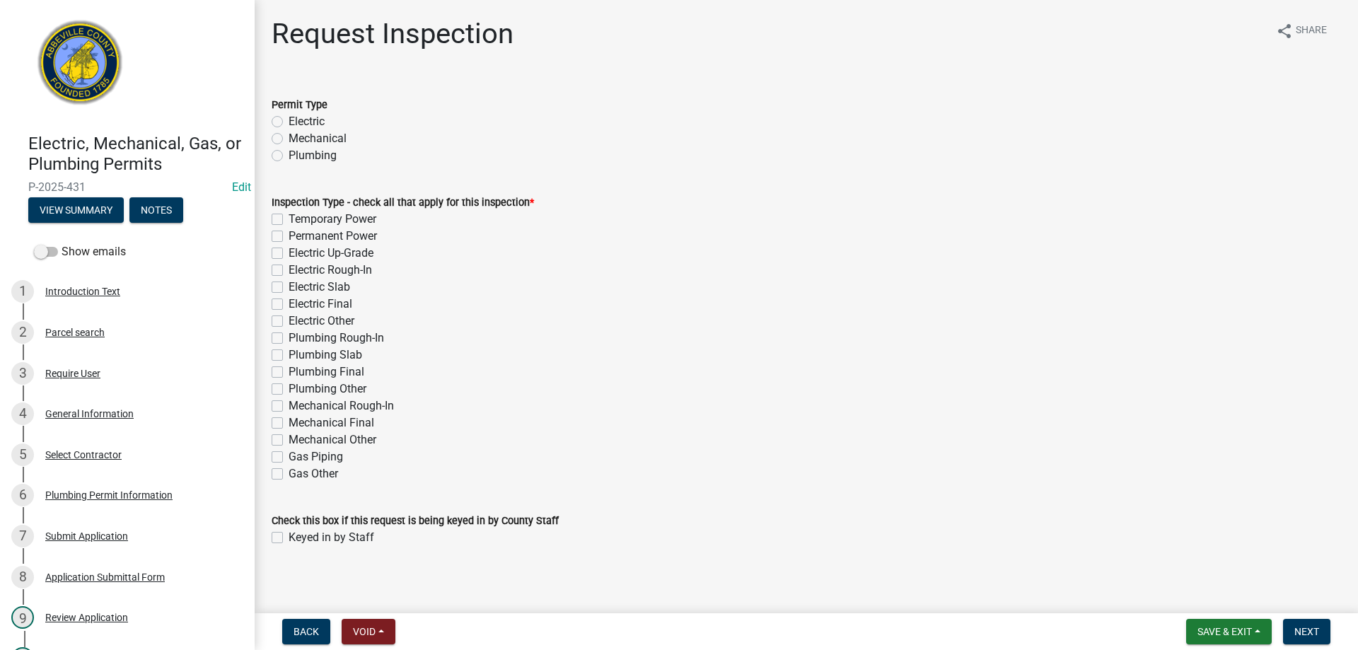
click at [289, 153] on label "Plumbing" at bounding box center [313, 155] width 48 height 17
click at [289, 153] on input "Plumbing" at bounding box center [293, 151] width 9 height 9
click at [289, 352] on label "Plumbing Slab" at bounding box center [326, 355] width 74 height 17
click at [289, 352] on input "Plumbing Slab" at bounding box center [293, 351] width 9 height 9
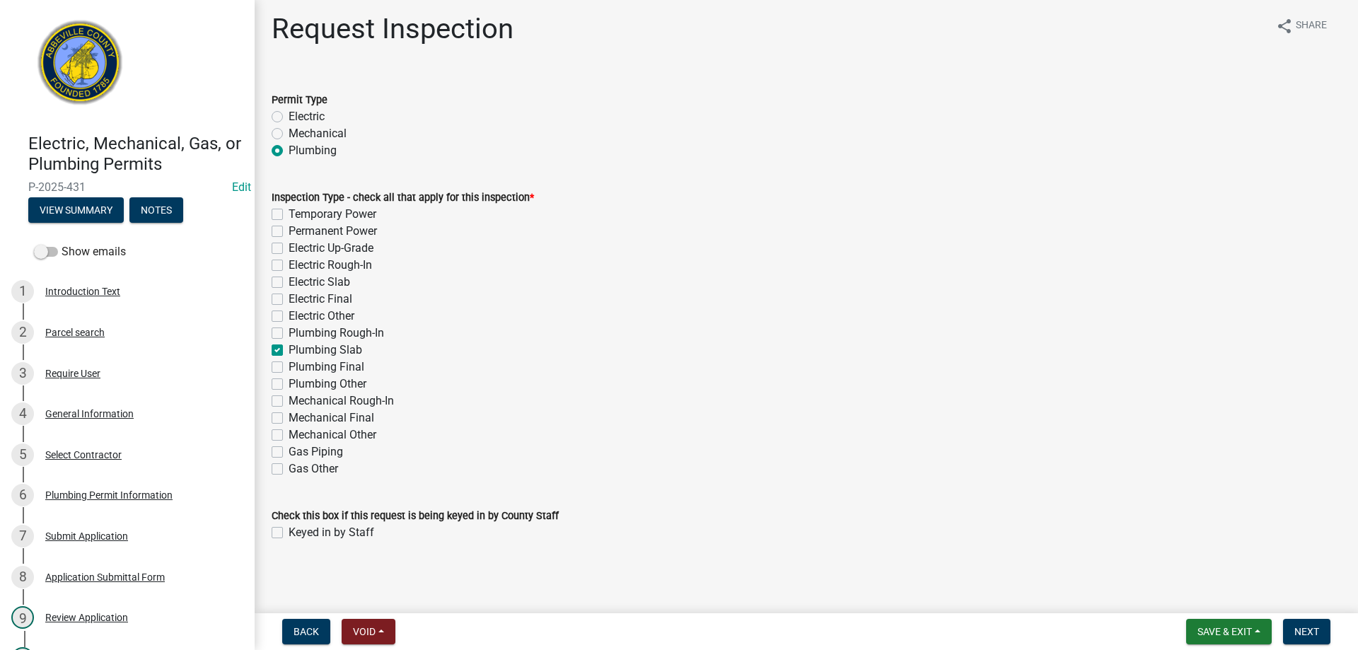
scroll to position [6, 0]
click at [289, 529] on label "Keyed in by Staff" at bounding box center [332, 531] width 86 height 17
click at [289, 529] on input "Keyed in by Staff" at bounding box center [293, 527] width 9 height 9
click at [1303, 629] on span "Next" at bounding box center [1306, 631] width 25 height 11
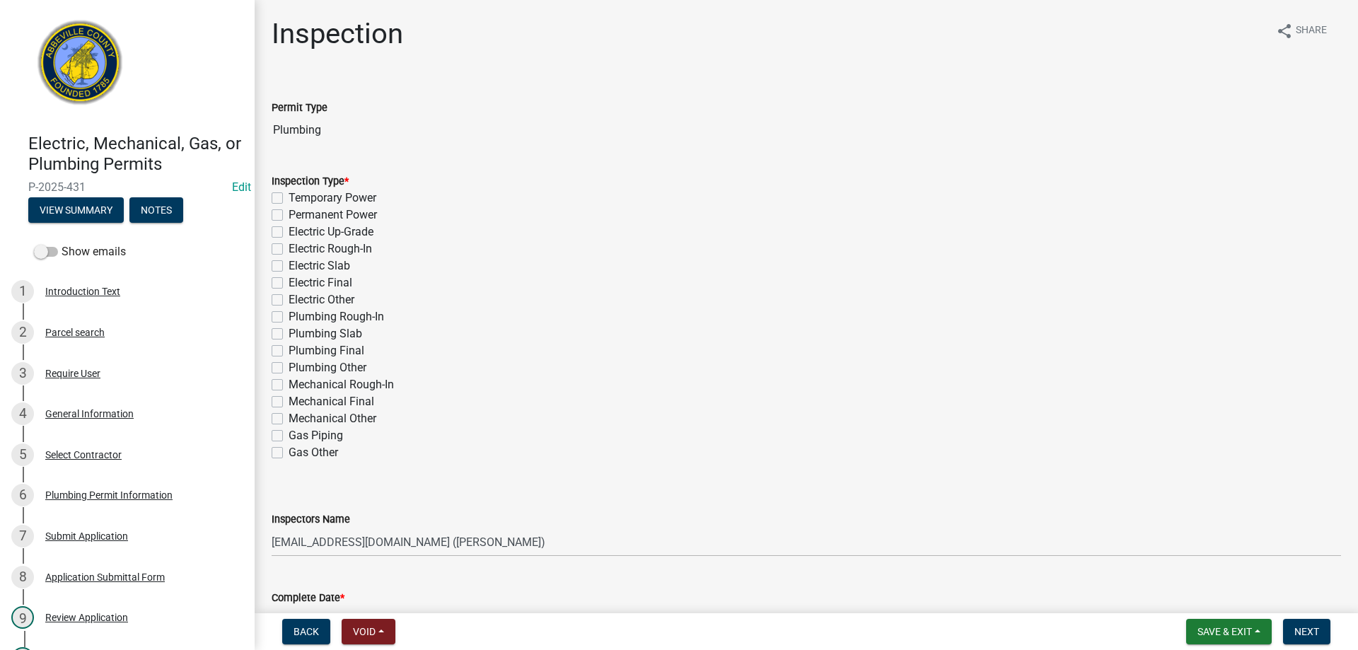
click at [289, 350] on label "Plumbing Final" at bounding box center [327, 350] width 76 height 17
click at [289, 350] on input "Plumbing Final" at bounding box center [293, 346] width 9 height 9
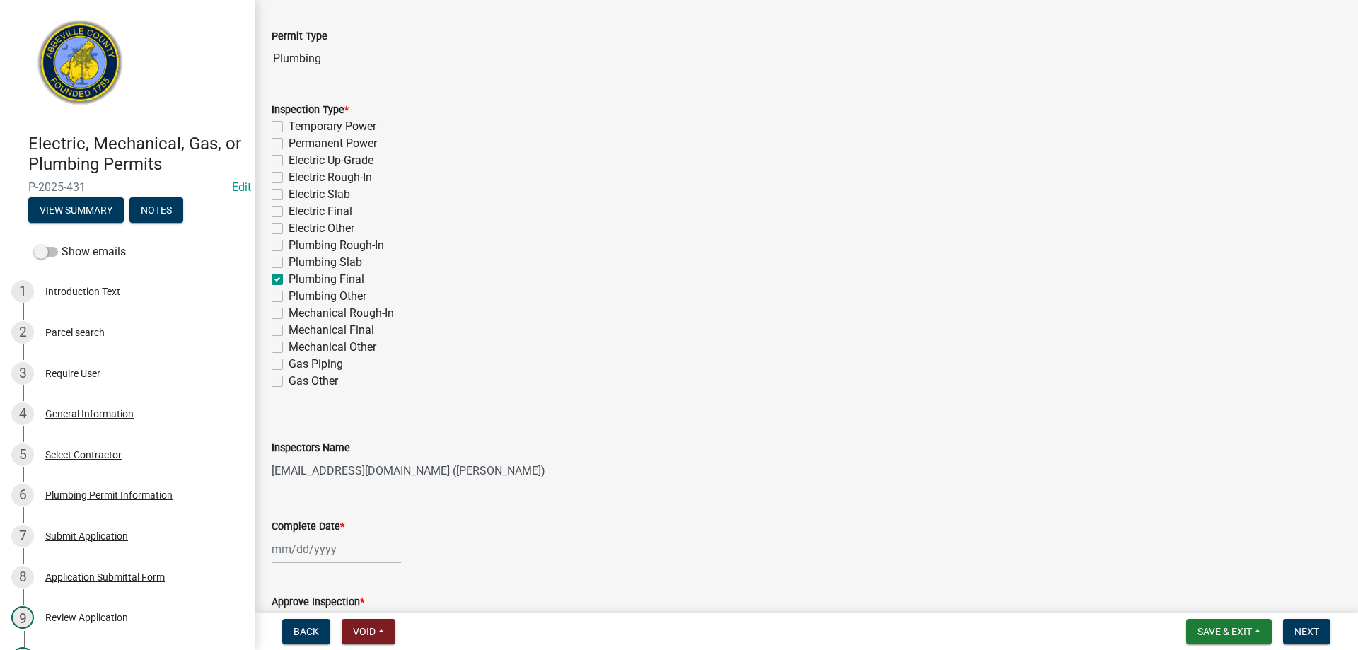
scroll to position [141, 0]
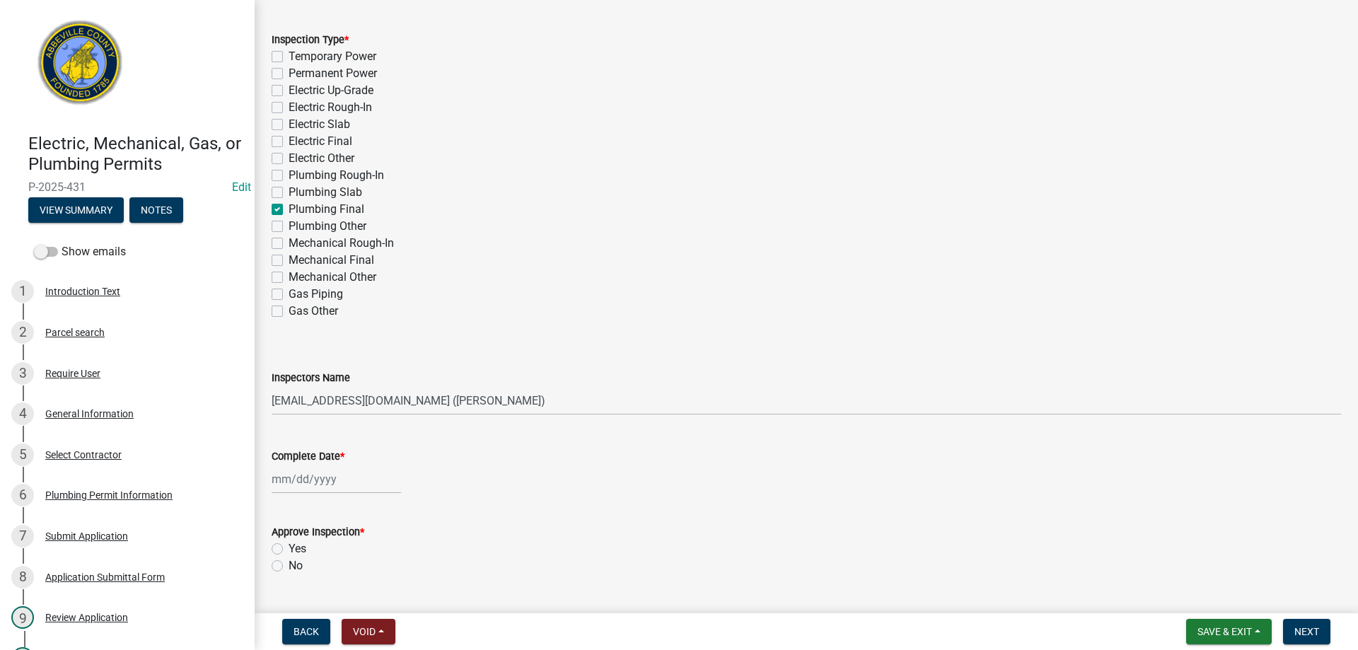
click at [289, 210] on label "Plumbing Final" at bounding box center [327, 209] width 76 height 17
click at [289, 210] on input "Plumbing Final" at bounding box center [293, 205] width 9 height 9
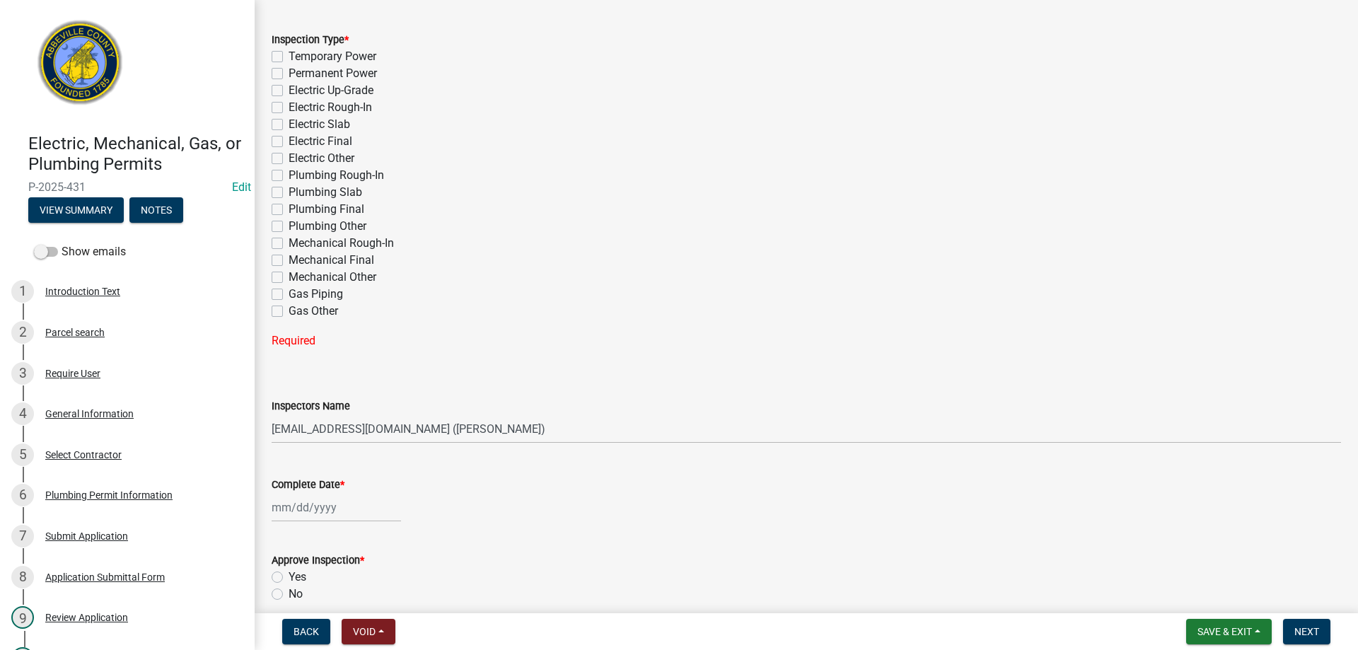
click at [289, 193] on label "Plumbing Slab" at bounding box center [326, 192] width 74 height 17
click at [289, 193] on input "Plumbing Slab" at bounding box center [293, 188] width 9 height 9
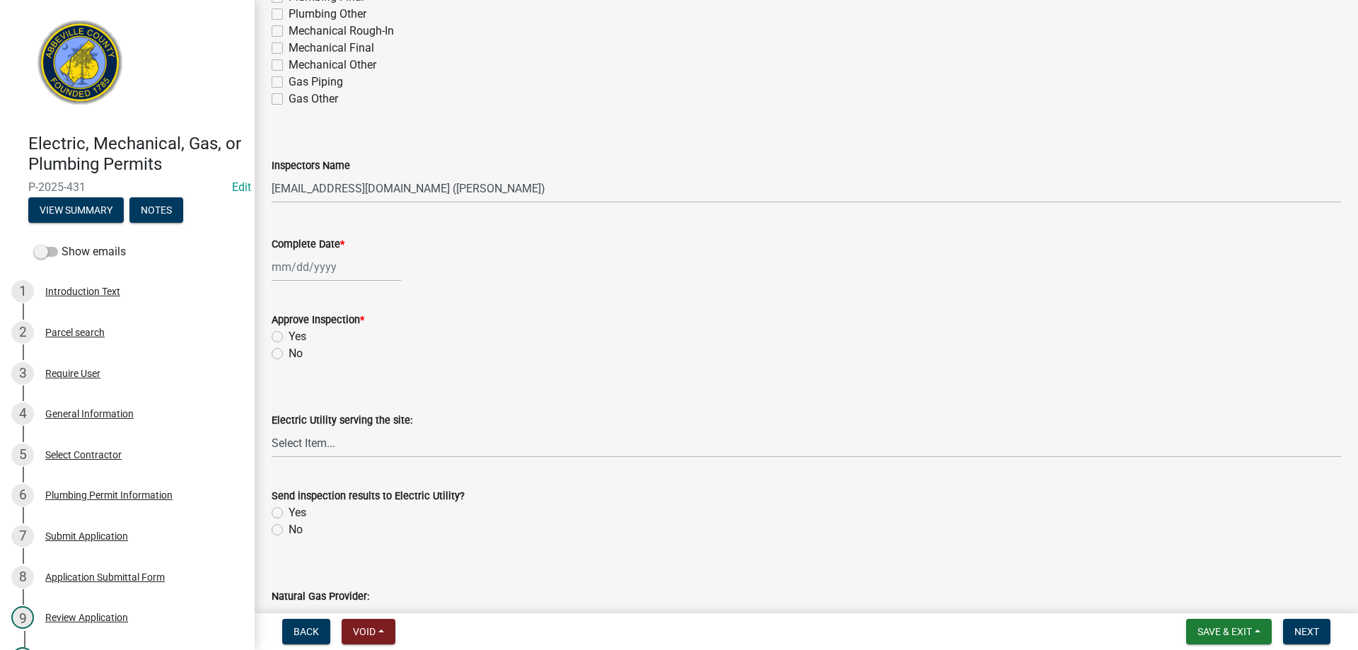
scroll to position [424, 0]
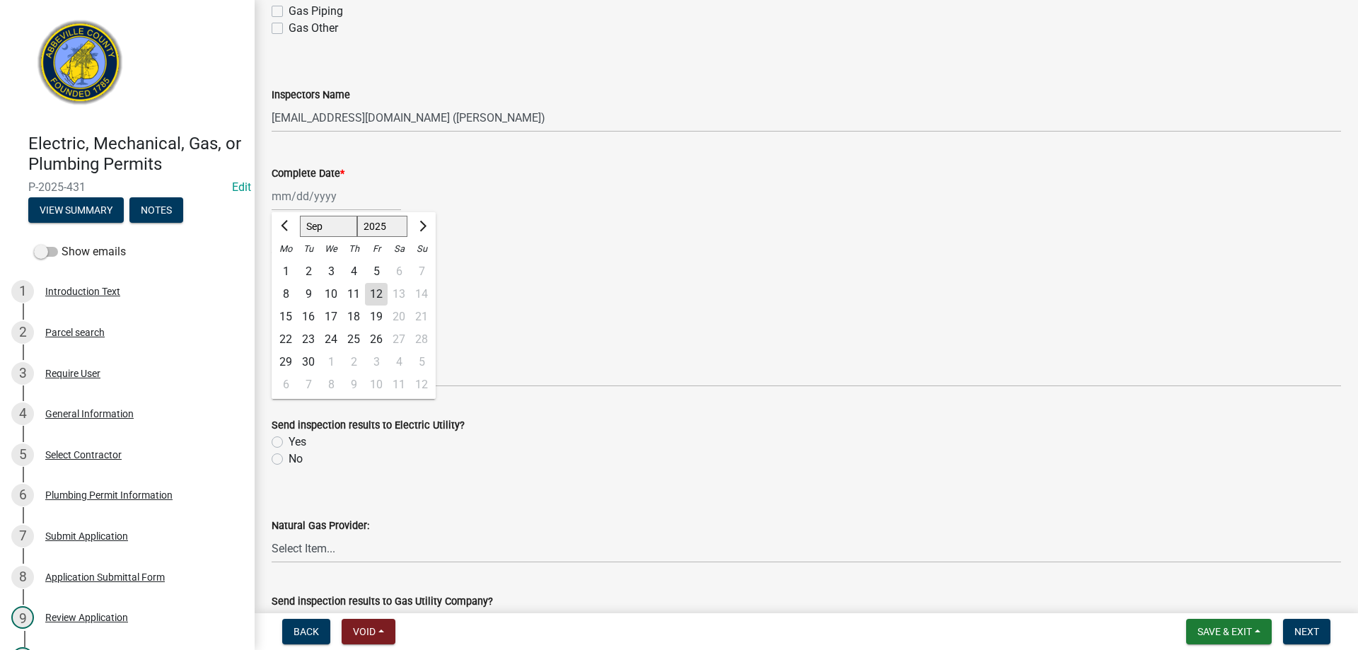
click at [299, 201] on div "[PERSON_NAME] Feb Mar Apr [PERSON_NAME][DATE] Oct Nov [DATE] 1526 1527 1528 152…" at bounding box center [336, 196] width 129 height 29
click at [374, 290] on div "12" at bounding box center [376, 294] width 23 height 23
click at [289, 267] on label "Yes" at bounding box center [298, 265] width 18 height 17
click at [289, 267] on input "Yes" at bounding box center [293, 261] width 9 height 9
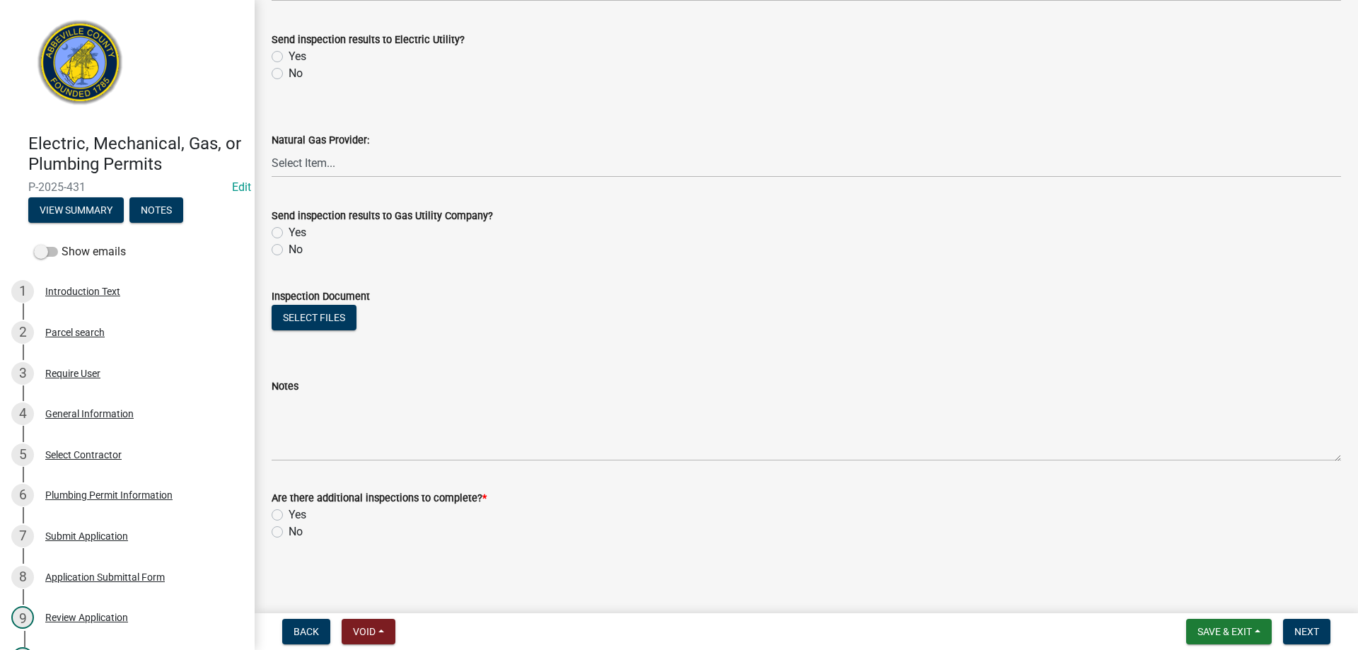
scroll to position [811, 0]
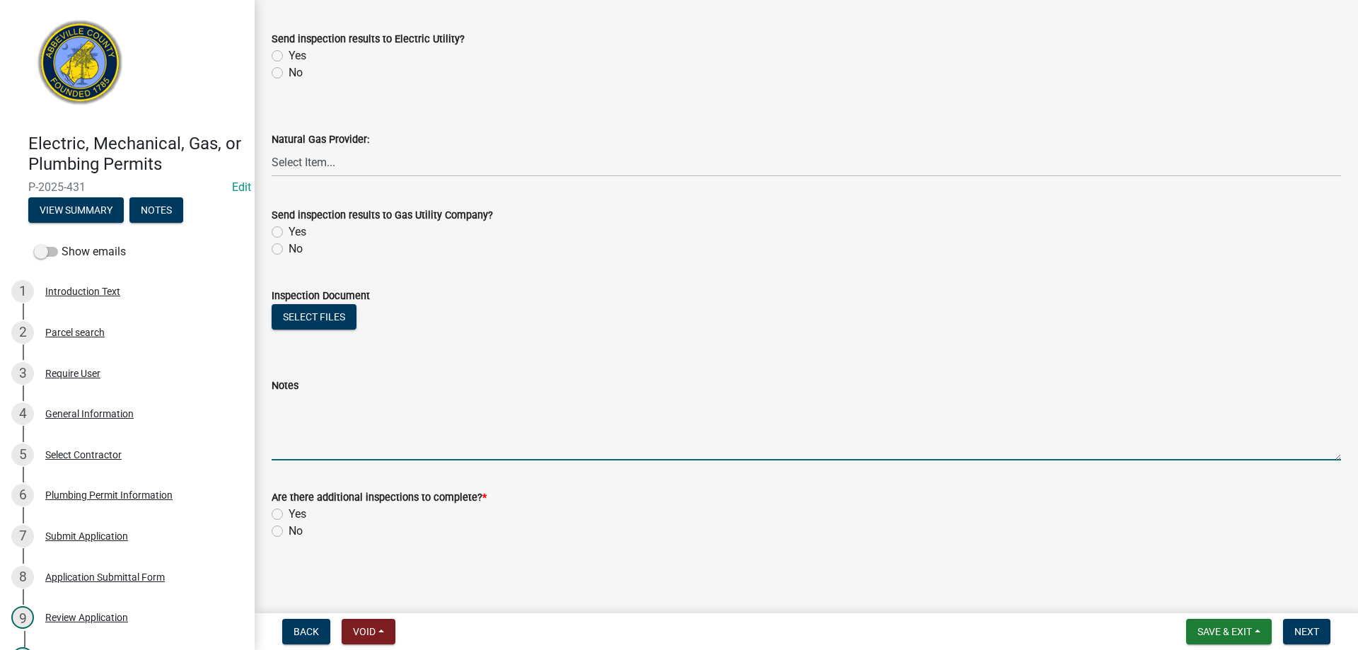
drag, startPoint x: 318, startPoint y: 443, endPoint x: 614, endPoint y: 256, distance: 349.7
click at [318, 441] on textarea "Notes" at bounding box center [806, 427] width 1069 height 66
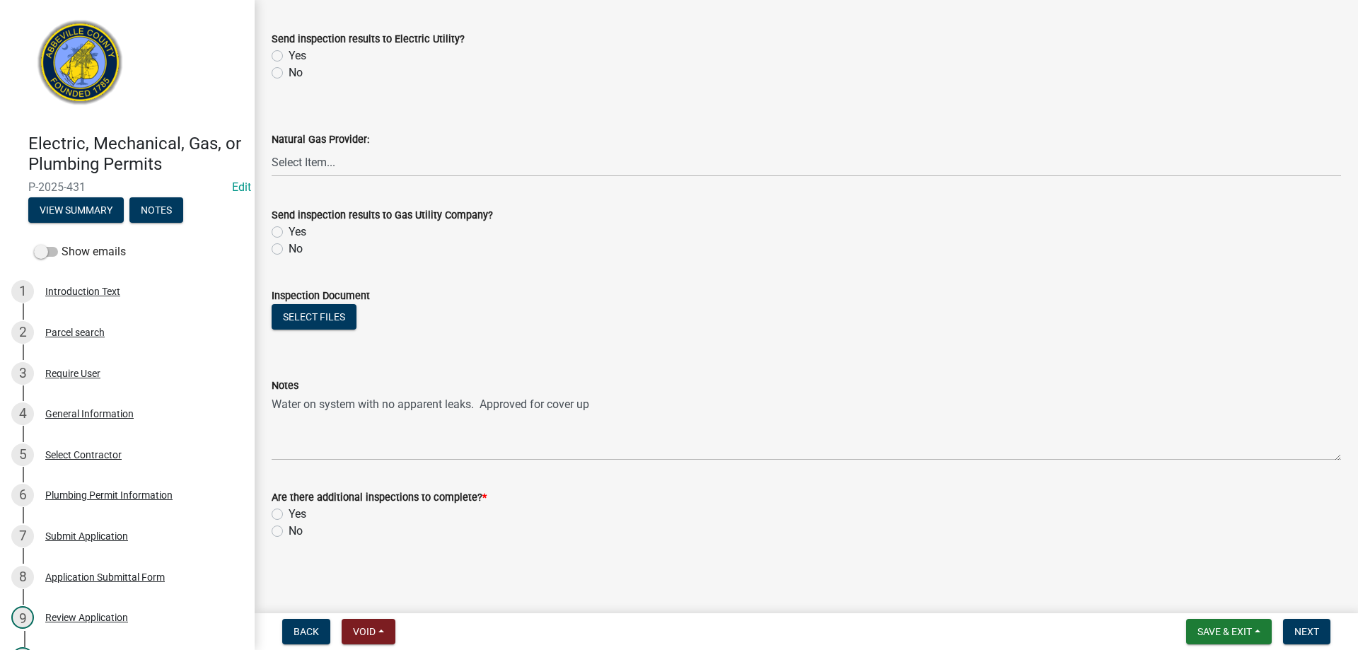
click at [289, 514] on label "Yes" at bounding box center [298, 514] width 18 height 17
click at [289, 514] on input "Yes" at bounding box center [293, 510] width 9 height 9
click at [1301, 627] on span "Next" at bounding box center [1306, 631] width 25 height 11
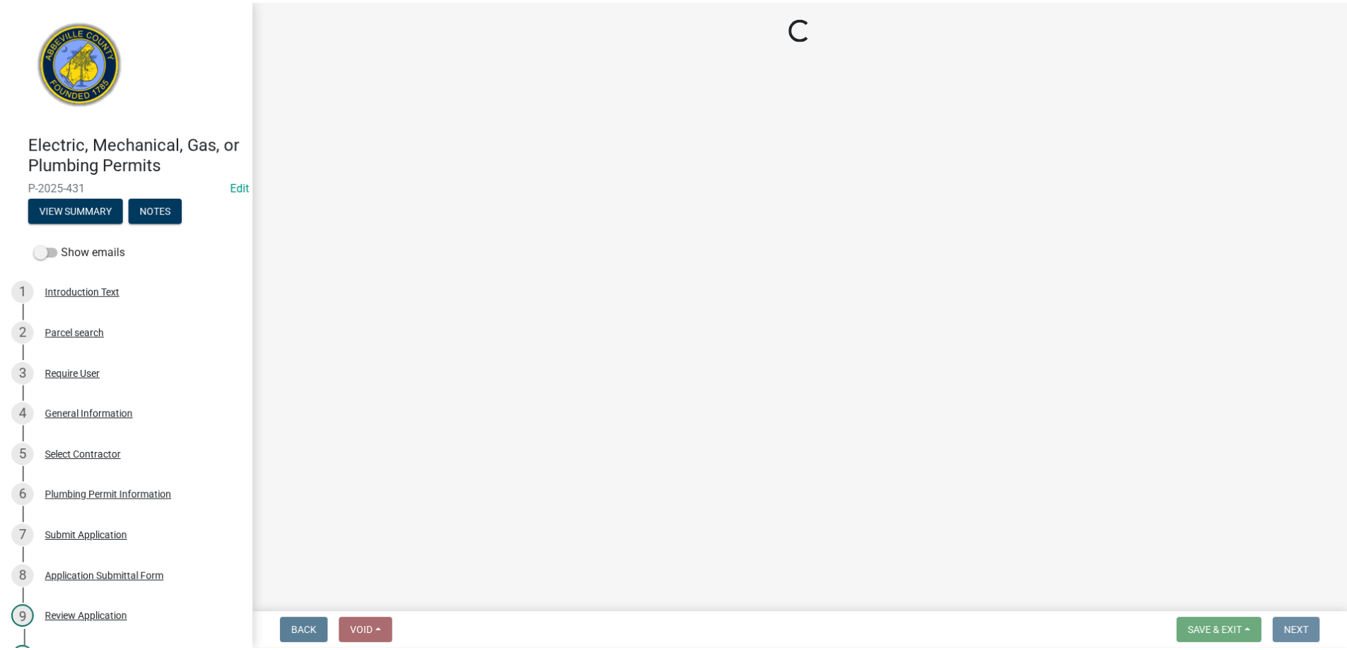
scroll to position [0, 0]
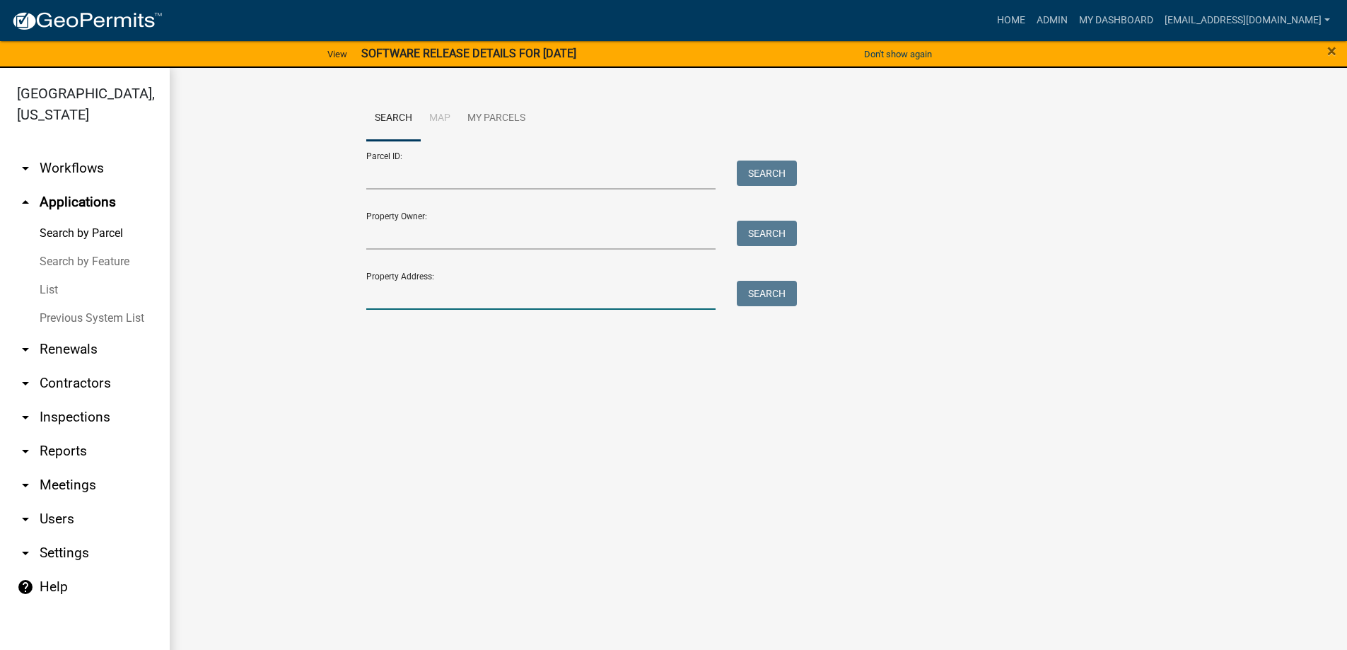
click at [437, 305] on input "Property Address:" at bounding box center [541, 295] width 350 height 29
drag, startPoint x: 800, startPoint y: 280, endPoint x: 769, endPoint y: 289, distance: 32.3
click at [787, 286] on div "Parcel ID: Search Property Owner: Search Property Address: 555 mcn Search" at bounding box center [758, 225] width 785 height 169
click at [775, 294] on button "Search" at bounding box center [767, 293] width 60 height 25
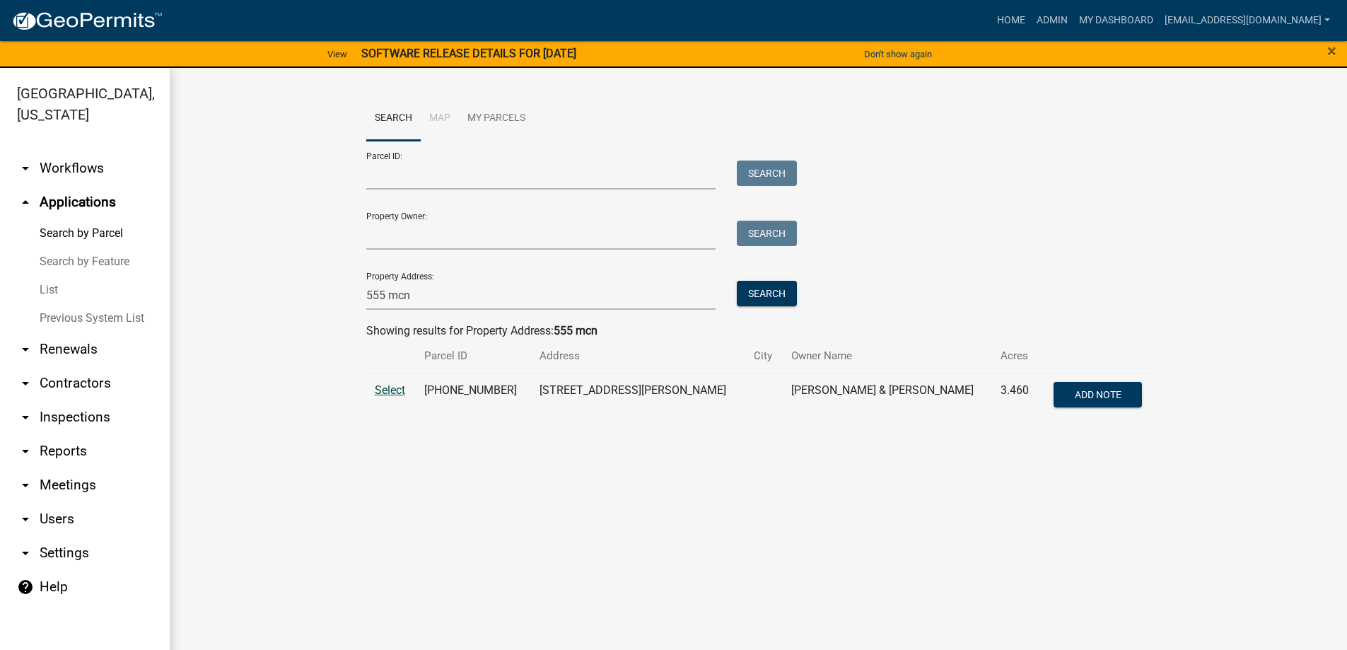
click at [390, 385] on span "Select" at bounding box center [390, 389] width 30 height 13
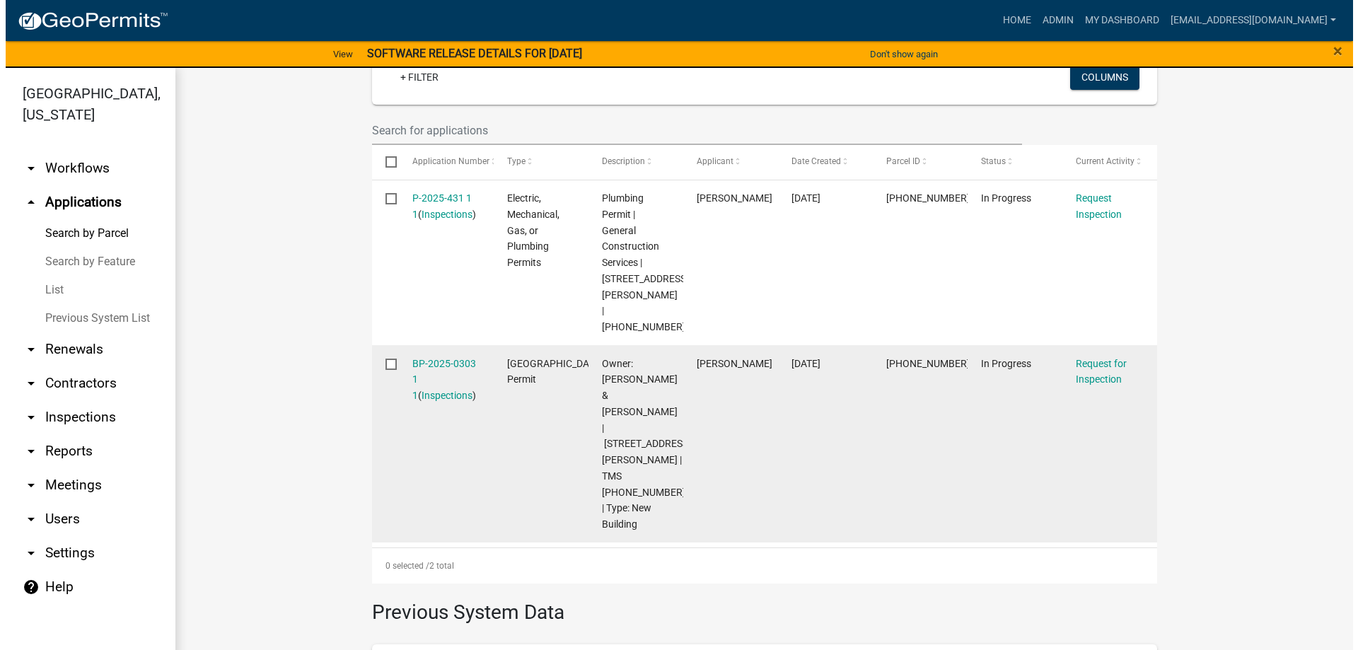
scroll to position [424, 0]
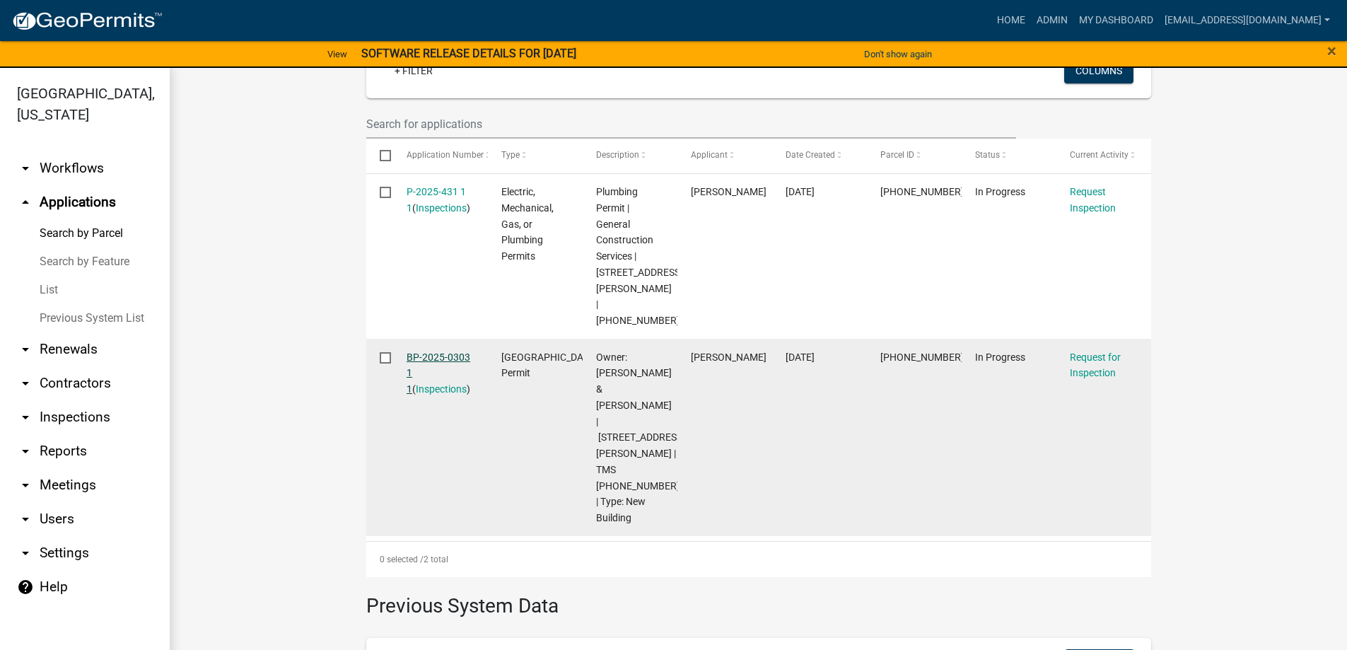
click at [441, 352] on link "BP-2025-0303 1 1" at bounding box center [439, 374] width 64 height 44
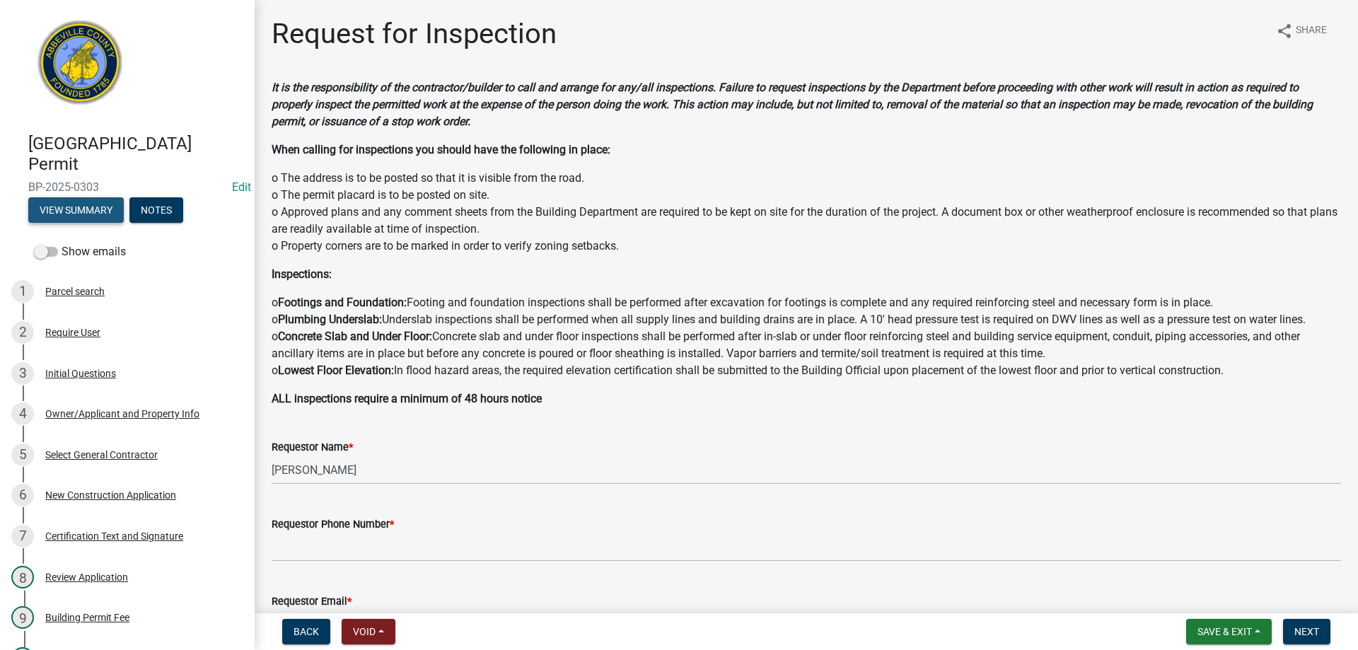
click at [76, 208] on button "View Summary" at bounding box center [75, 209] width 95 height 25
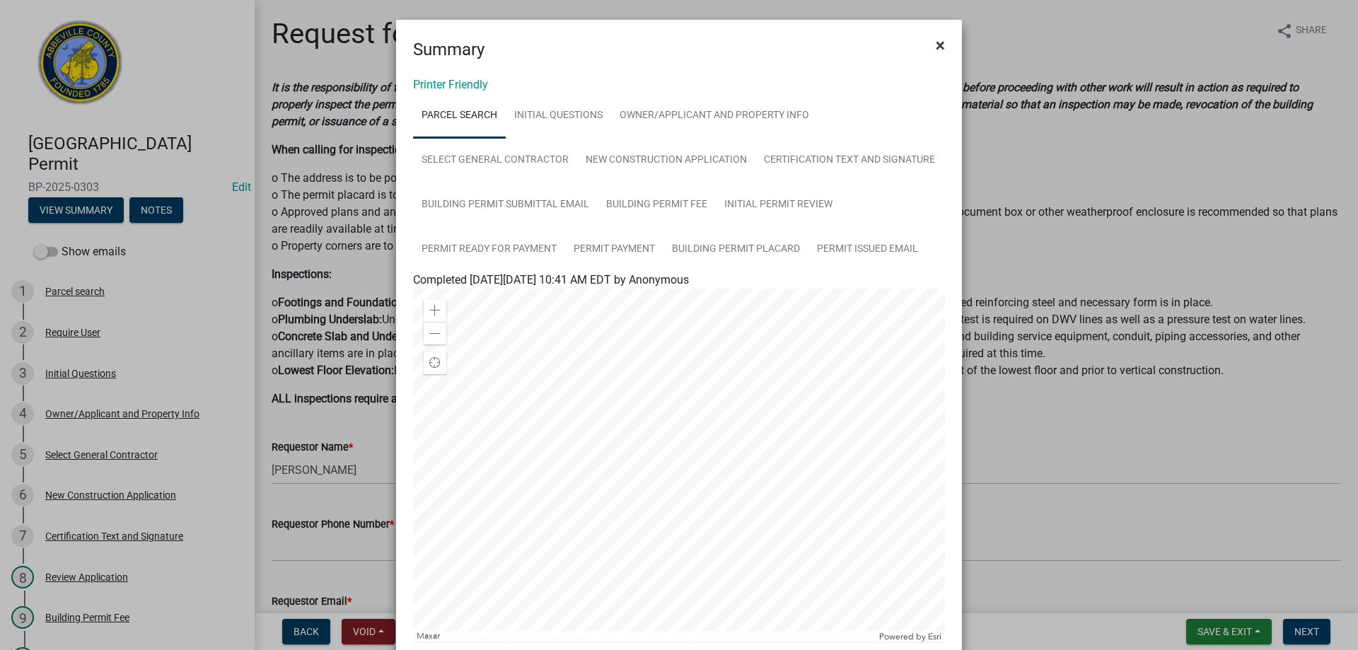
click at [936, 43] on span "×" at bounding box center [940, 45] width 9 height 20
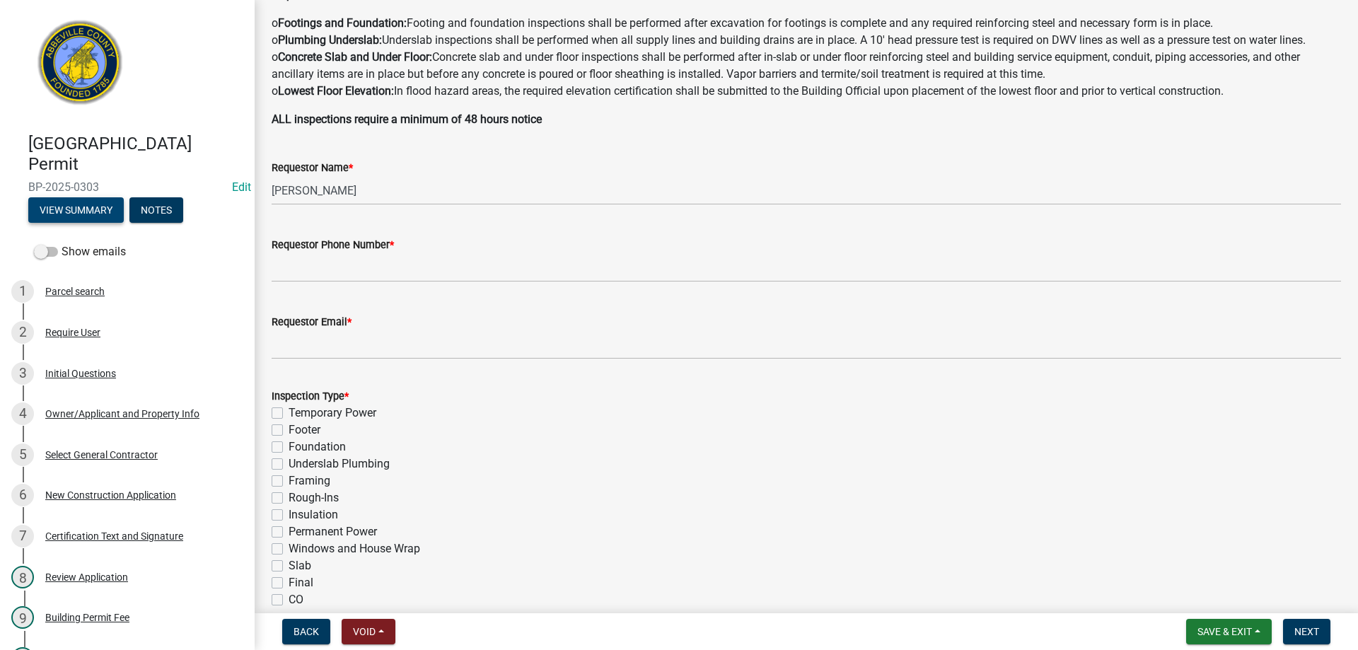
scroll to position [283, 0]
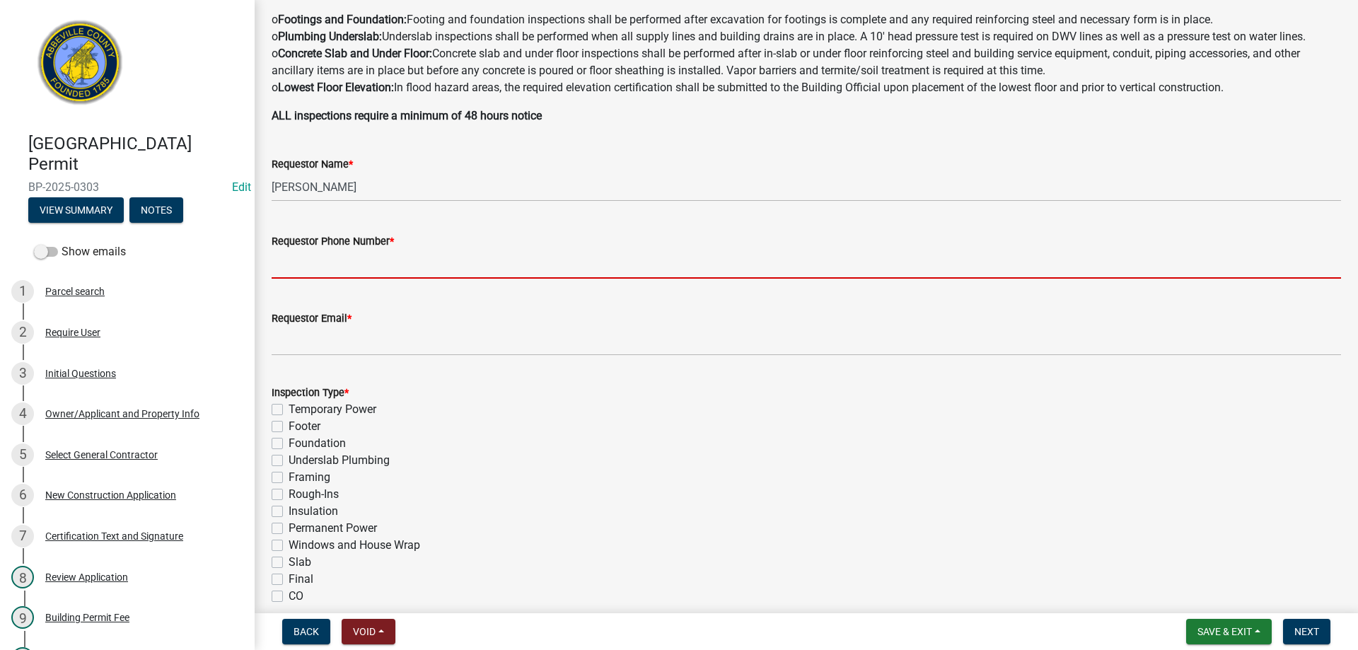
click at [364, 264] on input "Requestor Phone Number *" at bounding box center [806, 264] width 1069 height 29
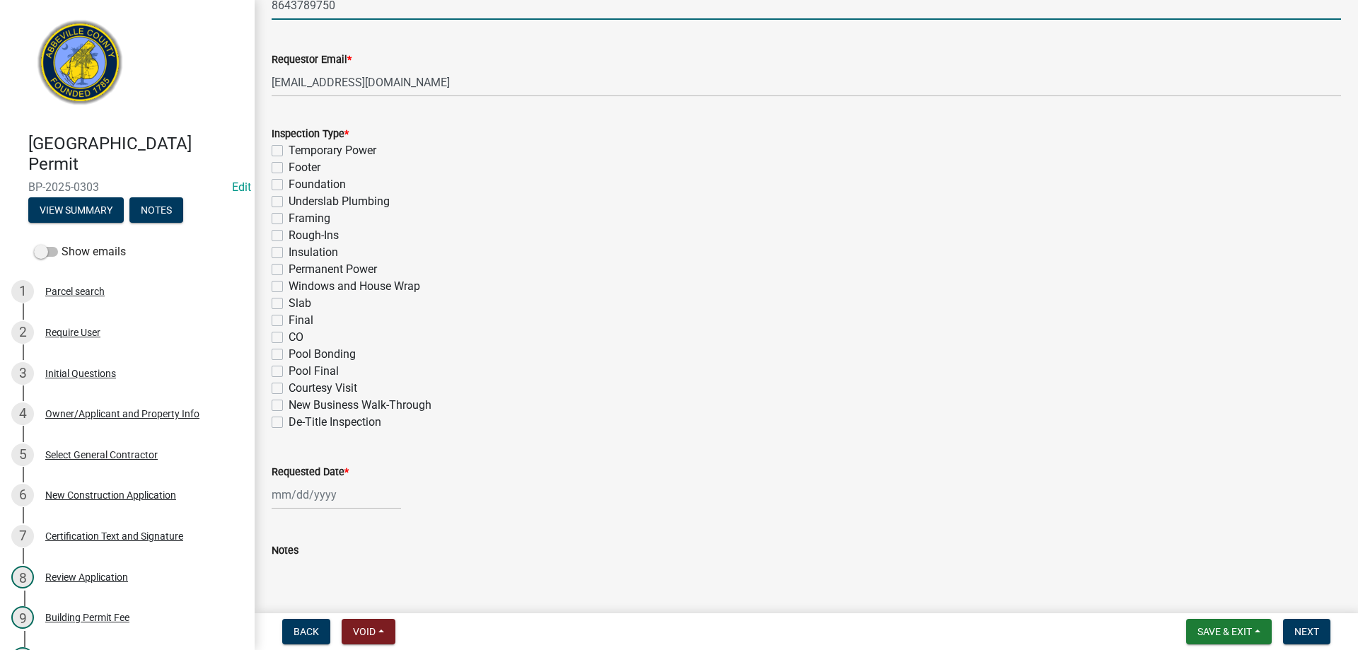
scroll to position [566, 0]
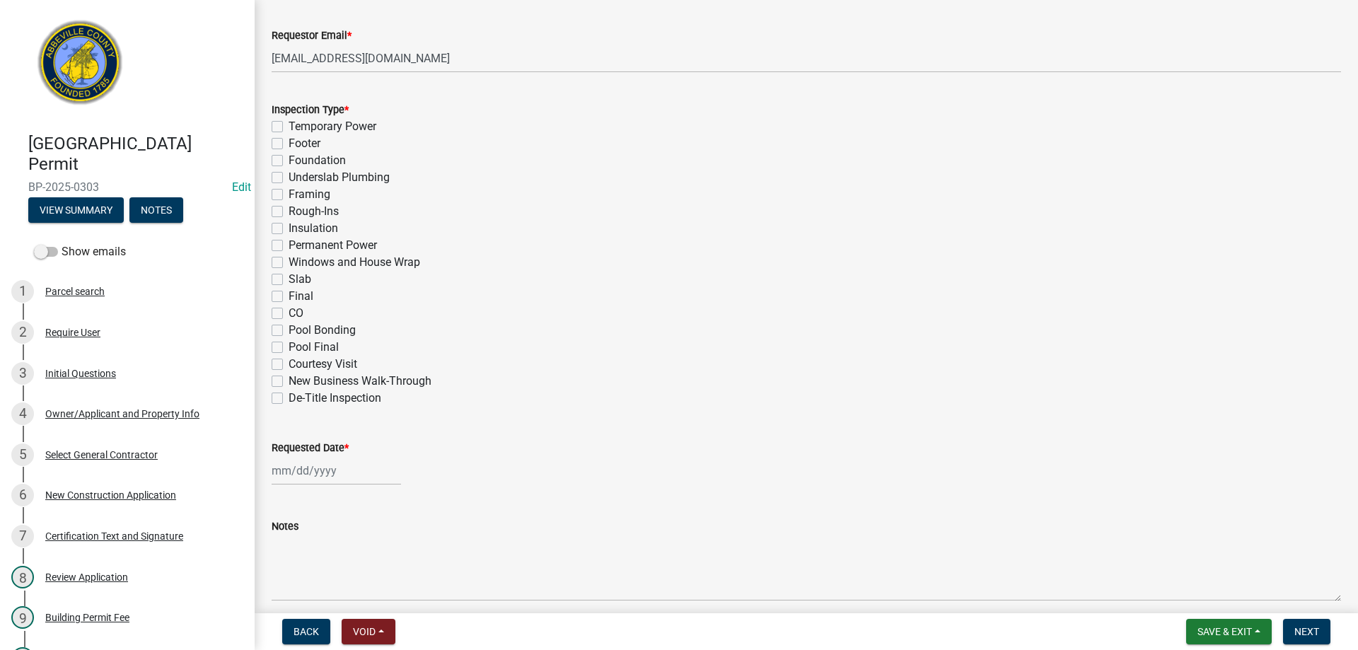
click at [289, 146] on label "Footer" at bounding box center [305, 143] width 32 height 17
click at [289, 144] on input "Footer" at bounding box center [293, 139] width 9 height 9
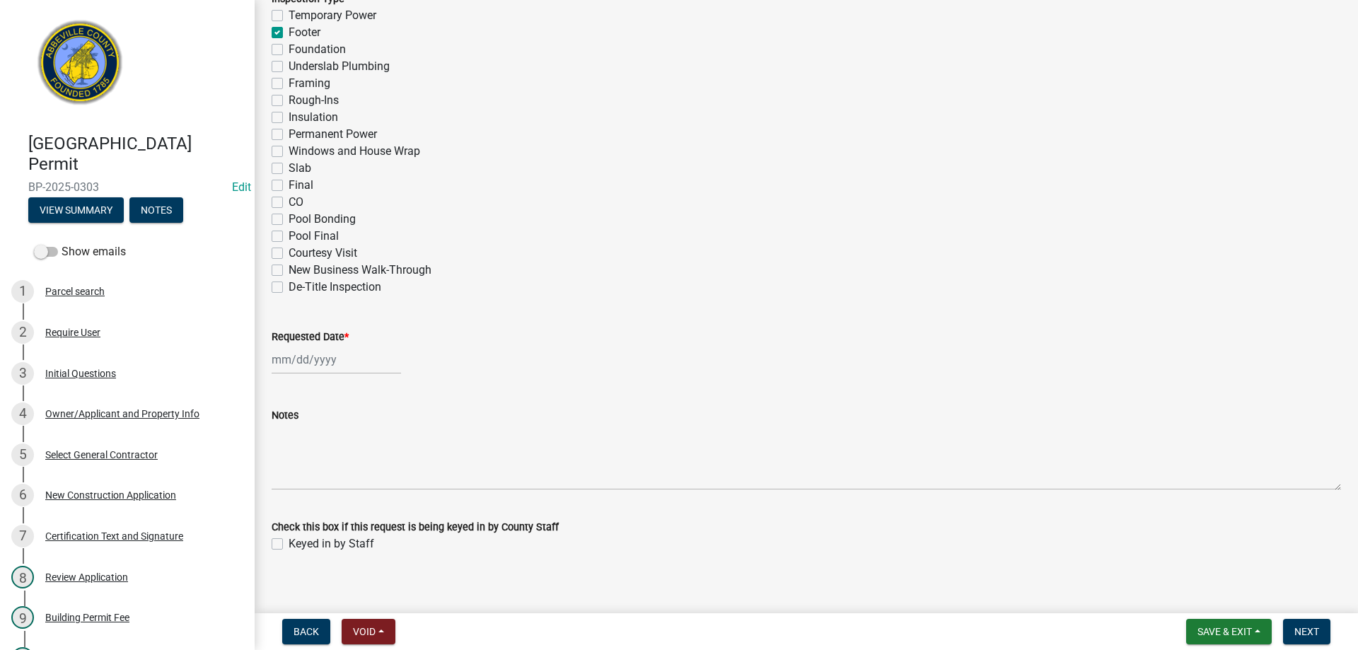
scroll to position [690, 0]
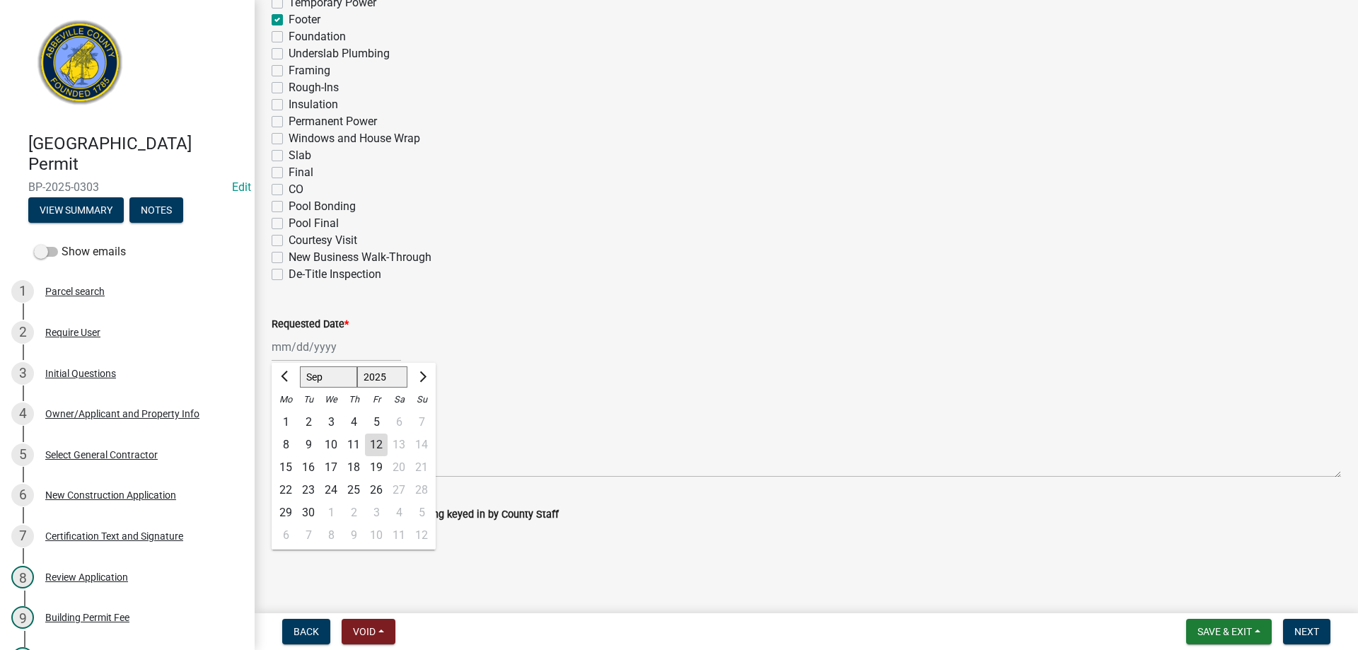
click at [325, 353] on div "[PERSON_NAME] Feb Mar Apr [PERSON_NAME][DATE] Oct Nov [DATE] 1526 1527 1528 152…" at bounding box center [336, 346] width 129 height 29
click at [379, 442] on div "12" at bounding box center [376, 445] width 23 height 23
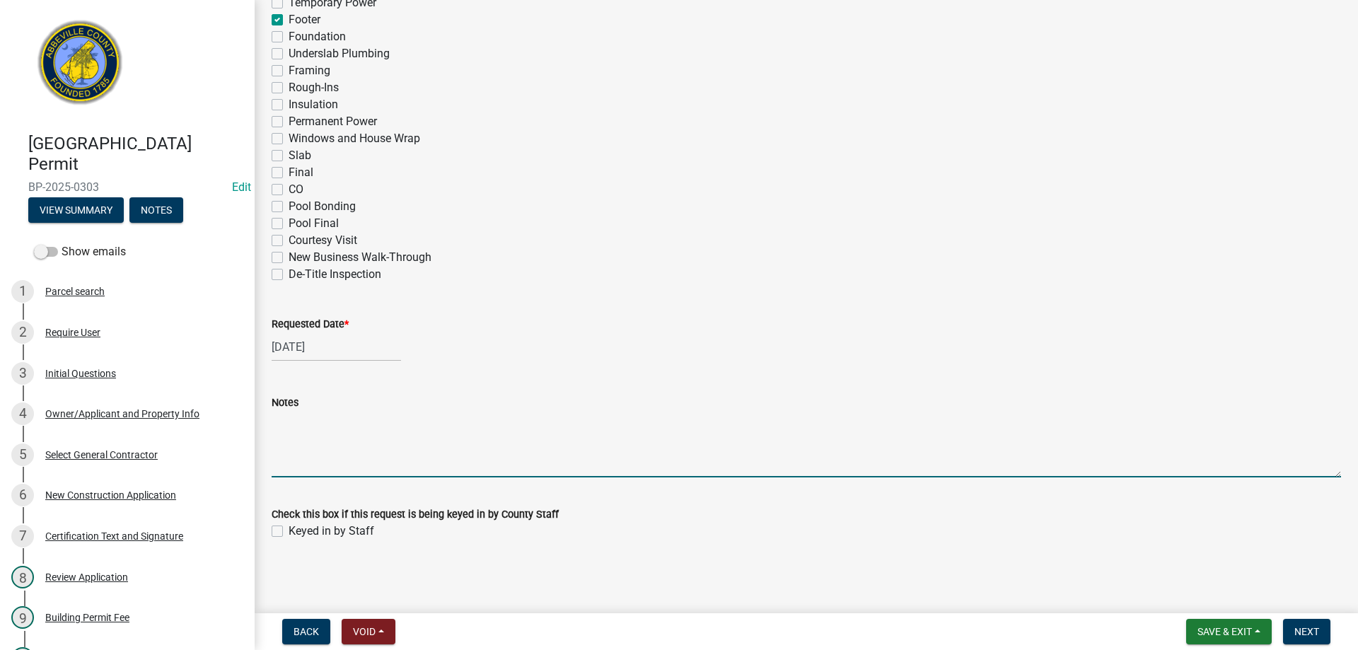
drag, startPoint x: 323, startPoint y: 460, endPoint x: 393, endPoint y: 434, distance: 75.2
click at [323, 460] on textarea "Notes" at bounding box center [806, 444] width 1069 height 66
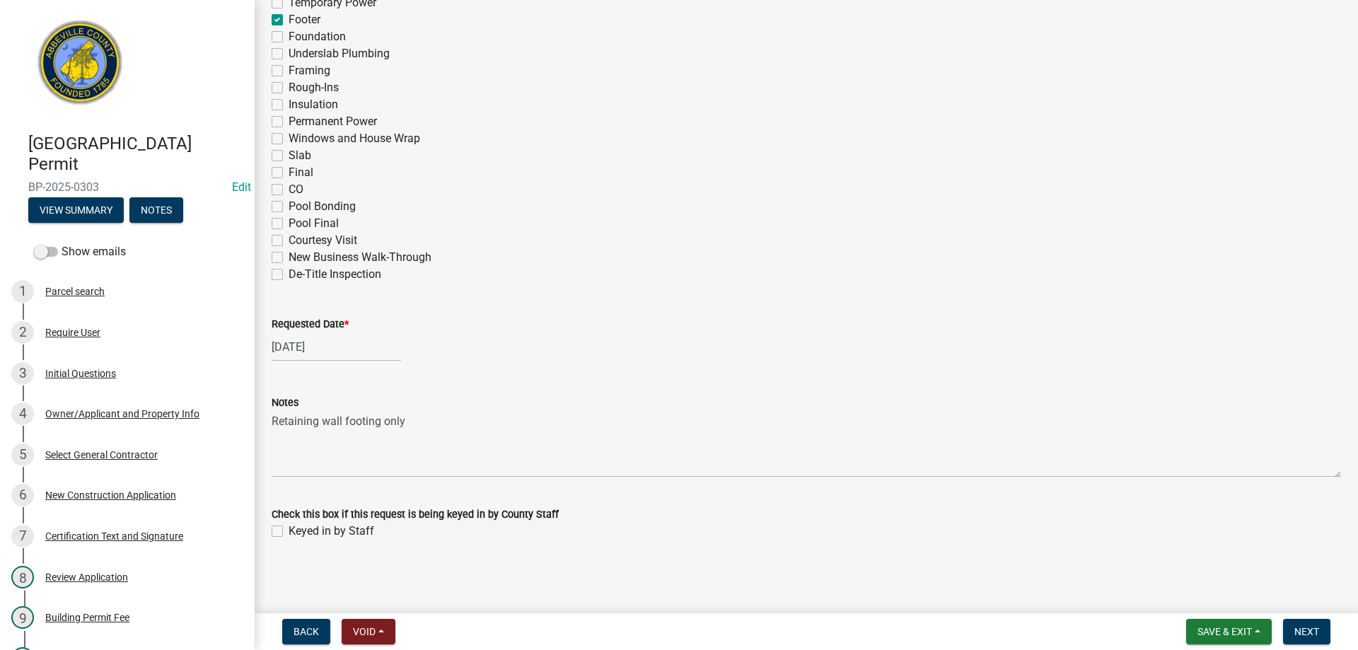
click at [269, 453] on div "Notes Retaining wall footing only" at bounding box center [806, 425] width 1091 height 103
click at [289, 535] on label "Keyed in by Staff" at bounding box center [332, 531] width 86 height 17
click at [289, 532] on input "Keyed in by Staff" at bounding box center [293, 527] width 9 height 9
click at [1304, 629] on span "Next" at bounding box center [1306, 631] width 25 height 11
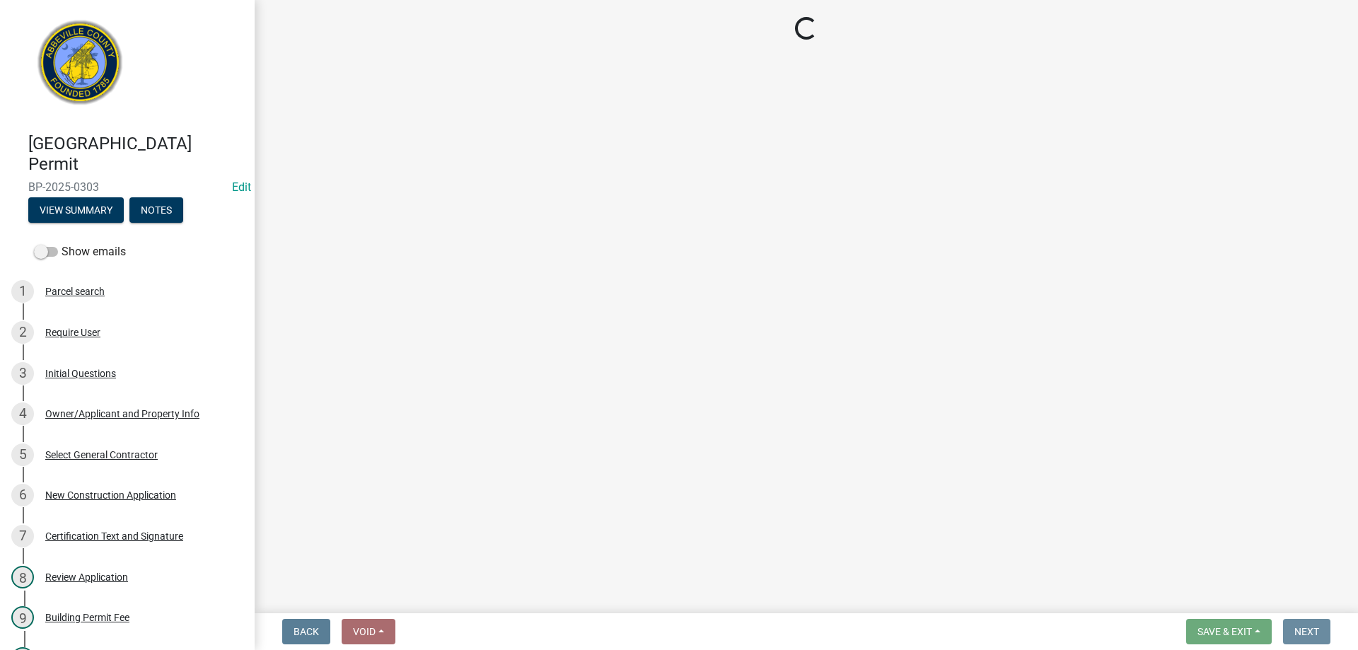
scroll to position [0, 0]
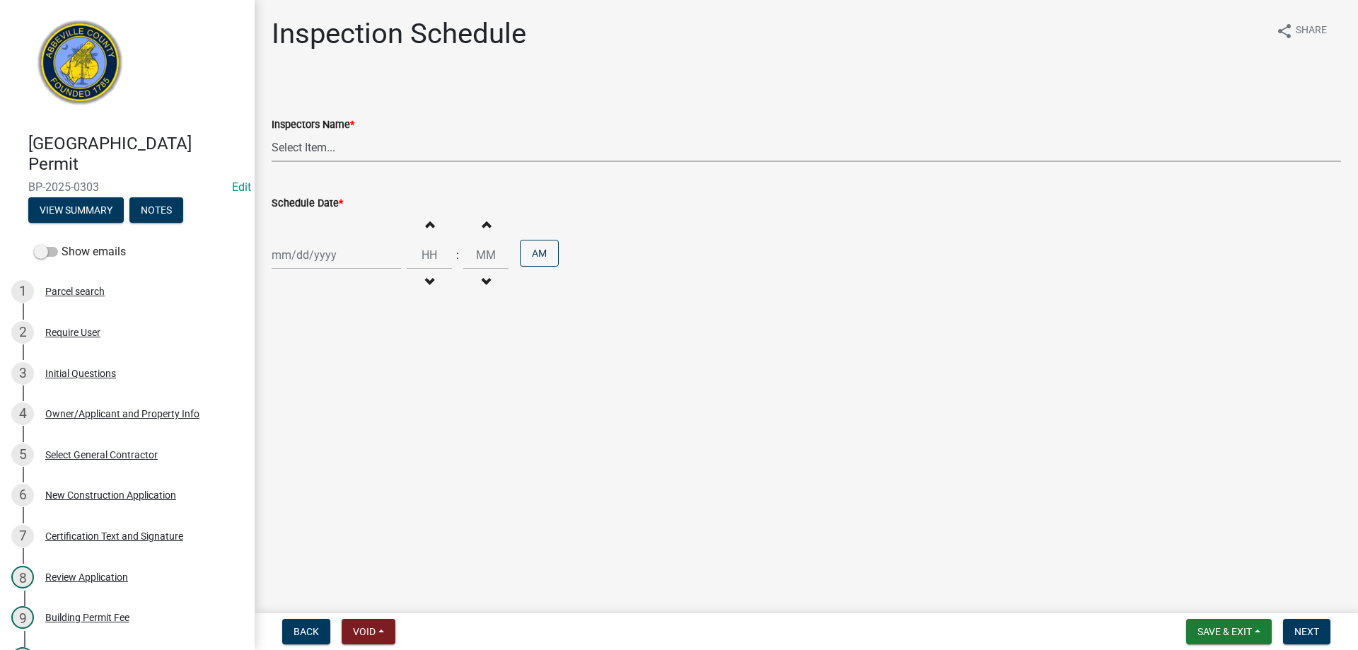
click at [324, 146] on select "Select Item... [EMAIL_ADDRESS][DOMAIN_NAME] ([PERSON_NAME]) [EMAIL_ADDRESS][DOM…" at bounding box center [806, 147] width 1069 height 29
click at [272, 133] on select "Select Item... [EMAIL_ADDRESS][DOMAIN_NAME] ([PERSON_NAME]) [EMAIL_ADDRESS][DOM…" at bounding box center [806, 147] width 1069 height 29
click at [289, 253] on div "[PERSON_NAME] Feb Mar Apr [PERSON_NAME][DATE] Oct Nov [DATE] 1526 1527 1528 152…" at bounding box center [336, 254] width 129 height 29
click at [371, 349] on div "12" at bounding box center [376, 353] width 23 height 23
click at [1300, 626] on span "Next" at bounding box center [1306, 631] width 25 height 11
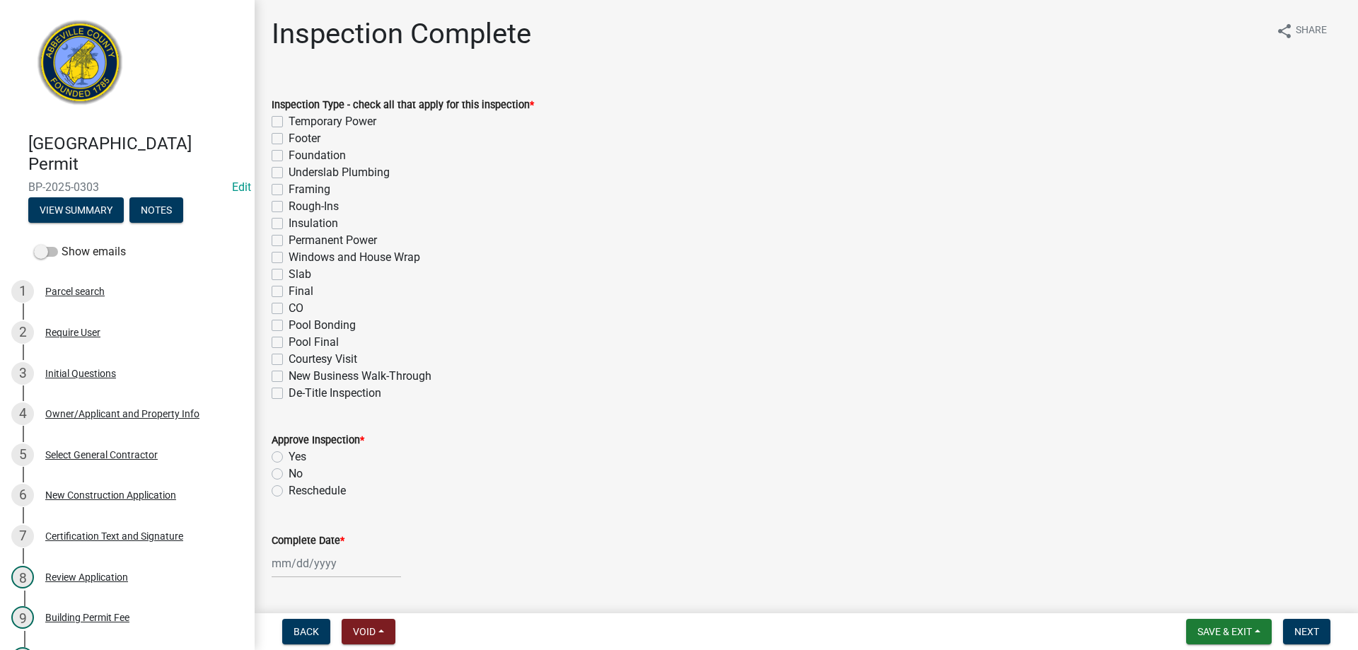
click at [289, 140] on label "Footer" at bounding box center [305, 138] width 32 height 17
click at [289, 139] on input "Footer" at bounding box center [293, 134] width 9 height 9
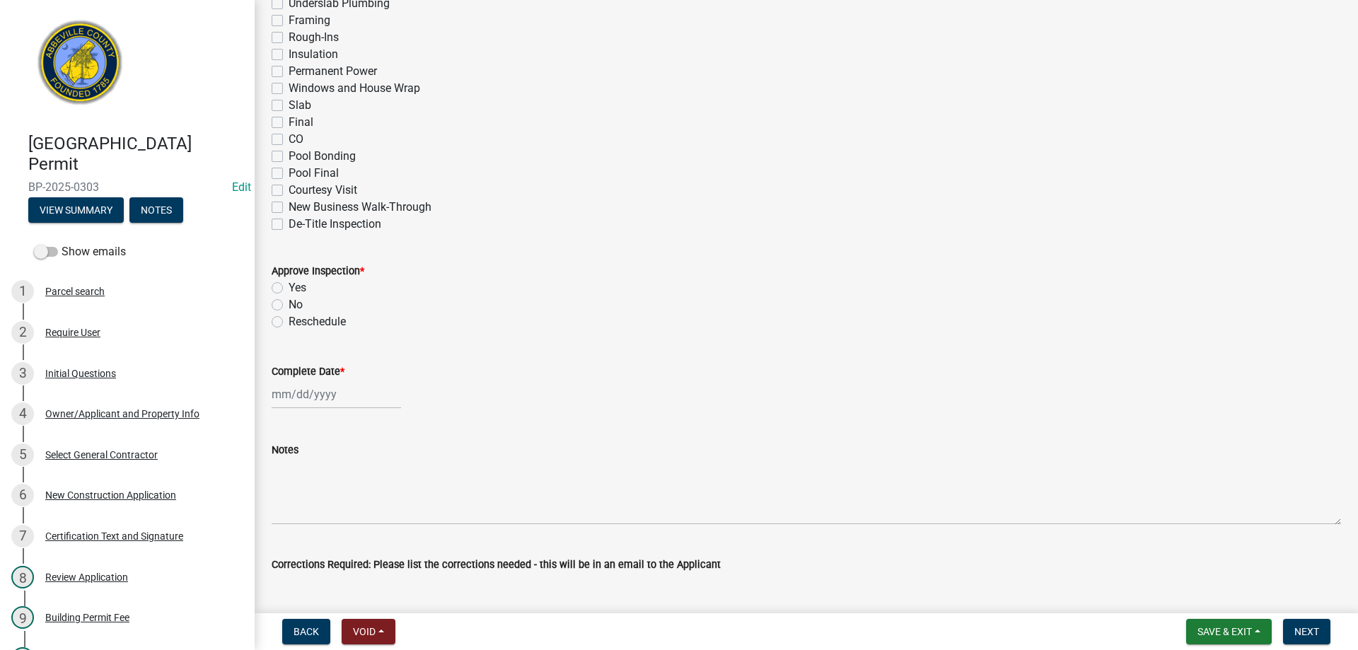
scroll to position [212, 0]
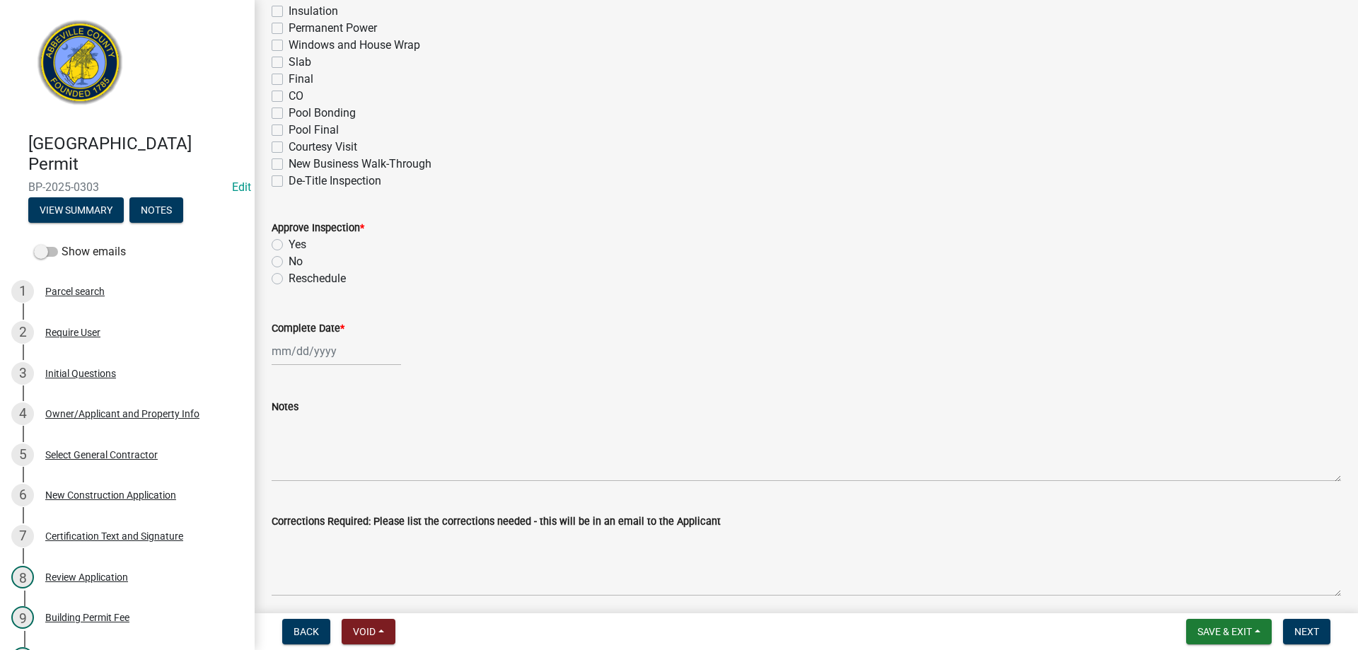
click at [289, 245] on label "Yes" at bounding box center [298, 244] width 18 height 17
click at [289, 245] on input "Yes" at bounding box center [293, 240] width 9 height 9
click at [316, 356] on div "[PERSON_NAME] Feb Mar Apr [PERSON_NAME][DATE] Oct Nov [DATE] 1526 1527 1528 152…" at bounding box center [336, 351] width 129 height 29
click at [373, 448] on div "12" at bounding box center [376, 449] width 23 height 23
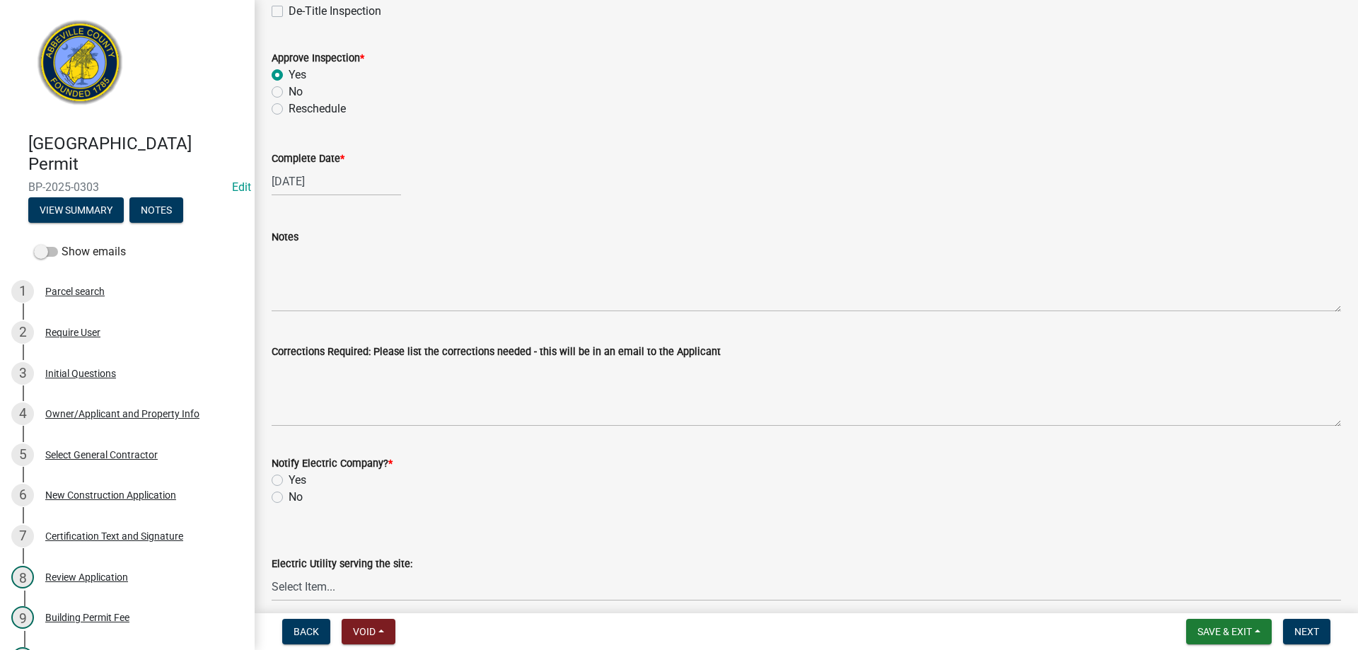
scroll to position [424, 0]
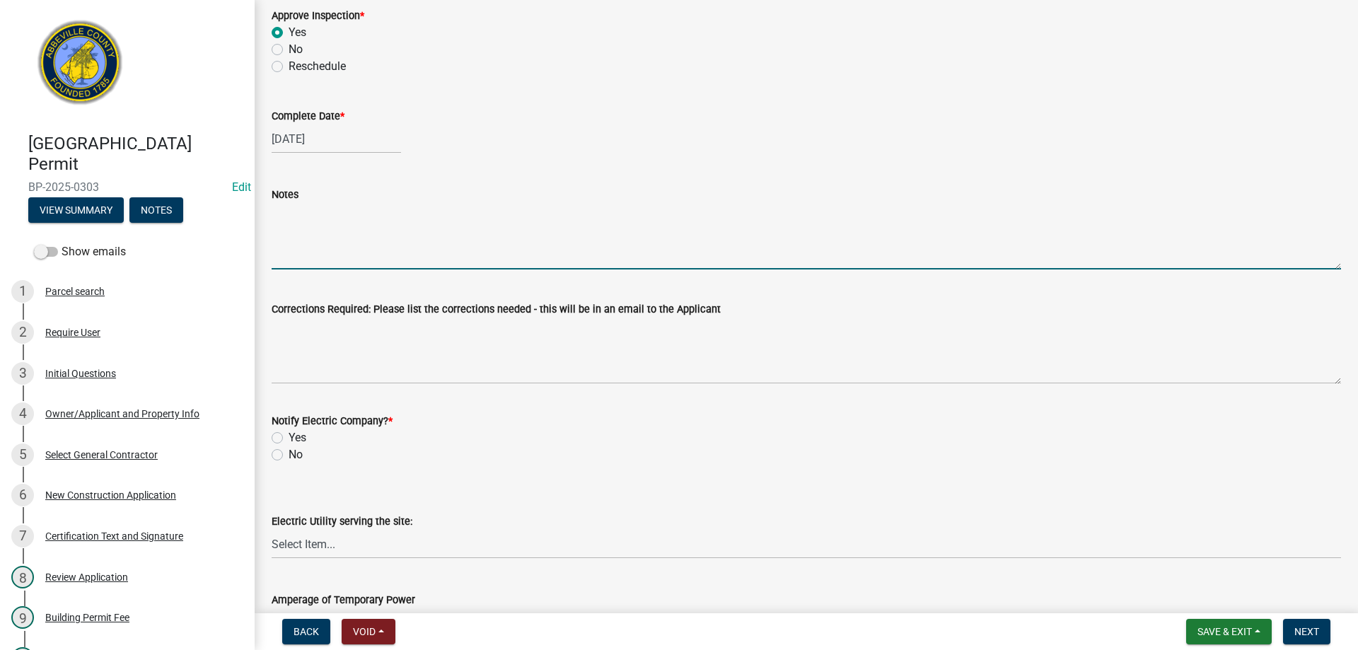
click at [307, 256] on textarea "Notes" at bounding box center [806, 236] width 1069 height 66
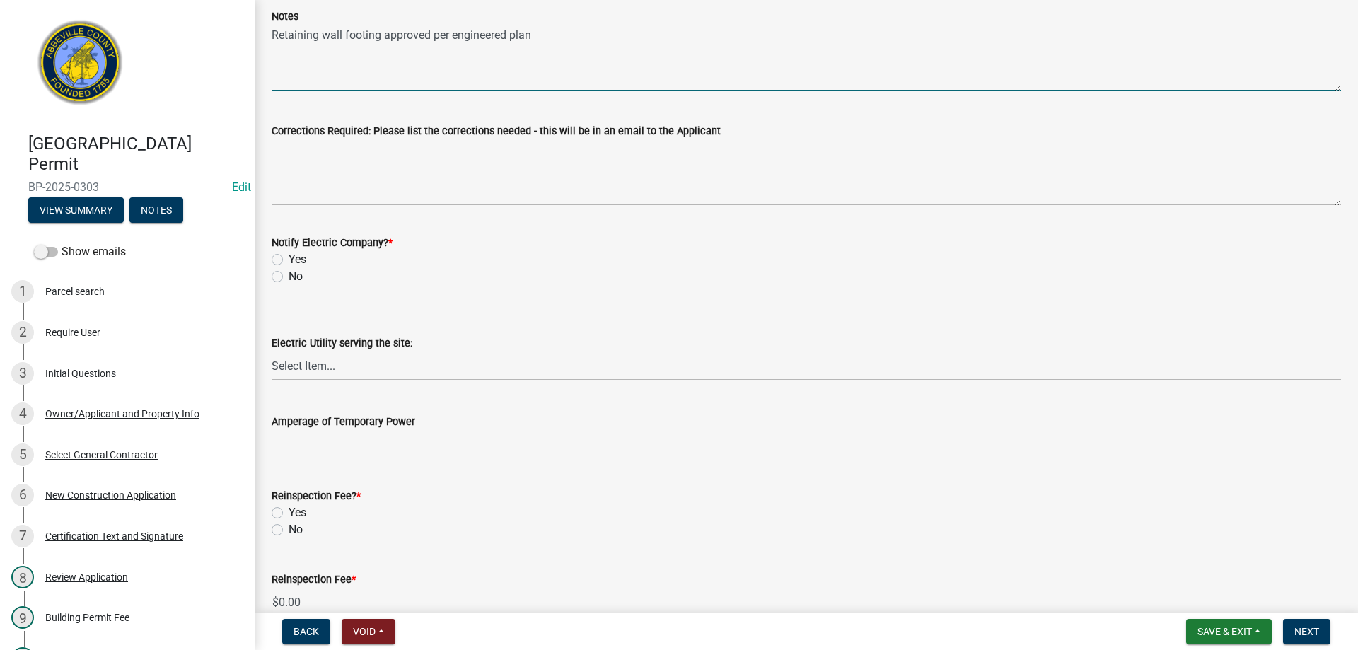
scroll to position [707, 0]
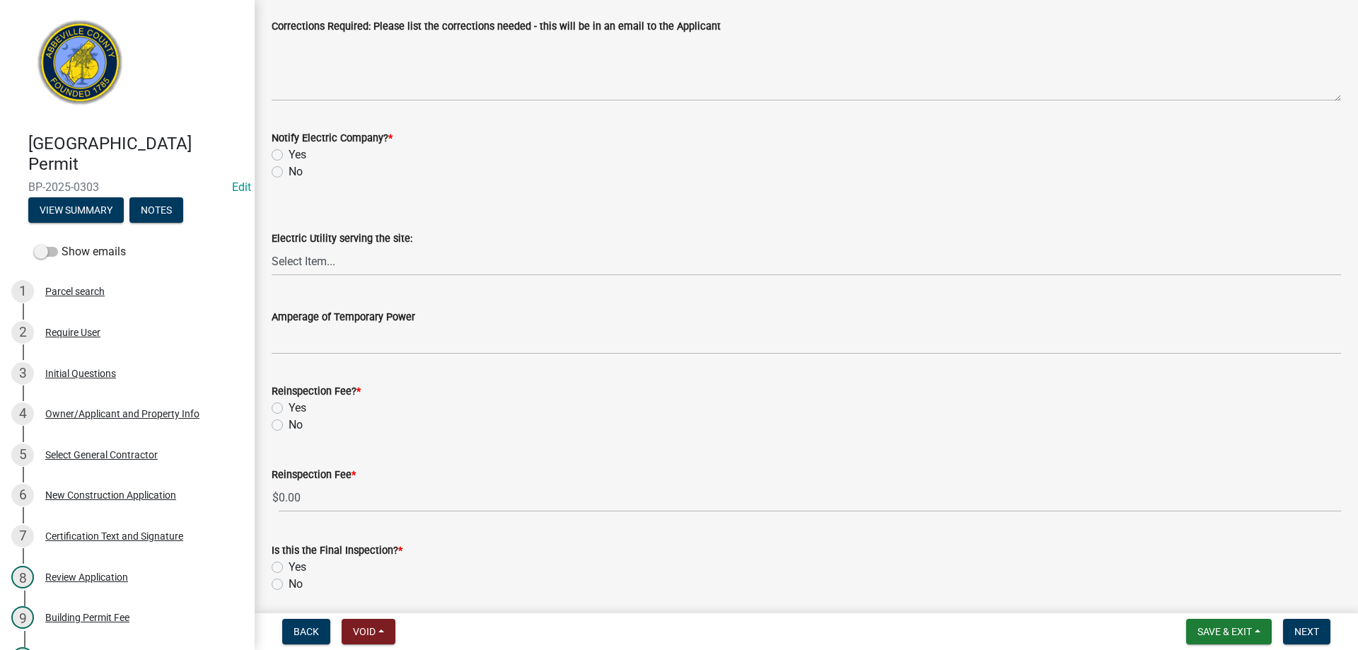
click at [289, 169] on label "No" at bounding box center [296, 171] width 14 height 17
click at [289, 169] on input "No" at bounding box center [293, 167] width 9 height 9
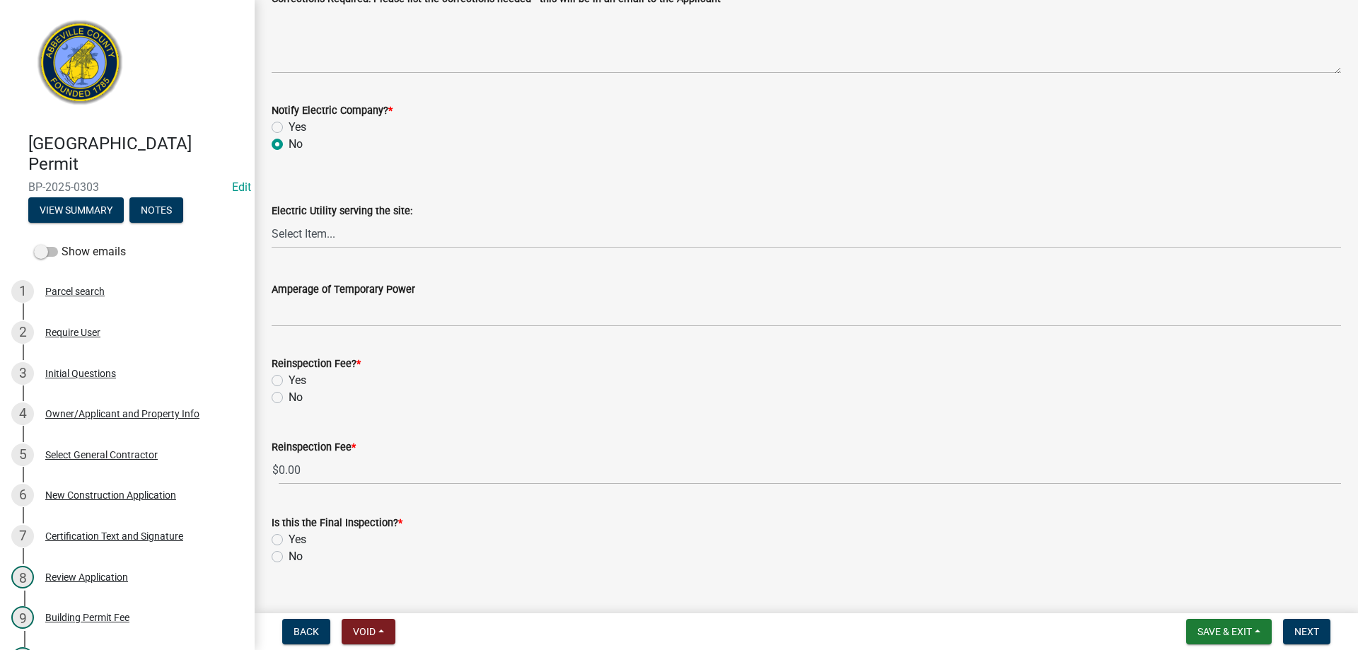
scroll to position [760, 0]
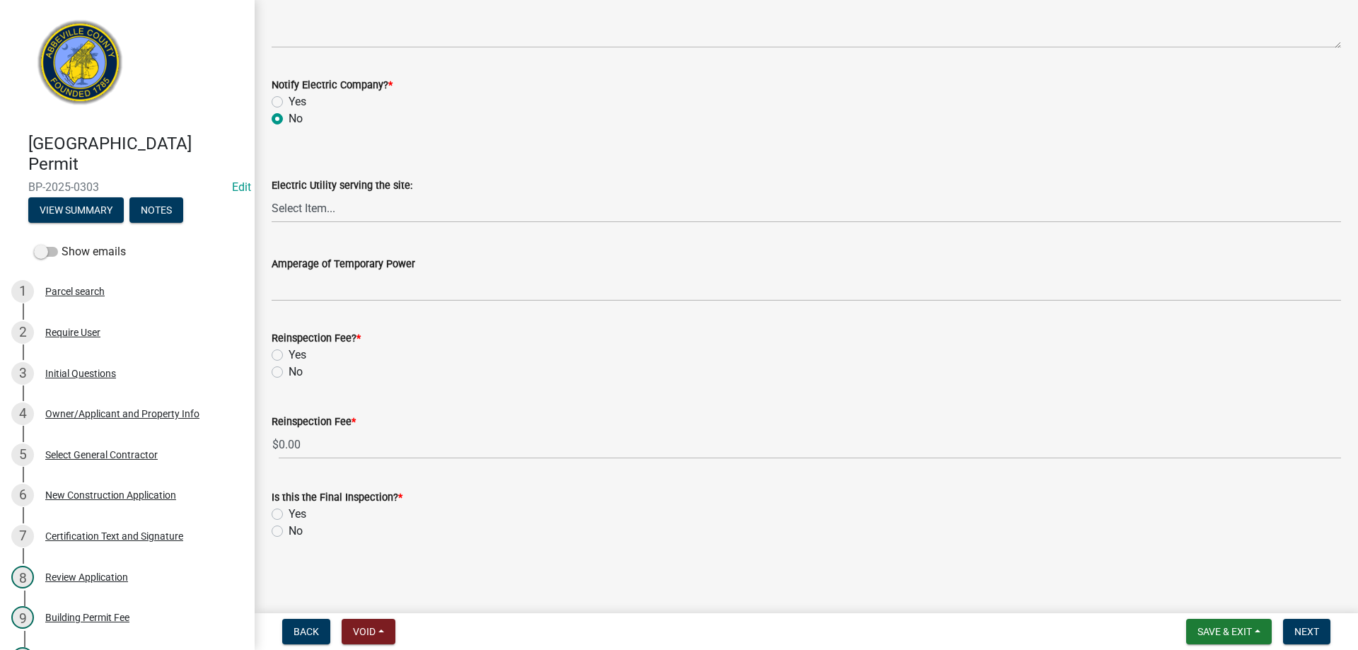
click at [289, 373] on label "No" at bounding box center [296, 372] width 14 height 17
click at [289, 373] on input "No" at bounding box center [293, 368] width 9 height 9
click at [289, 532] on label "No" at bounding box center [296, 531] width 14 height 17
click at [289, 532] on input "No" at bounding box center [293, 527] width 9 height 9
click at [1310, 633] on span "Next" at bounding box center [1306, 631] width 25 height 11
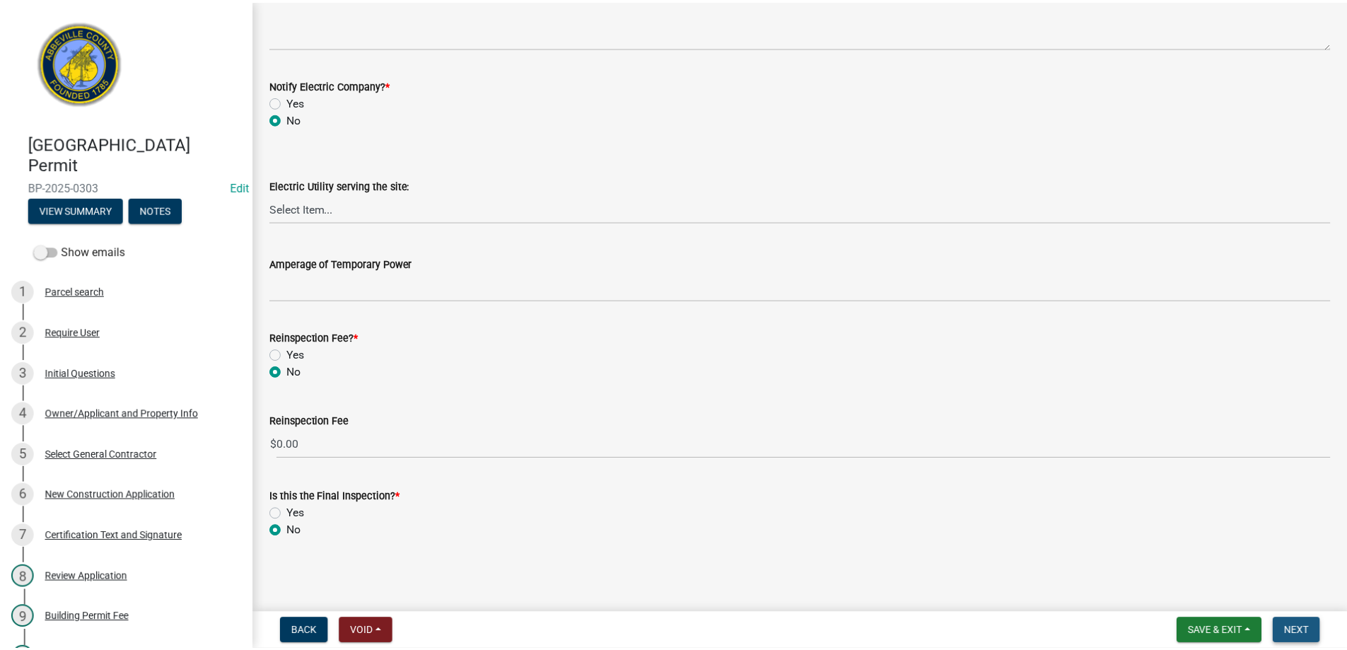
scroll to position [0, 0]
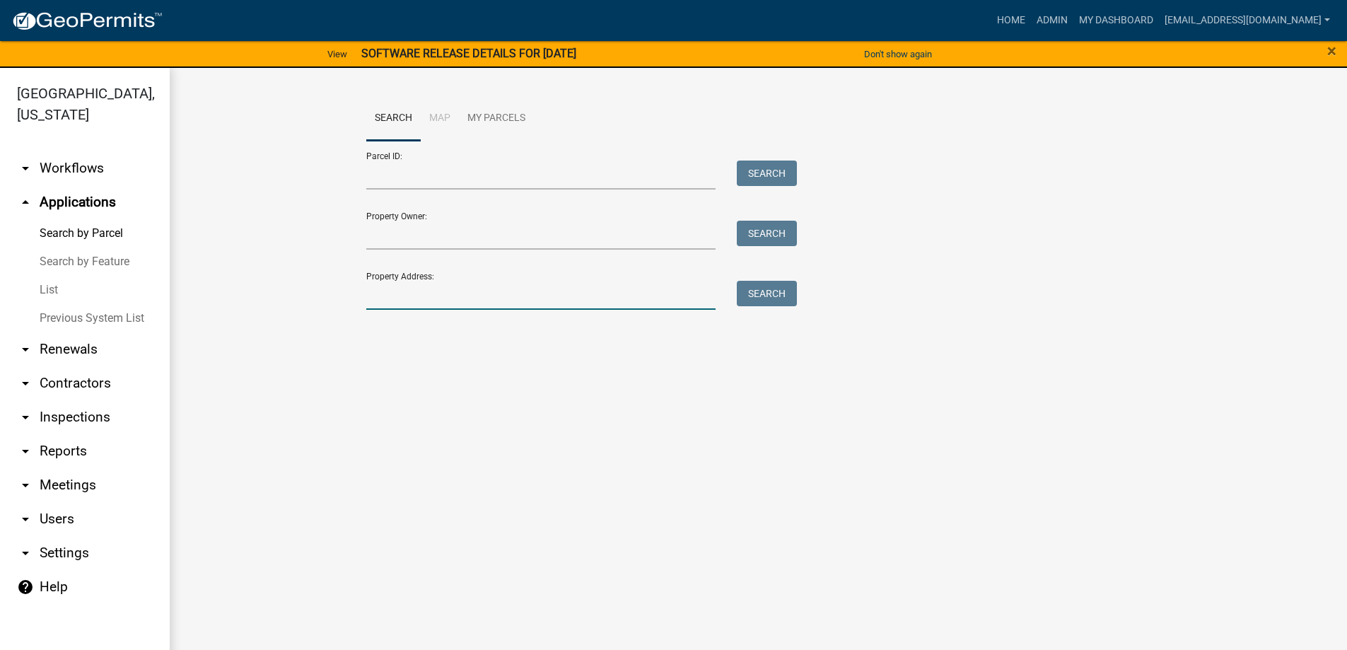
click at [452, 294] on input "Property Address:" at bounding box center [541, 295] width 350 height 29
click at [768, 290] on button "Search" at bounding box center [767, 293] width 60 height 25
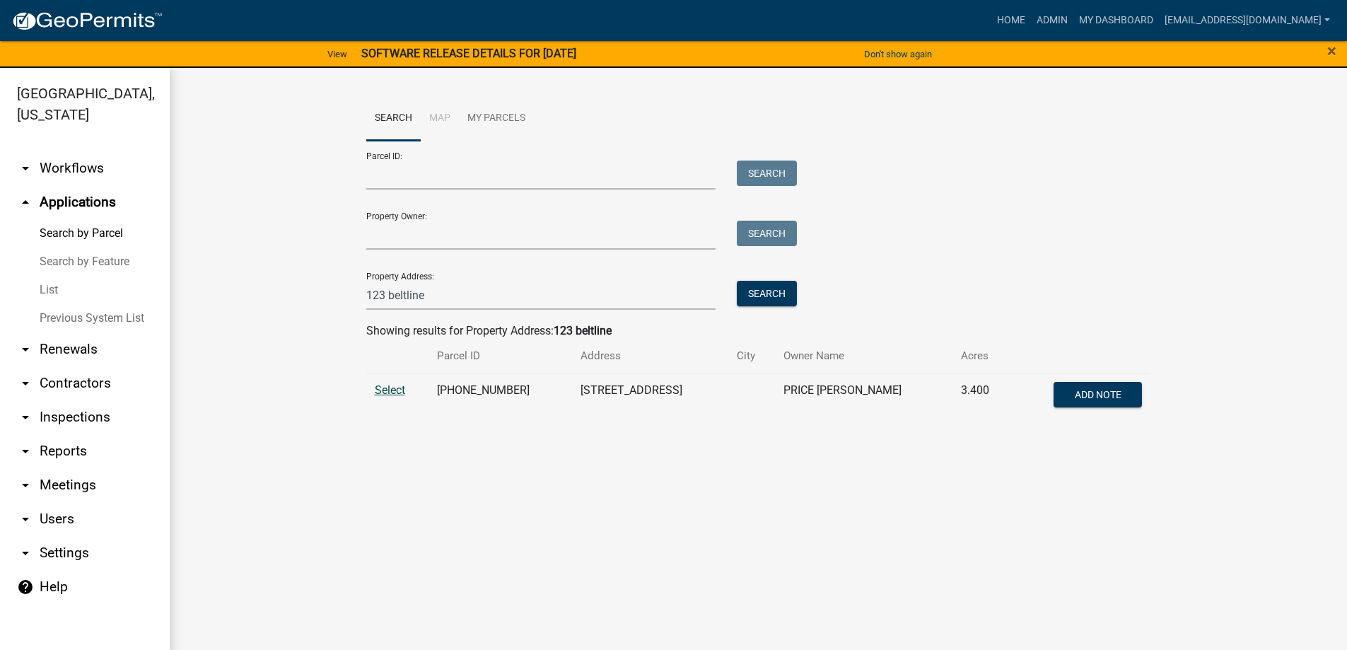
click at [393, 389] on span "Select" at bounding box center [390, 389] width 30 height 13
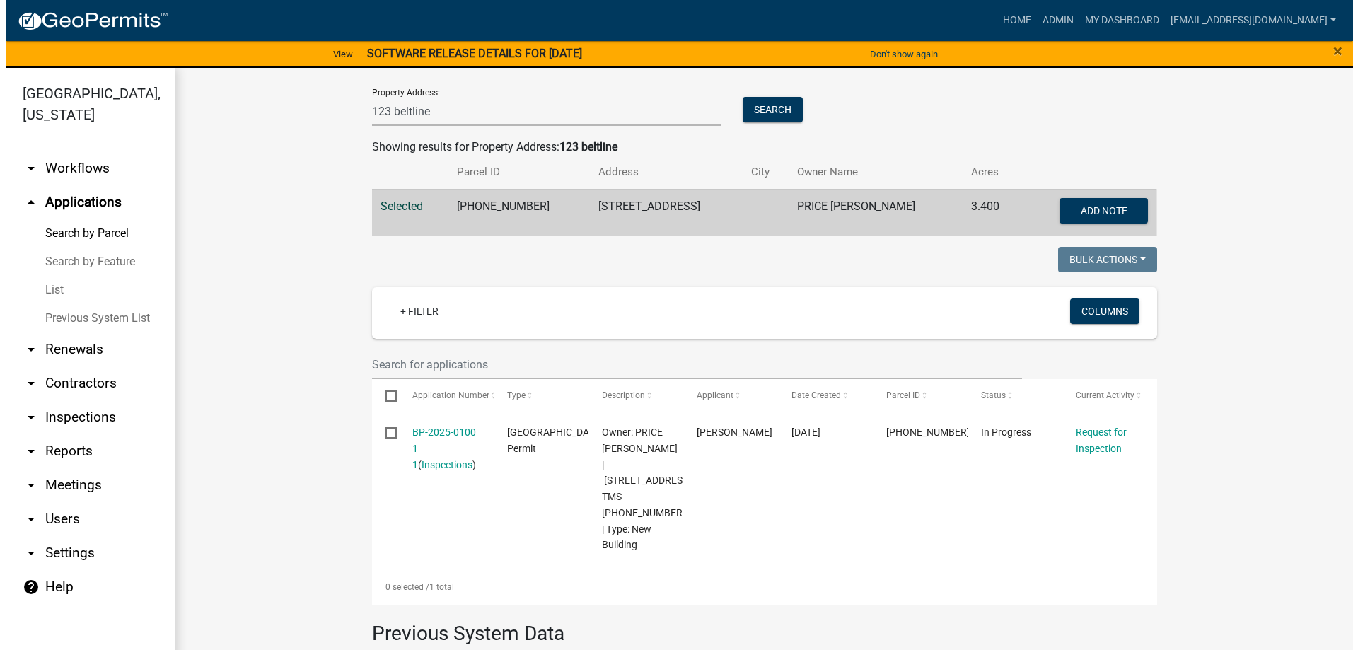
scroll to position [283, 0]
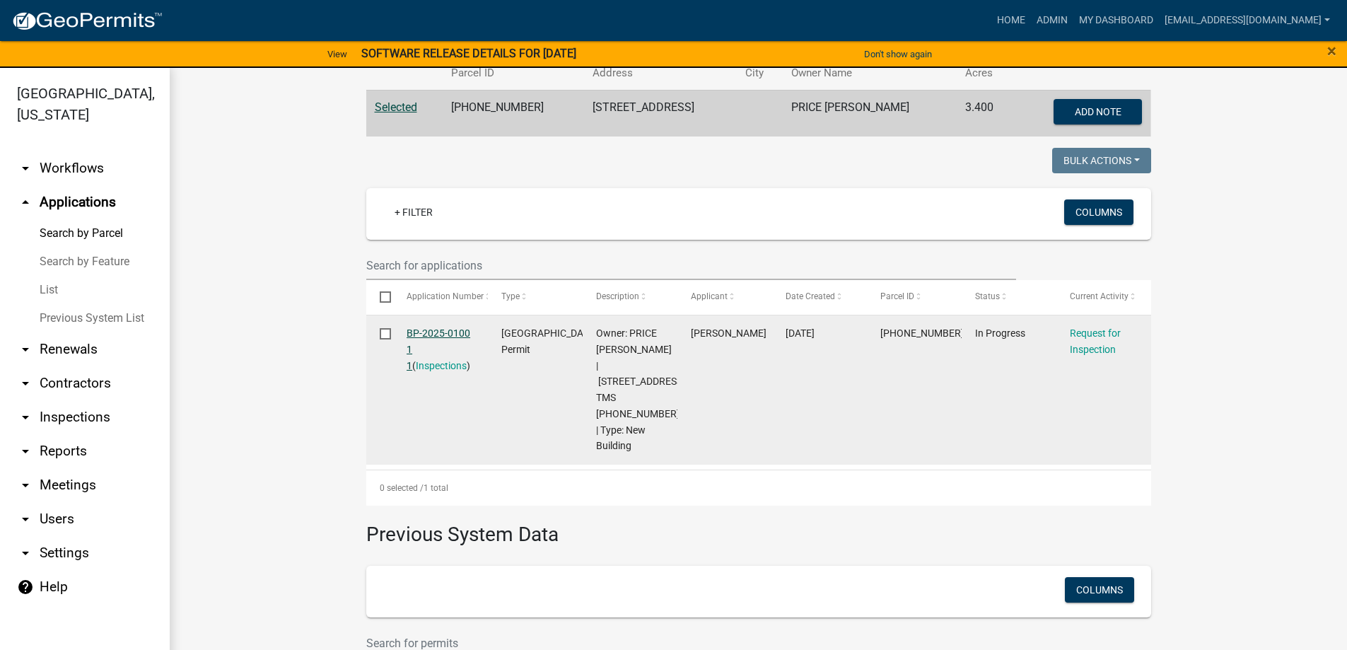
click at [416, 330] on link "BP-2025-0100 1 1" at bounding box center [439, 349] width 64 height 44
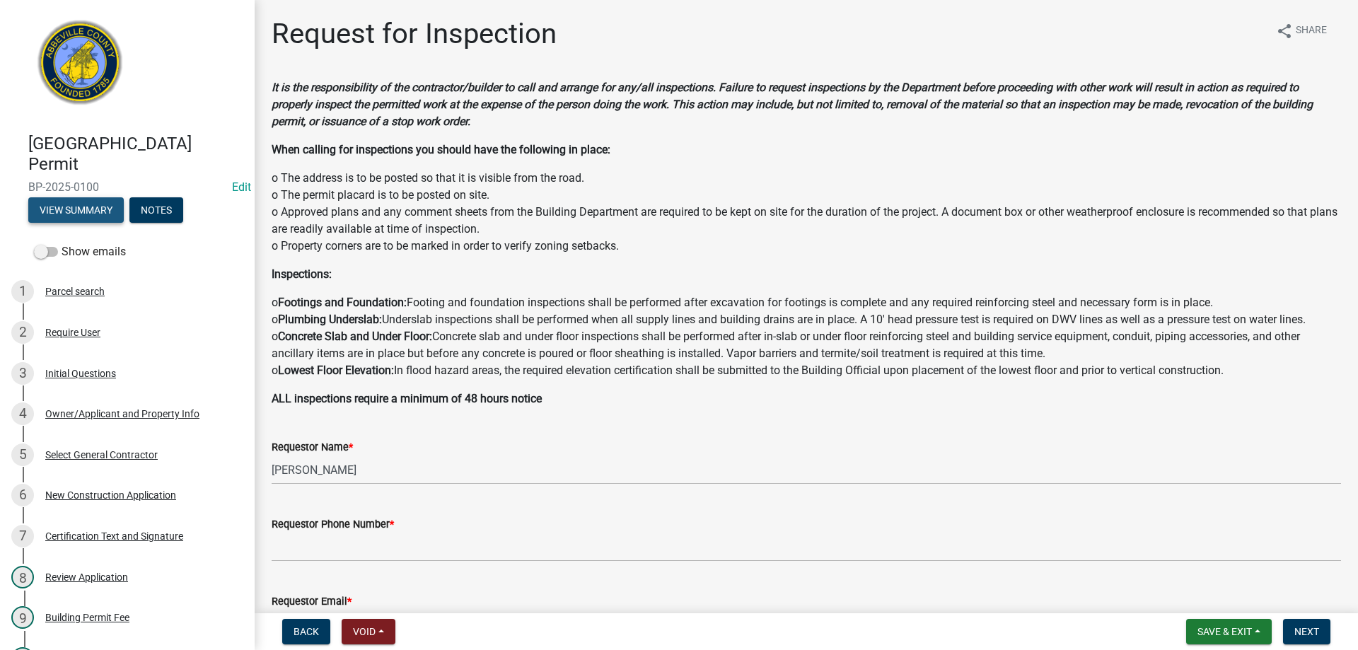
click at [86, 207] on button "View Summary" at bounding box center [75, 209] width 95 height 25
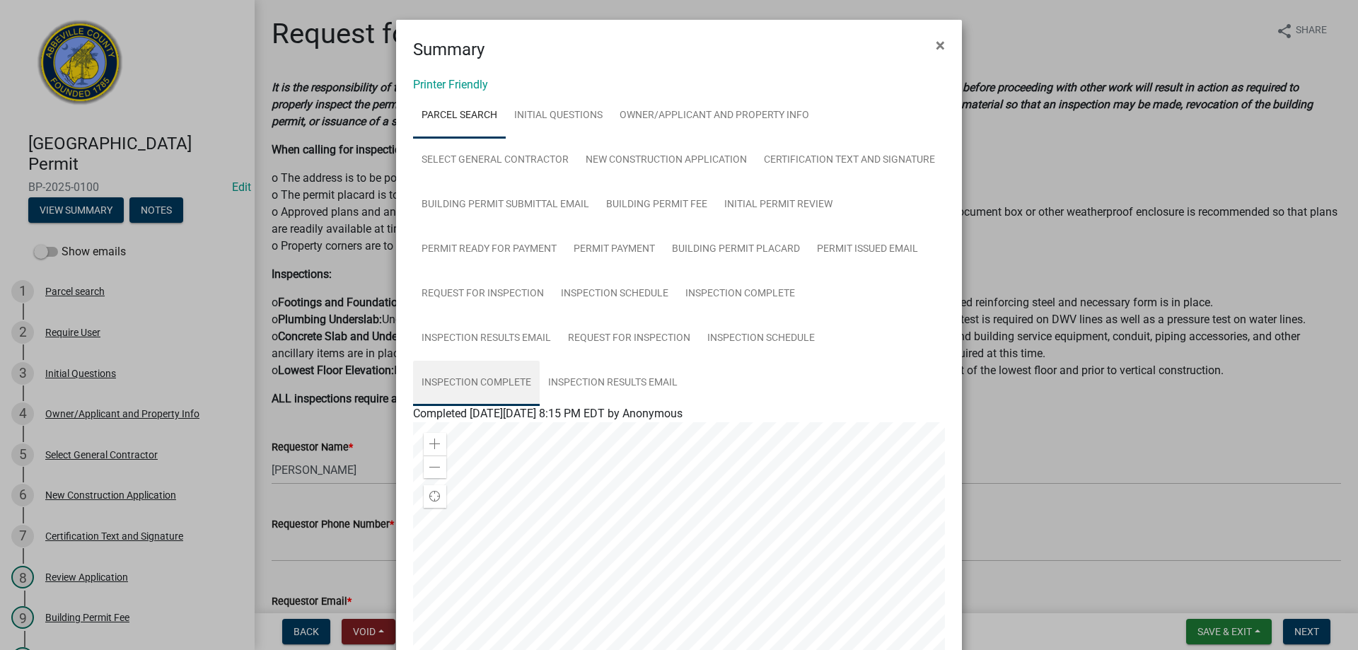
click at [445, 379] on link "Inspection Complete" at bounding box center [476, 383] width 127 height 45
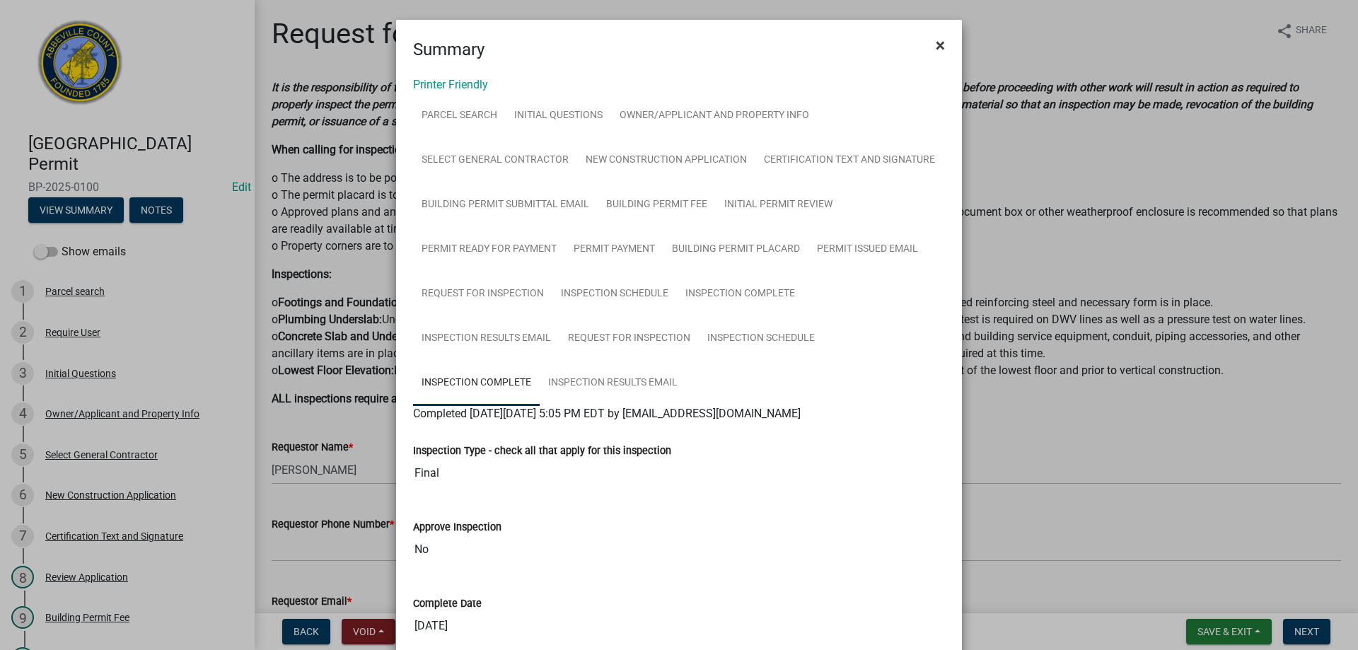
click at [936, 43] on span "×" at bounding box center [940, 45] width 9 height 20
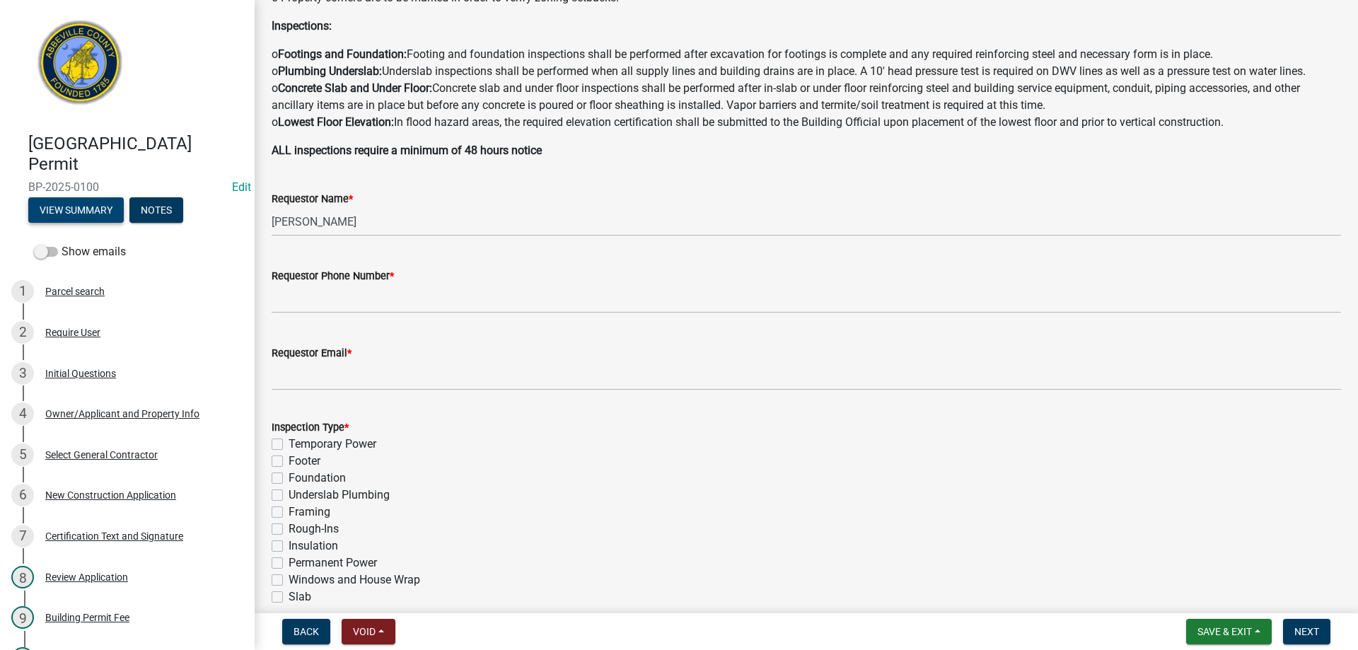
scroll to position [283, 0]
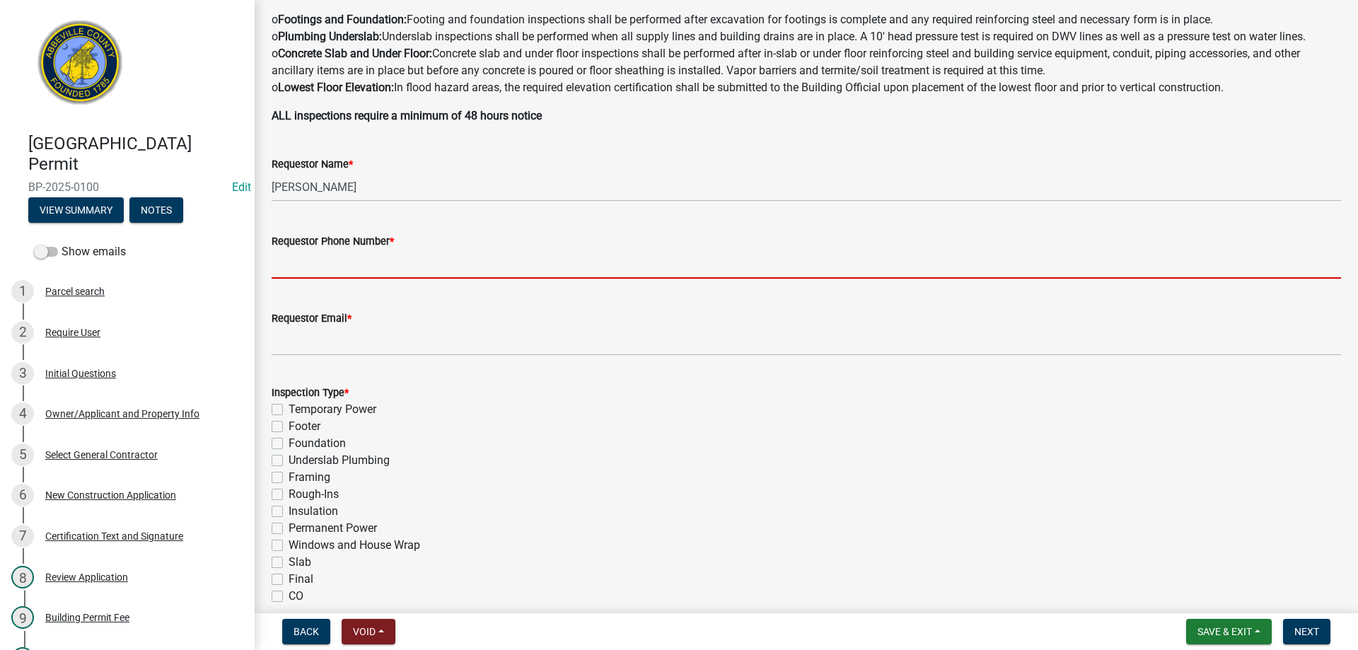
click at [338, 265] on input "Requestor Phone Number *" at bounding box center [806, 264] width 1069 height 29
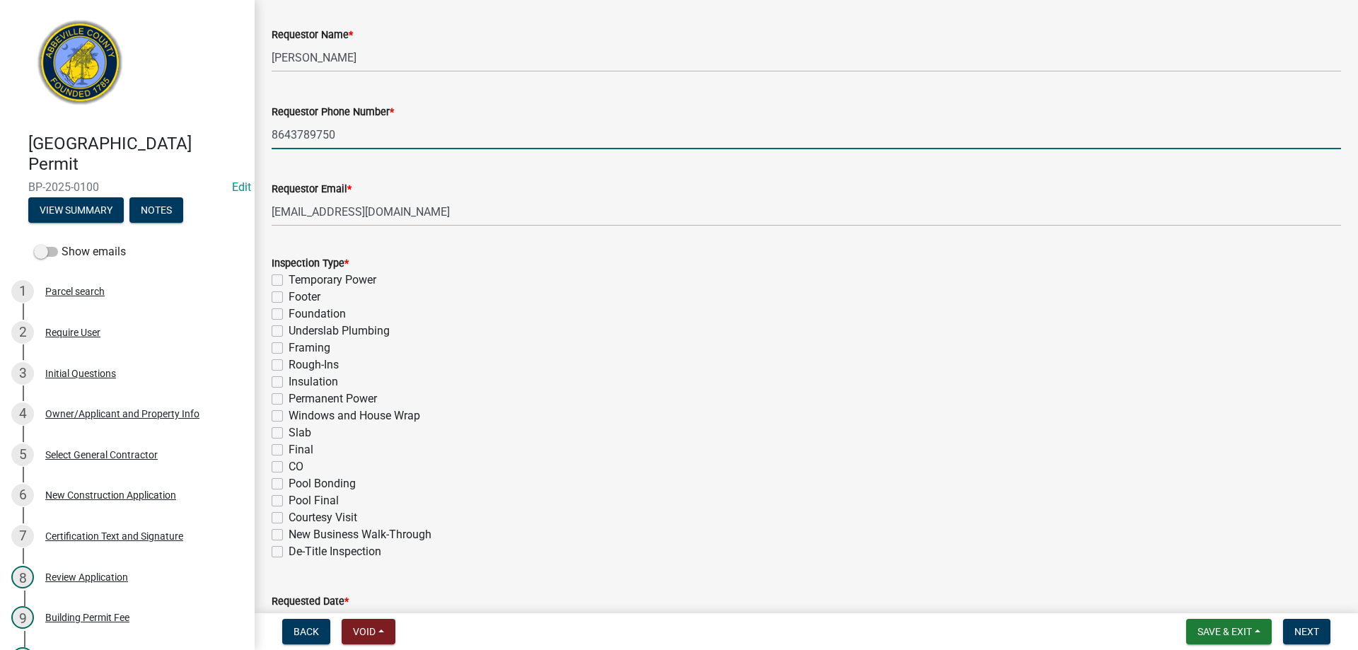
scroll to position [424, 0]
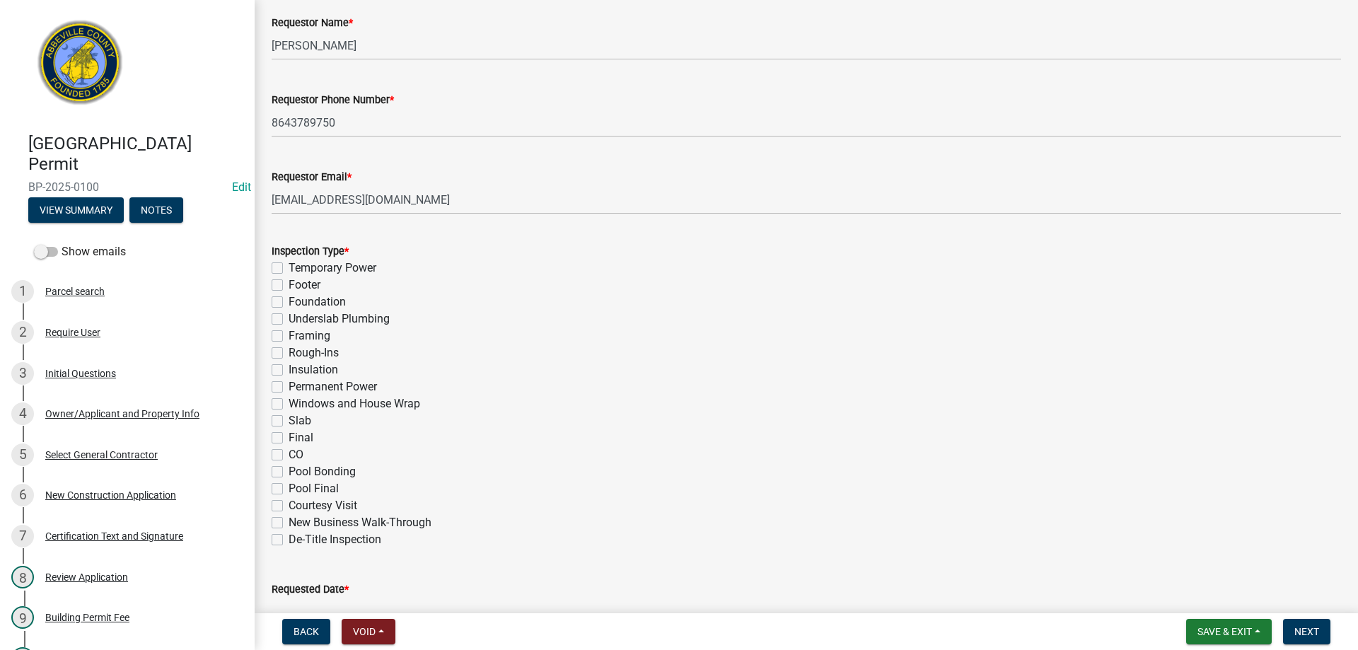
click at [289, 436] on label "Final" at bounding box center [301, 437] width 25 height 17
click at [289, 436] on input "Final" at bounding box center [293, 433] width 9 height 9
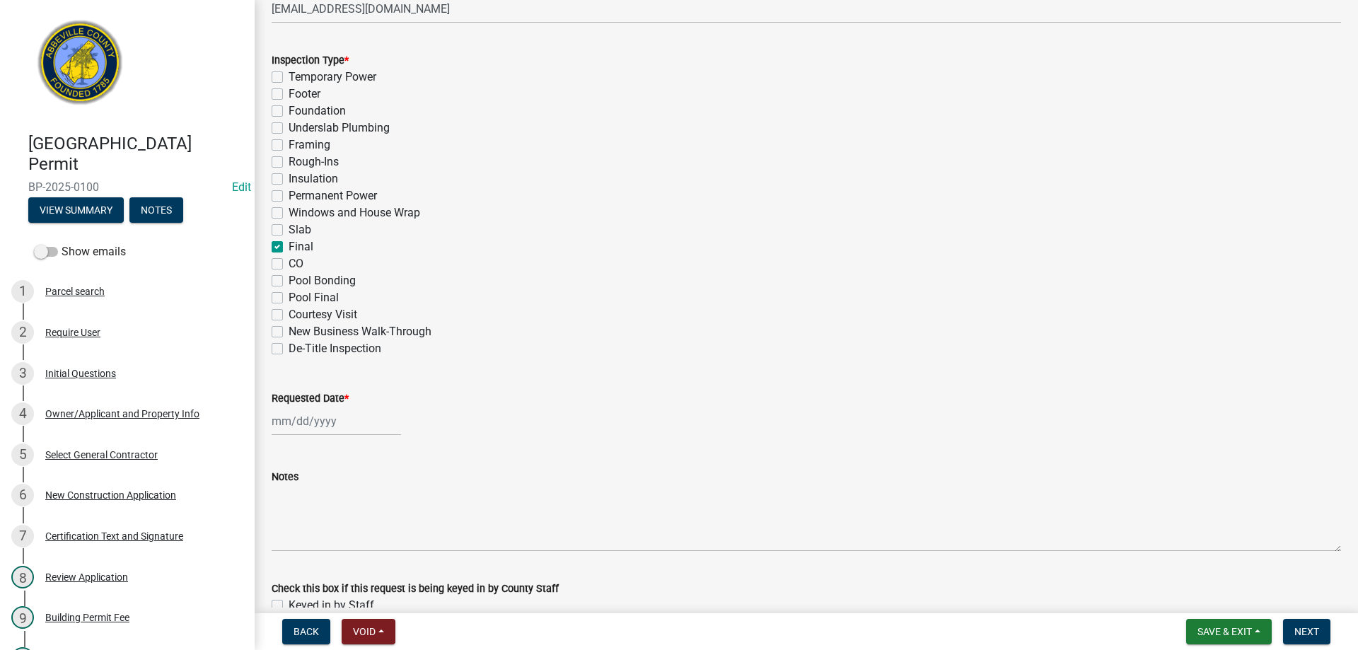
scroll to position [690, 0]
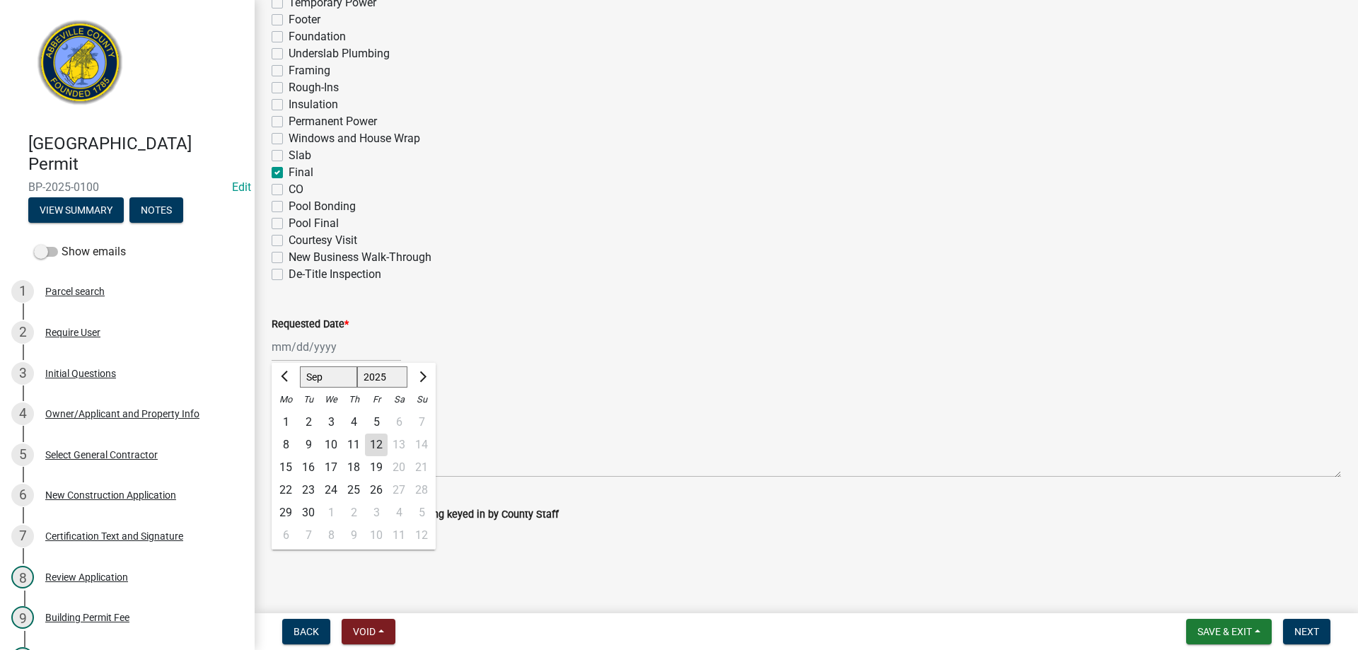
click at [314, 347] on div "[PERSON_NAME] Feb Mar Apr [PERSON_NAME][DATE] Oct Nov [DATE] 1526 1527 1528 152…" at bounding box center [336, 346] width 129 height 29
click at [374, 441] on div "12" at bounding box center [376, 445] width 23 height 23
click at [289, 534] on label "Keyed in by Staff" at bounding box center [332, 531] width 86 height 17
click at [289, 532] on input "Keyed in by Staff" at bounding box center [293, 527] width 9 height 9
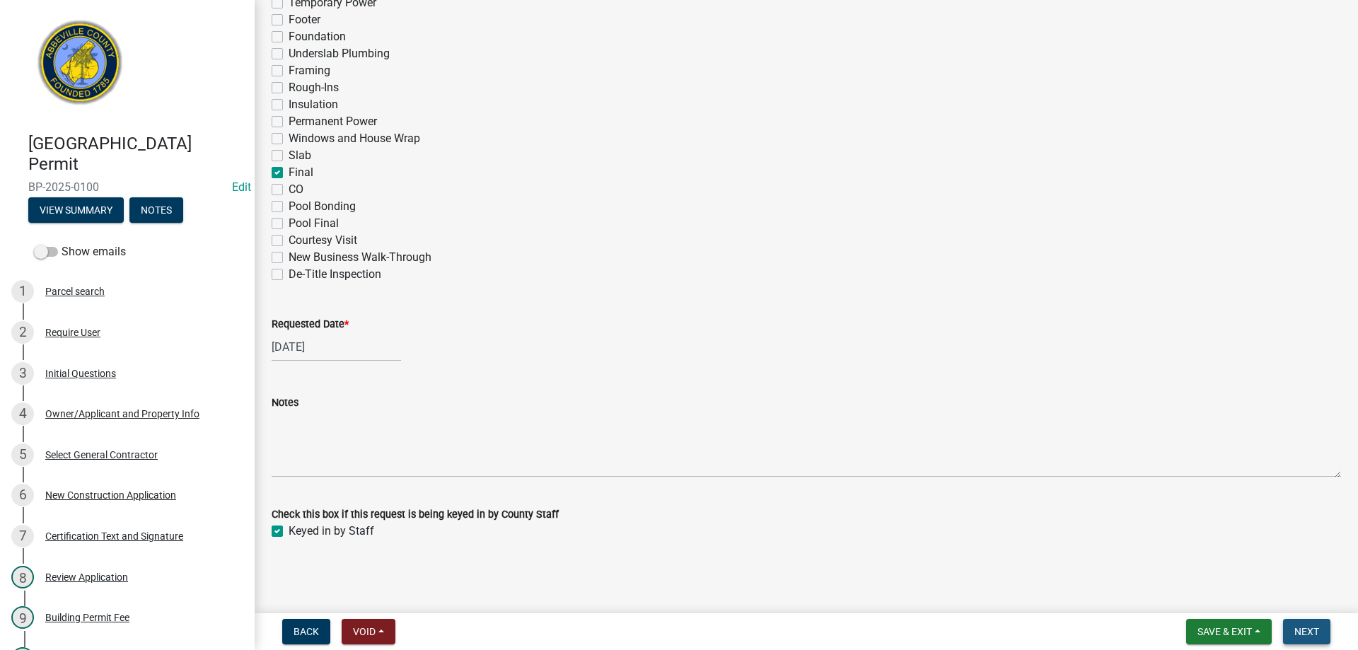
click at [1302, 631] on span "Next" at bounding box center [1306, 631] width 25 height 11
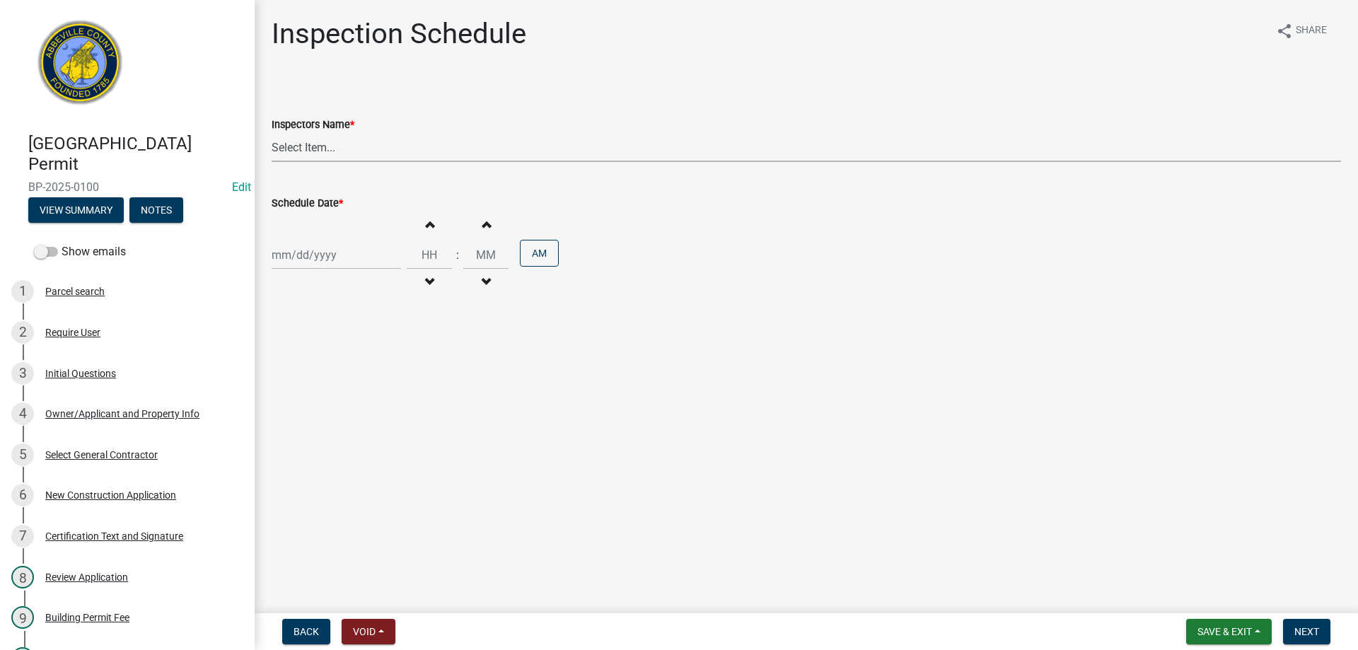
click at [296, 142] on select "Select Item... [EMAIL_ADDRESS][DOMAIN_NAME] ([PERSON_NAME]) [EMAIL_ADDRESS][DOM…" at bounding box center [806, 147] width 1069 height 29
click at [272, 133] on select "Select Item... [EMAIL_ADDRESS][DOMAIN_NAME] ([PERSON_NAME]) [EMAIL_ADDRESS][DOM…" at bounding box center [806, 147] width 1069 height 29
click at [298, 248] on div "[PERSON_NAME] Feb Mar Apr [PERSON_NAME][DATE] Oct Nov [DATE] 1526 1527 1528 152…" at bounding box center [336, 254] width 129 height 29
click at [372, 349] on div "12" at bounding box center [376, 353] width 23 height 23
click at [1309, 626] on span "Next" at bounding box center [1306, 631] width 25 height 11
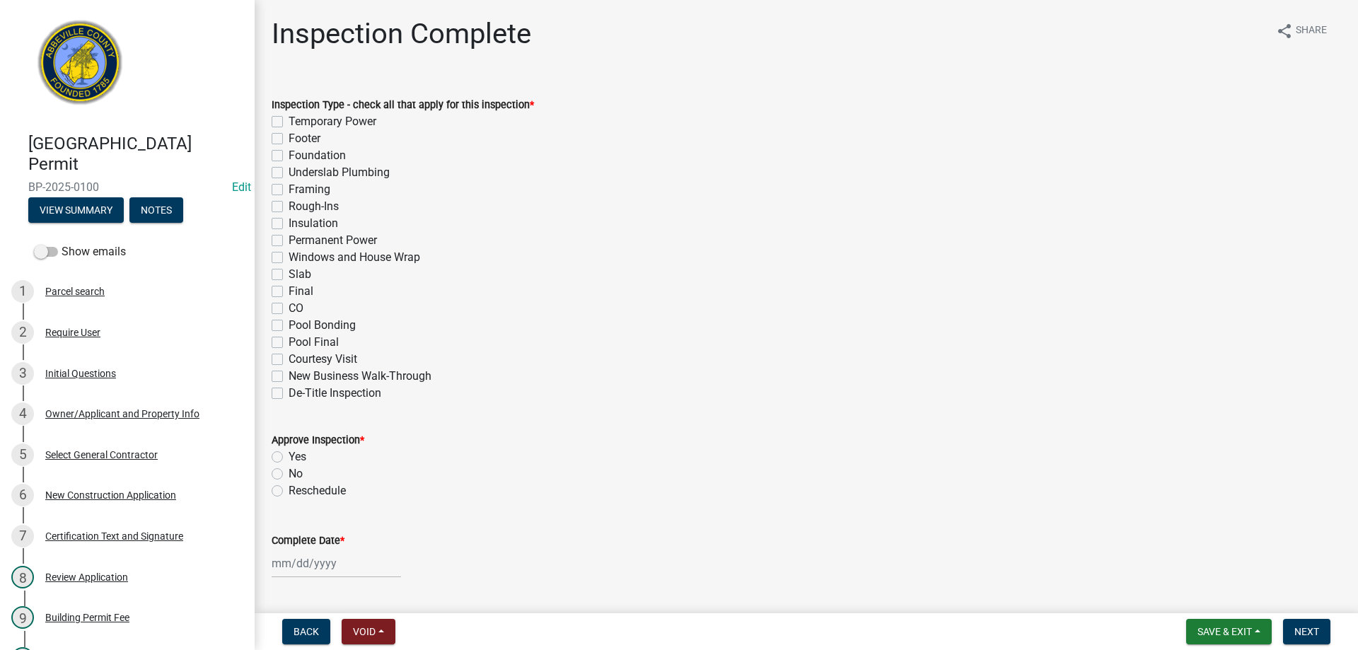
click at [289, 289] on label "Final" at bounding box center [301, 291] width 25 height 17
click at [289, 289] on input "Final" at bounding box center [293, 287] width 9 height 9
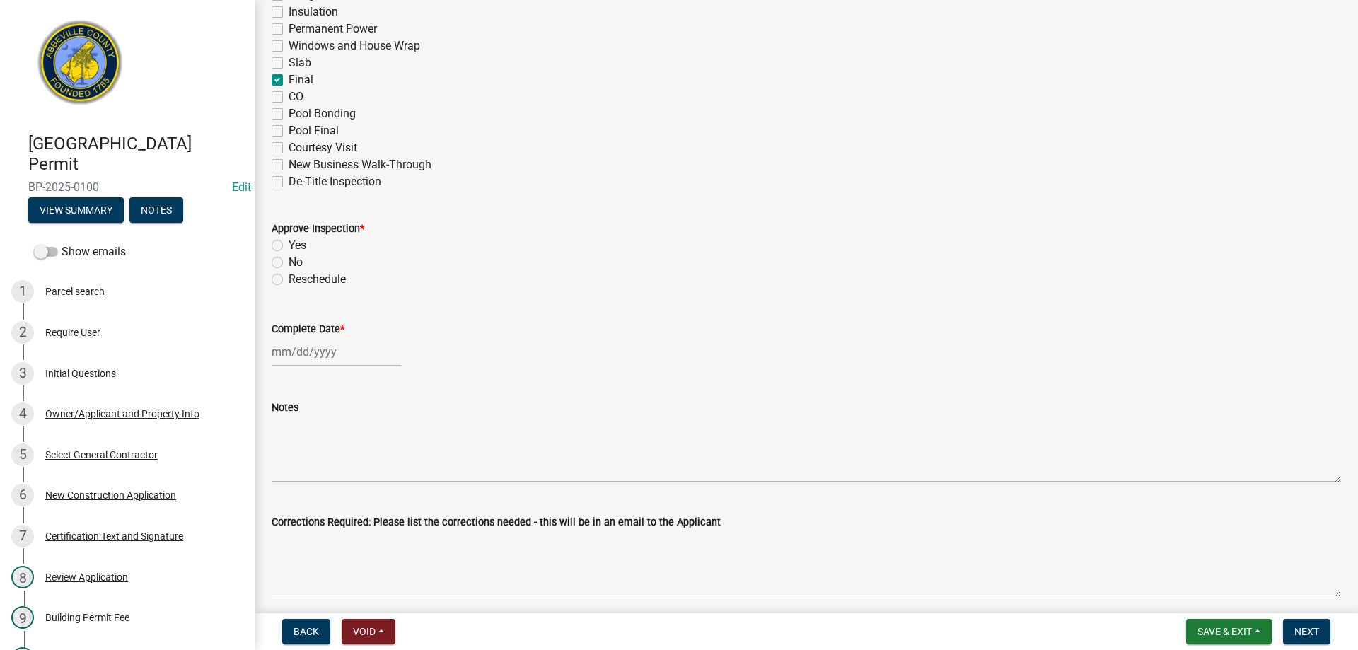
scroll to position [212, 0]
click at [289, 245] on label "Yes" at bounding box center [298, 244] width 18 height 17
click at [289, 245] on input "Yes" at bounding box center [293, 240] width 9 height 9
click at [322, 359] on div "[PERSON_NAME] Feb Mar Apr [PERSON_NAME][DATE] Oct Nov [DATE] 1526 1527 1528 152…" at bounding box center [336, 351] width 129 height 29
click at [376, 443] on div "12" at bounding box center [376, 449] width 23 height 23
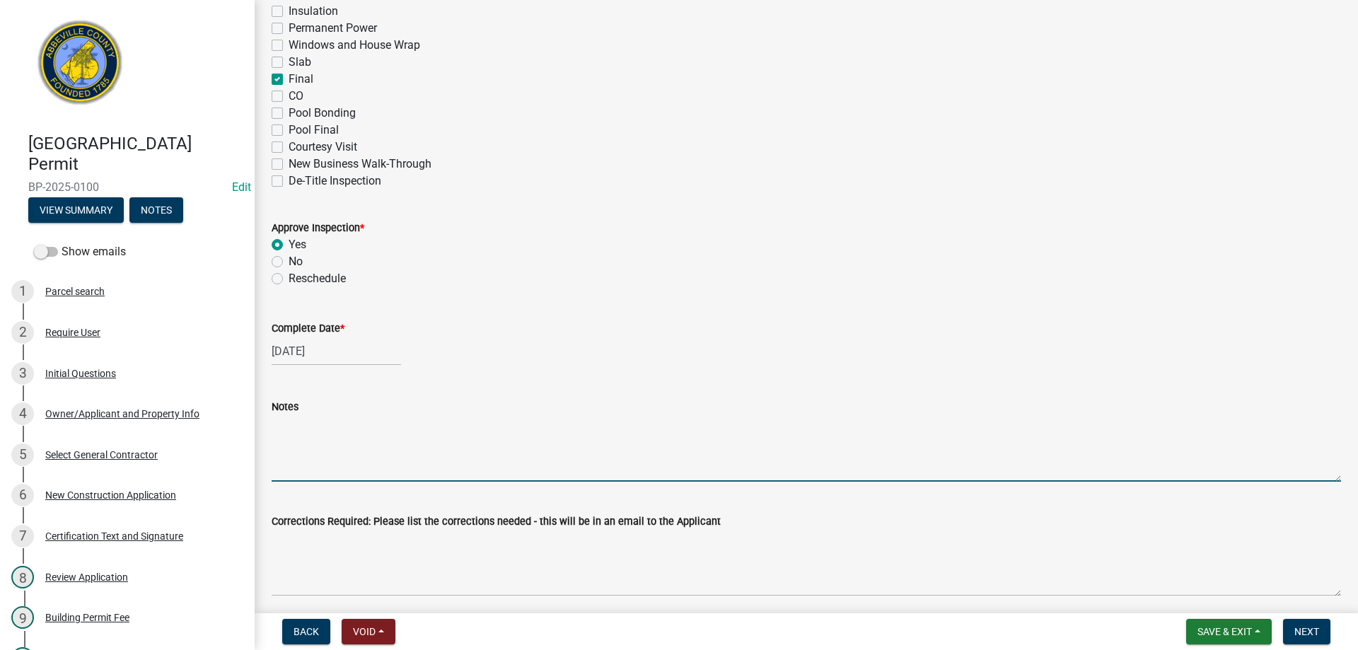
drag, startPoint x: 334, startPoint y: 465, endPoint x: 838, endPoint y: 266, distance: 542.3
click at [340, 458] on textarea "Notes" at bounding box center [806, 448] width 1069 height 66
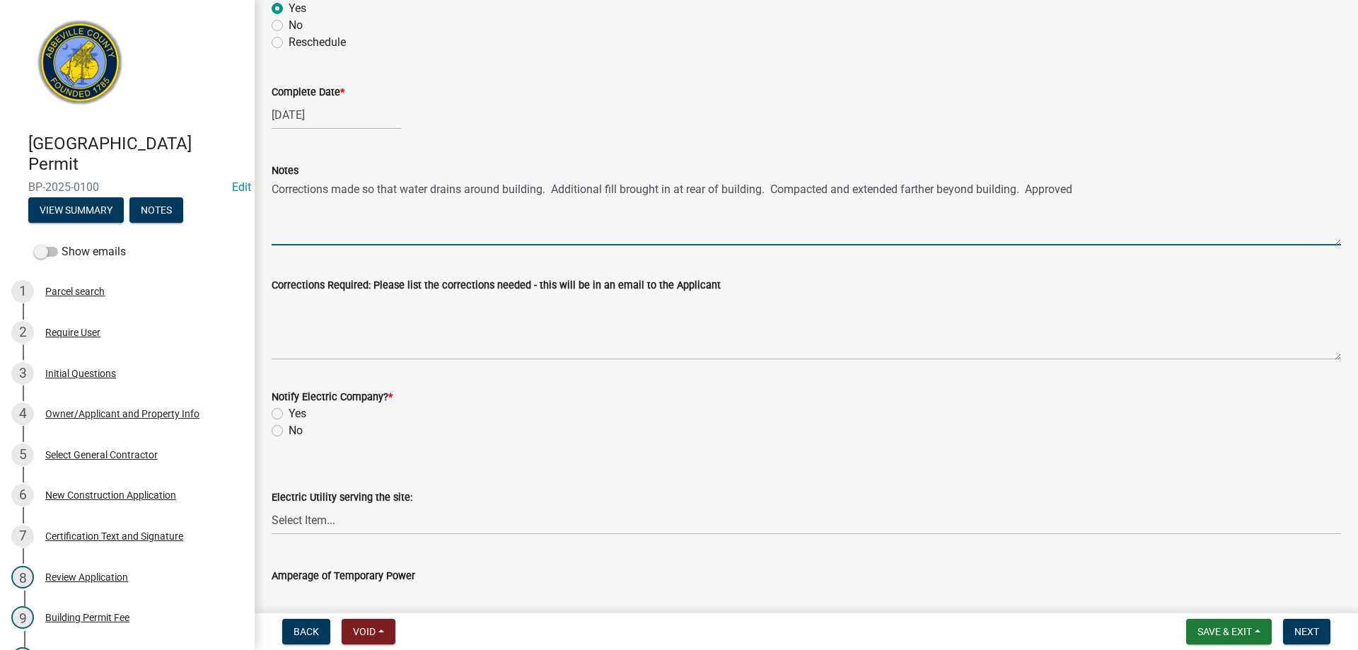
scroll to position [495, 0]
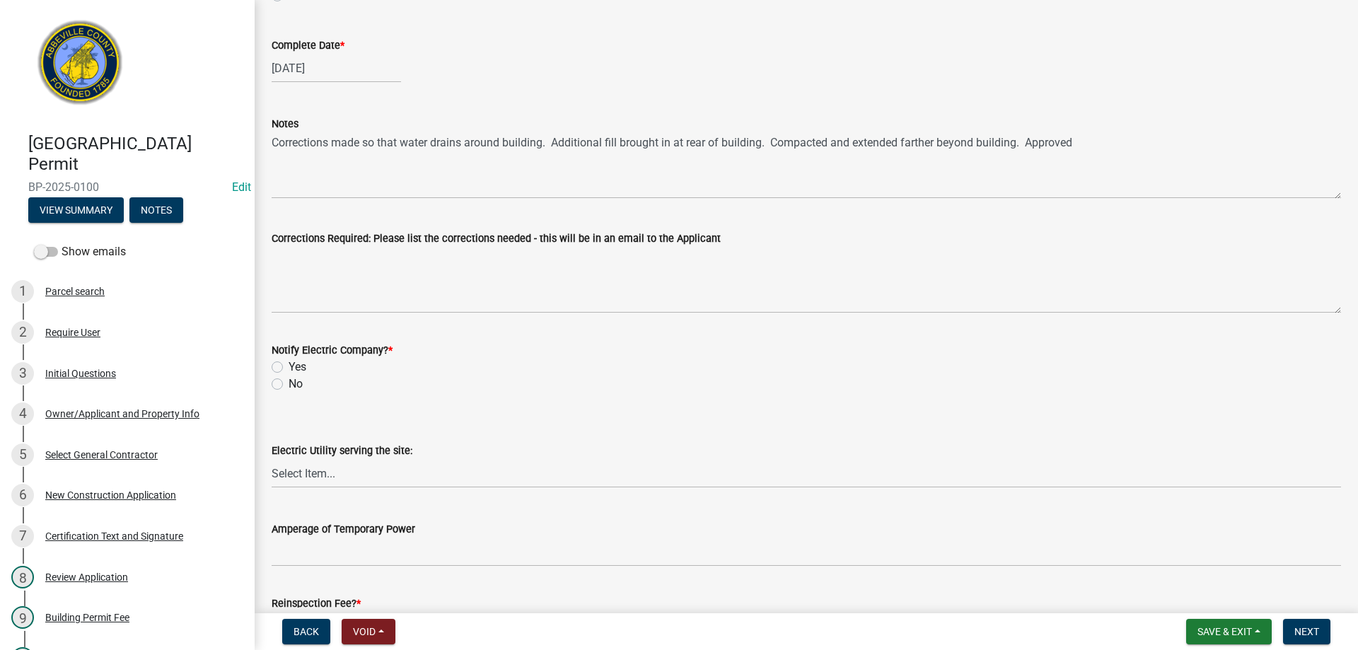
click at [289, 383] on label "No" at bounding box center [296, 384] width 14 height 17
click at [289, 383] on input "No" at bounding box center [293, 380] width 9 height 9
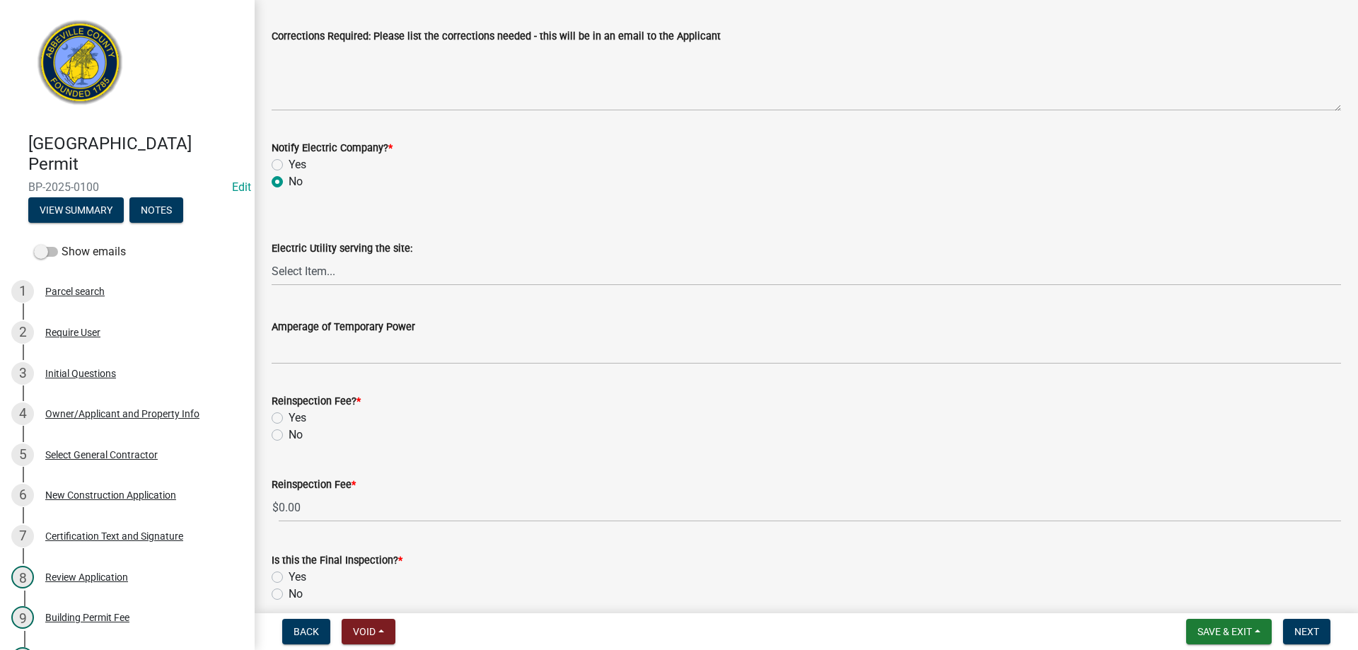
scroll to position [760, 0]
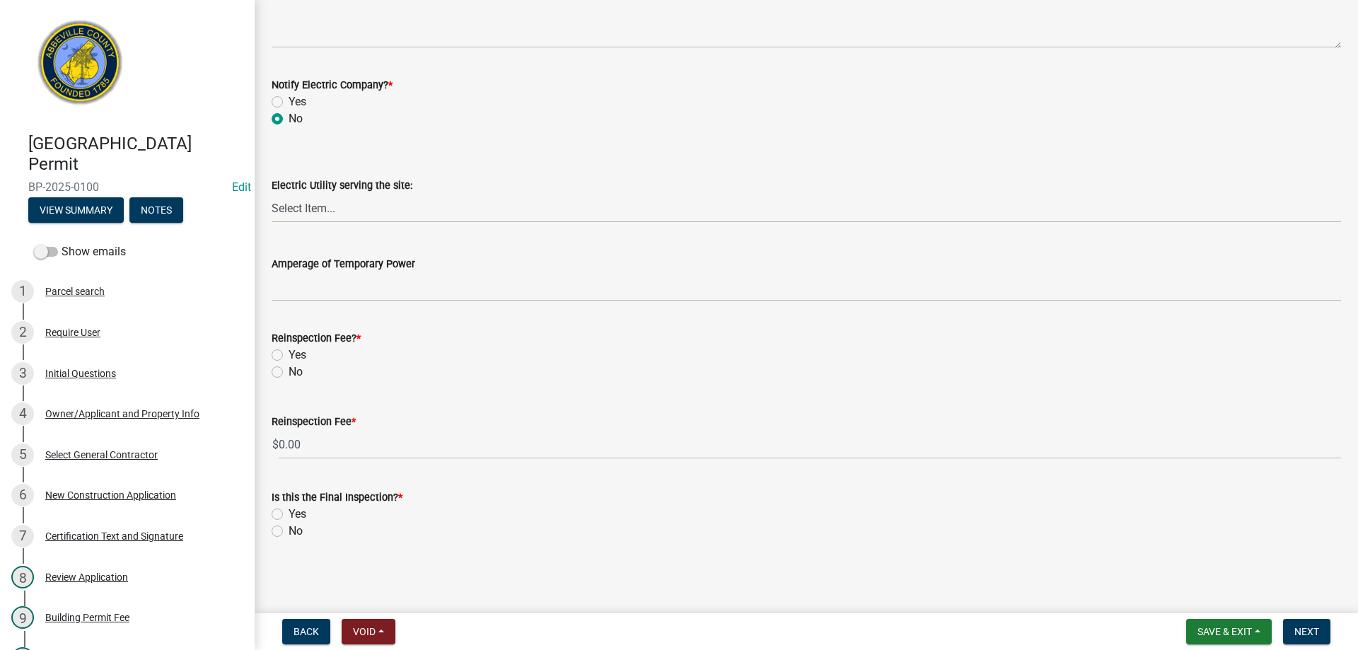
click at [289, 371] on label "No" at bounding box center [296, 372] width 14 height 17
click at [289, 371] on input "No" at bounding box center [293, 368] width 9 height 9
click at [289, 513] on label "Yes" at bounding box center [298, 514] width 18 height 17
click at [289, 513] on input "Yes" at bounding box center [293, 510] width 9 height 9
click at [1306, 630] on span "Next" at bounding box center [1306, 631] width 25 height 11
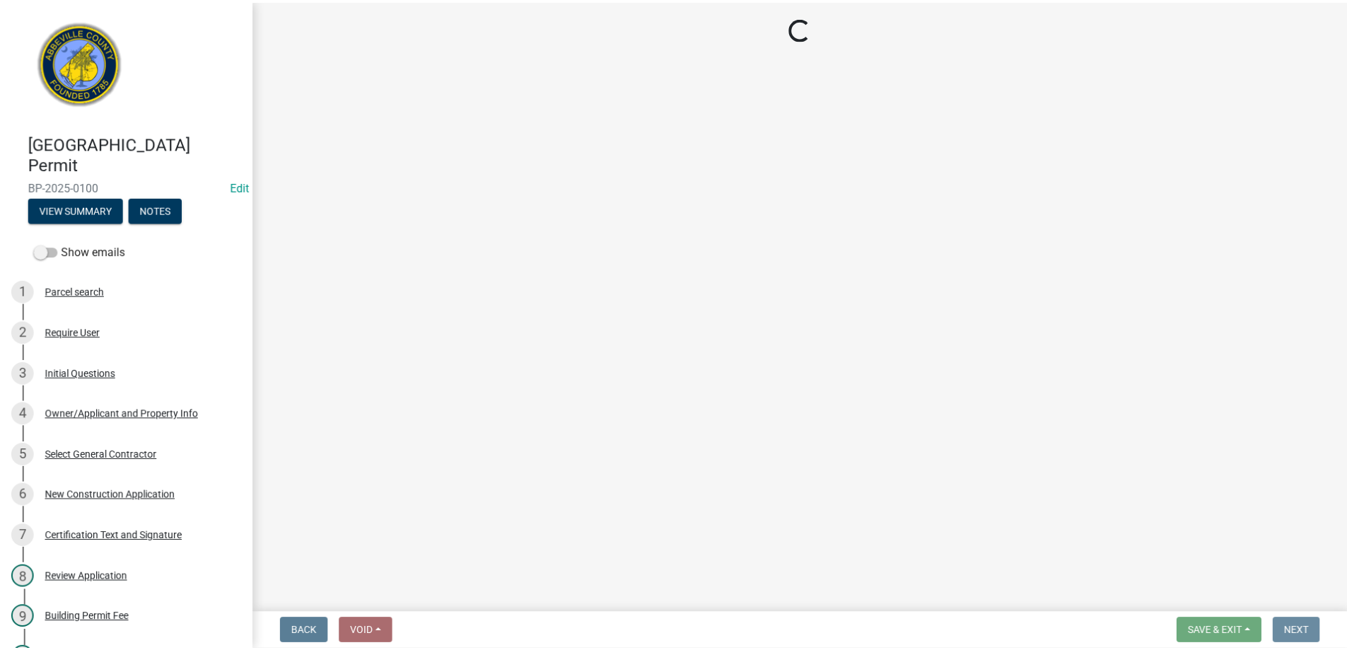
scroll to position [0, 0]
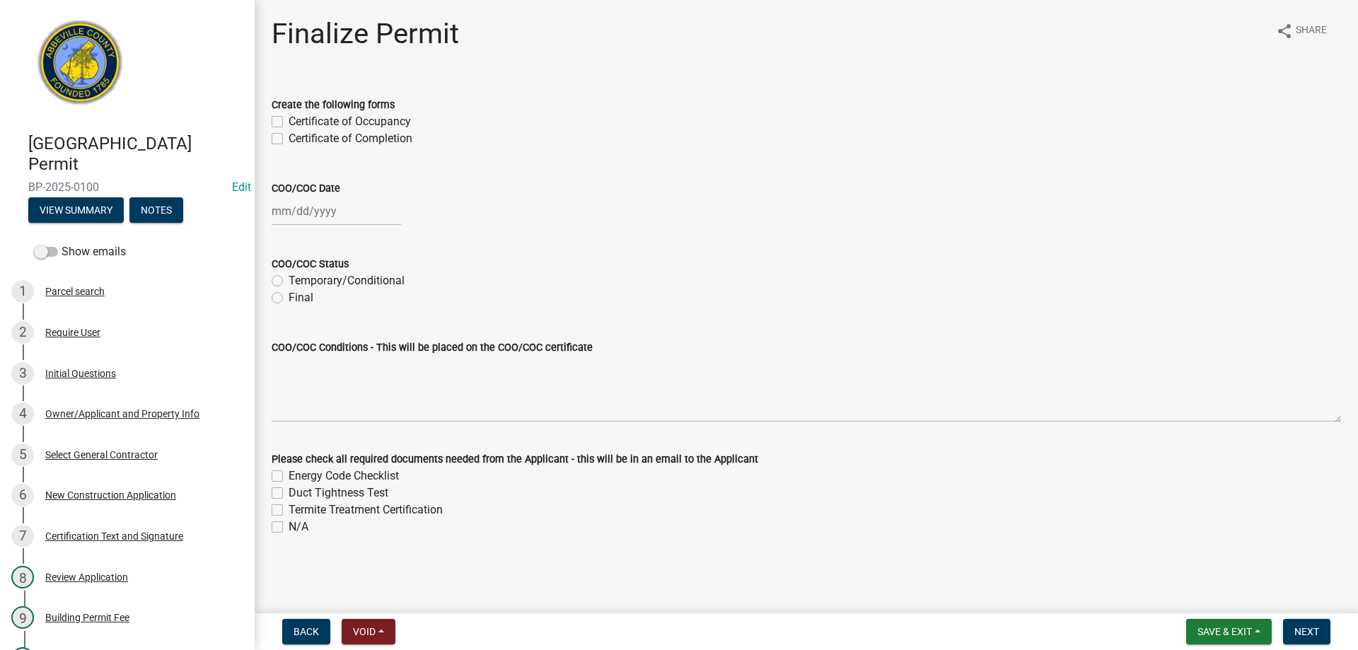
click at [289, 140] on label "Certificate of Completion" at bounding box center [351, 138] width 124 height 17
click at [289, 139] on input "Certificate of Completion" at bounding box center [293, 134] width 9 height 9
click at [322, 219] on div "[PERSON_NAME] Feb Mar Apr [PERSON_NAME][DATE] Oct Nov [DATE] 1526 1527 1528 152…" at bounding box center [336, 211] width 129 height 29
click at [373, 308] on div "12" at bounding box center [376, 309] width 23 height 23
click at [289, 297] on label "Final" at bounding box center [301, 297] width 25 height 17
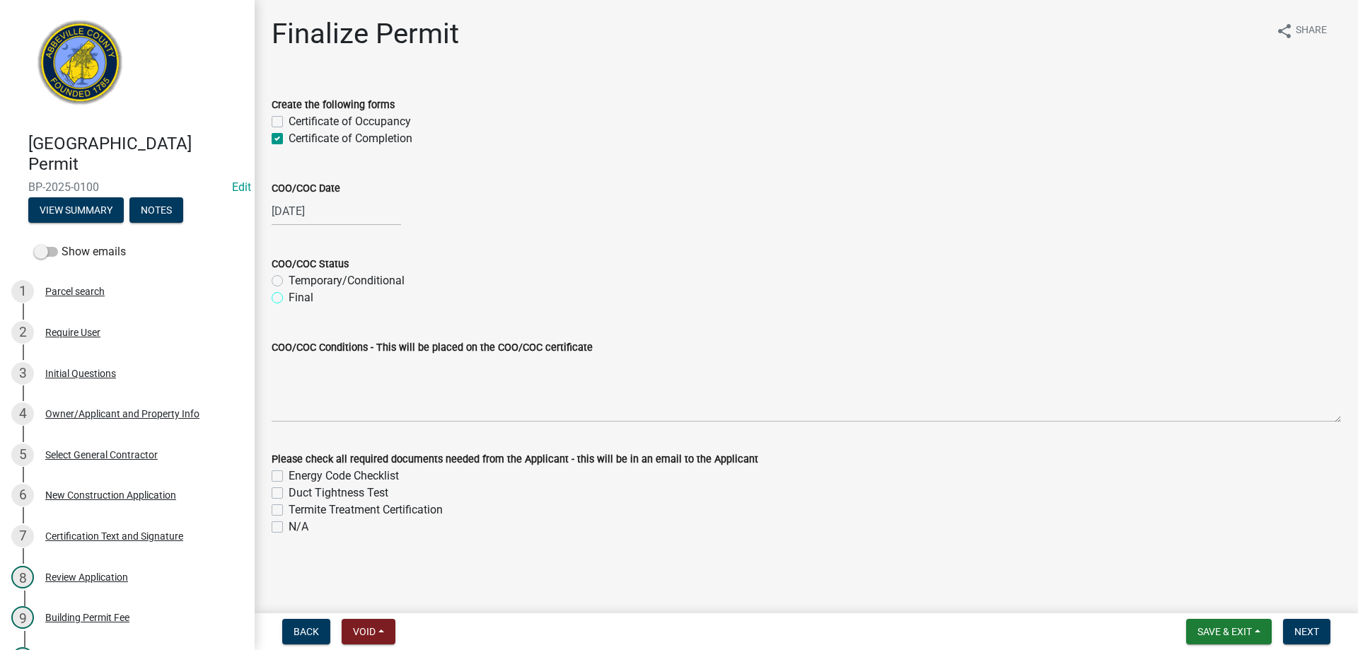
click at [289, 297] on input "Final" at bounding box center [293, 293] width 9 height 9
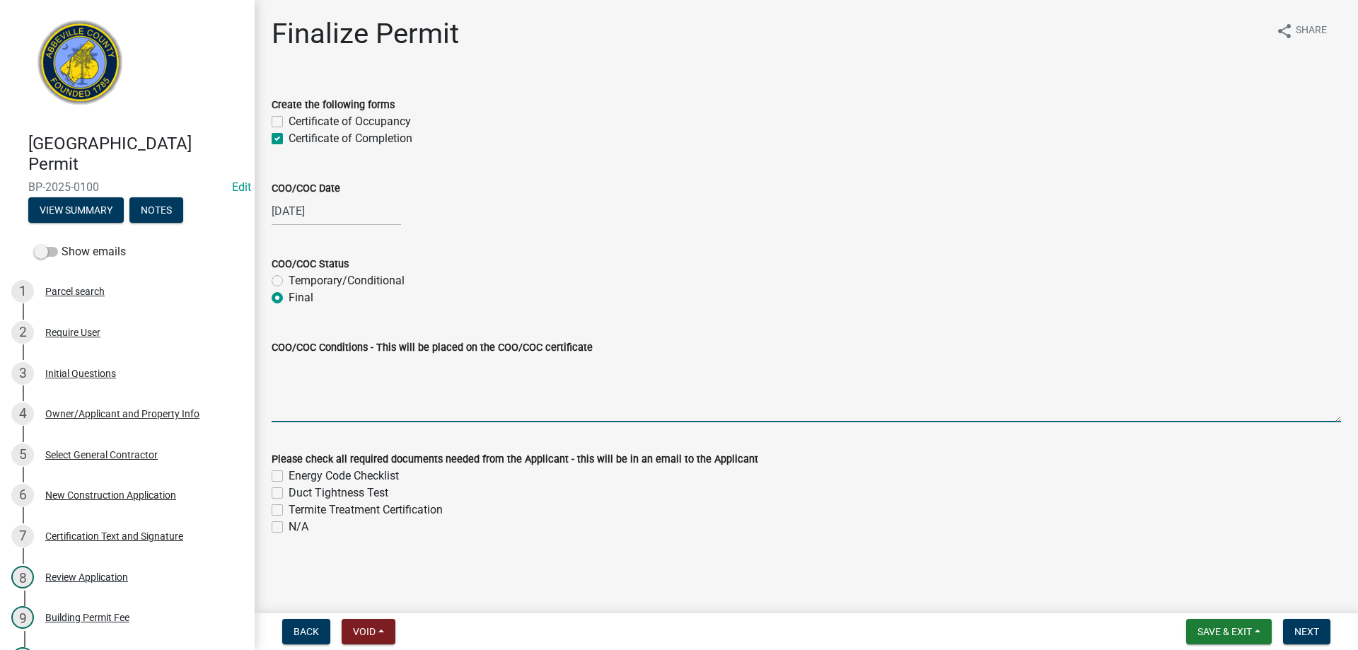
click at [306, 411] on textarea "COO/COC Conditions - This will be placed on the COO/COC certificate" at bounding box center [806, 389] width 1069 height 66
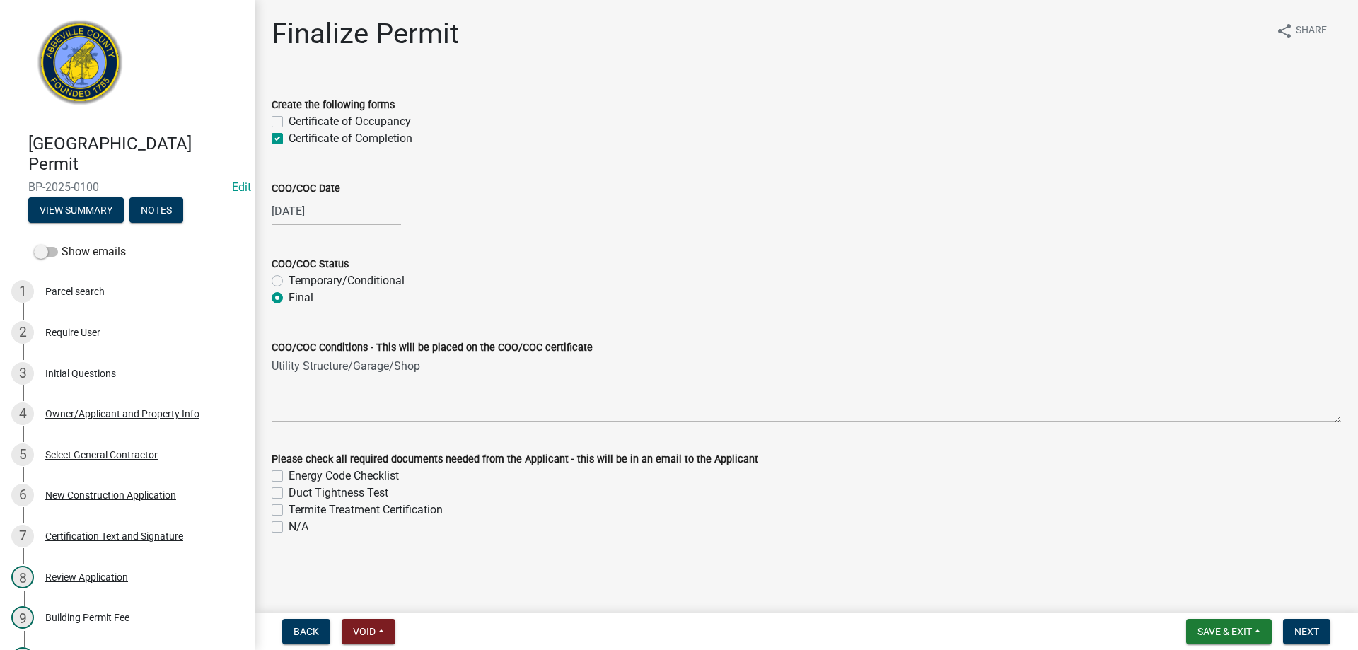
click at [289, 527] on label "N/A" at bounding box center [299, 526] width 20 height 17
click at [289, 527] on input "N/A" at bounding box center [293, 522] width 9 height 9
click at [1313, 627] on span "Next" at bounding box center [1306, 631] width 25 height 11
